Goal: Task Accomplishment & Management: Manage account settings

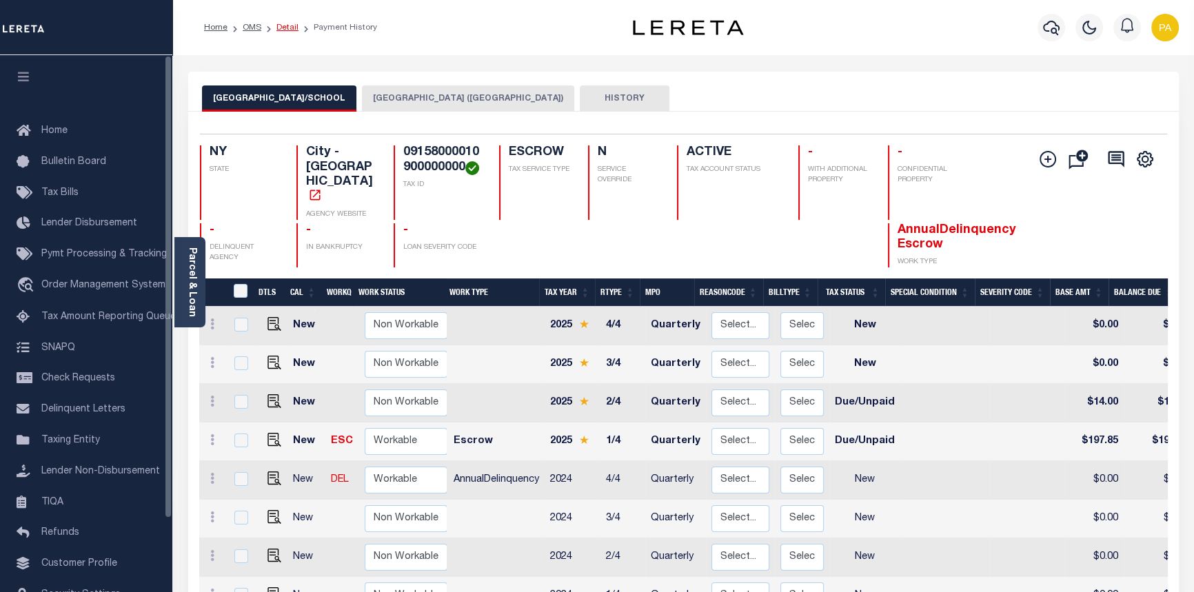
click at [289, 28] on link "Detail" at bounding box center [287, 27] width 22 height 8
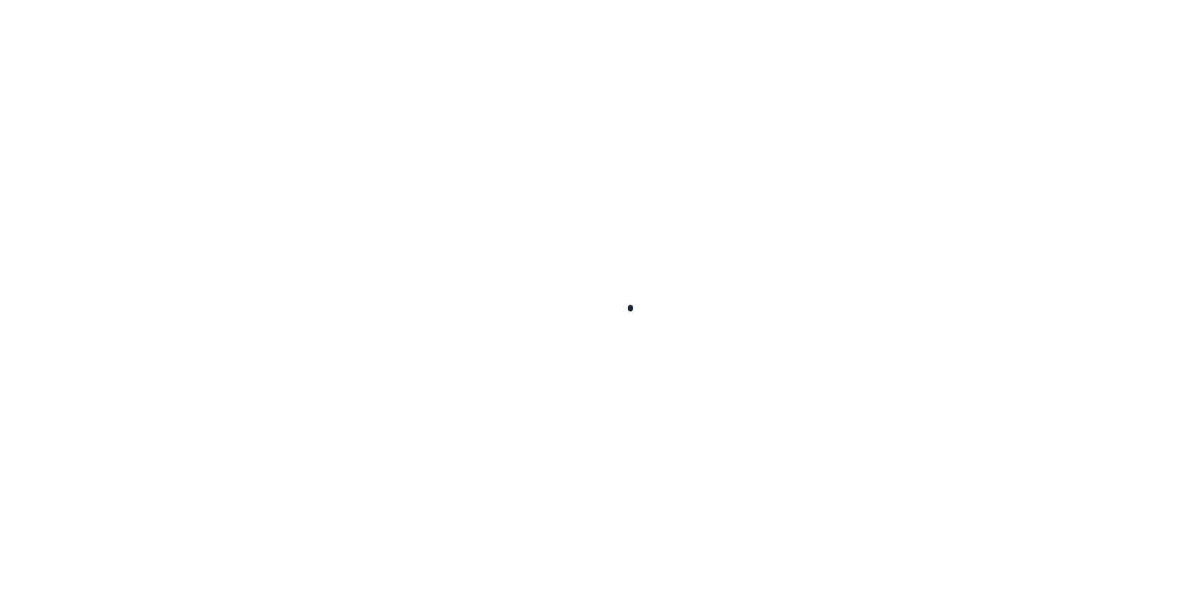
type input "110357"
type input "[PERSON_NAME] PROPERTY MANAGEMENT LLC"
select select
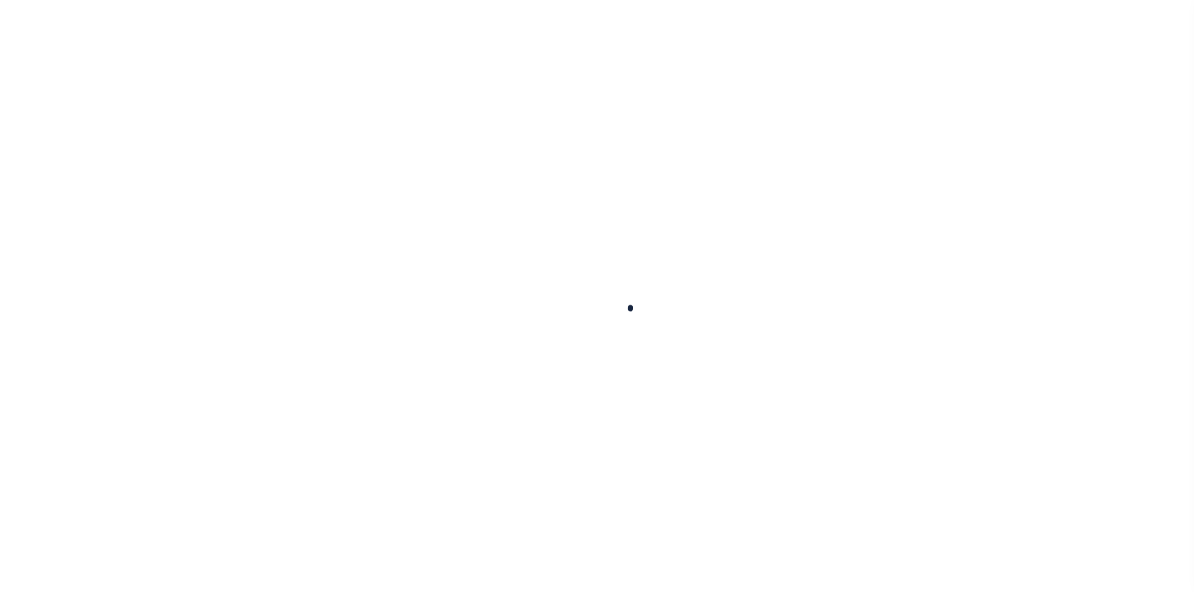
select select
type input "[STREET_ADDRESS]"
radio input "true"
select select "Escrow"
type input "ROCHESTER NY 14621"
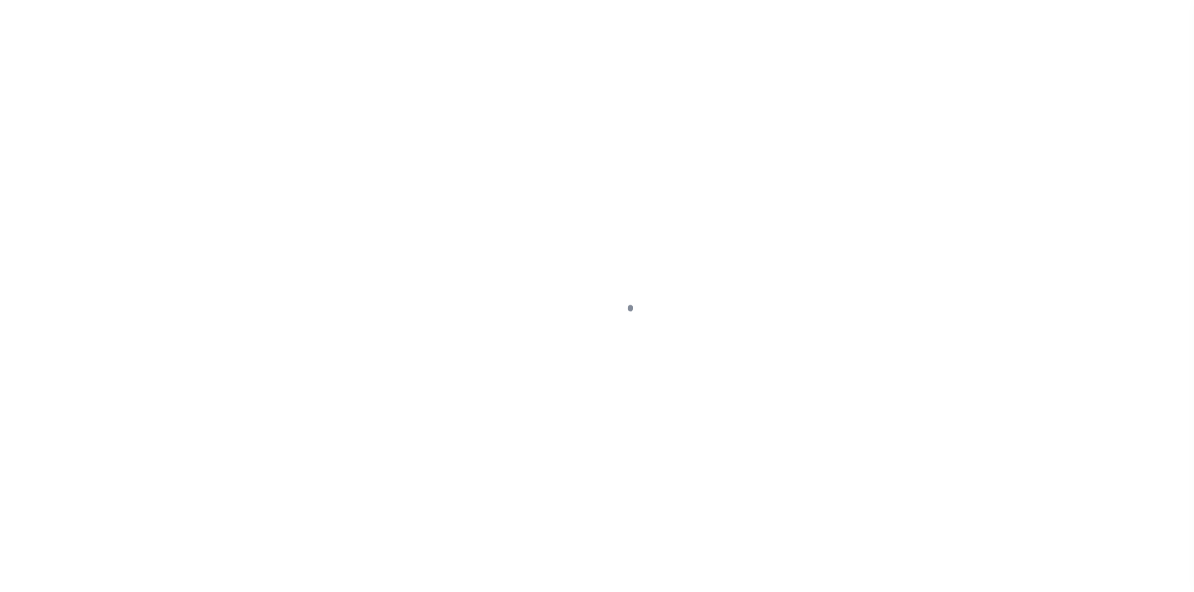
type input "110357-1"
type input "NY"
type textarea "[DATE] LEGAL COVERS 3 PARCELS"
select select "4"
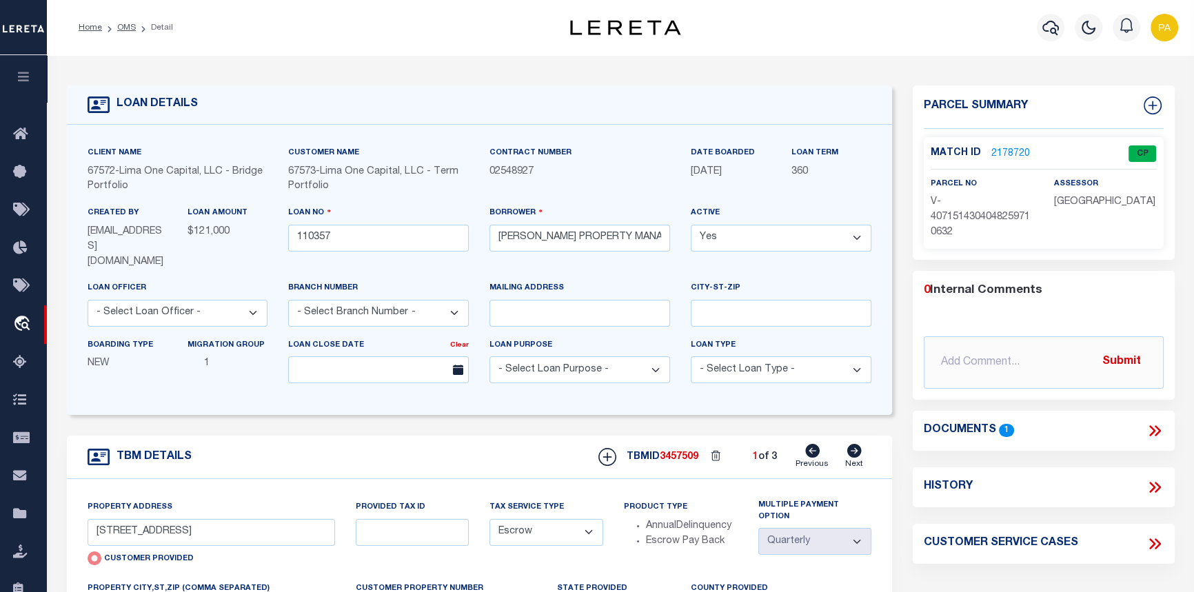
click at [1011, 150] on link "2178720" at bounding box center [1010, 154] width 39 height 14
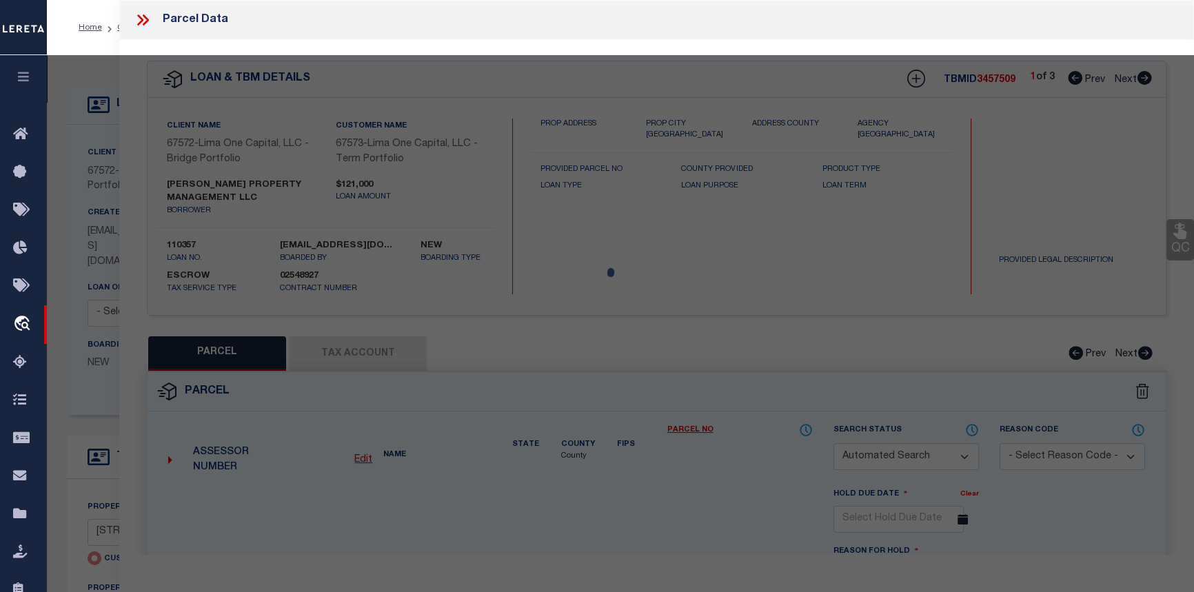
checkbox input "false"
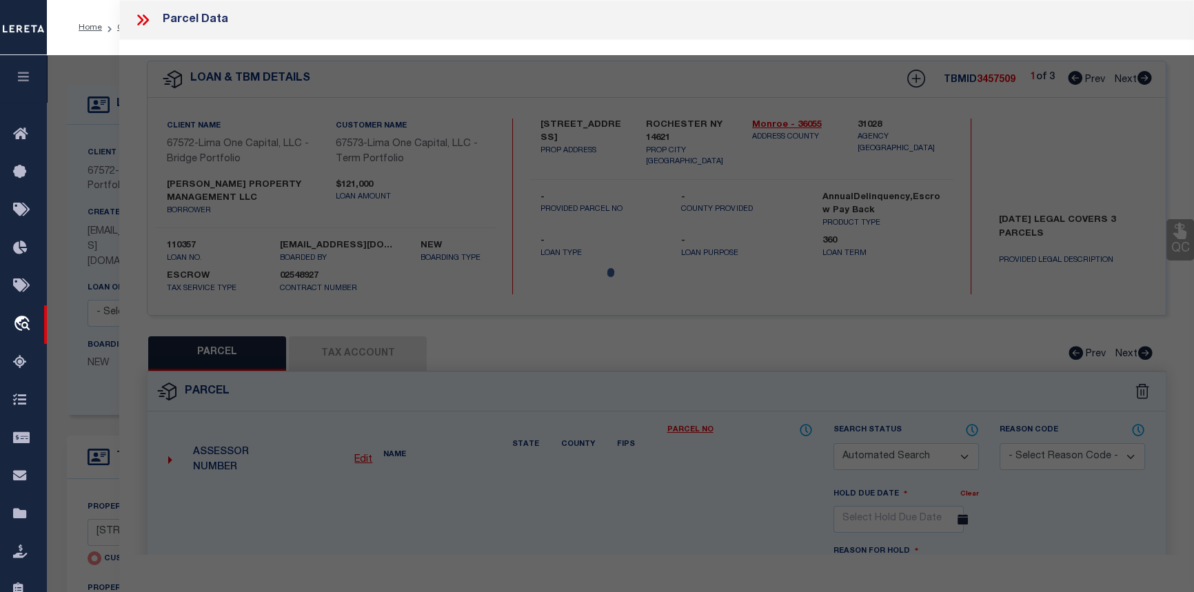
select select "CP"
select select "AGW"
select select
type input "52 NORTHLANE DR"
checkbox input "false"
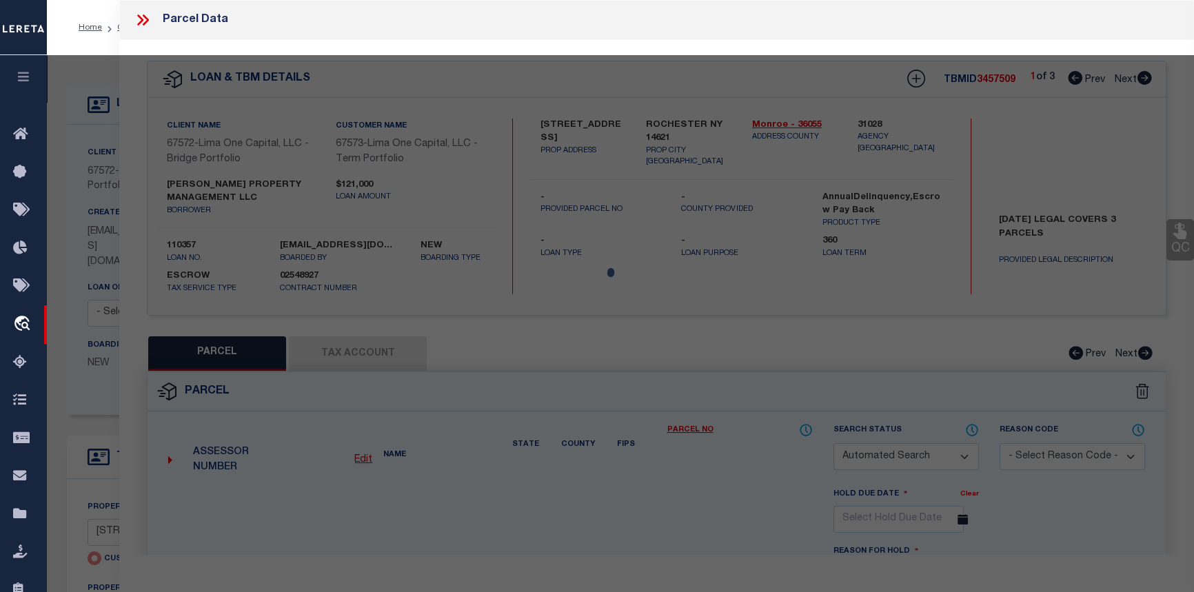
type input "ROCHESTER NY 14621"
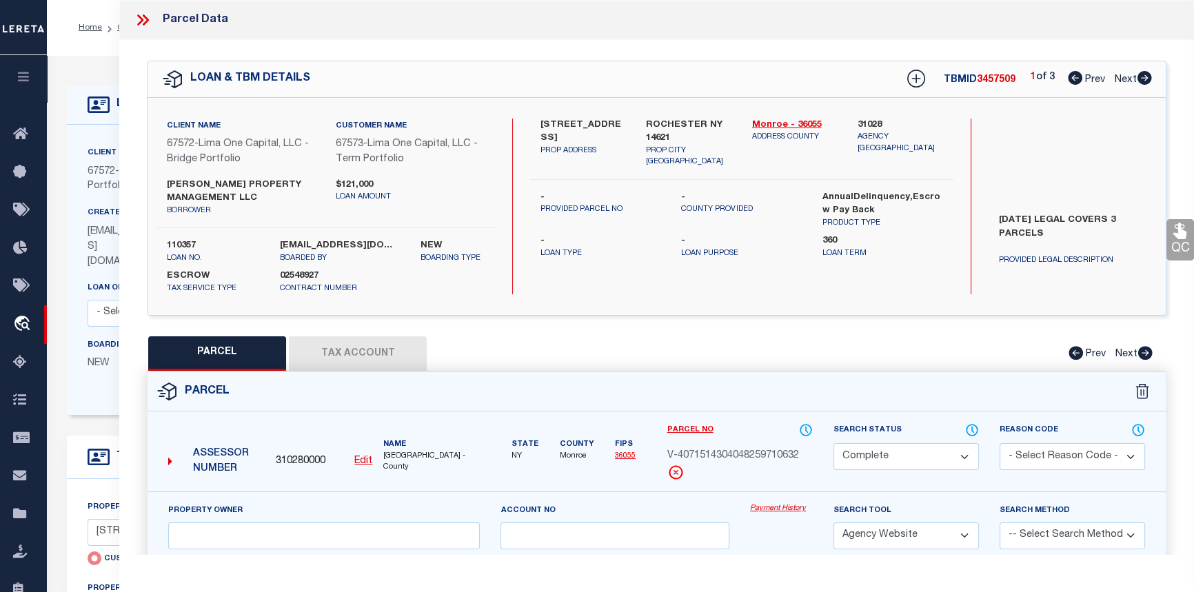
click at [784, 509] on link "Payment History" at bounding box center [781, 509] width 63 height 12
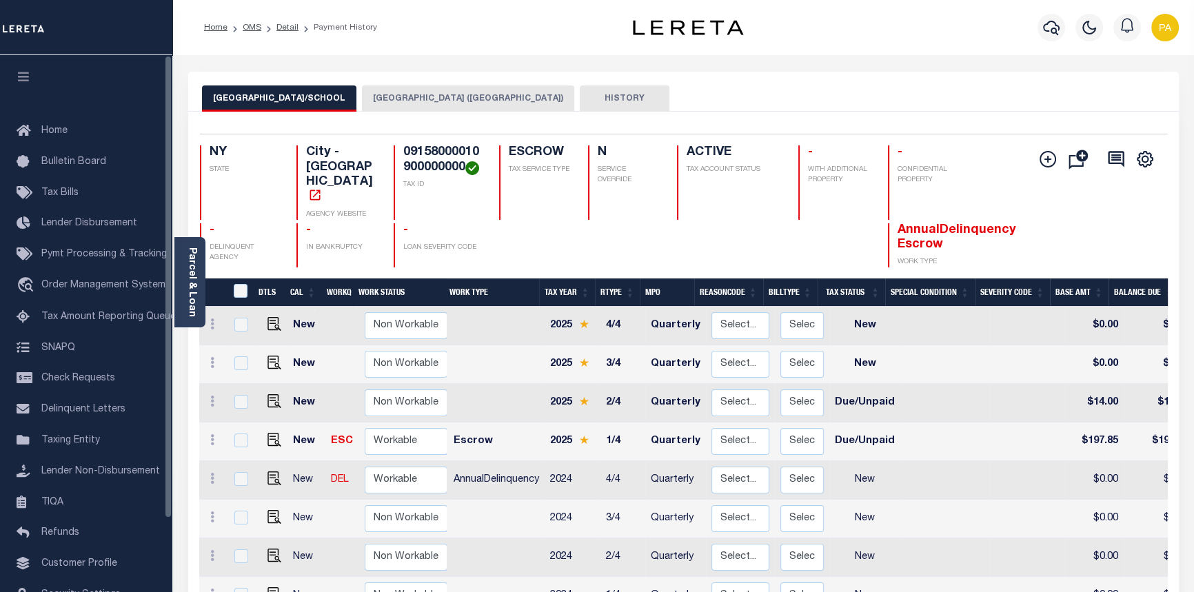
click at [285, 20] on ol "Home OMS Detail Payment History" at bounding box center [290, 27] width 195 height 29
click at [284, 28] on link "Detail" at bounding box center [287, 27] width 22 height 8
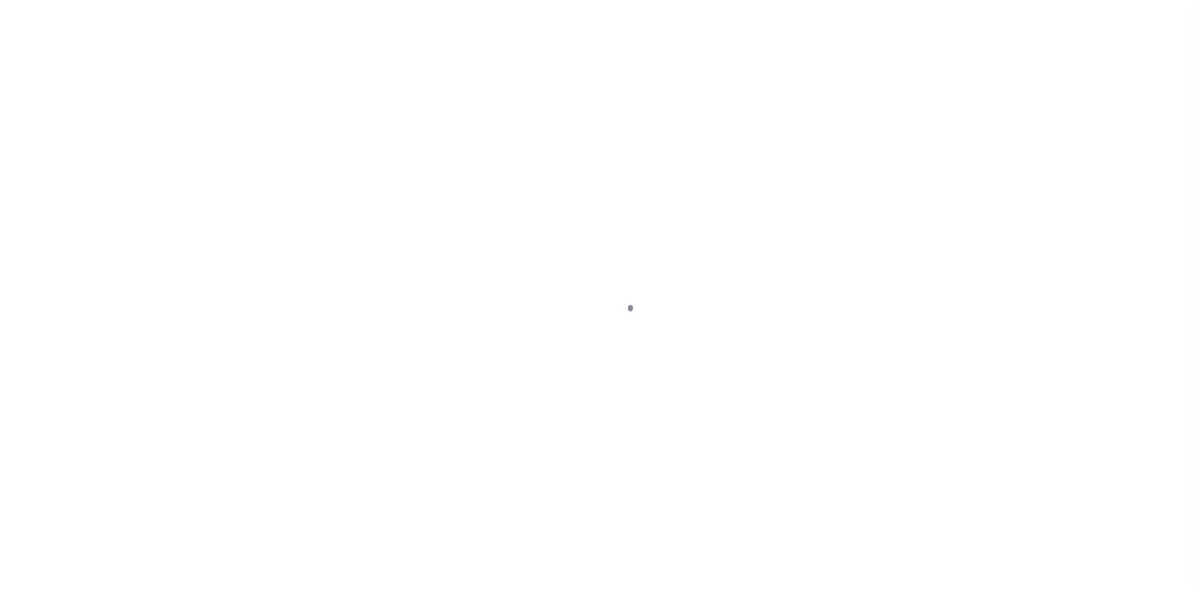
type input "[STREET_ADDRESS]"
radio input "true"
select select "Escrow"
type input "ROCHESTER NY 14621"
type input "110357-1"
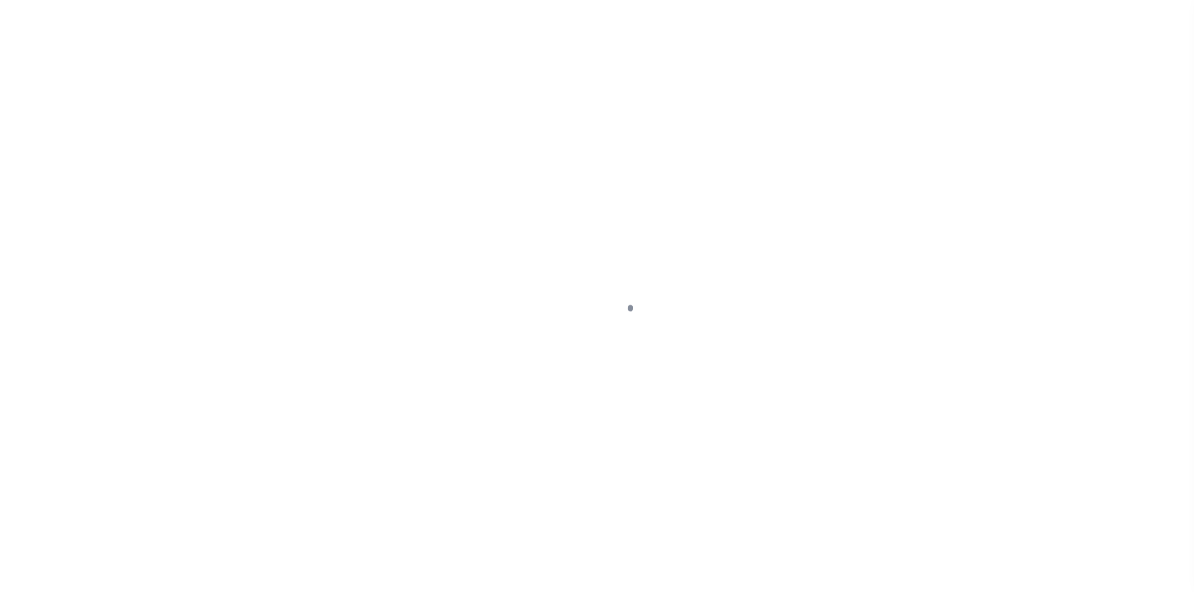
type input "NY"
type textarea "[DATE] LEGAL COVERS 3 PARCELS"
select select "4"
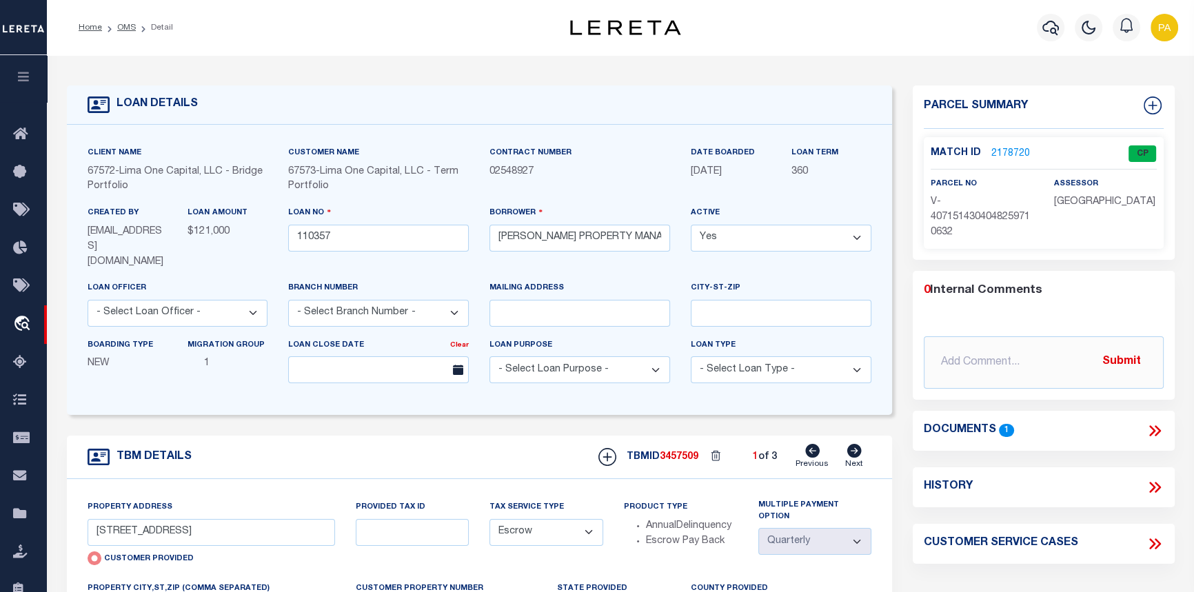
click at [1011, 153] on link "2178720" at bounding box center [1010, 154] width 39 height 14
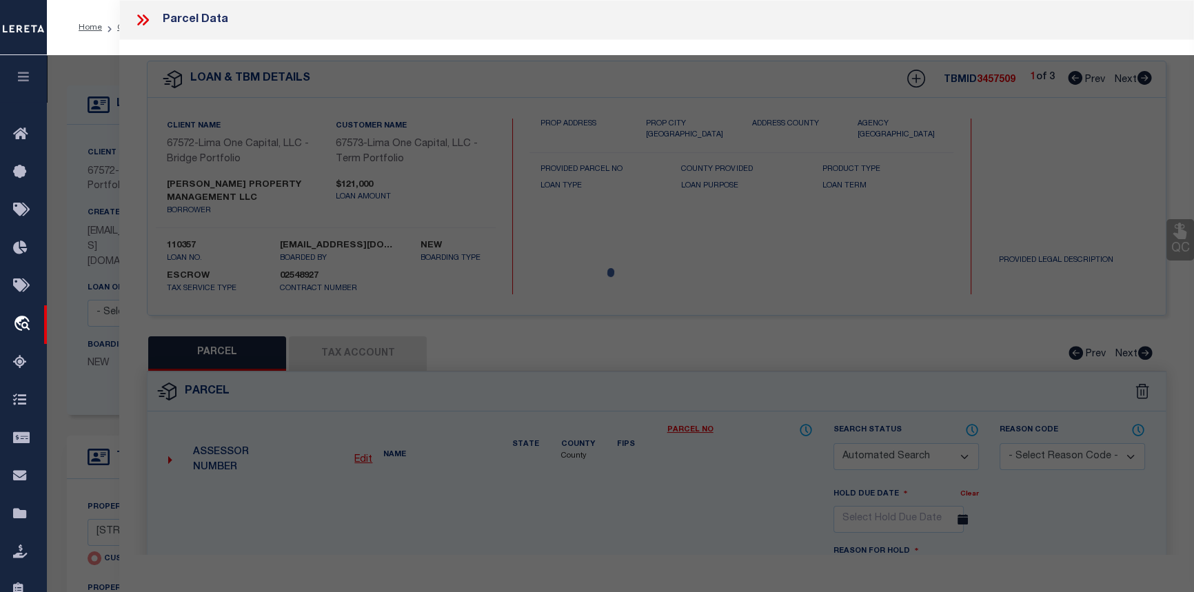
checkbox input "false"
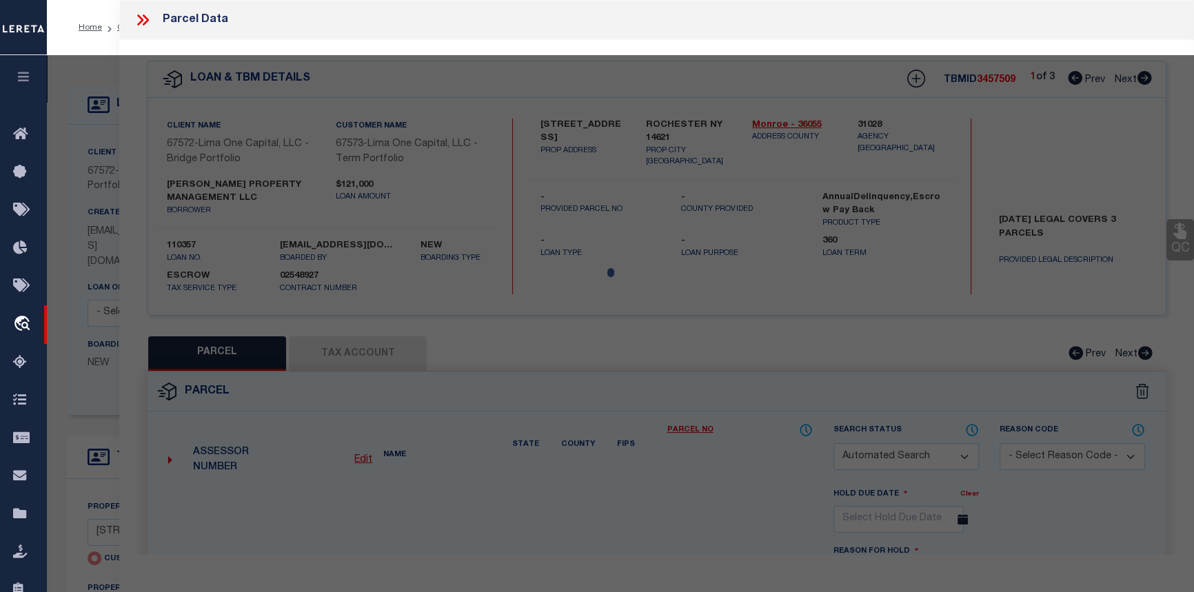
select select "CP"
select select "AGW"
select select
type input "[STREET_ADDRESS]"
checkbox input "false"
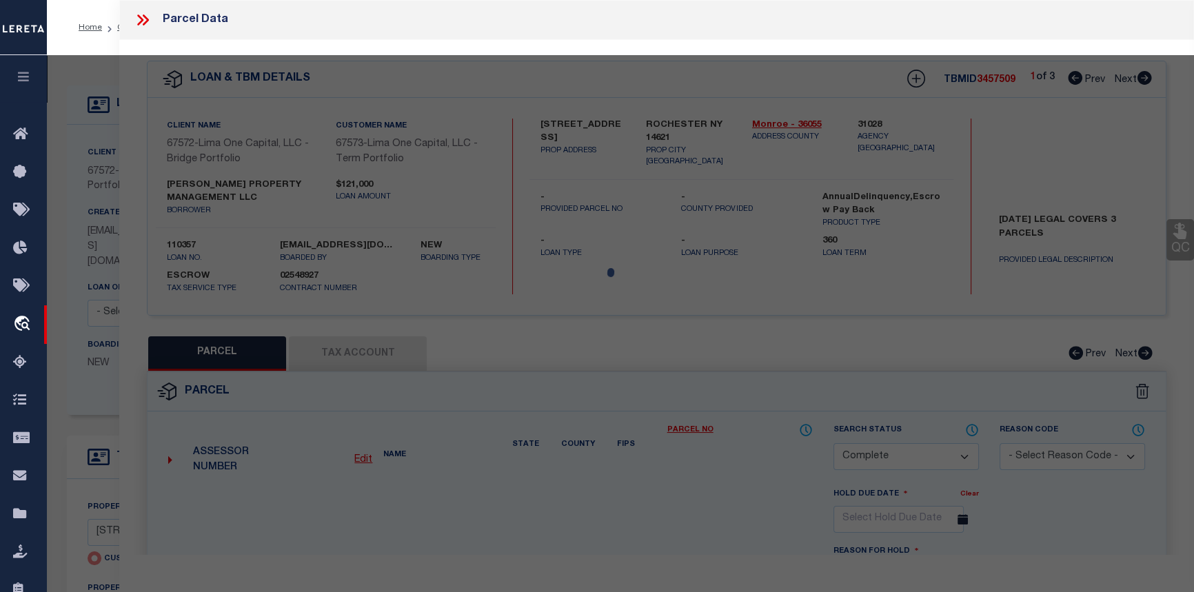
type input "ROCHESTER NY 14621"
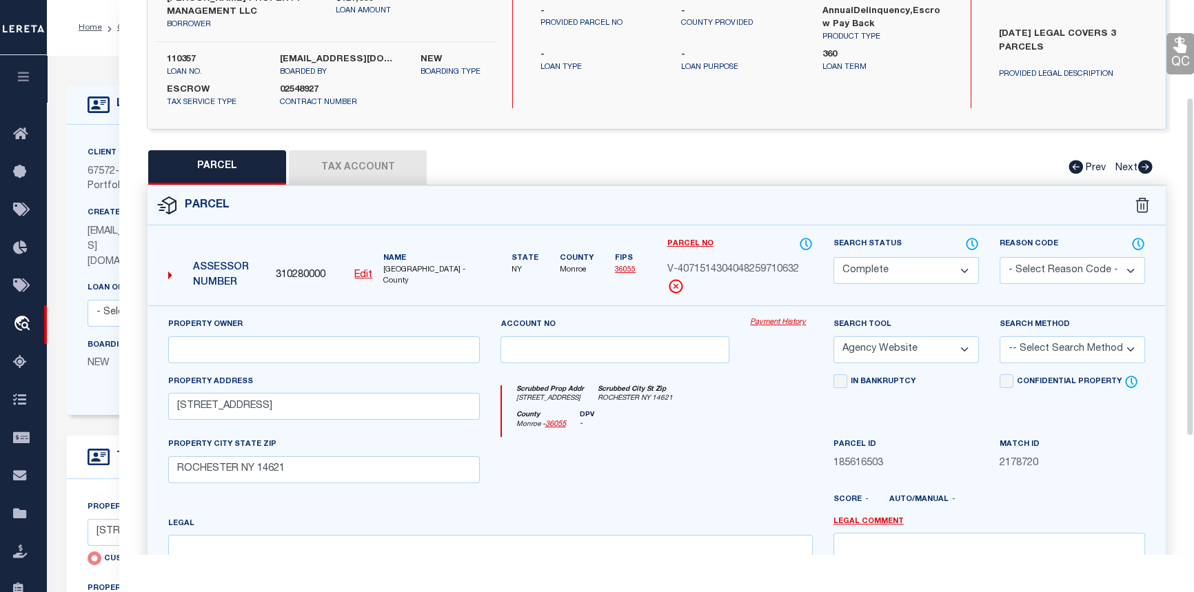
scroll to position [188, 0]
click at [786, 318] on link "Payment History" at bounding box center [781, 322] width 63 height 12
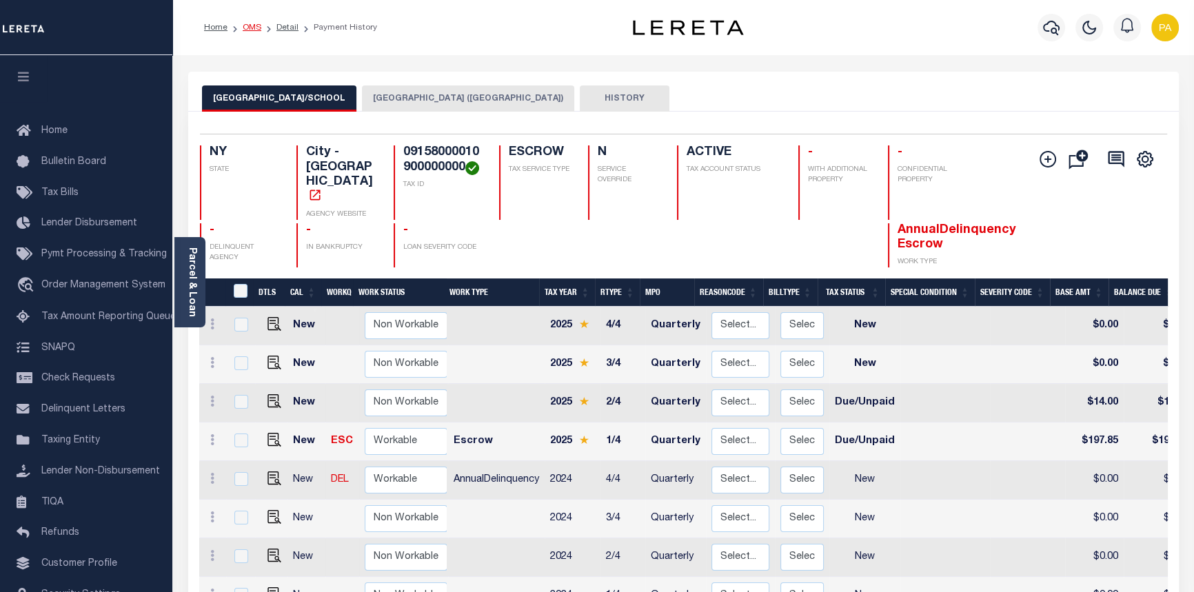
click at [255, 25] on link "OMS" at bounding box center [252, 27] width 19 height 8
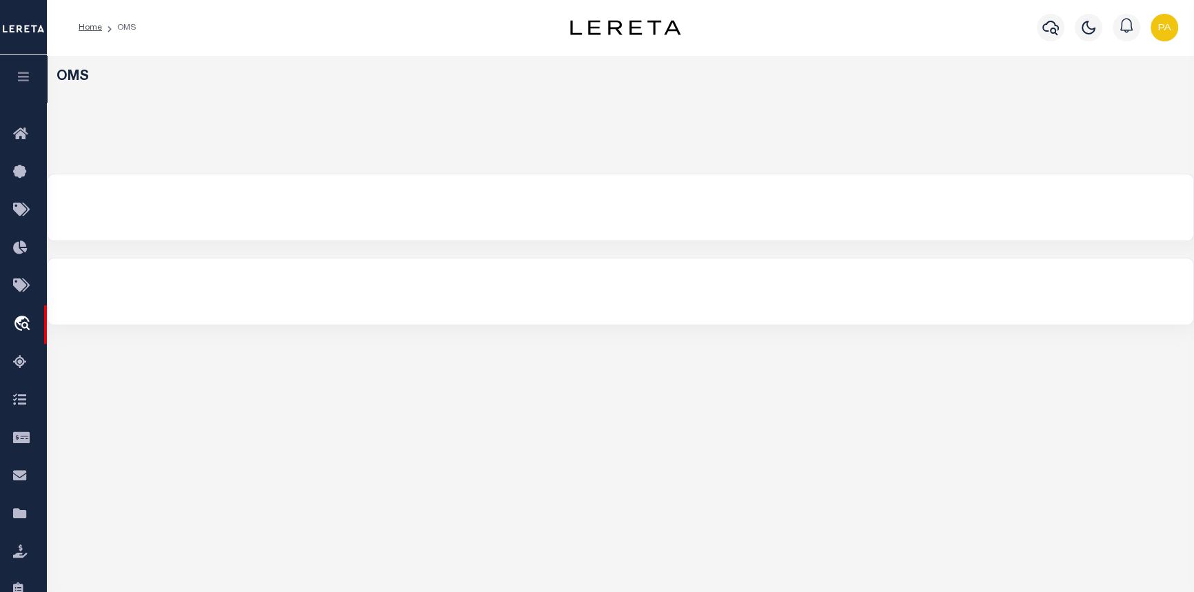
select select "200"
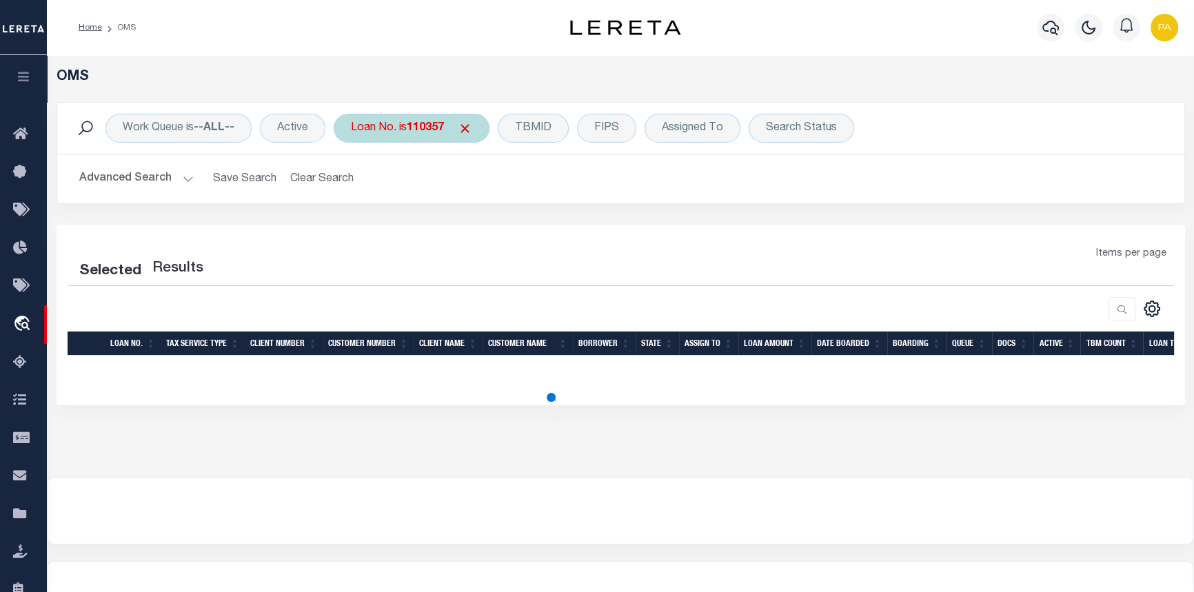
select select "200"
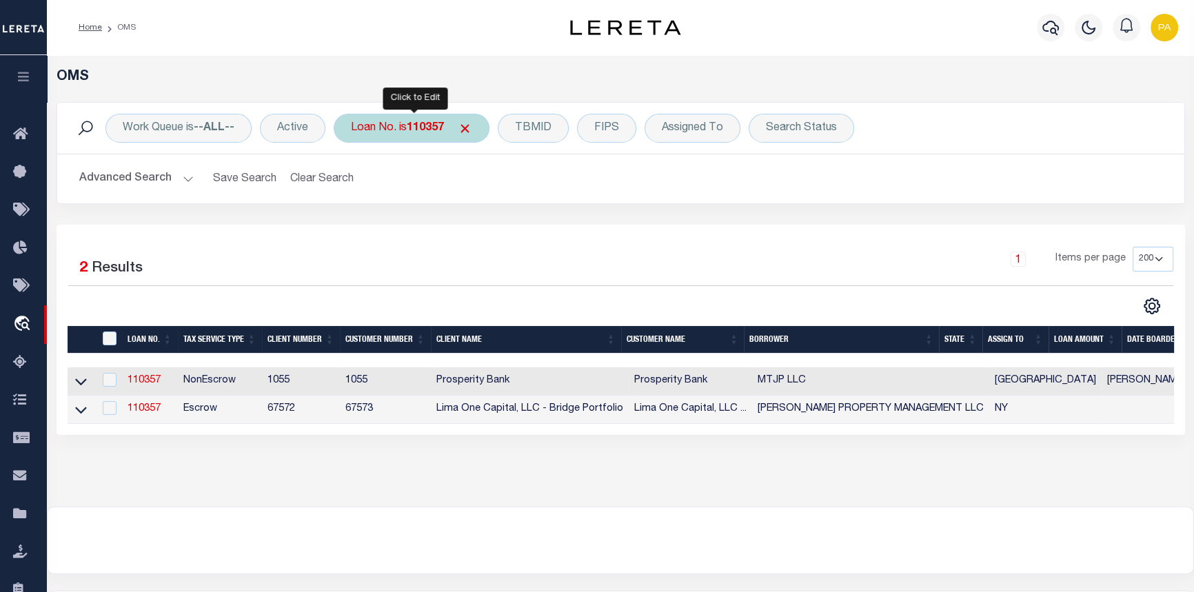
click at [426, 127] on b "110357" at bounding box center [425, 128] width 37 height 11
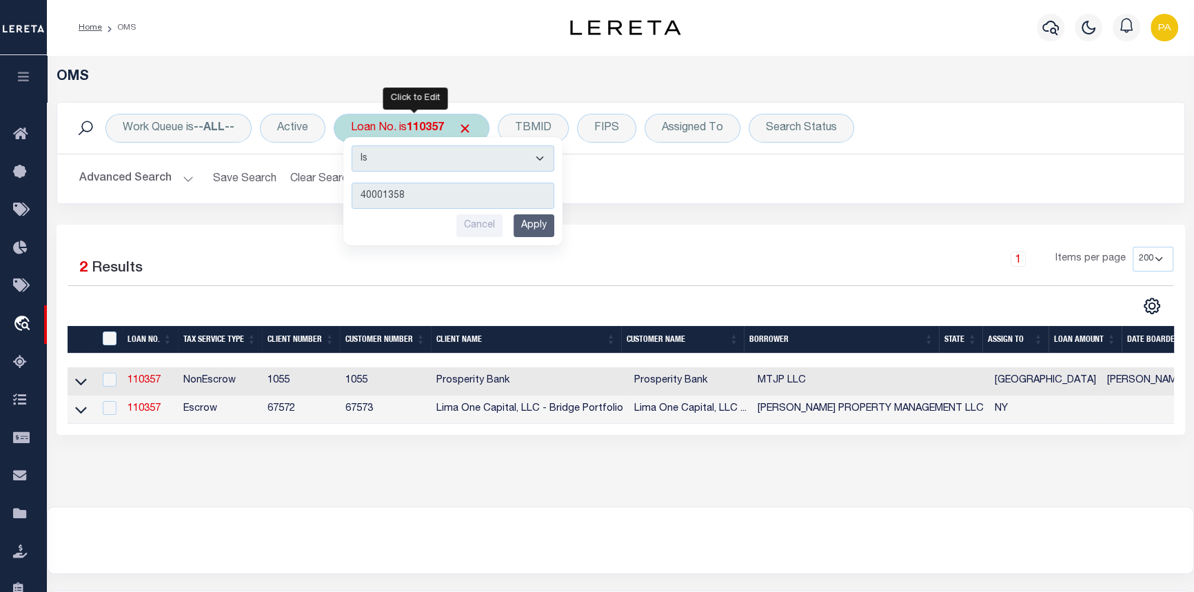
type input "40001358"
click at [536, 224] on input "Apply" at bounding box center [534, 225] width 41 height 23
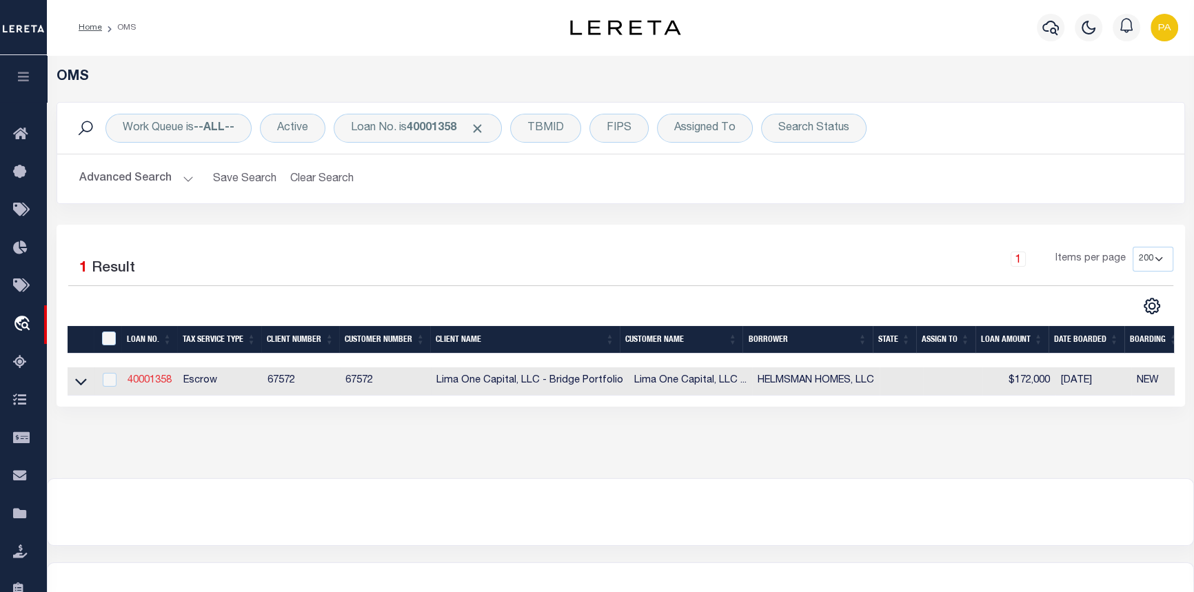
click at [141, 379] on link "40001358" at bounding box center [150, 381] width 44 height 10
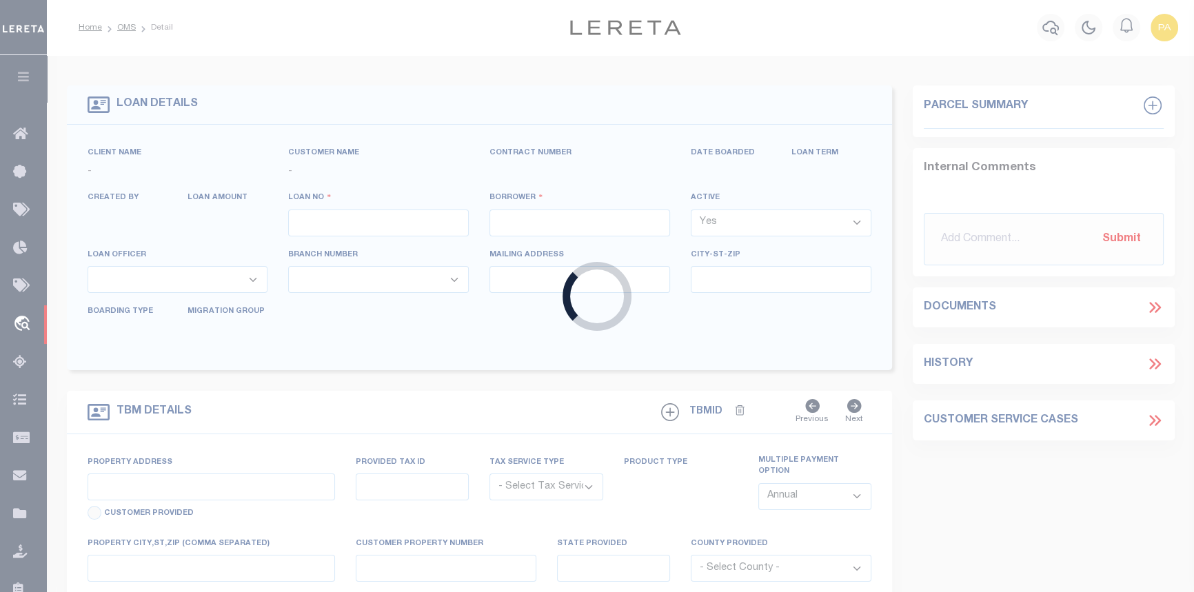
type input "40001358"
type input "HELMSMAN HOMES, LLC"
select select
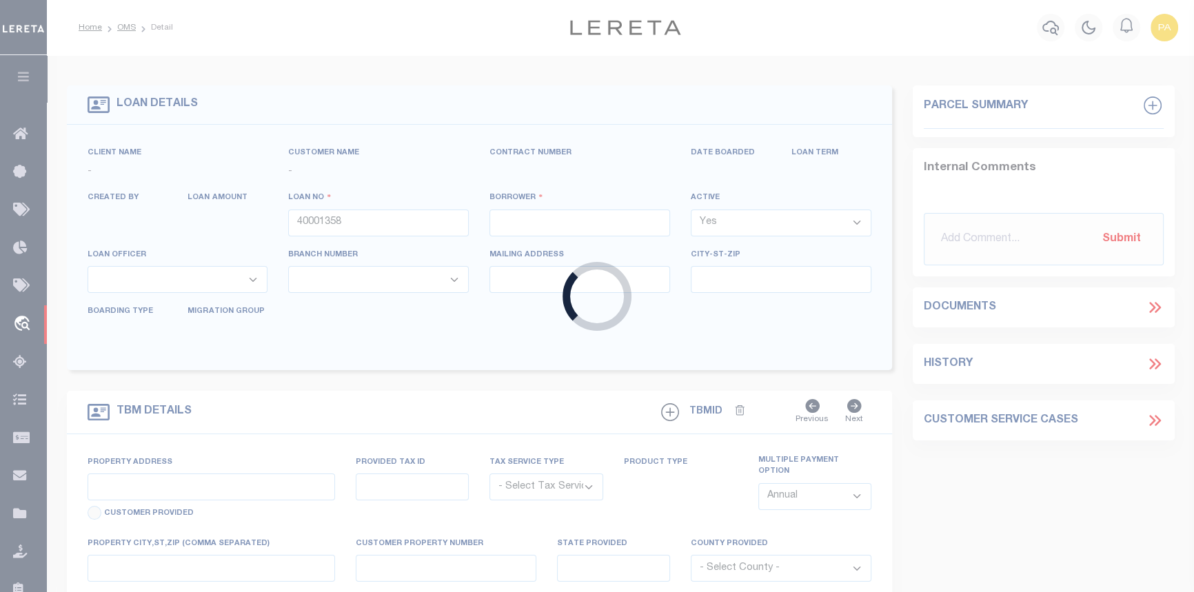
select select "Escrow"
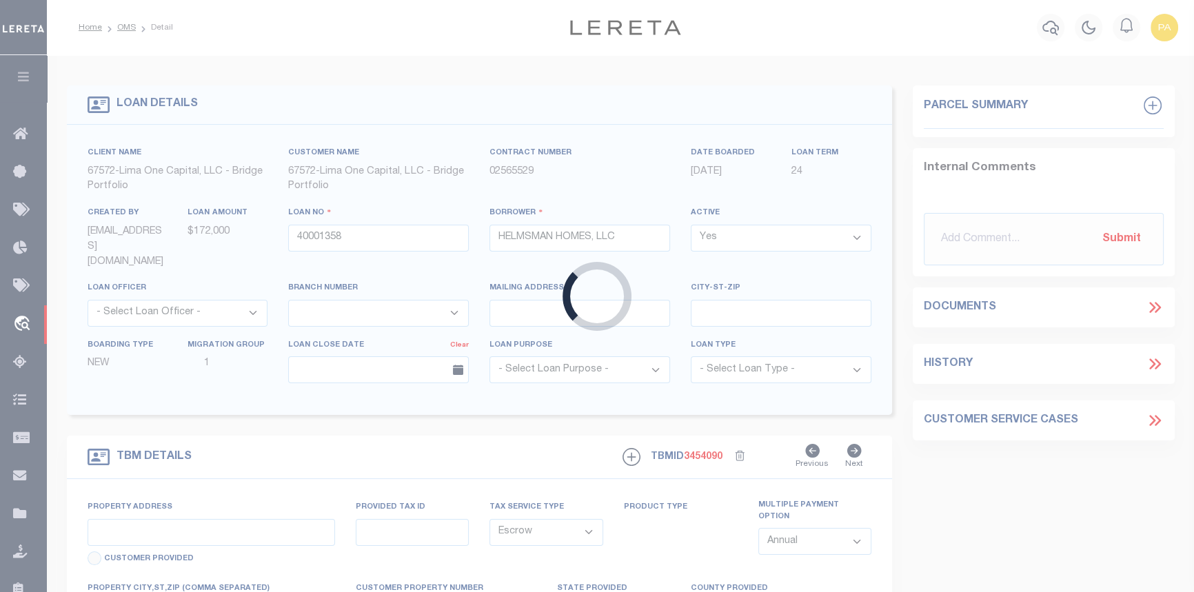
type input "[STREET_ADDRESS][PERSON_NAME]"
radio input "true"
select select
type input "HIGH POINT NC 27260"
type input "40001358-1"
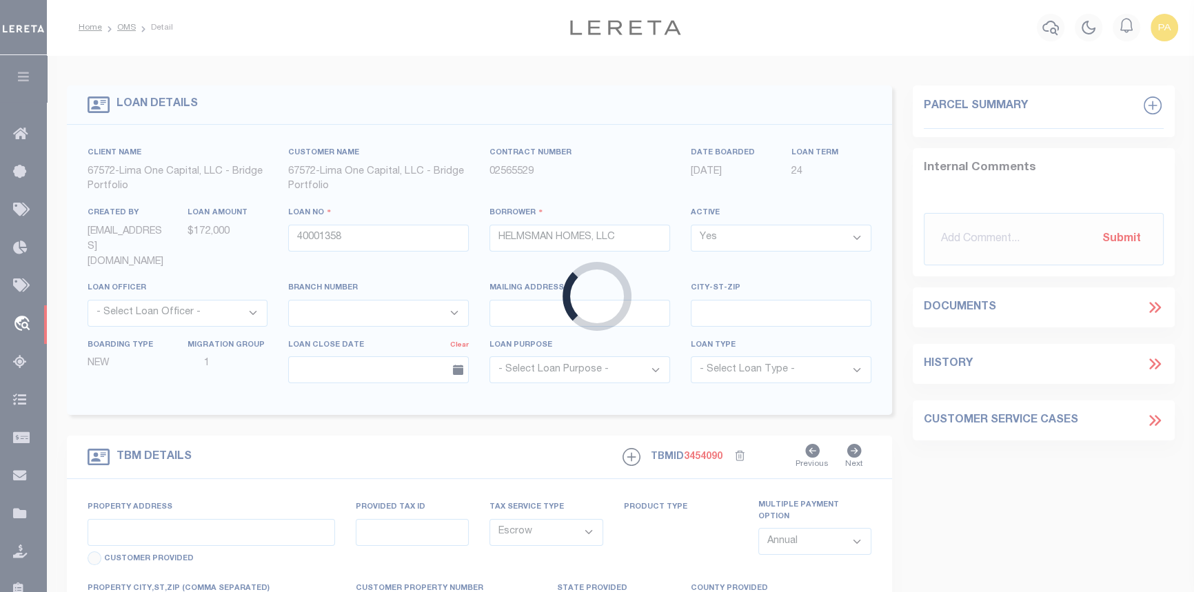
type textarea "NO COLLECTOR INFO PROVIDED BY THE CLIENT."
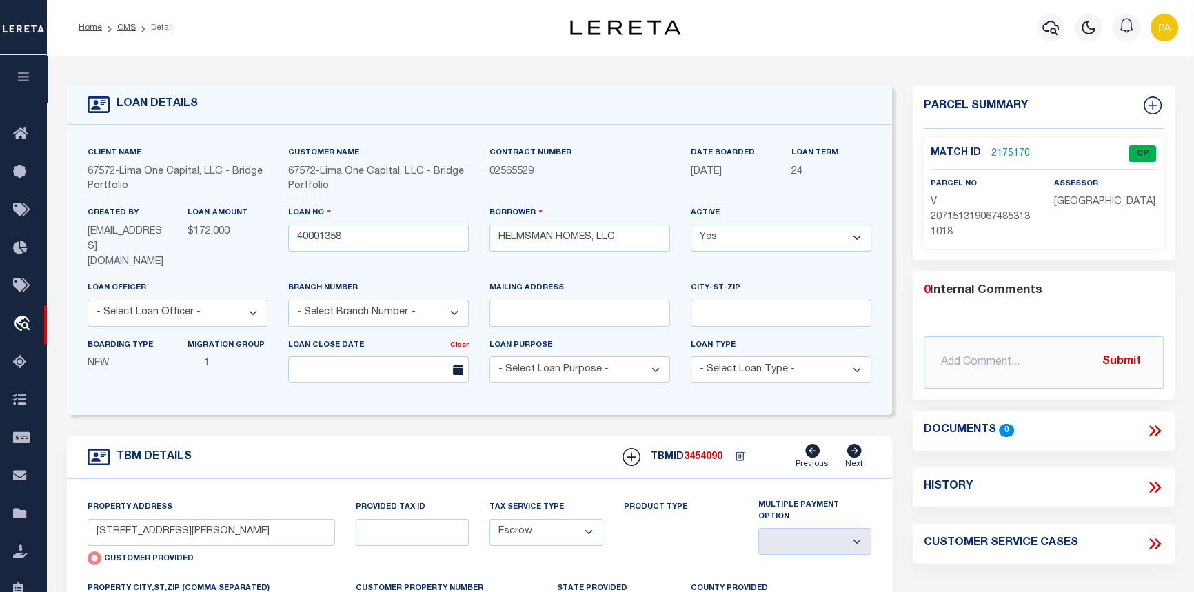
click at [1007, 154] on link "2175170" at bounding box center [1010, 154] width 39 height 14
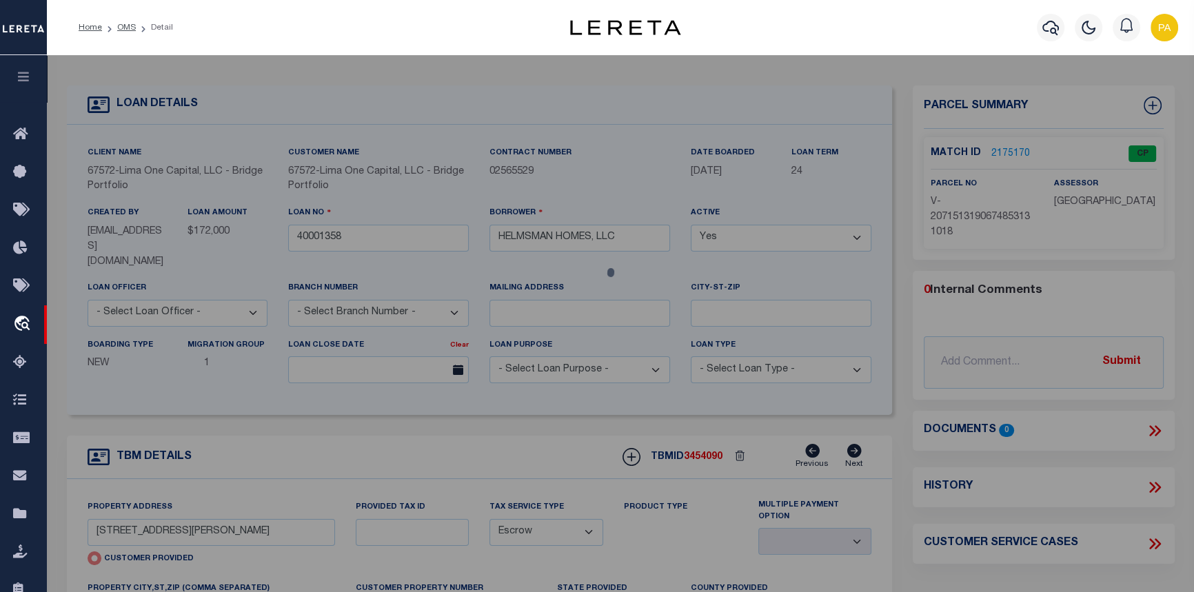
checkbox input "false"
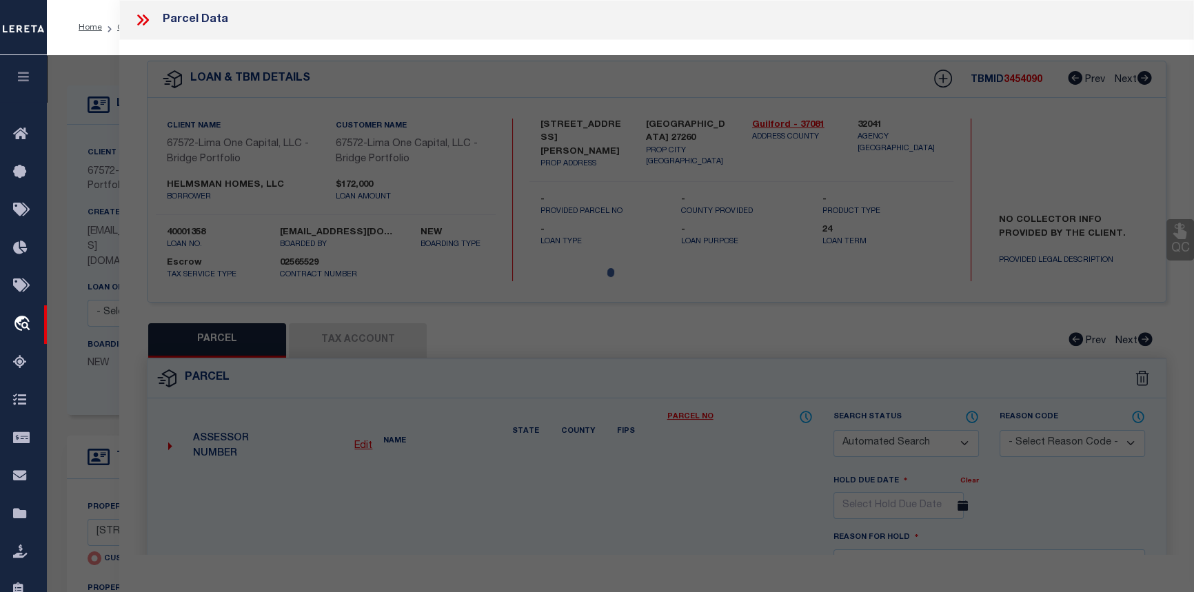
select select "CP"
type input "429 TATE ST"
checkbox input "false"
type input "HIGH POINT NC 27260"
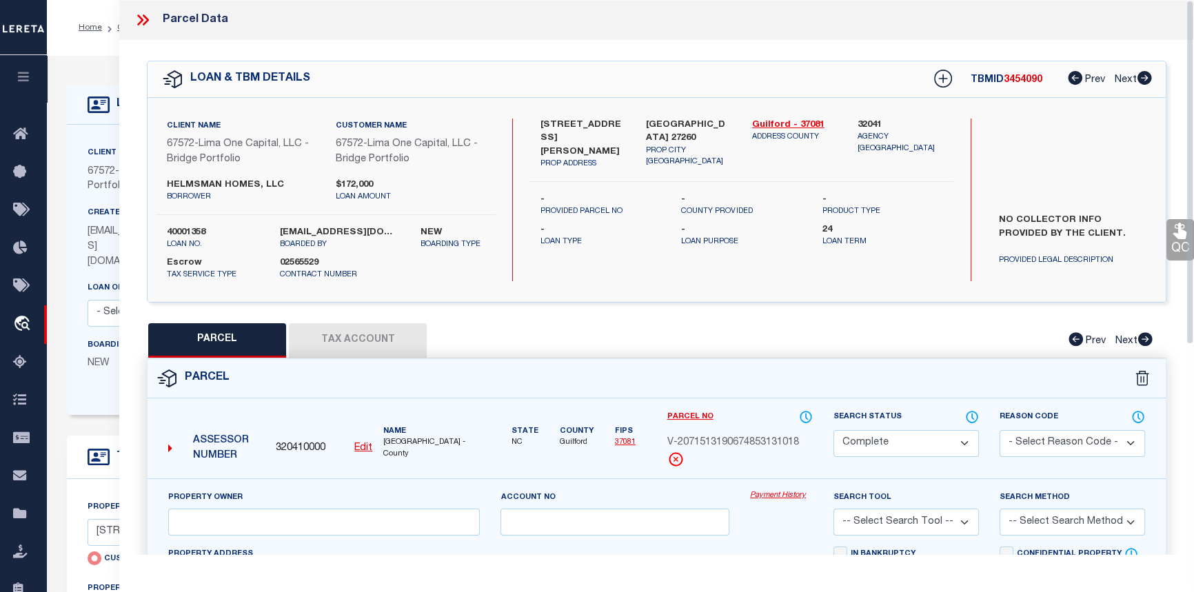
click at [781, 494] on link "Payment History" at bounding box center [781, 496] width 63 height 12
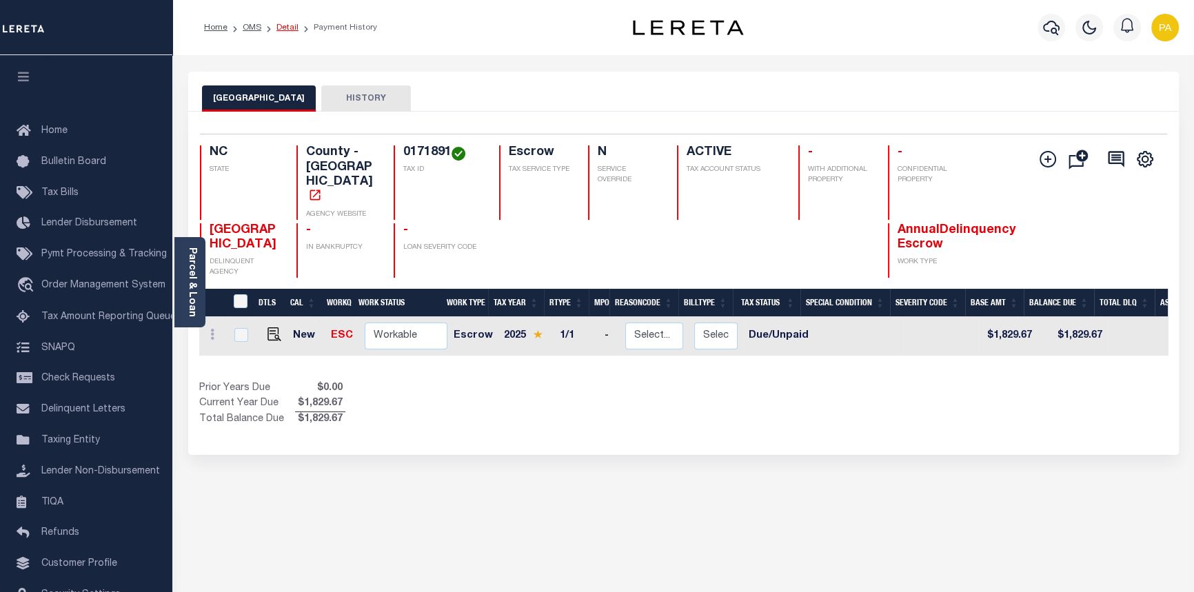
click at [285, 25] on link "Detail" at bounding box center [287, 27] width 22 height 8
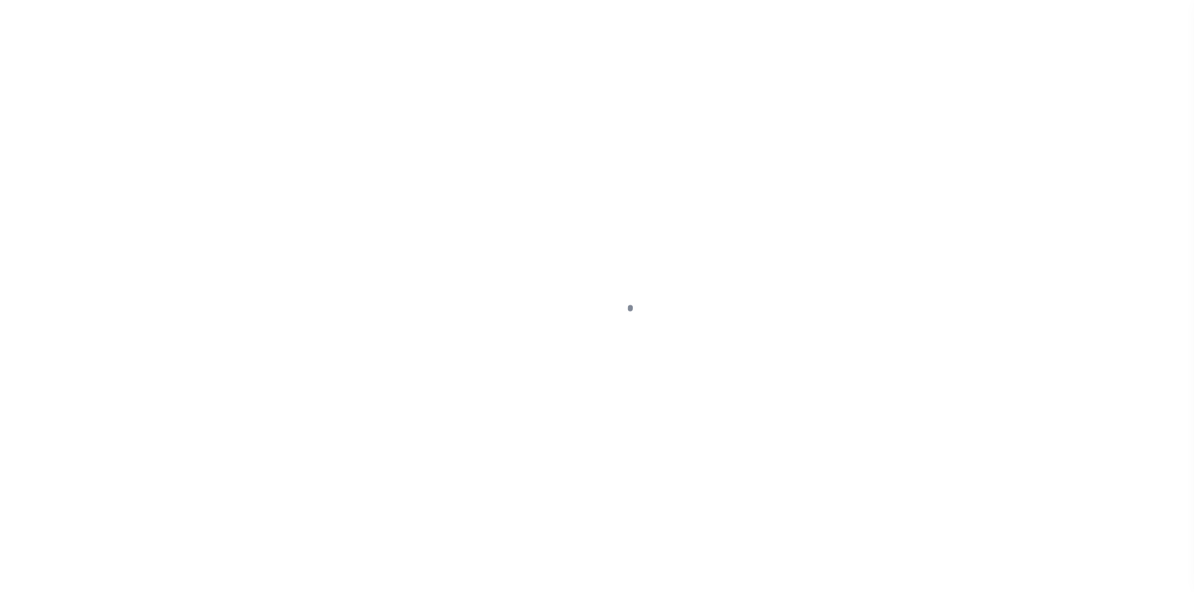
select select "Escrow"
type input "[STREET_ADDRESS][PERSON_NAME]"
radio input "true"
select select
type input "[GEOGRAPHIC_DATA] 27260"
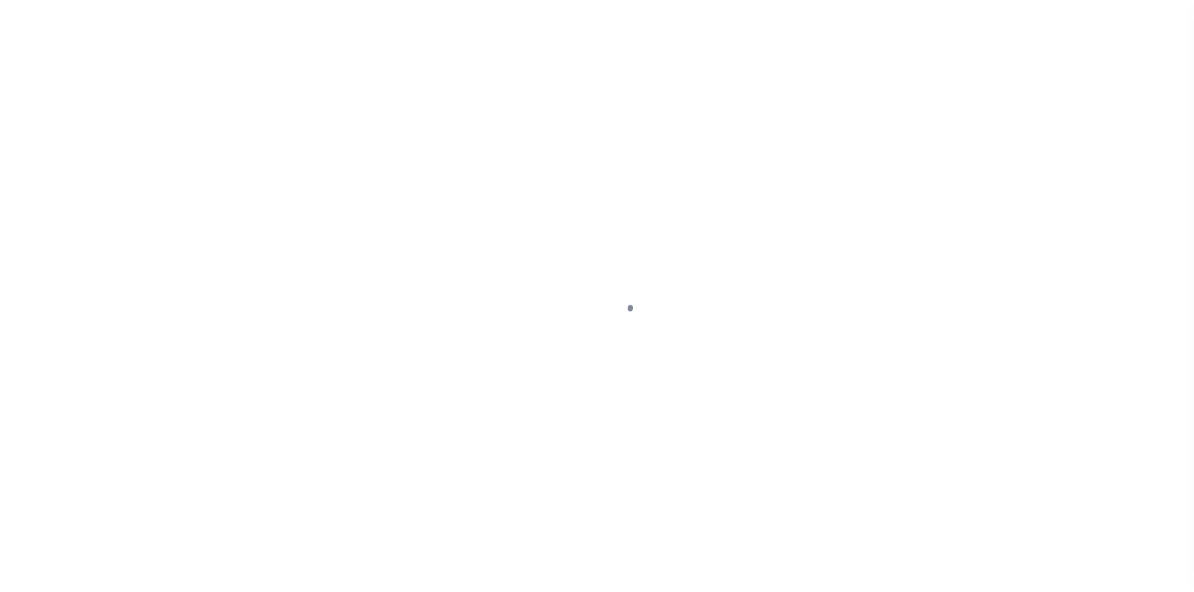
type input "40001358-1"
type textarea "NO COLLECTOR INFO PROVIDED BY THE CLIENT."
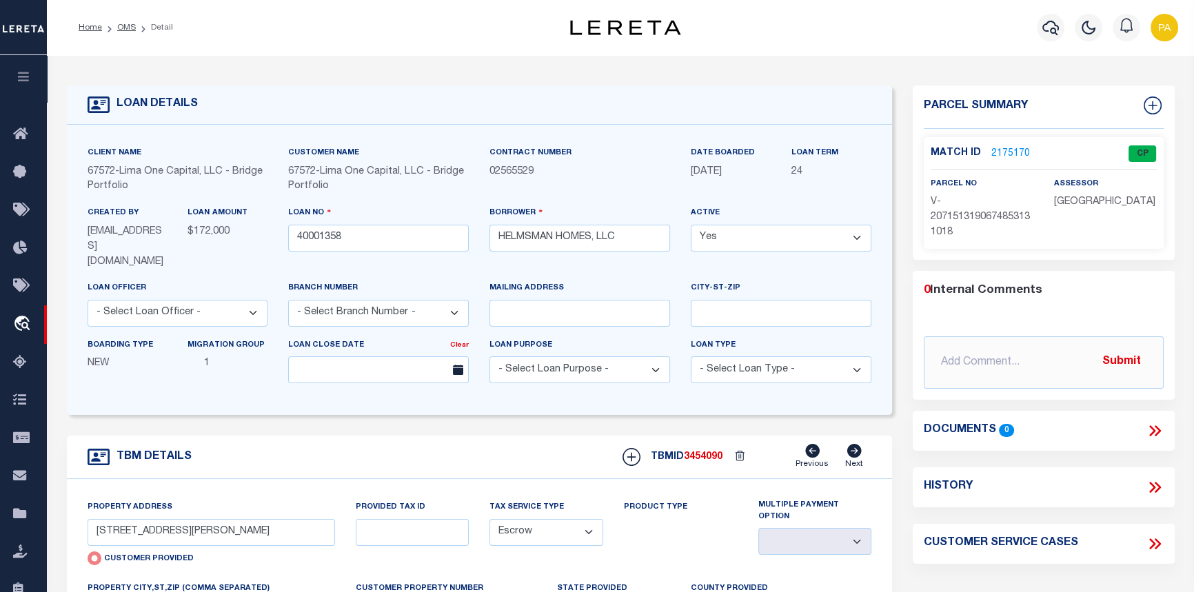
click at [1009, 152] on link "2175170" at bounding box center [1010, 154] width 39 height 14
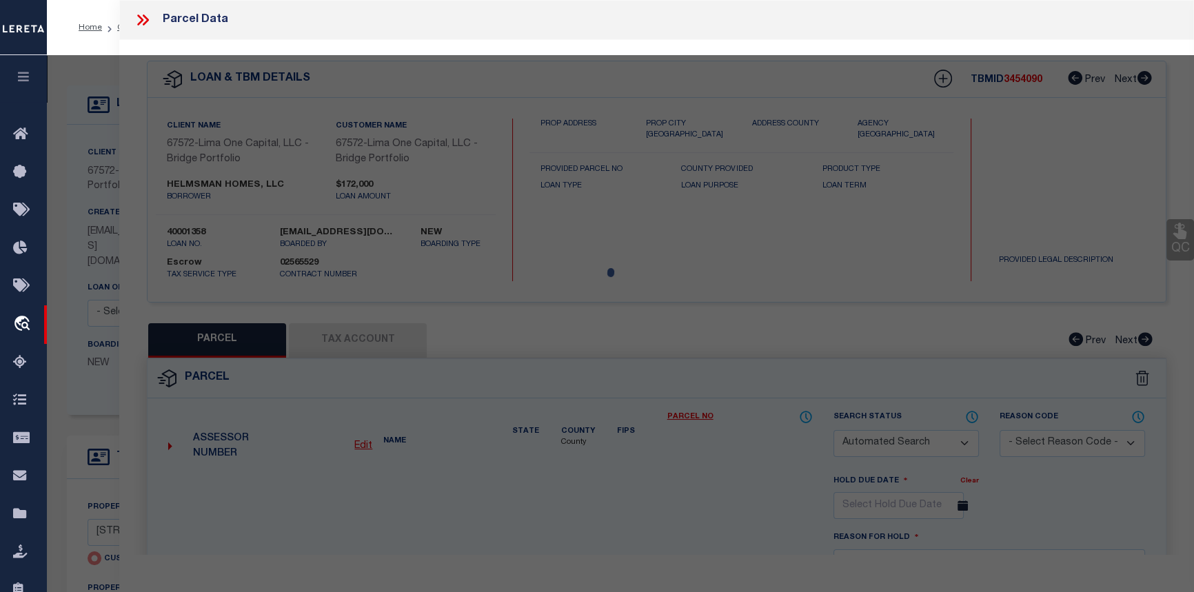
checkbox input "false"
select select "CP"
type input "[STREET_ADDRESS][PERSON_NAME]"
checkbox input "false"
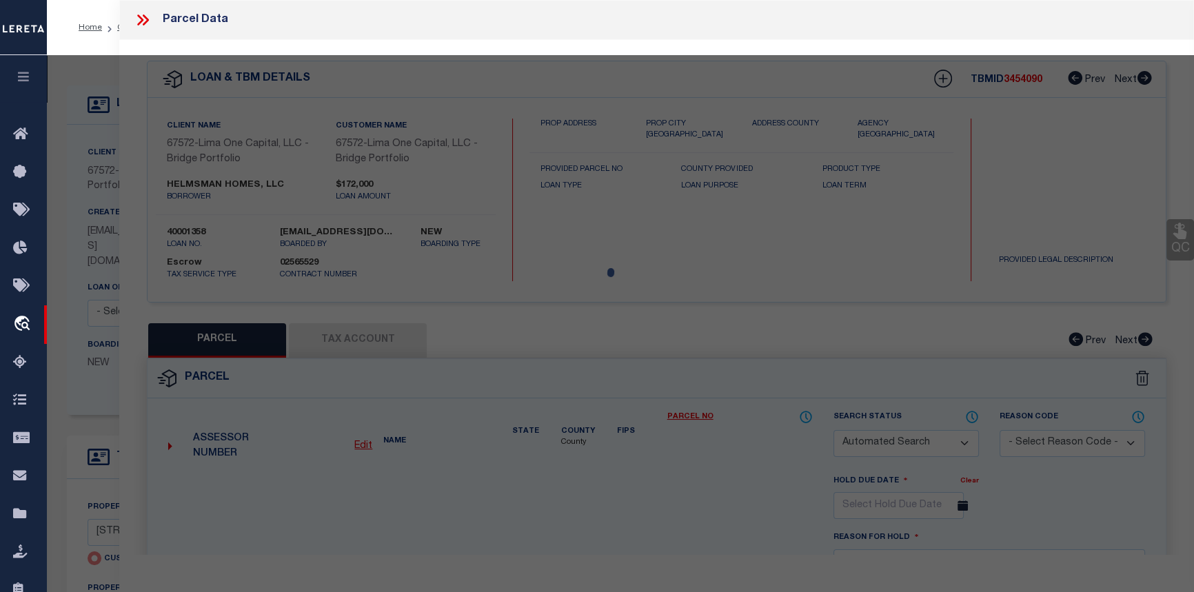
type input "[GEOGRAPHIC_DATA] 27260"
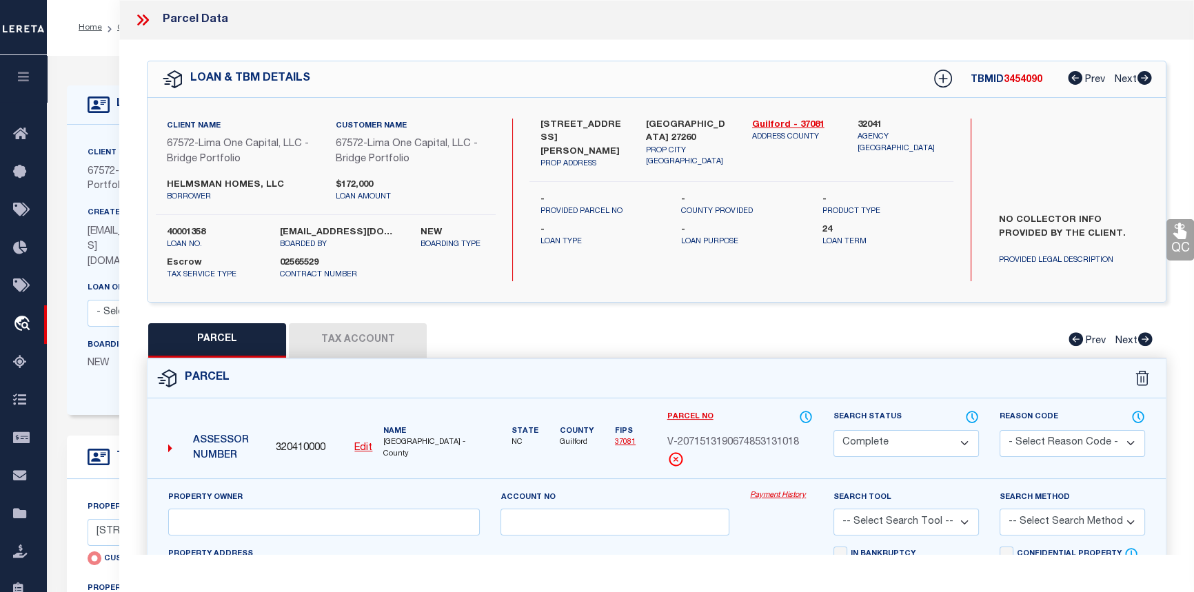
click at [778, 499] on link "Payment History" at bounding box center [781, 496] width 63 height 12
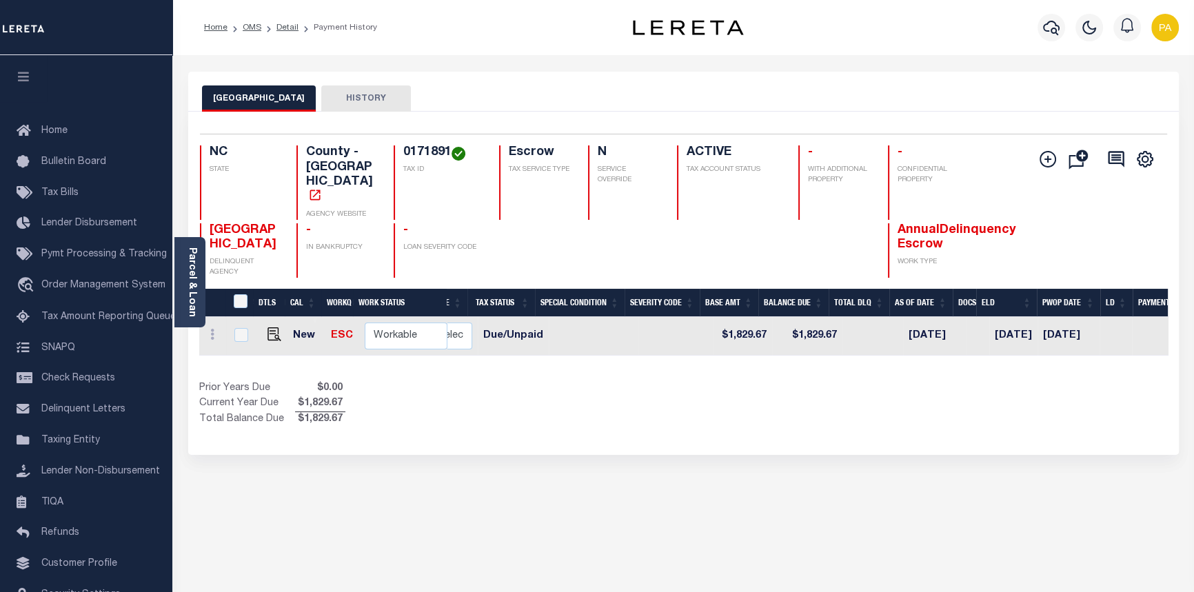
scroll to position [0, 377]
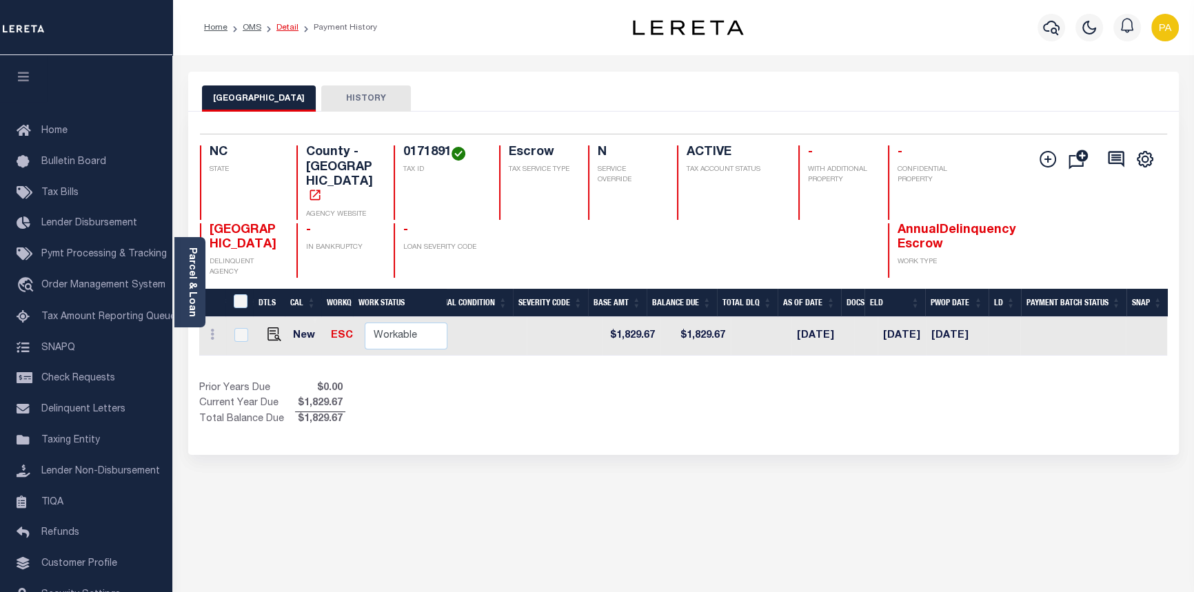
click at [290, 26] on link "Detail" at bounding box center [287, 27] width 22 height 8
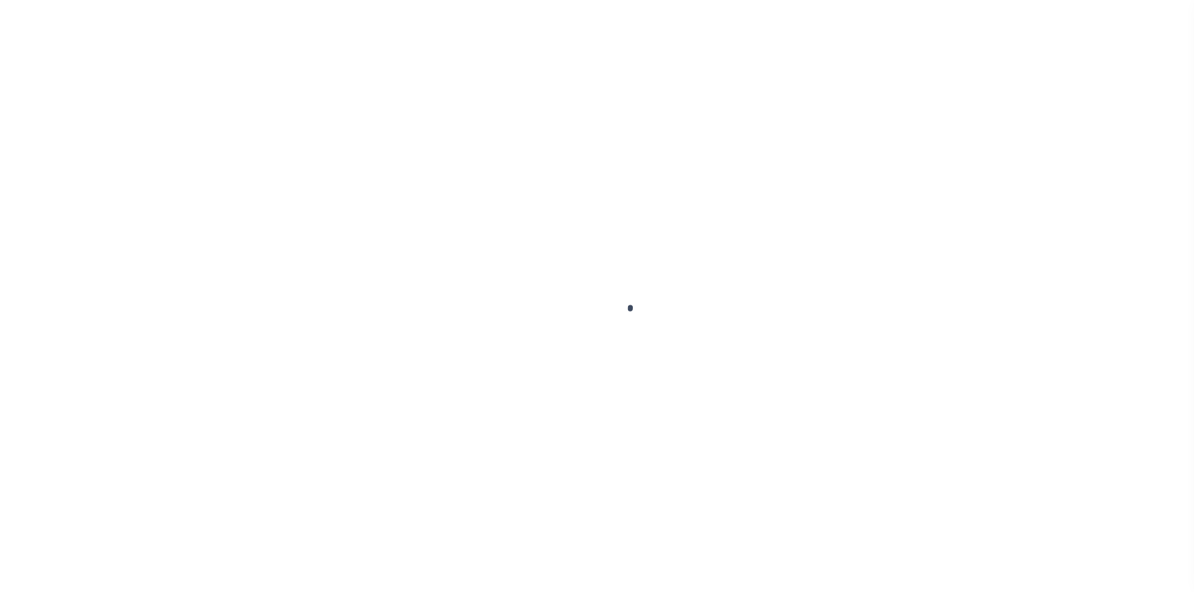
select select "Escrow"
type input "[STREET_ADDRESS][PERSON_NAME]"
radio input "true"
select select
type input "[GEOGRAPHIC_DATA] 27260"
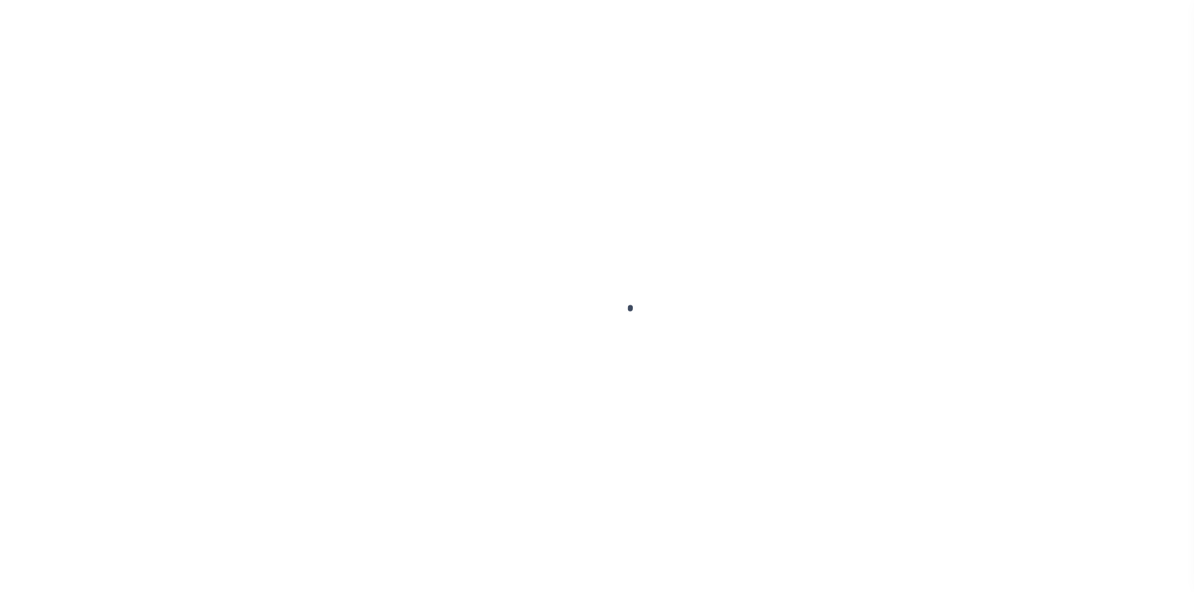
type input "40001358-1"
type textarea "NO COLLECTOR INFO PROVIDED BY THE CLIENT."
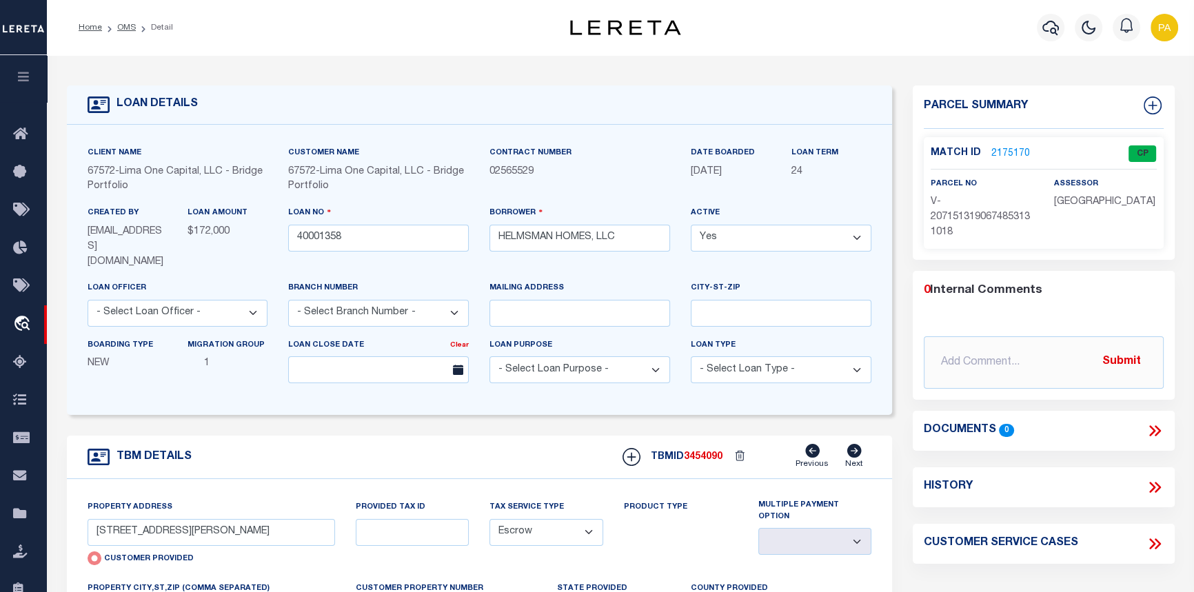
click at [992, 152] on link "2175170" at bounding box center [1010, 154] width 39 height 14
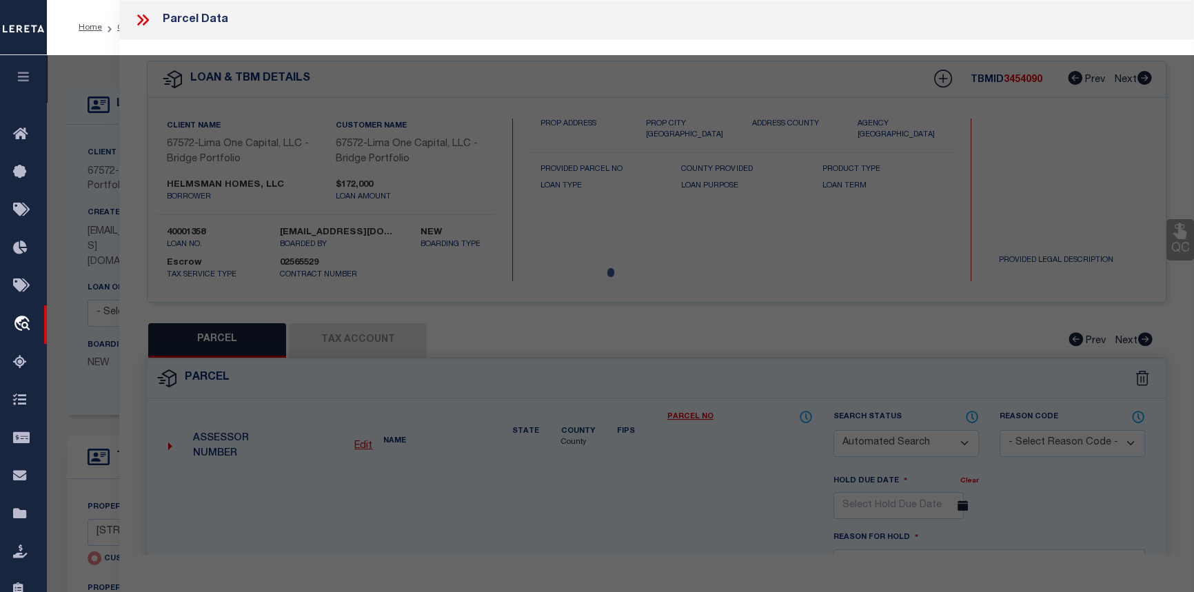
checkbox input "false"
select select "CP"
type input "[STREET_ADDRESS][PERSON_NAME]"
checkbox input "false"
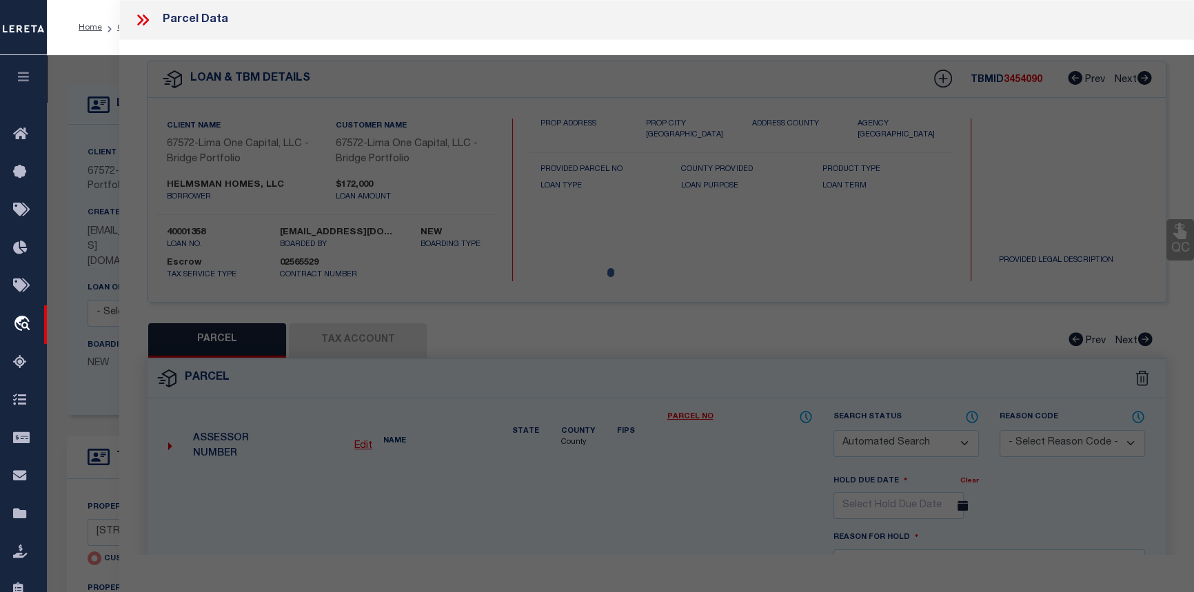
type input "HIGH POINT NC 27260"
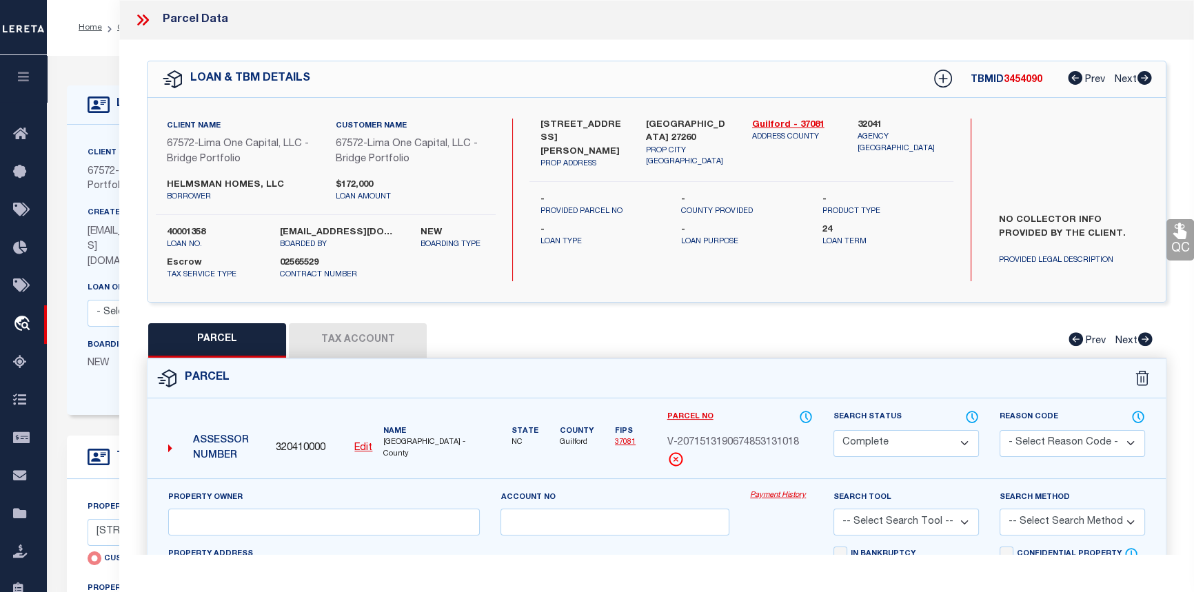
click at [786, 496] on link "Payment History" at bounding box center [781, 496] width 63 height 12
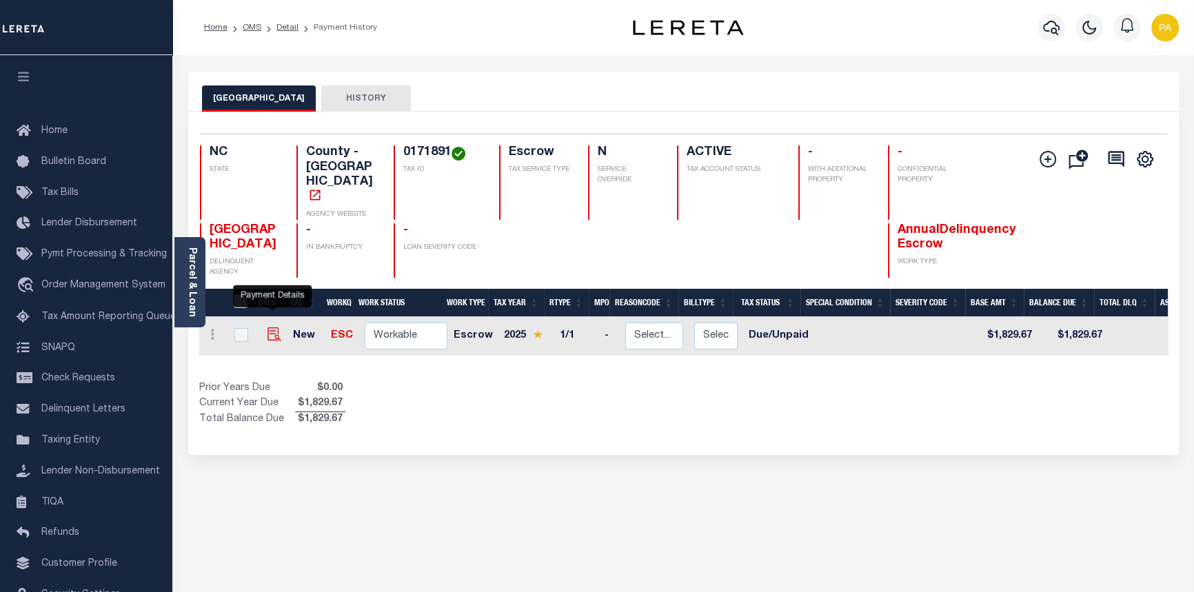
click at [270, 328] on img "" at bounding box center [275, 335] width 14 height 14
checkbox input "true"
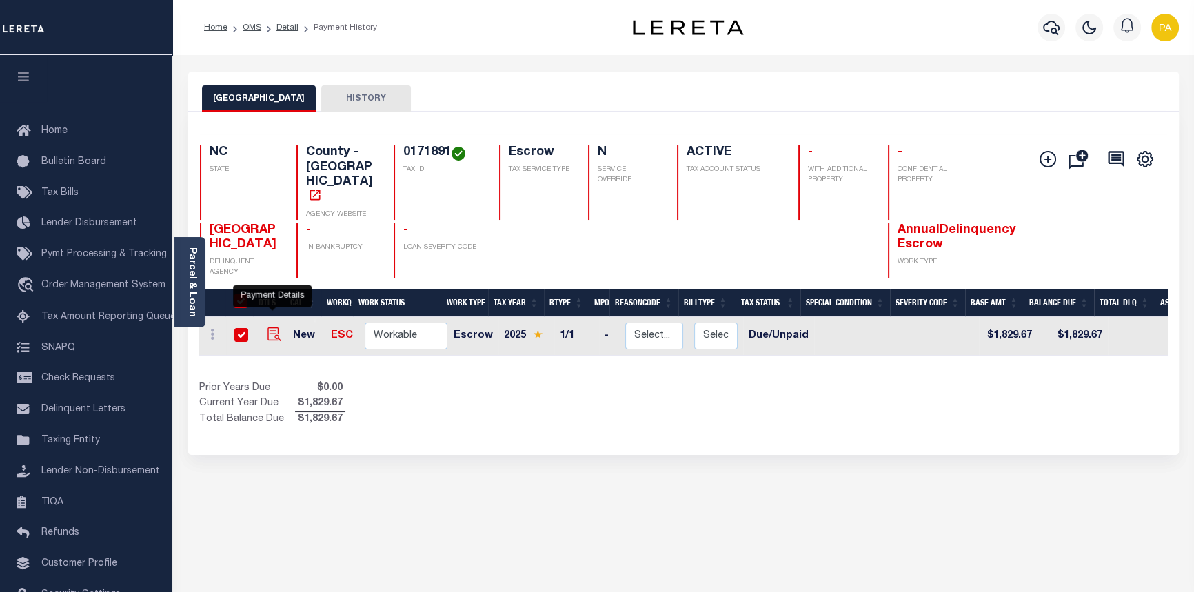
checkbox input "true"
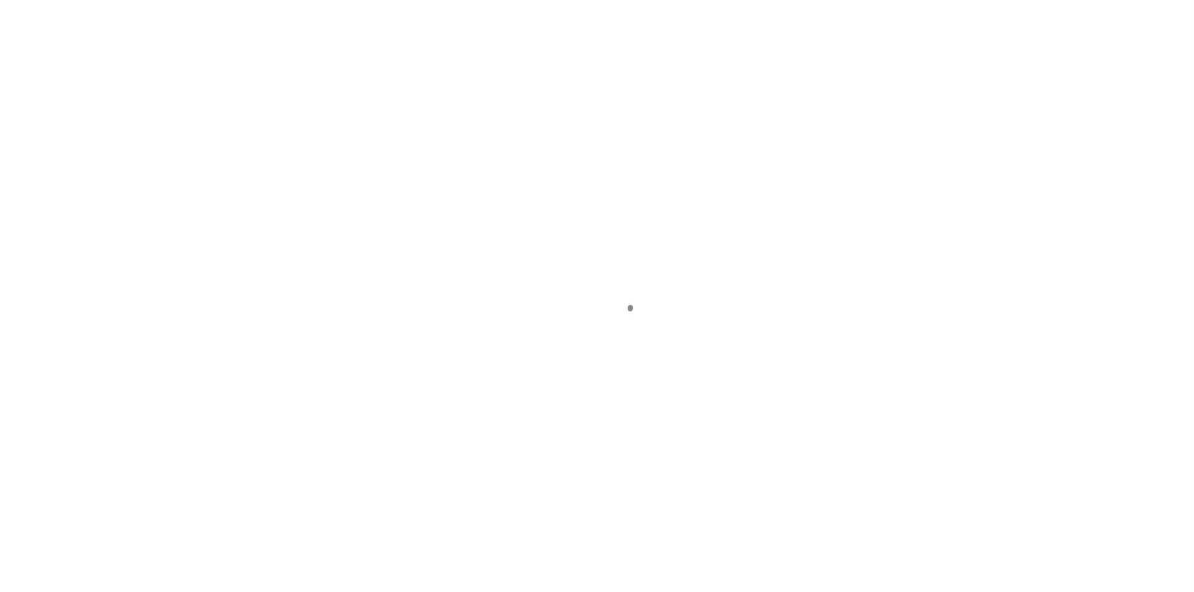
select select "DUE"
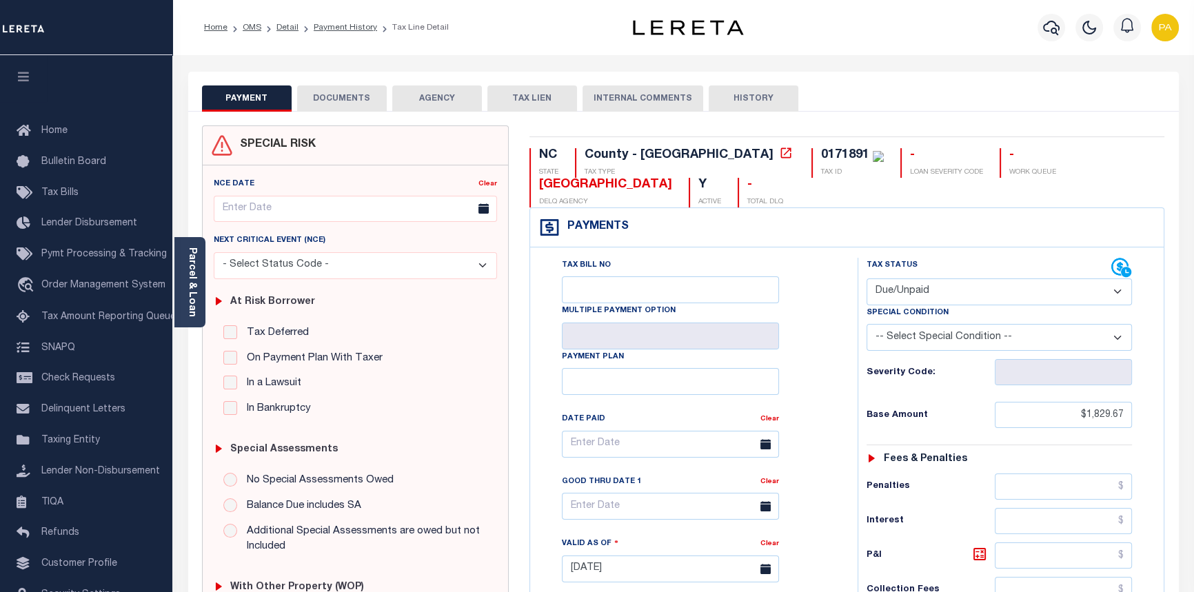
click at [353, 97] on button "DOCUMENTS" at bounding box center [342, 98] width 90 height 26
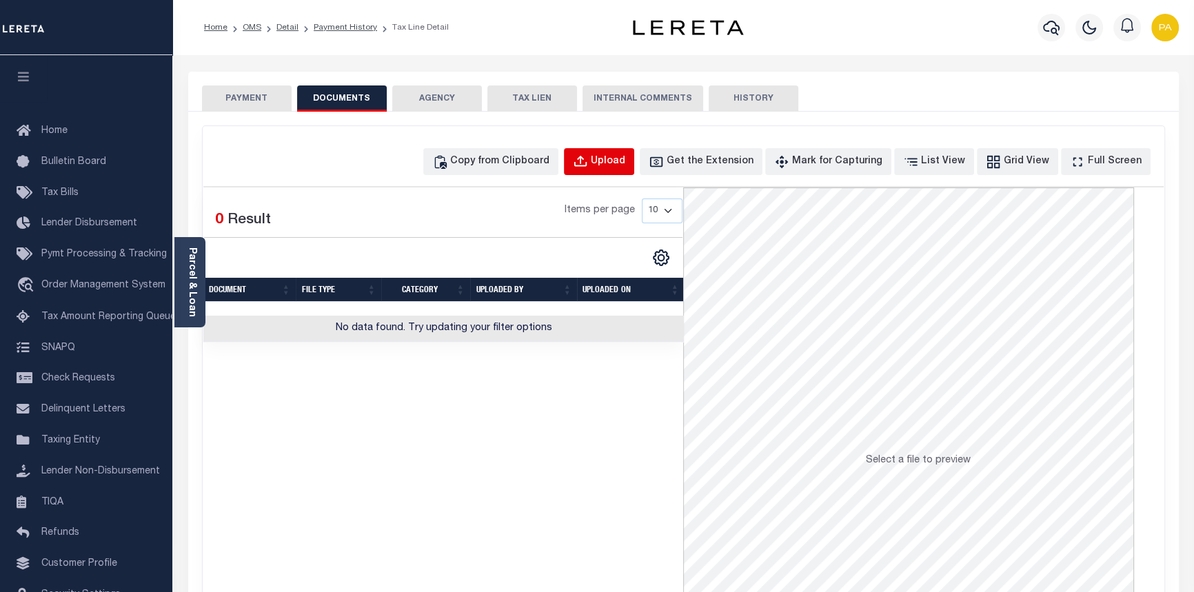
click at [625, 165] on div "Upload" at bounding box center [608, 161] width 34 height 15
select select "POP"
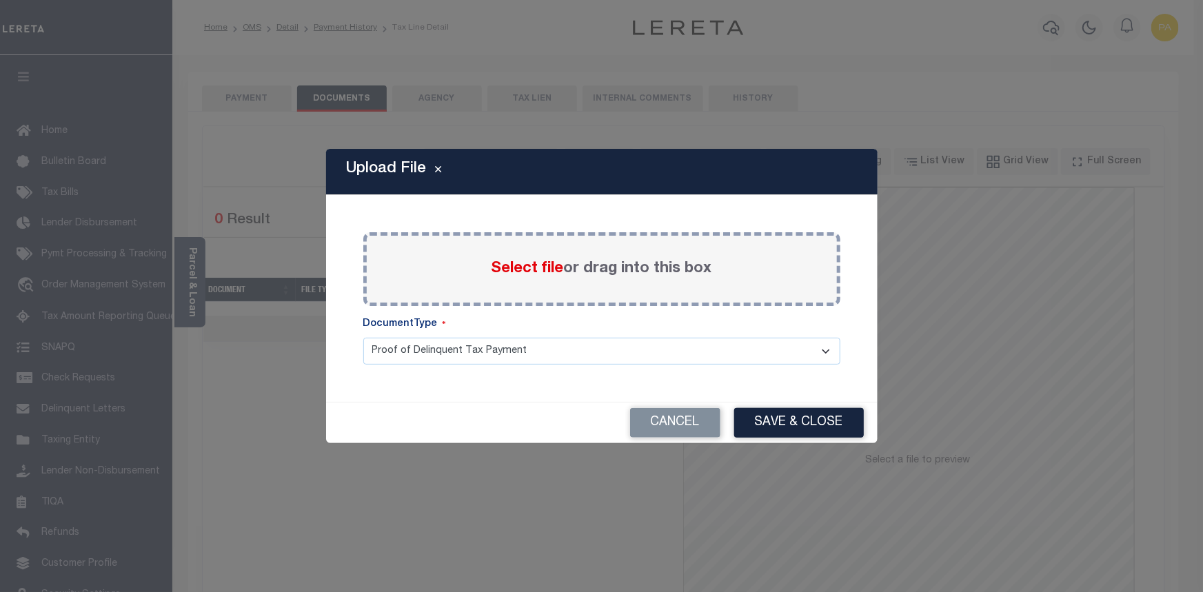
click at [532, 269] on span "Select file" at bounding box center [528, 268] width 72 height 15
click at [0, 0] on input "Select file or drag into this box" at bounding box center [0, 0] width 0 height 0
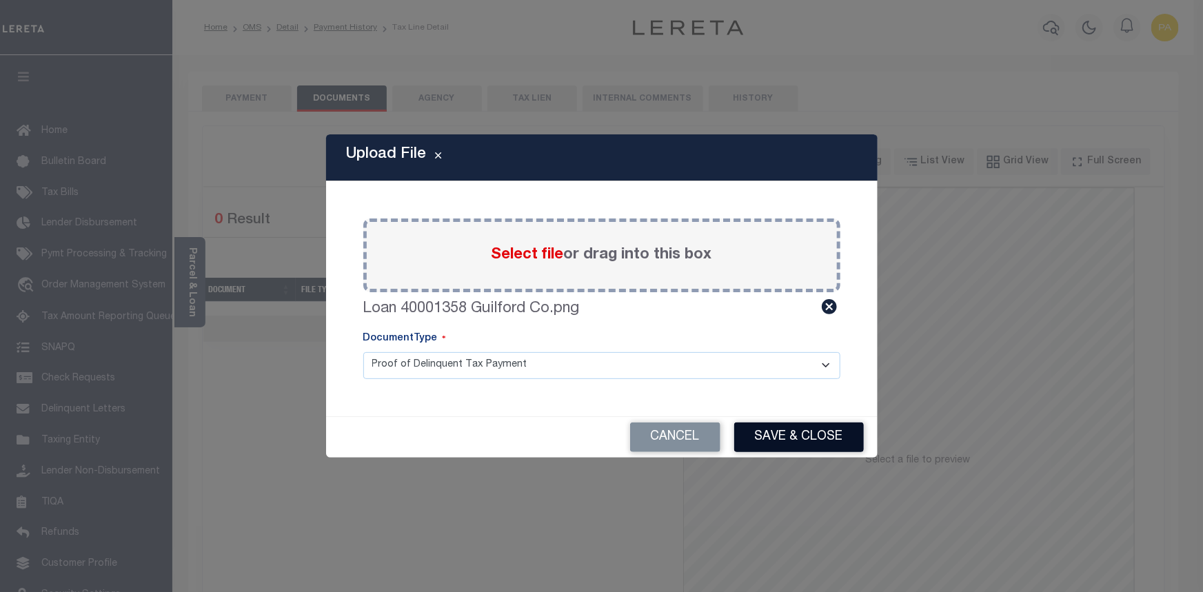
click at [778, 441] on button "Save & Close" at bounding box center [799, 438] width 130 height 30
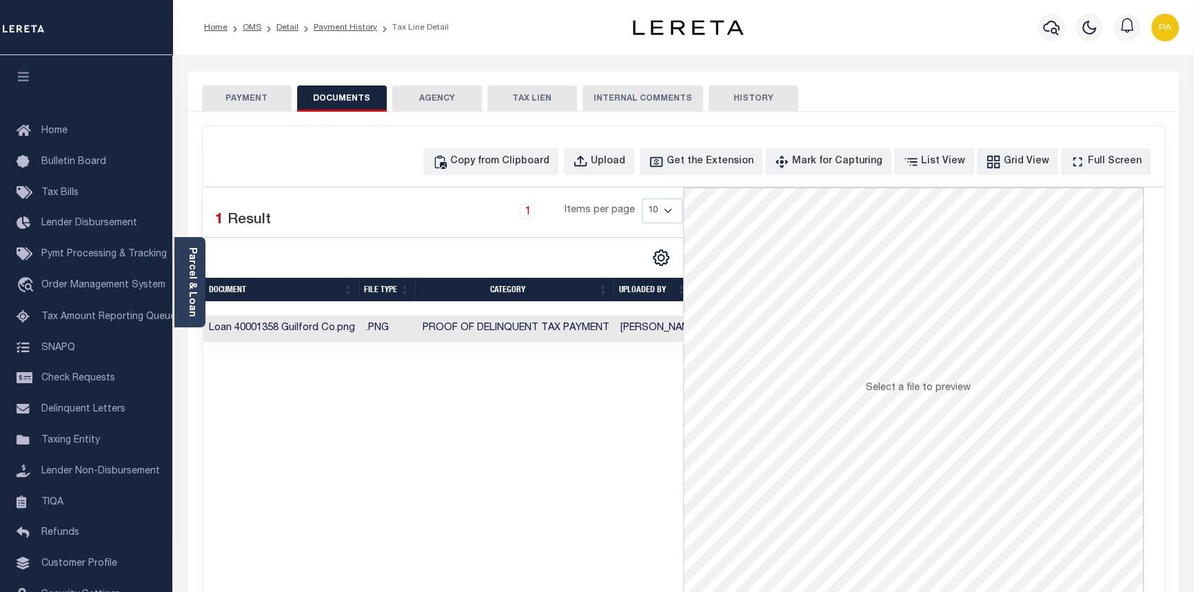
click at [234, 103] on button "PAYMENT" at bounding box center [247, 98] width 90 height 26
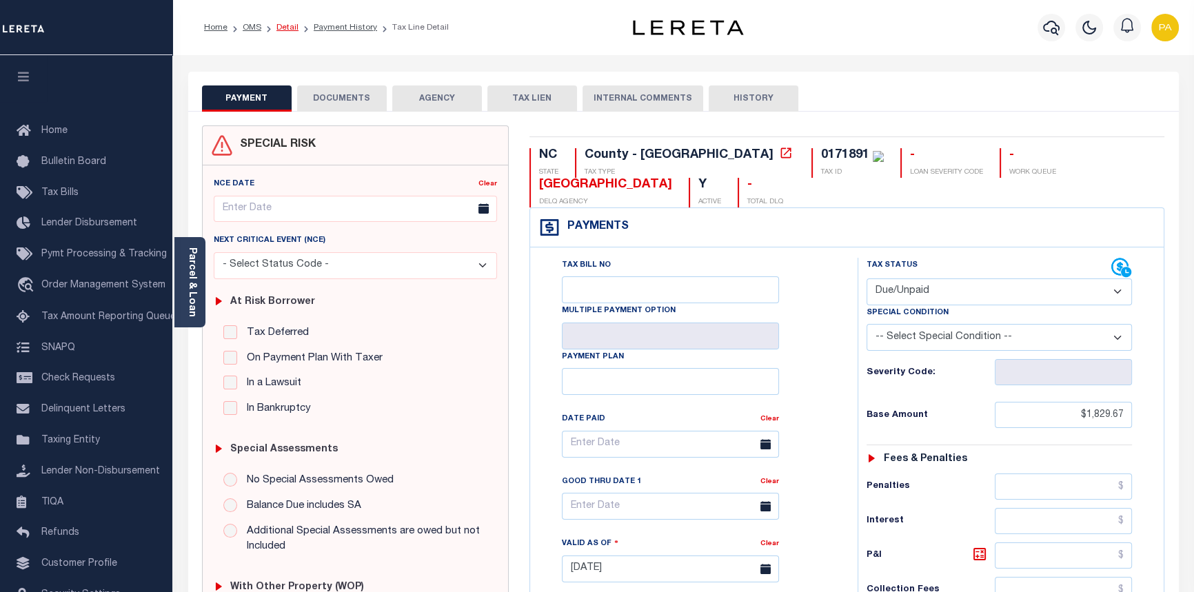
click at [282, 23] on link "Detail" at bounding box center [287, 27] width 22 height 8
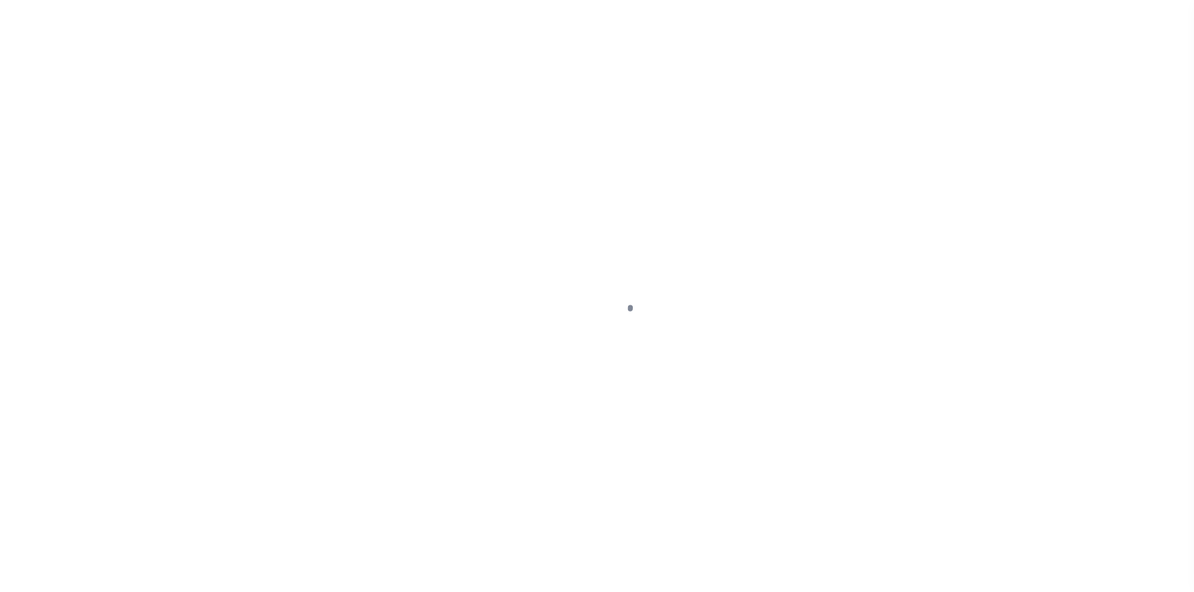
select select "Escrow"
type input "[STREET_ADDRESS][PERSON_NAME]"
radio input "true"
select select
type input "[GEOGRAPHIC_DATA] 27260"
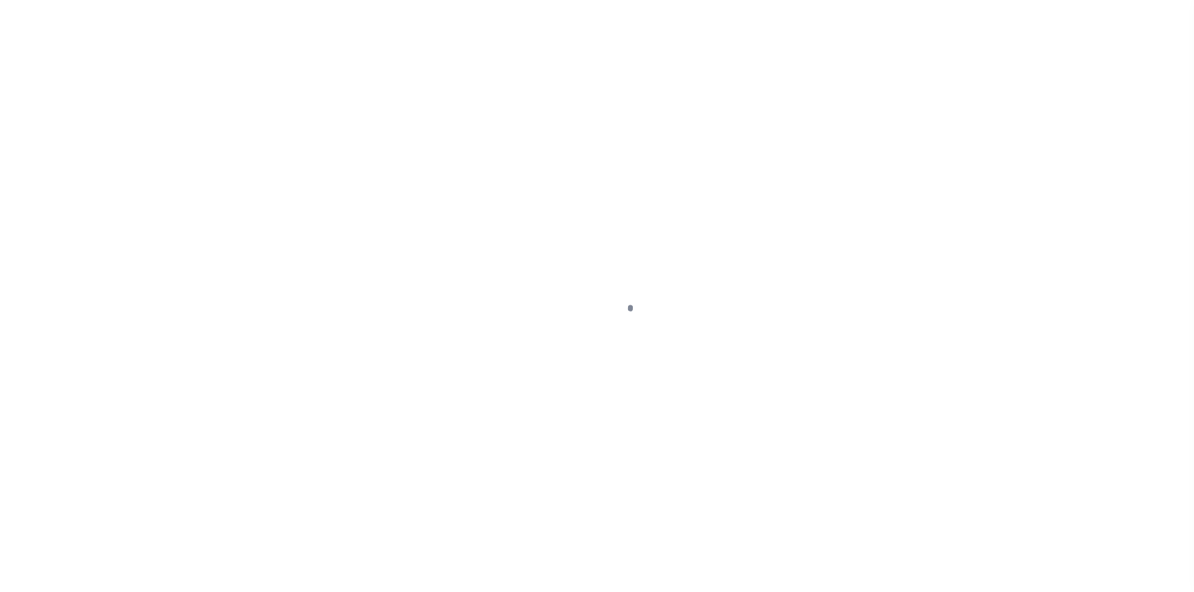
type input "40001358-1"
type textarea "NO COLLECTOR INFO PROVIDED BY THE CLIENT."
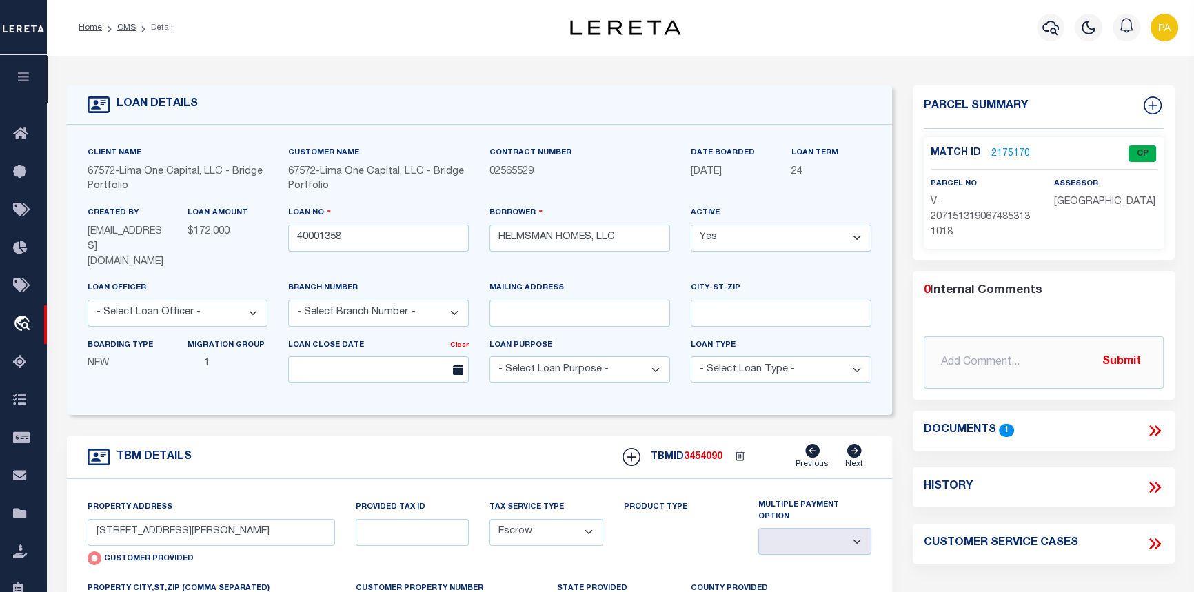
click at [994, 154] on link "2175170" at bounding box center [1010, 154] width 39 height 14
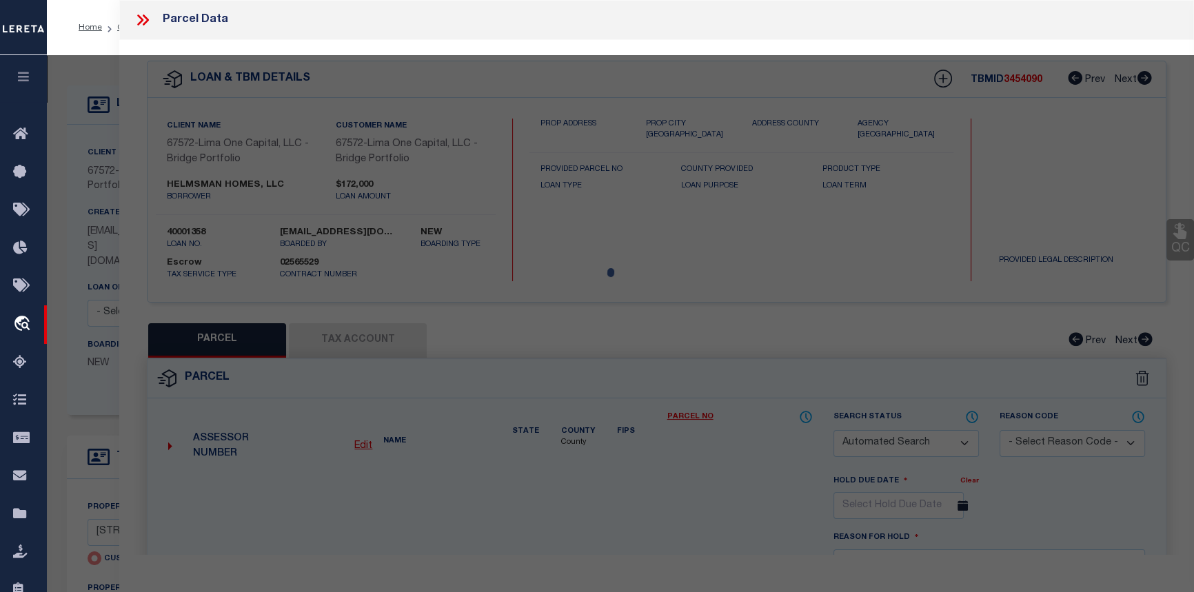
checkbox input "false"
select select "CP"
type input "[STREET_ADDRESS][PERSON_NAME]"
checkbox input "false"
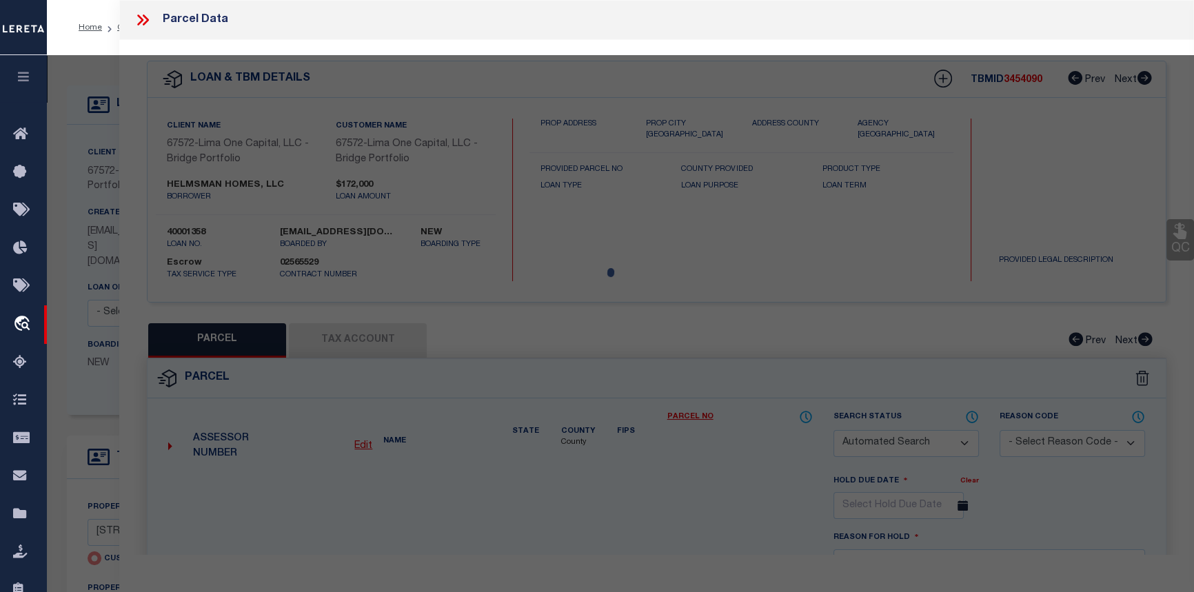
type input "[GEOGRAPHIC_DATA] 27260"
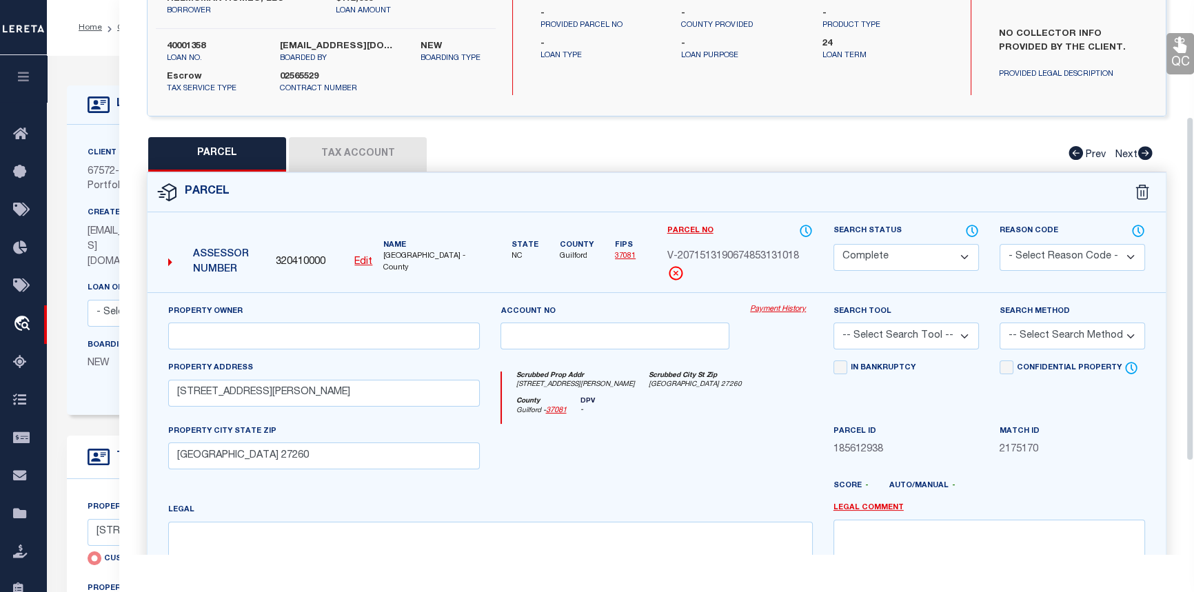
scroll to position [188, 0]
click at [754, 304] on link "Payment History" at bounding box center [781, 309] width 63 height 12
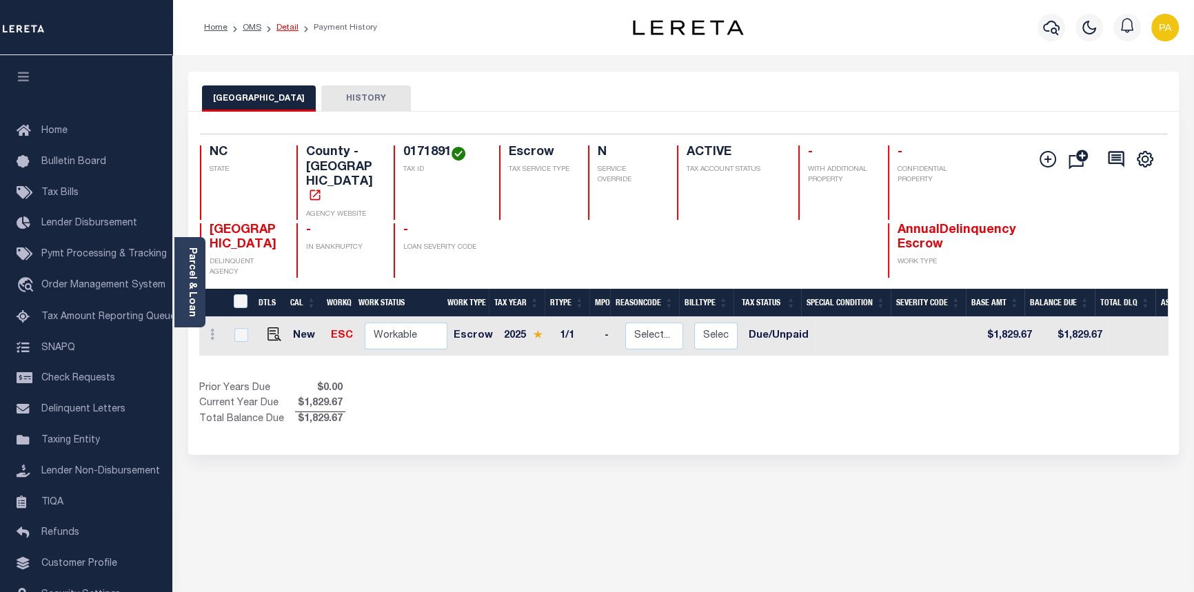
click at [279, 25] on link "Detail" at bounding box center [287, 27] width 22 height 8
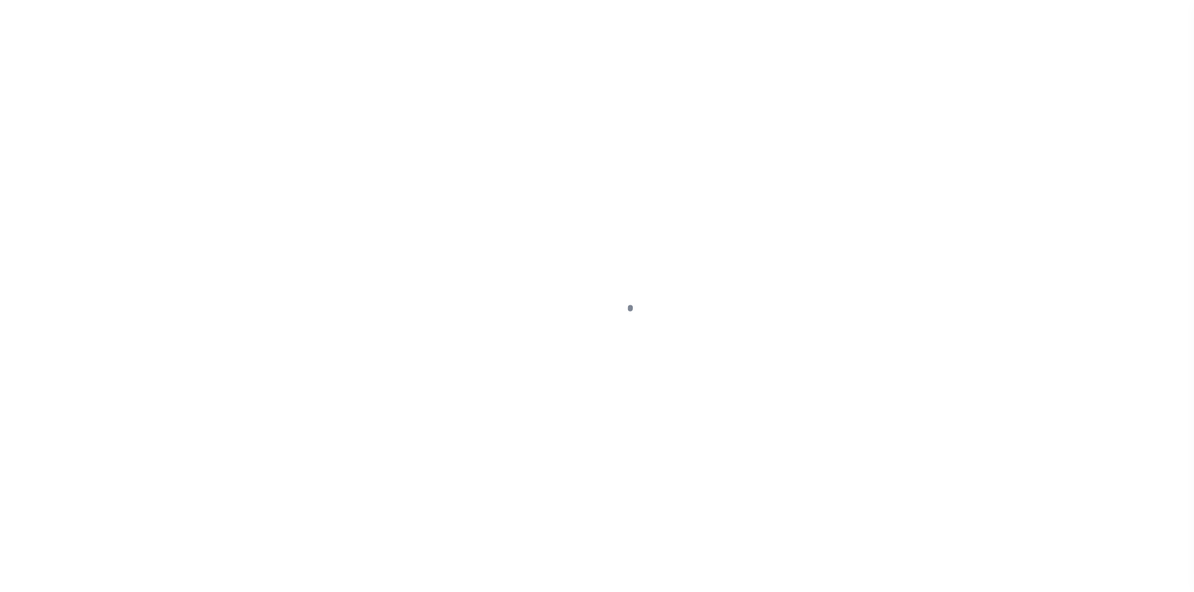
select select "Escrow"
type input "[STREET_ADDRESS][PERSON_NAME]"
radio input "true"
select select
type input "[GEOGRAPHIC_DATA] 27260"
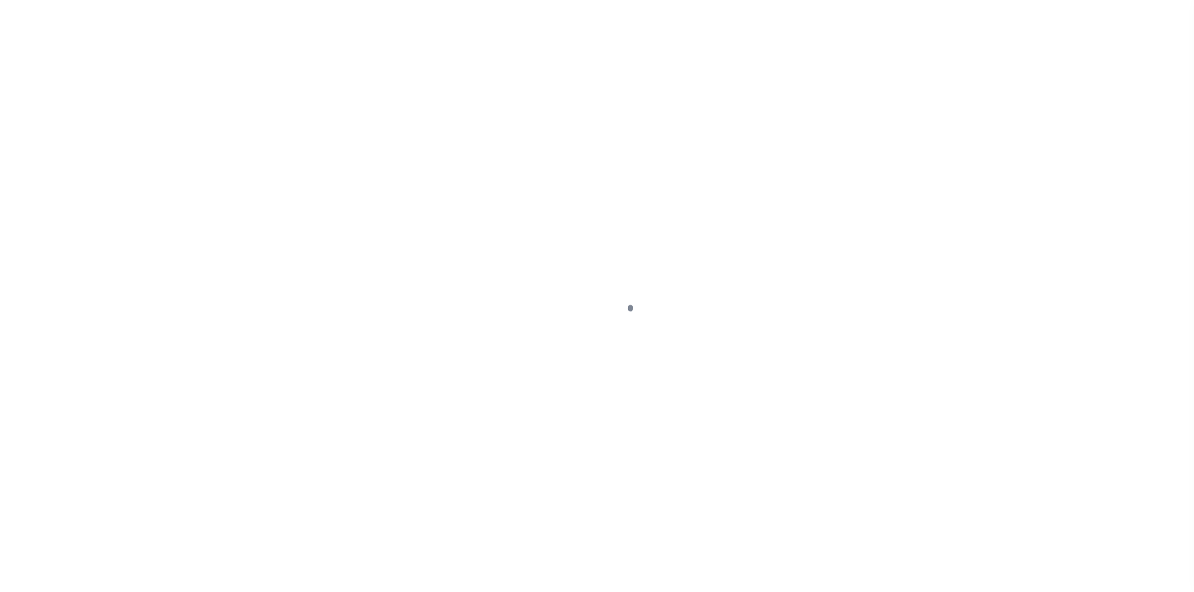
type input "40001358-1"
type textarea "NO COLLECTOR INFO PROVIDED BY THE CLIENT."
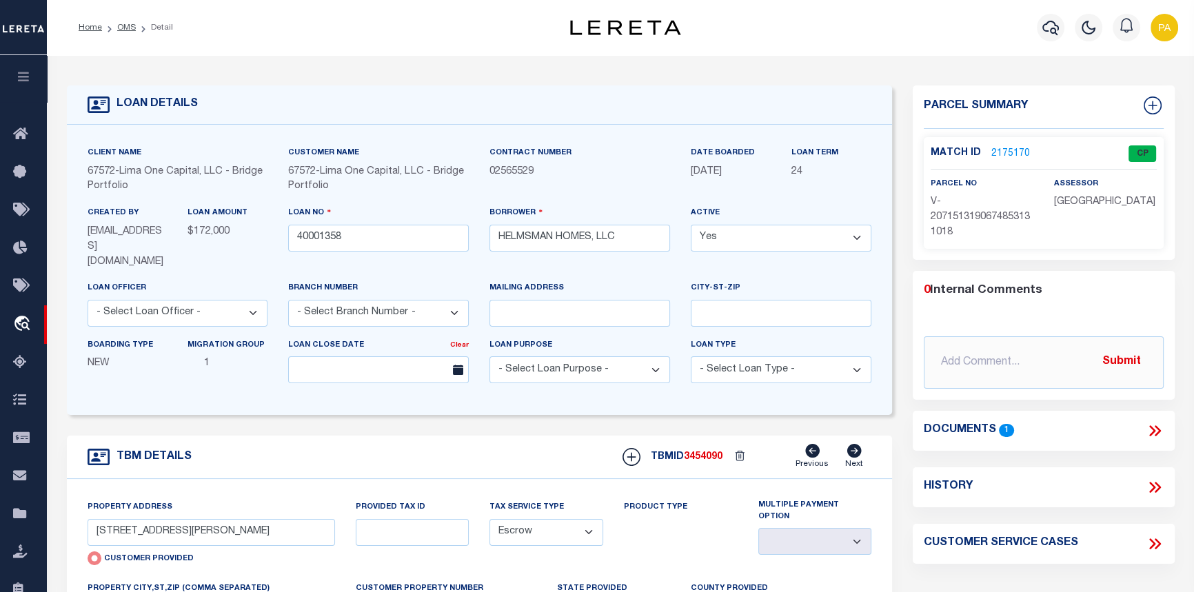
click at [1000, 151] on link "2175170" at bounding box center [1010, 154] width 39 height 14
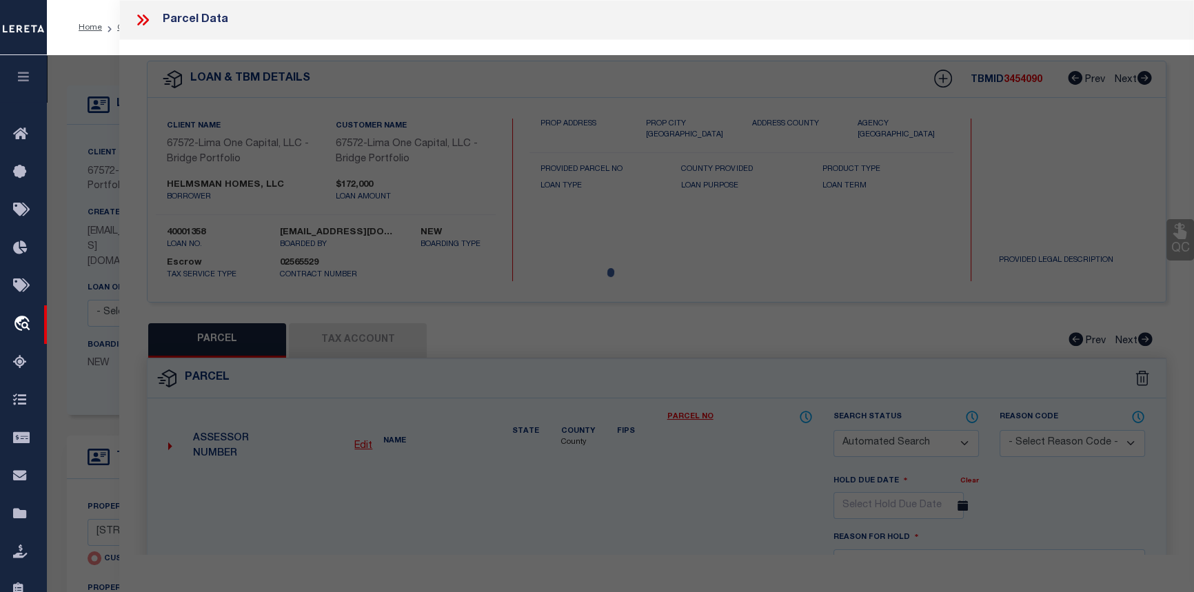
checkbox input "false"
select select "CP"
type input "[STREET_ADDRESS][PERSON_NAME]"
checkbox input "false"
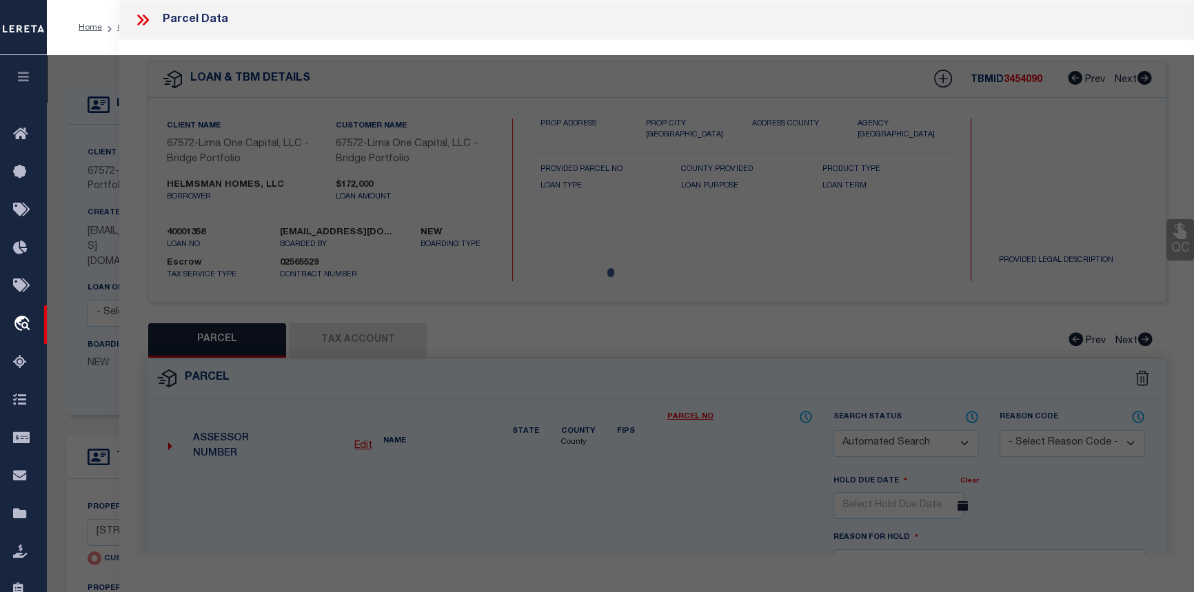
type input "[GEOGRAPHIC_DATA] 27260"
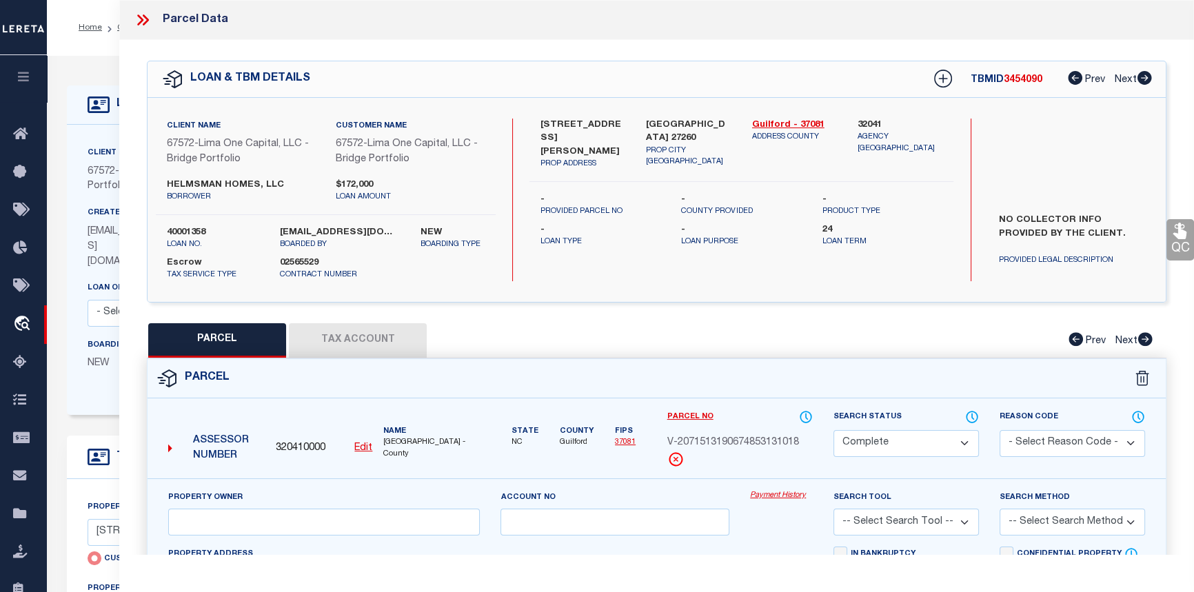
click at [786, 496] on link "Payment History" at bounding box center [781, 496] width 63 height 12
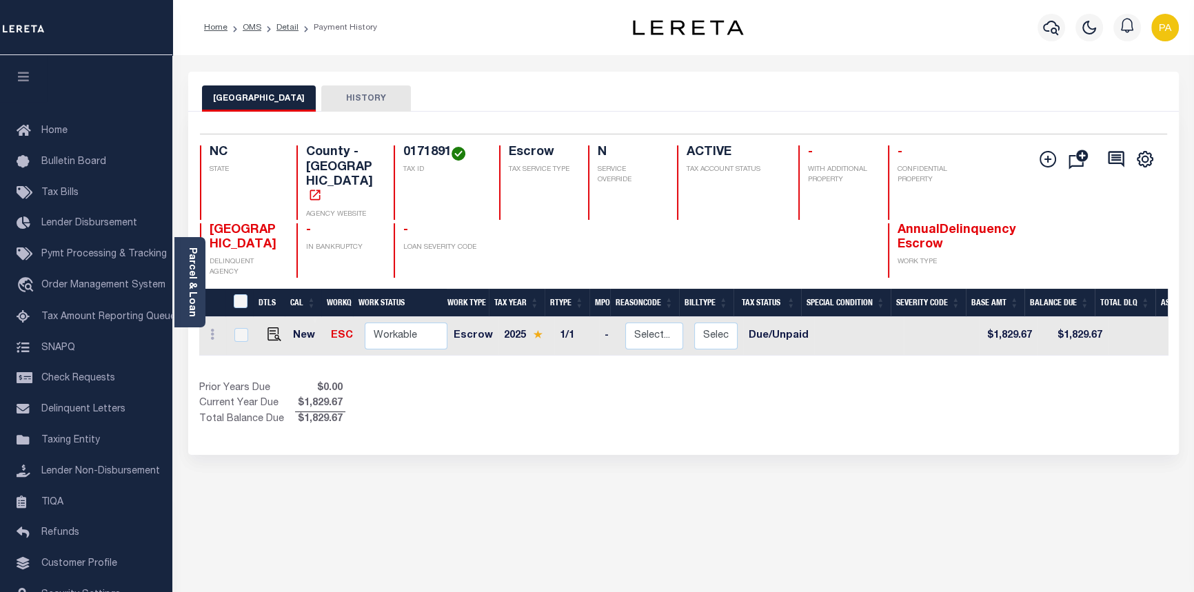
click at [1058, 164] on button "Add Installment Line [GEOGRAPHIC_DATA] Request Check Create SNAP Batch Fees" at bounding box center [1045, 159] width 34 height 19
click at [1045, 158] on icon "" at bounding box center [1048, 159] width 17 height 17
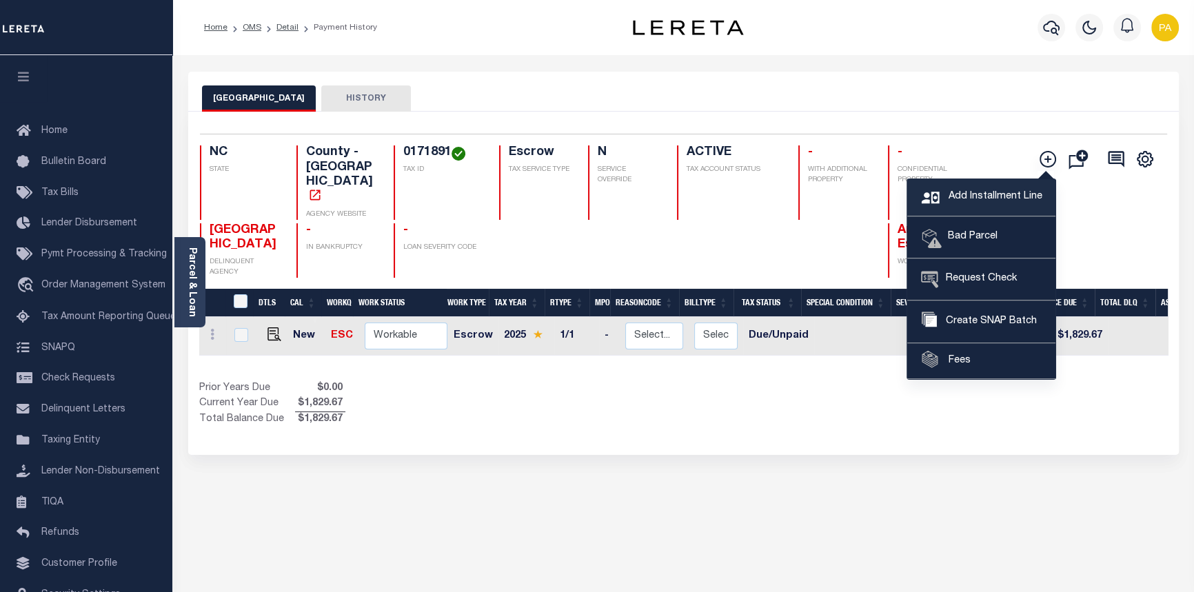
click at [995, 196] on span "Add Installment Line" at bounding box center [993, 197] width 97 height 15
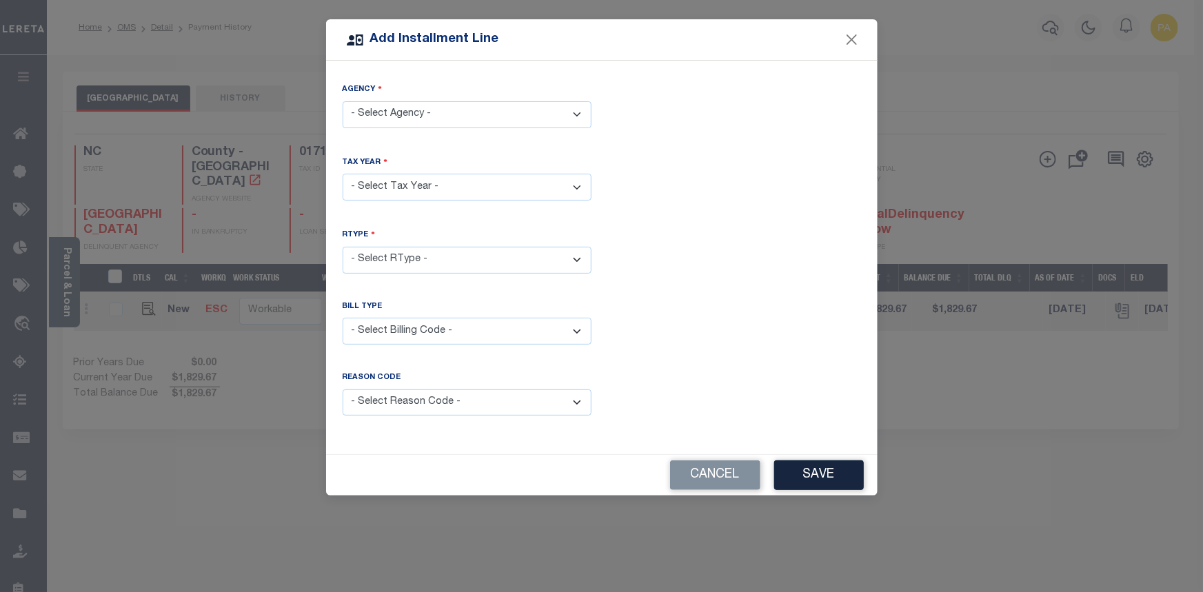
drag, startPoint x: 669, startPoint y: 32, endPoint x: 836, endPoint y: 68, distance: 170.8
click at [836, 68] on div "Add Installment Line Agency - Select Agency - [GEOGRAPHIC_DATA] - County Tax Ye…" at bounding box center [602, 257] width 552 height 476
click at [580, 117] on select "- Select Agency - GUILFORD COUNTY - County" at bounding box center [467, 114] width 249 height 27
select select "3708100000"
click at [343, 101] on select "- Select Agency - GUILFORD COUNTY - County" at bounding box center [467, 114] width 249 height 27
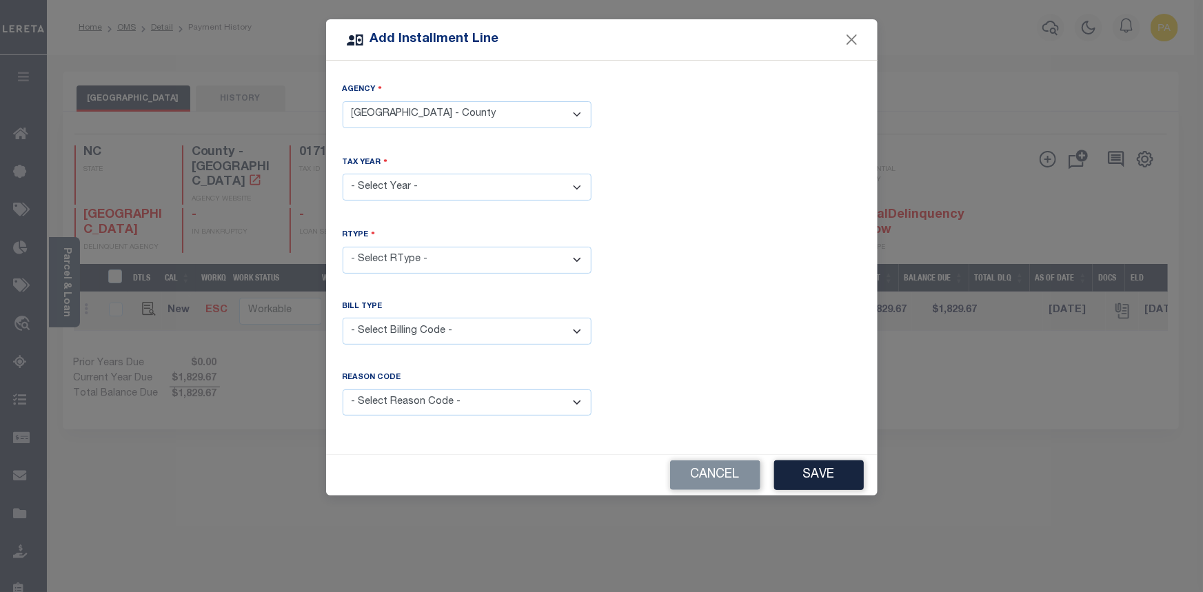
click at [395, 179] on select "- Select Year - 2005 2006 2007 2008 2009 2010 2011 2012 2013 2014 2015 2016 201…" at bounding box center [467, 187] width 249 height 27
select select "2024"
click at [343, 174] on select "- Select Year - 2005 2006 2007 2008 2009 2010 2011 2012 2013 2014 2015 2016 201…" at bounding box center [467, 187] width 249 height 27
click at [412, 261] on select "- Select RType - 1/1" at bounding box center [467, 260] width 249 height 27
select select "0"
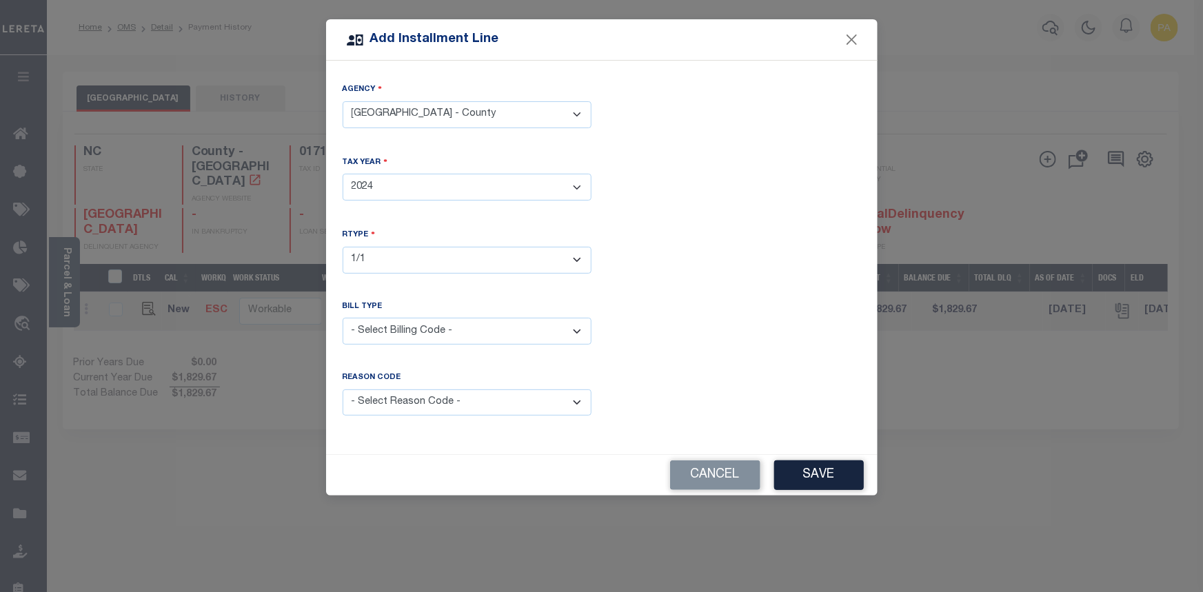
click at [343, 247] on select "- Select RType - 1/1" at bounding box center [467, 260] width 249 height 27
click at [396, 328] on select "- Select Billing Code - Regular Delinquent Supplemental Corrected/Adjusted Bill…" at bounding box center [467, 331] width 249 height 27
select select "1"
click at [343, 318] on select "- Select Billing Code - Regular Delinquent Supplemental Corrected/Adjusted Bill…" at bounding box center [467, 331] width 249 height 27
click at [411, 403] on select "- Select Reason Code - Payment Reversal Taxable Value Change Assessment Change …" at bounding box center [467, 403] width 249 height 27
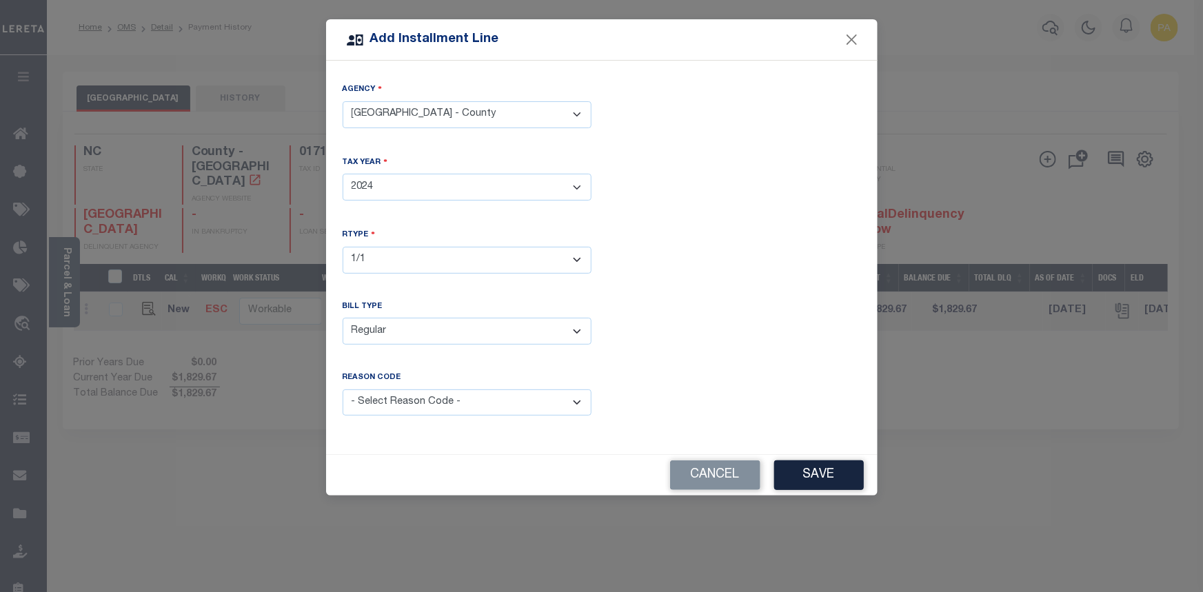
click at [343, 390] on select "- Select Reason Code - Payment Reversal Taxable Value Change Assessment Change …" at bounding box center [467, 403] width 249 height 27
click at [434, 408] on select "- Select Reason Code - Payment Reversal Taxable Value Change Assessment Change …" at bounding box center [467, 403] width 249 height 27
select select "8"
click at [343, 390] on select "- Select Reason Code - Payment Reversal Taxable Value Change Assessment Change …" at bounding box center [467, 403] width 249 height 27
click at [842, 479] on button "Save" at bounding box center [819, 476] width 90 height 30
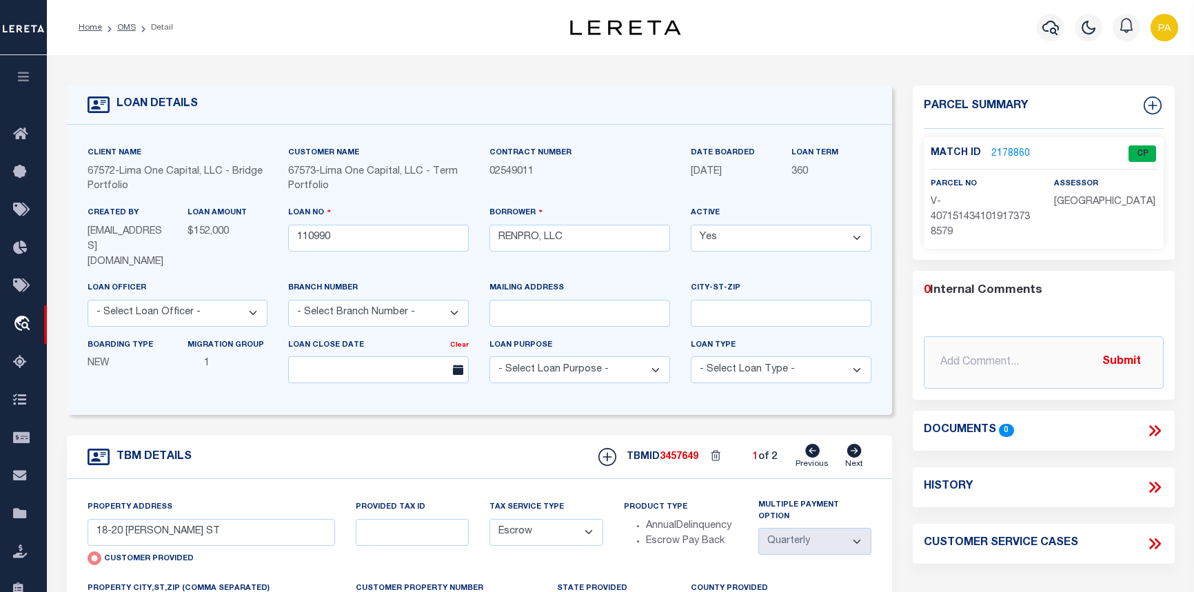
select select "Escrow"
select select "4"
click at [117, 34] on ol "Home OMS Detail" at bounding box center [126, 27] width 117 height 29
click at [123, 31] on link "OMS" at bounding box center [126, 27] width 19 height 8
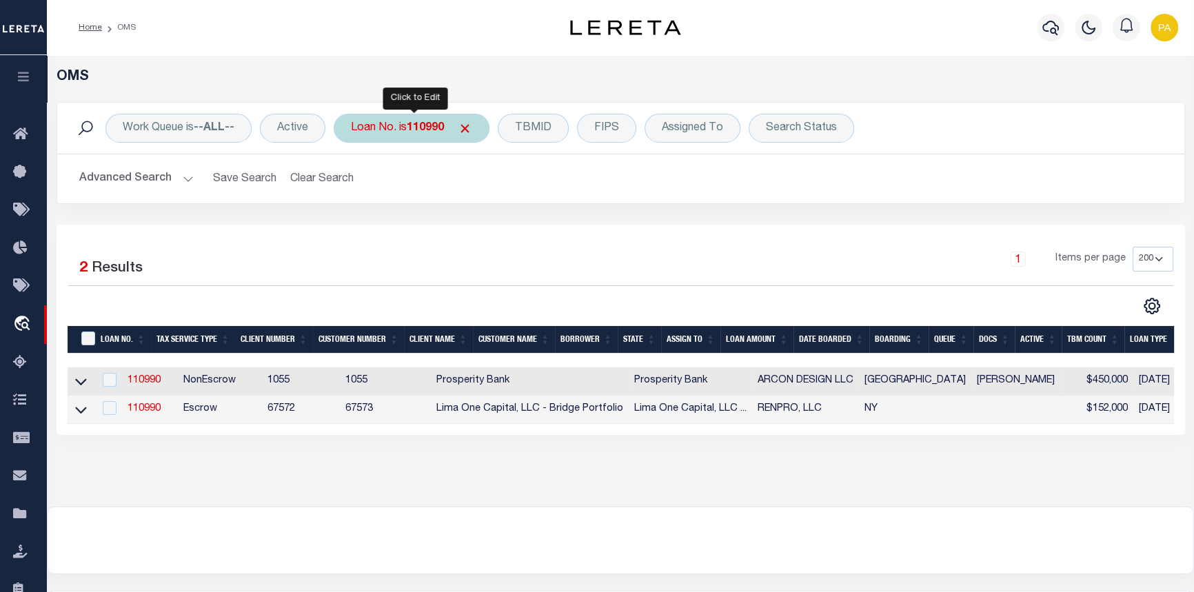
click at [431, 136] on div "Loan No. is 110990" at bounding box center [412, 128] width 156 height 29
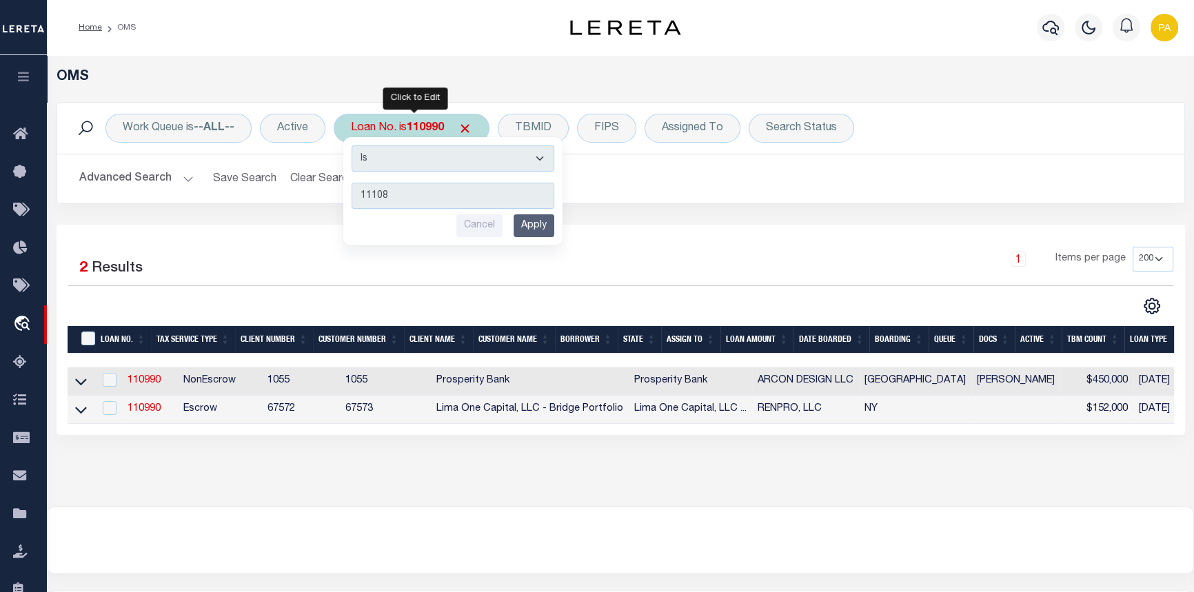
type input "111089"
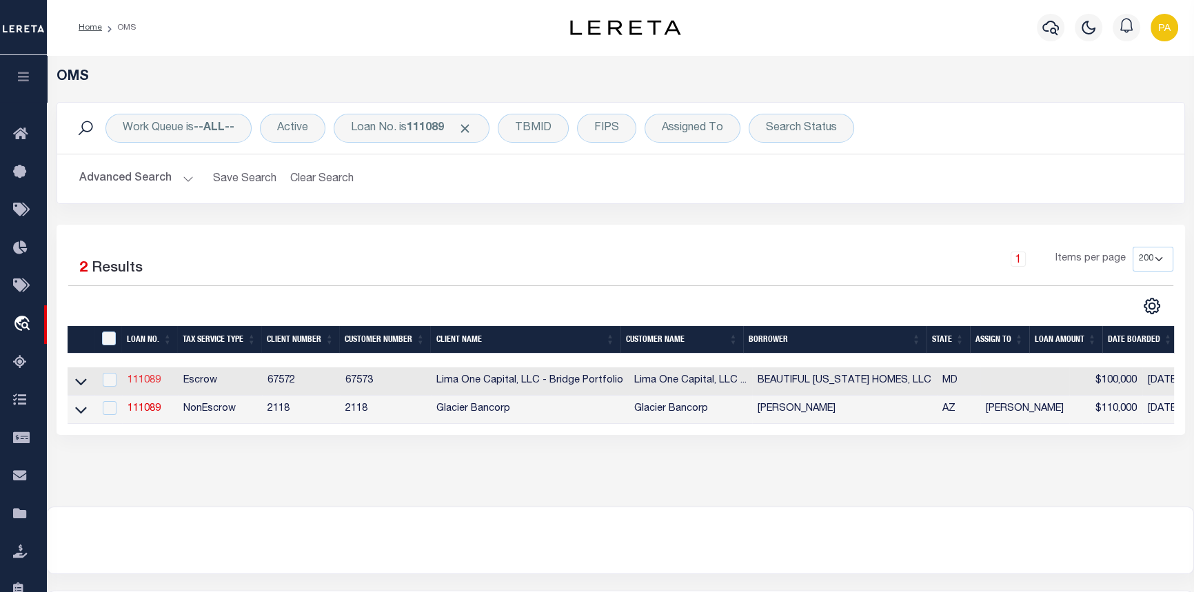
click at [146, 385] on link "111089" at bounding box center [144, 381] width 33 height 10
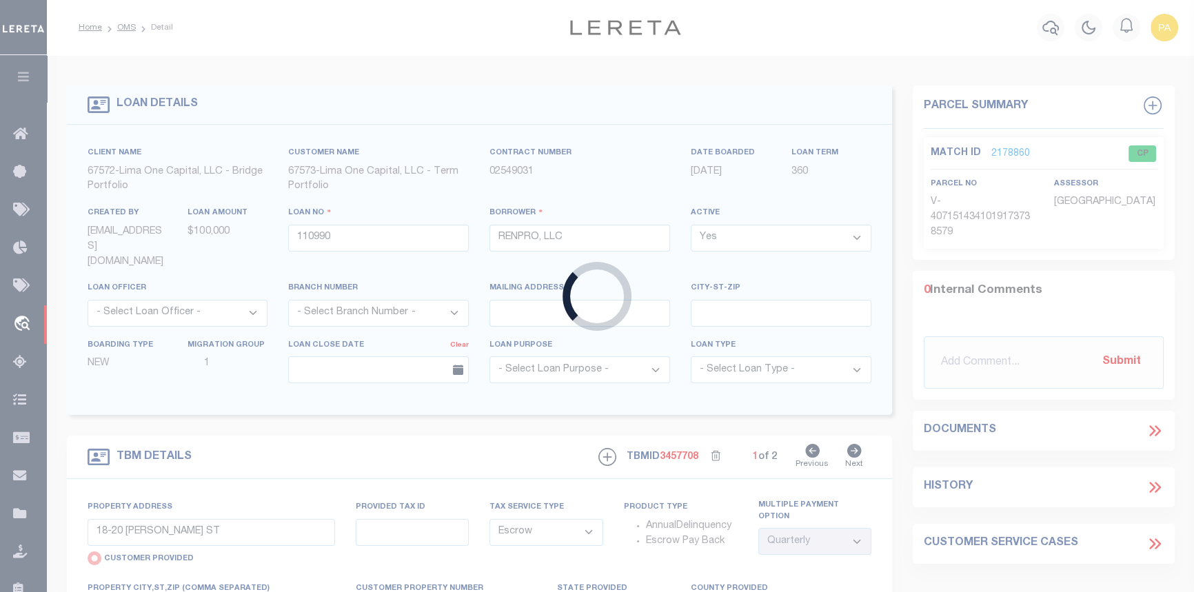
type input "111089"
type input "BEAUTIFUL MARYLAND HOMES, LLC"
select select
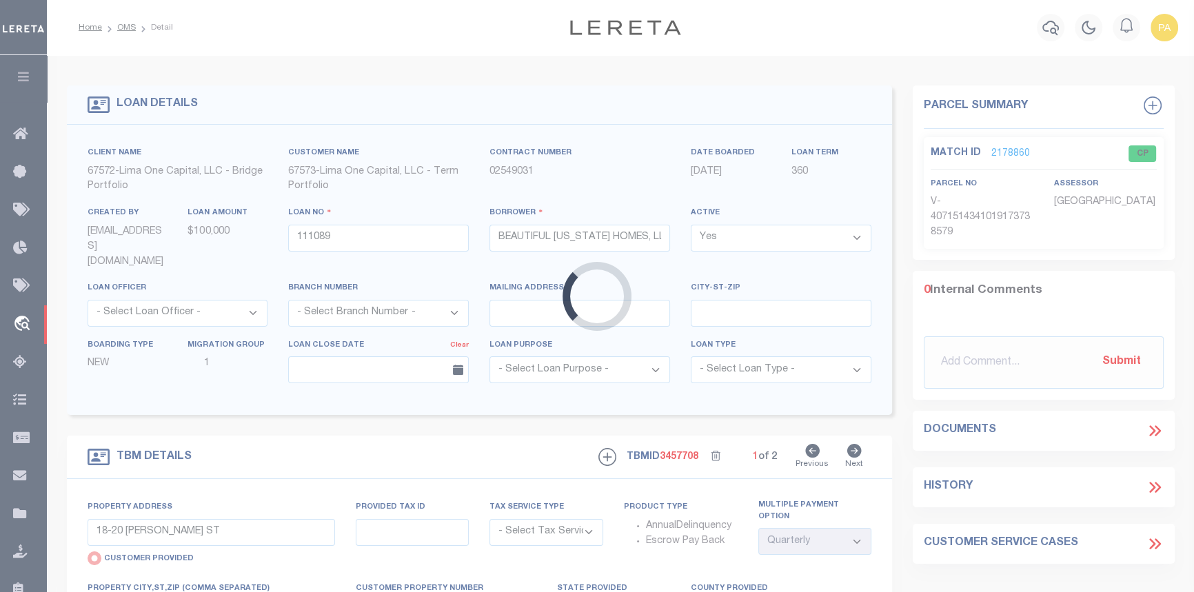
type input "2134 REDTHORN ROAD"
select select "Escrow"
type input "MIDDLE RIVER MD 21220"
type input "111089-1"
type input "MD"
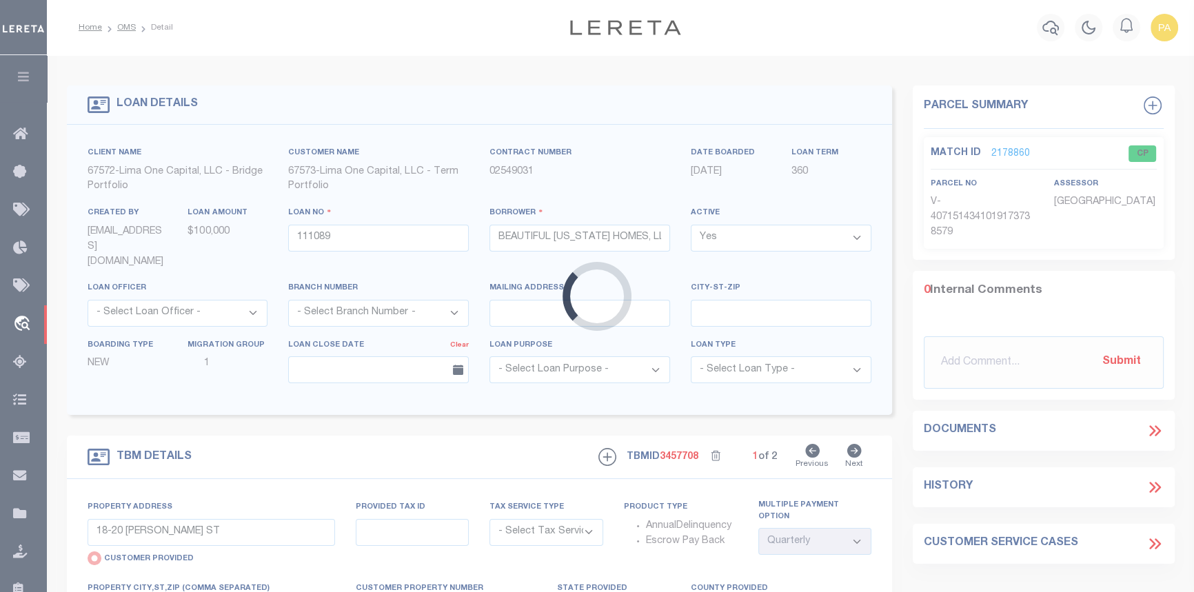
type textarea "COLLECTOR: ENTITY: PARCEL: 4151513065630"
type textarea "Compare"
select select "1"
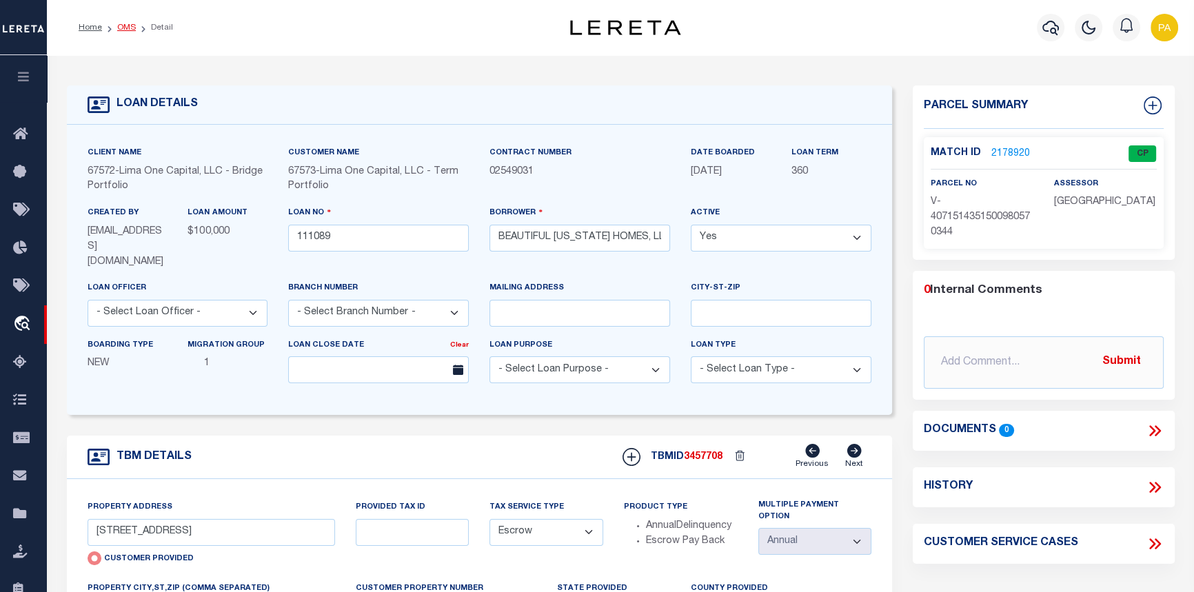
click at [133, 28] on link "OMS" at bounding box center [126, 27] width 19 height 8
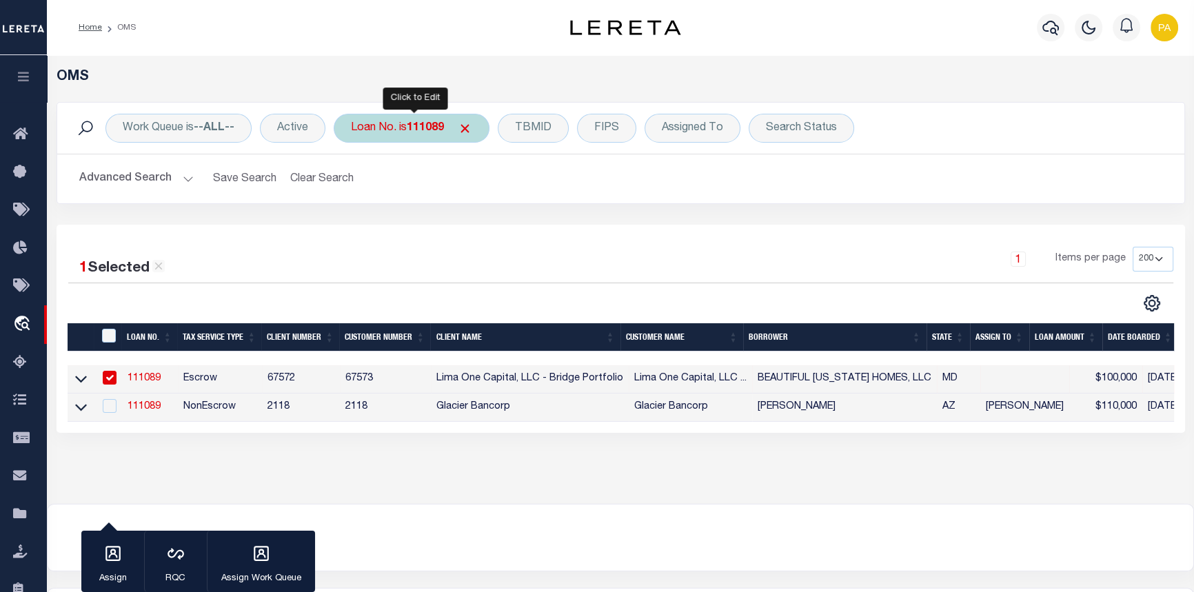
click at [426, 128] on b "111089" at bounding box center [425, 128] width 37 height 11
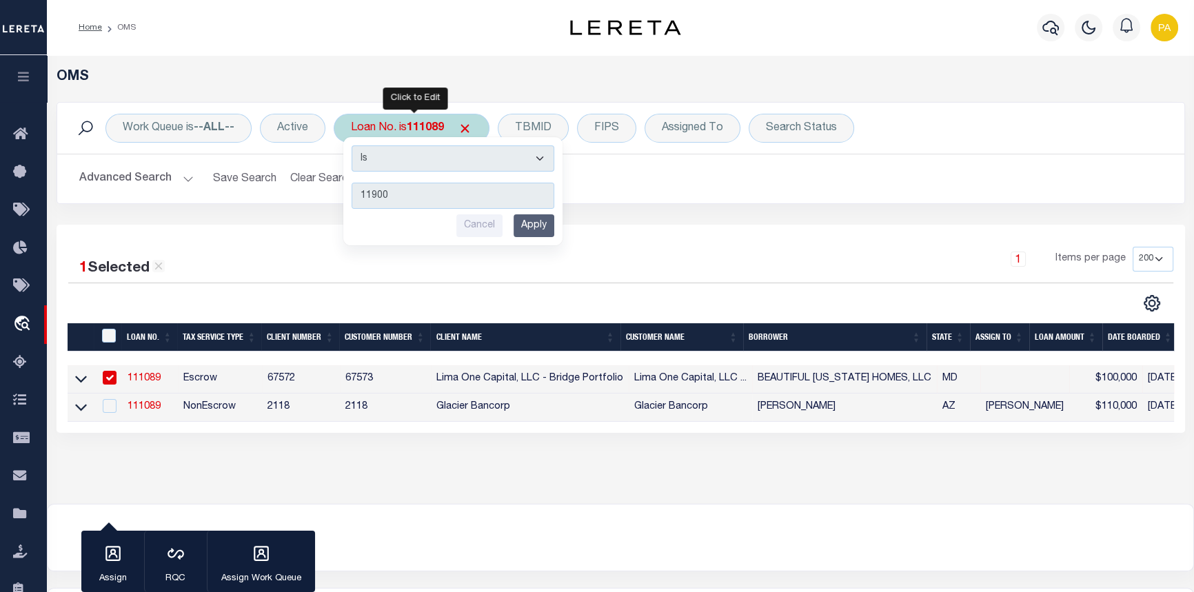
type input "119007"
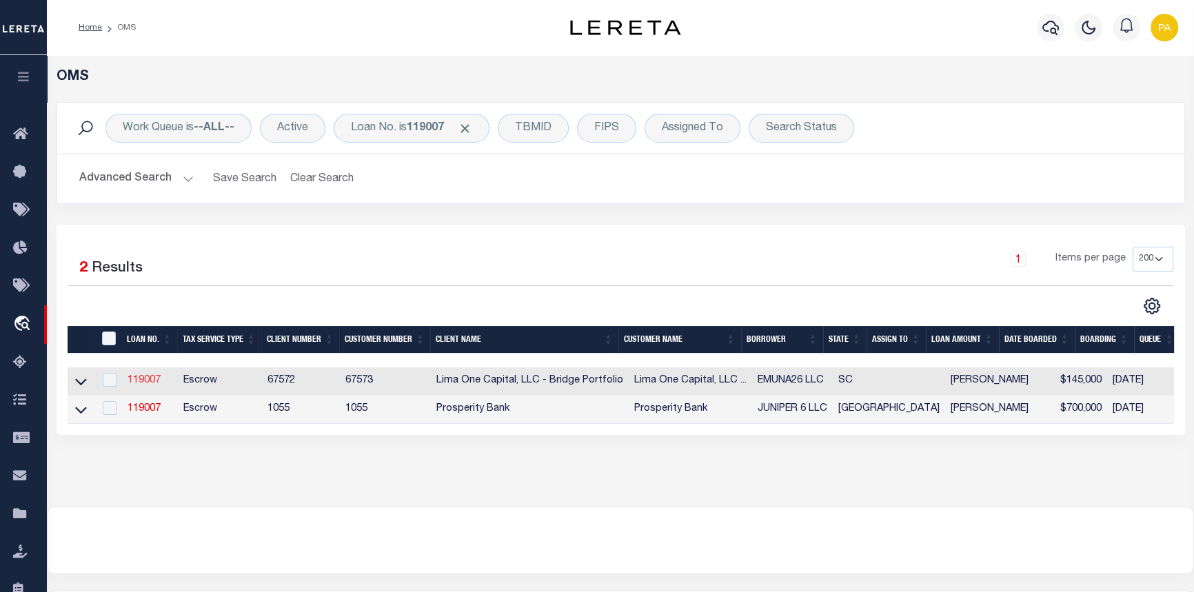
click at [138, 382] on link "119007" at bounding box center [144, 381] width 33 height 10
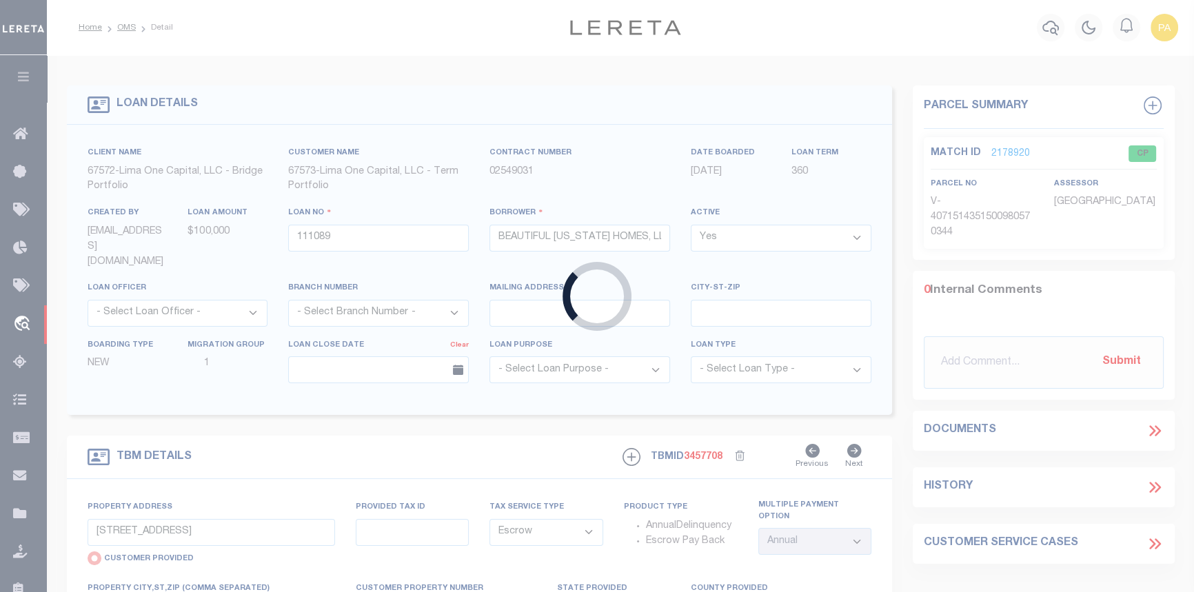
type input "119007"
type input "EMUNA26 LLC"
select select
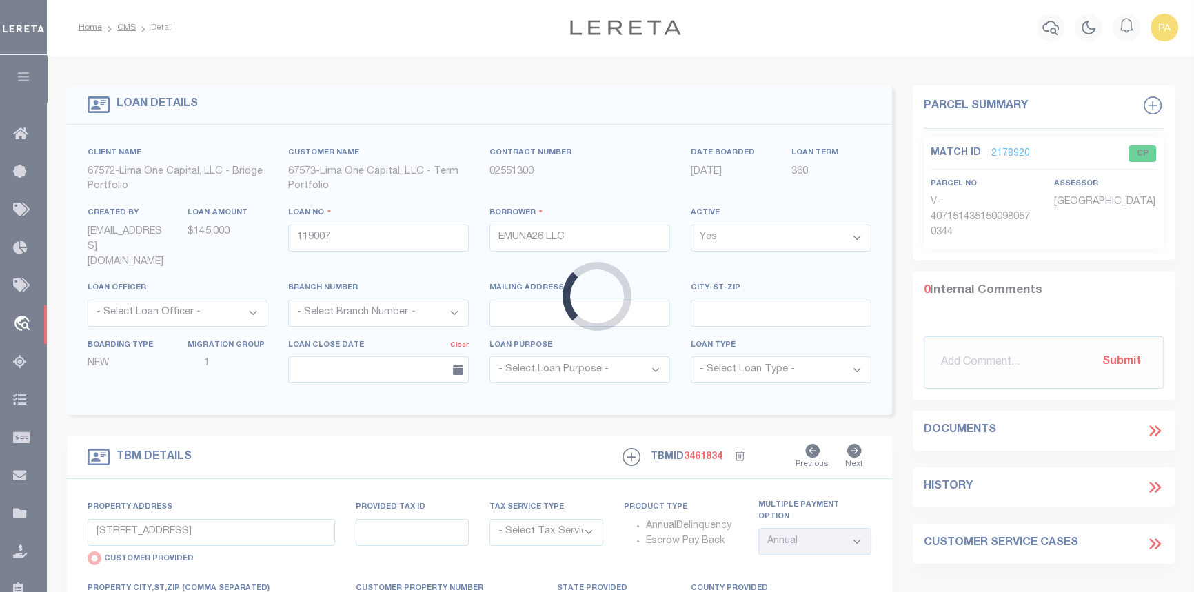
type input "128 SHEFFIELD"
select select "Escrow"
select select
type input "GREENVILLE SC 29611"
type input "119007-1"
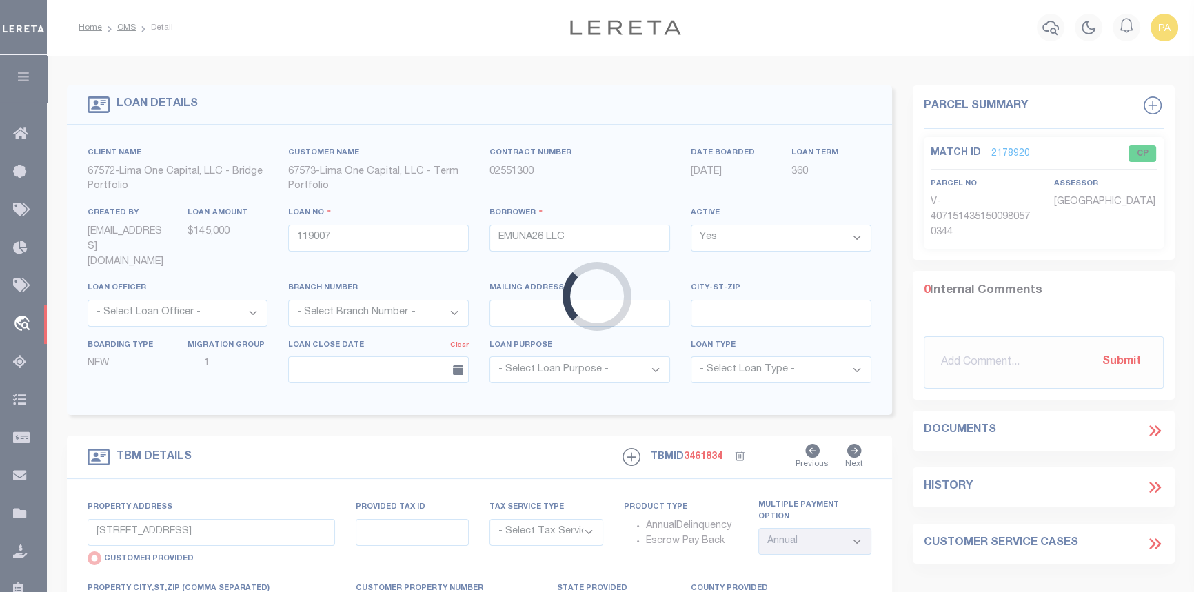
type input "SC"
type textarea "COLLECTOR: ENTITY: PARCEL: 237010601100"
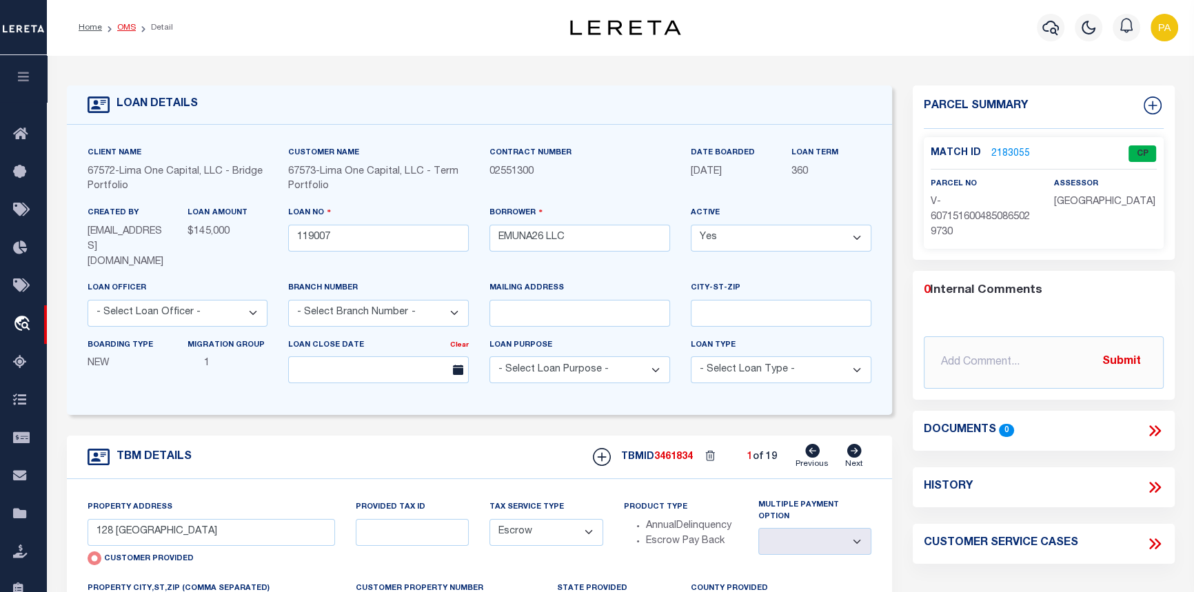
click at [129, 27] on link "OMS" at bounding box center [126, 27] width 19 height 8
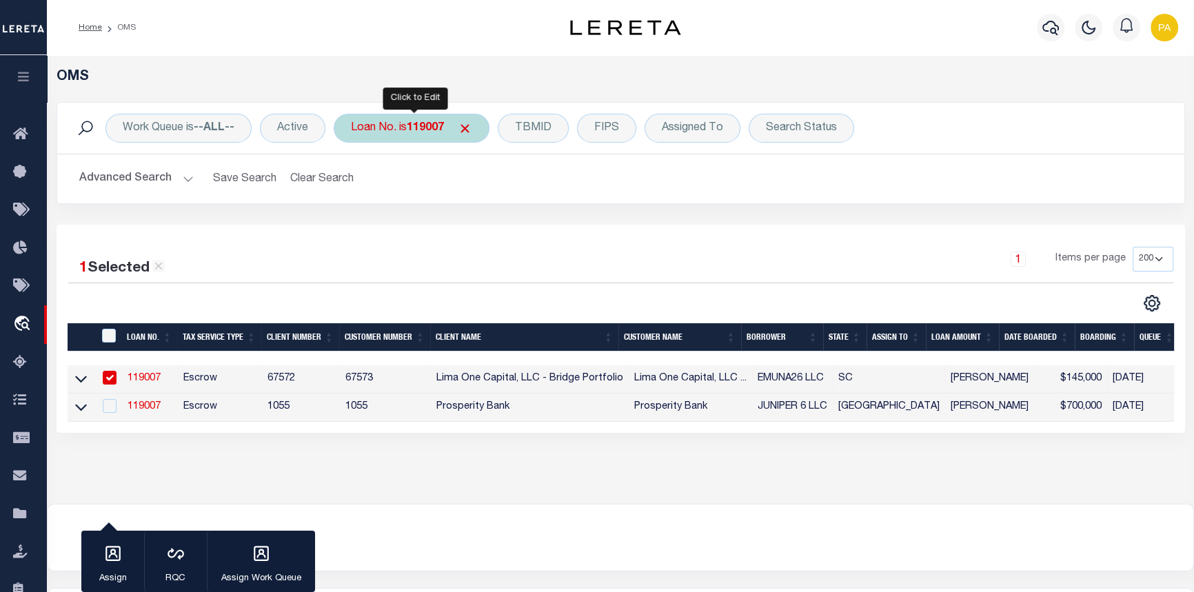
click at [437, 131] on b "119007" at bounding box center [425, 128] width 37 height 11
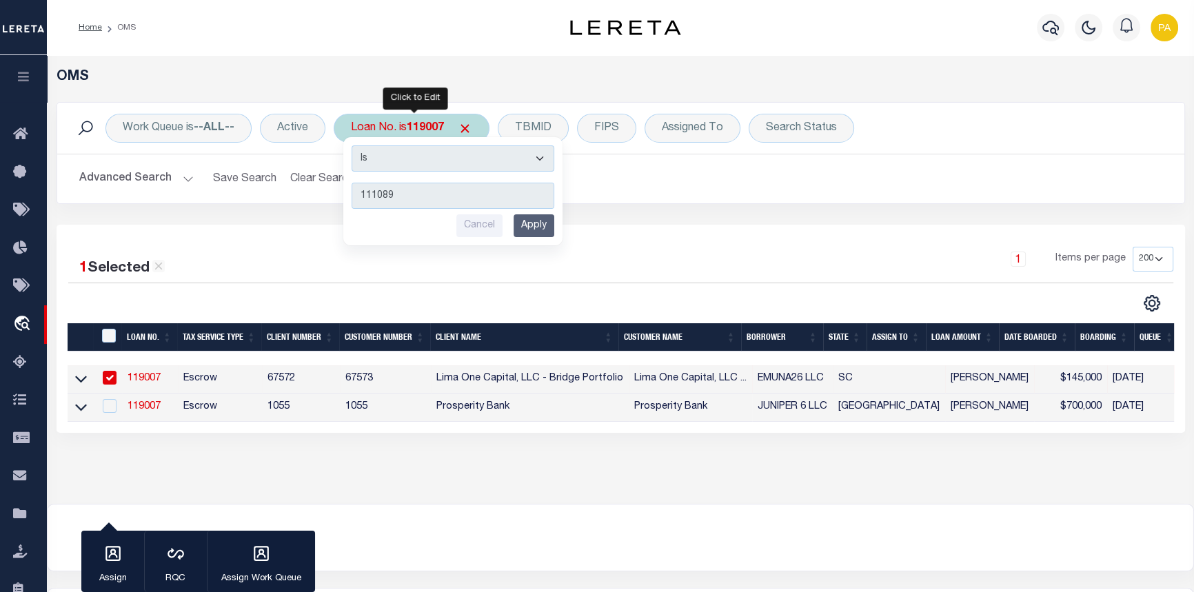
type input "111089"
click at [535, 225] on input "Apply" at bounding box center [534, 225] width 41 height 23
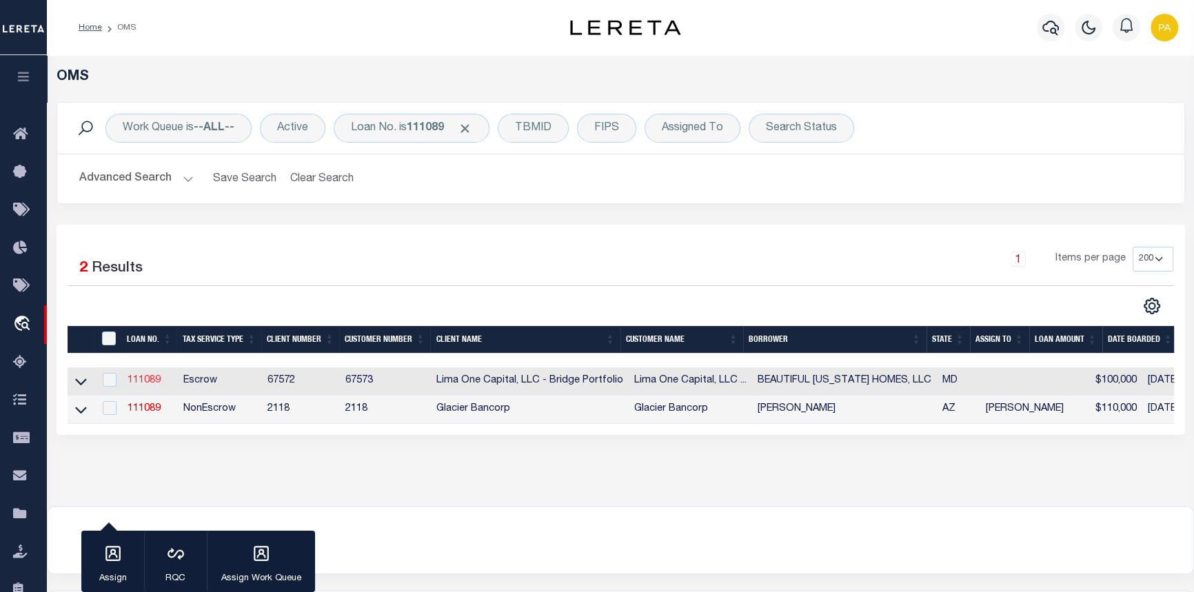
click at [142, 380] on link "111089" at bounding box center [144, 381] width 33 height 10
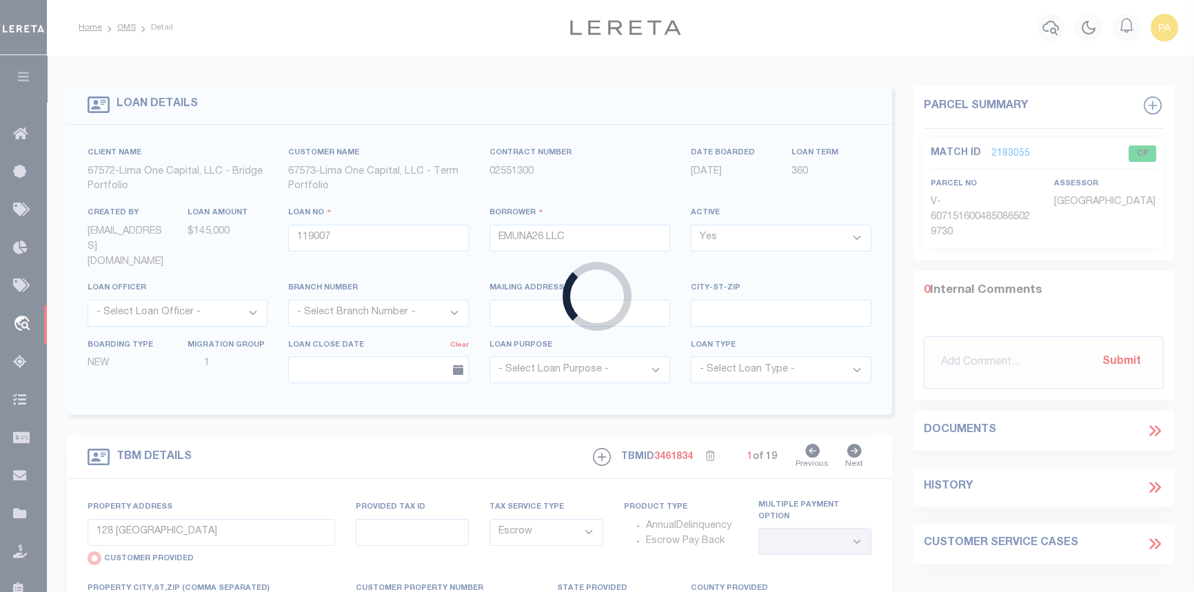
type input "111089"
type input "BEAUTIFUL MARYLAND HOMES, LLC"
select select
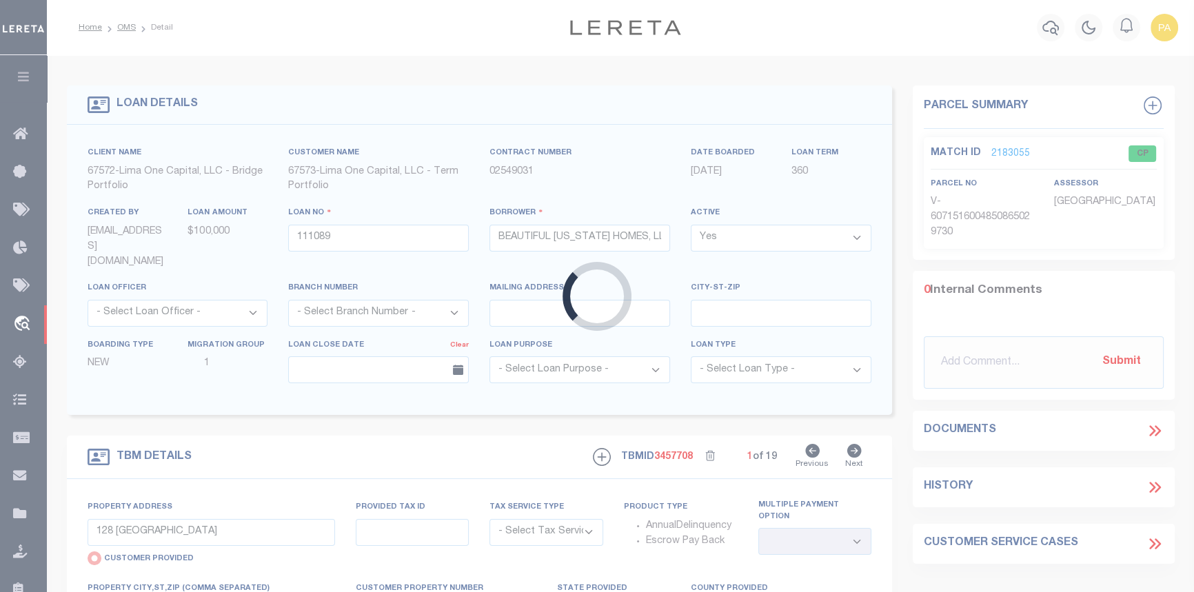
type input "2134 REDTHORN ROAD"
select select "Escrow"
type input "MIDDLE RIVER MD 21220"
type input "111089-1"
type input "MD"
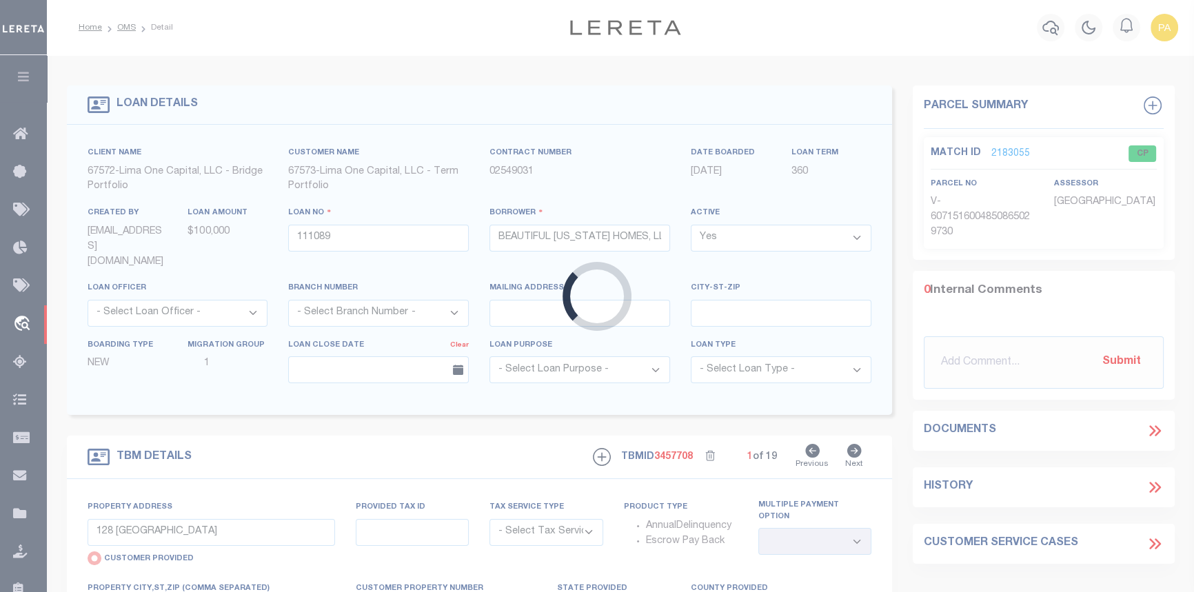
type textarea "COLLECTOR: ENTITY: PARCEL: 4151513065630"
type textarea "Compare"
select select "1"
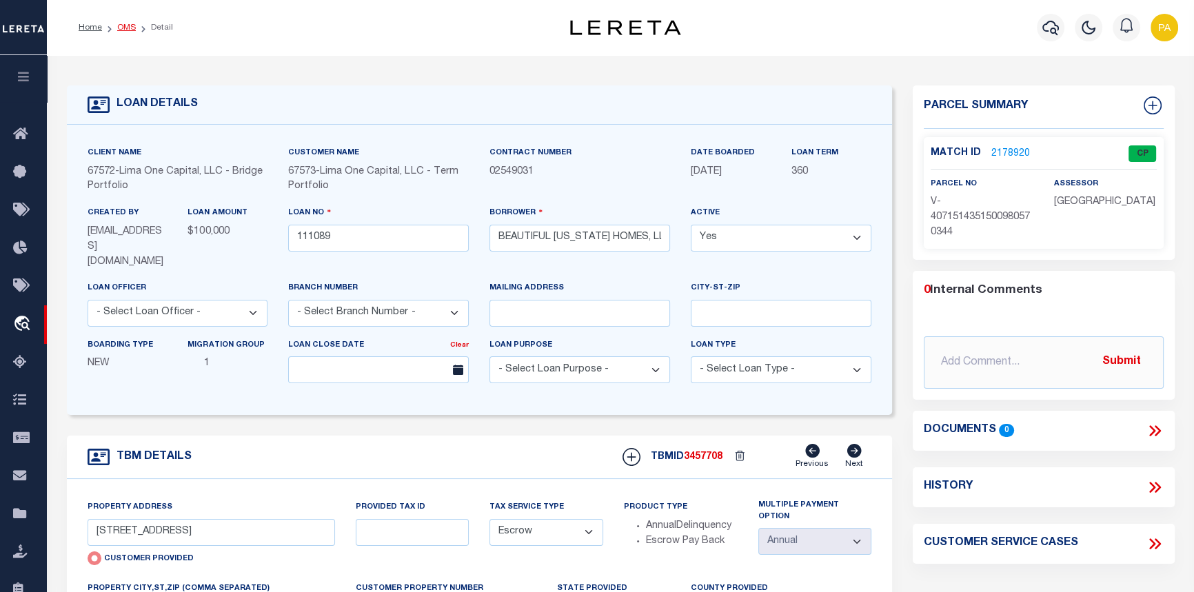
click at [122, 28] on link "OMS" at bounding box center [126, 27] width 19 height 8
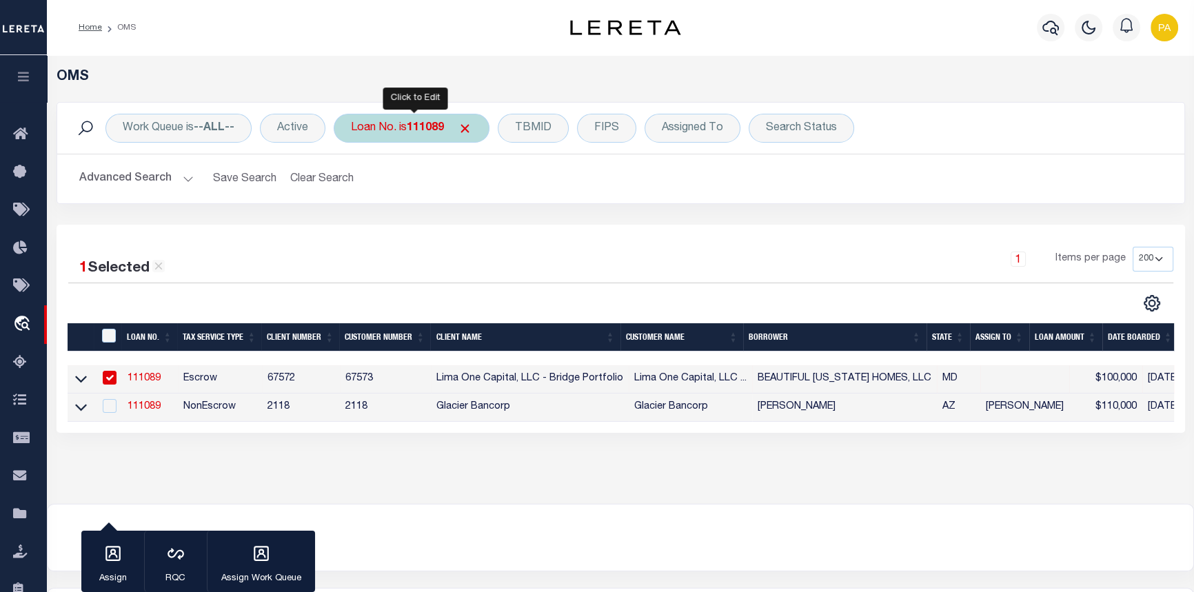
click at [426, 128] on b "111089" at bounding box center [425, 128] width 37 height 11
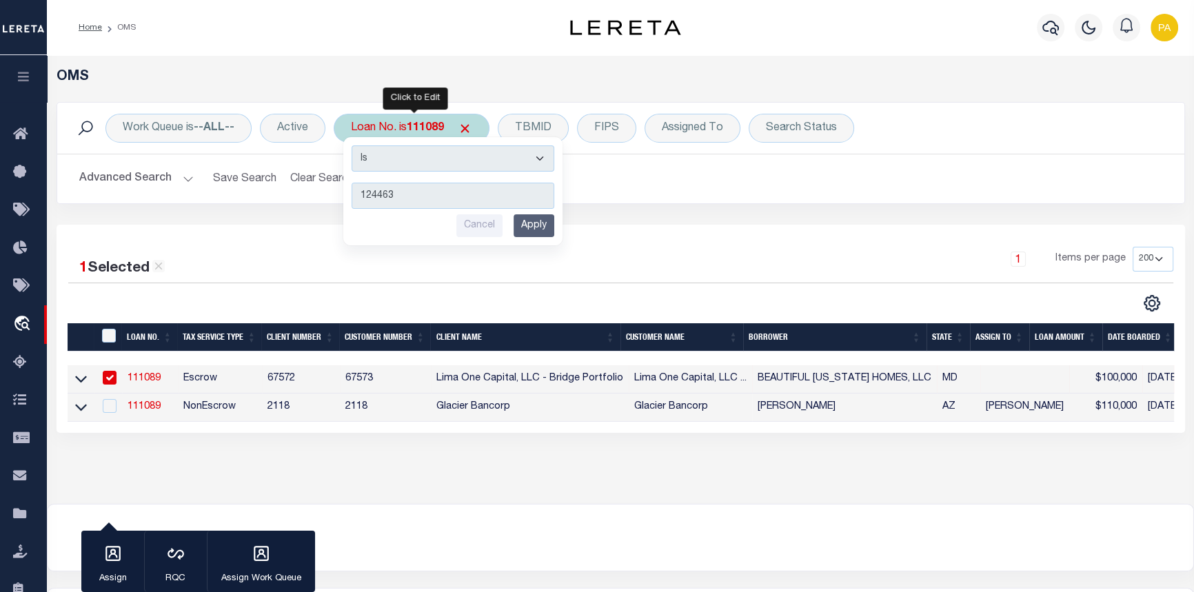
type input "124463"
click at [546, 225] on input "Apply" at bounding box center [534, 225] width 41 height 23
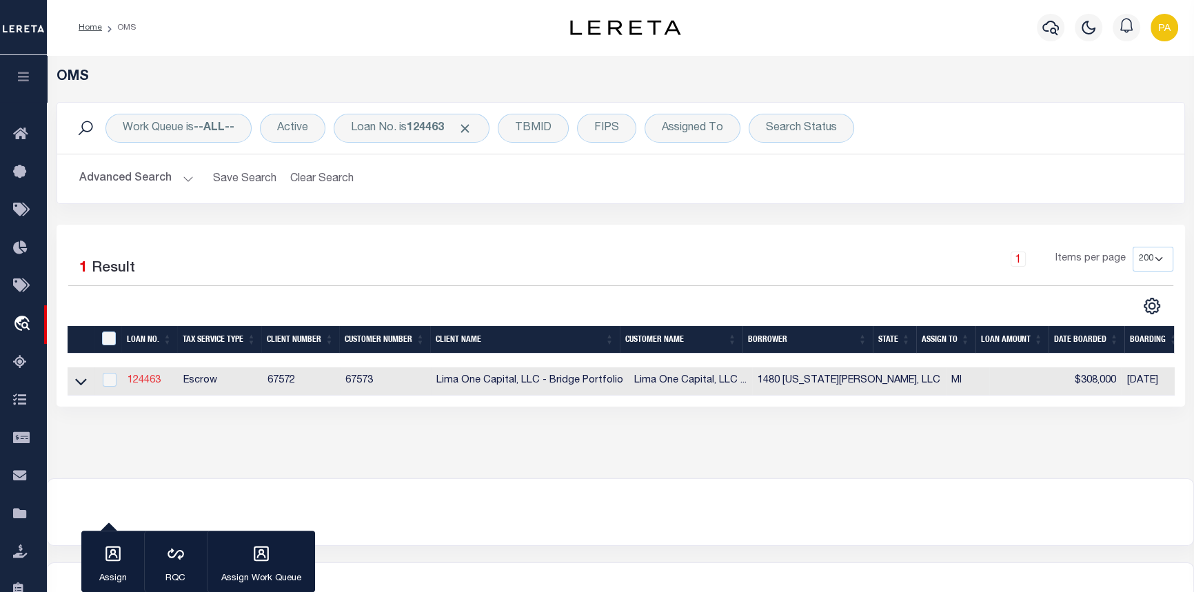
click at [152, 383] on link "124463" at bounding box center [144, 381] width 33 height 10
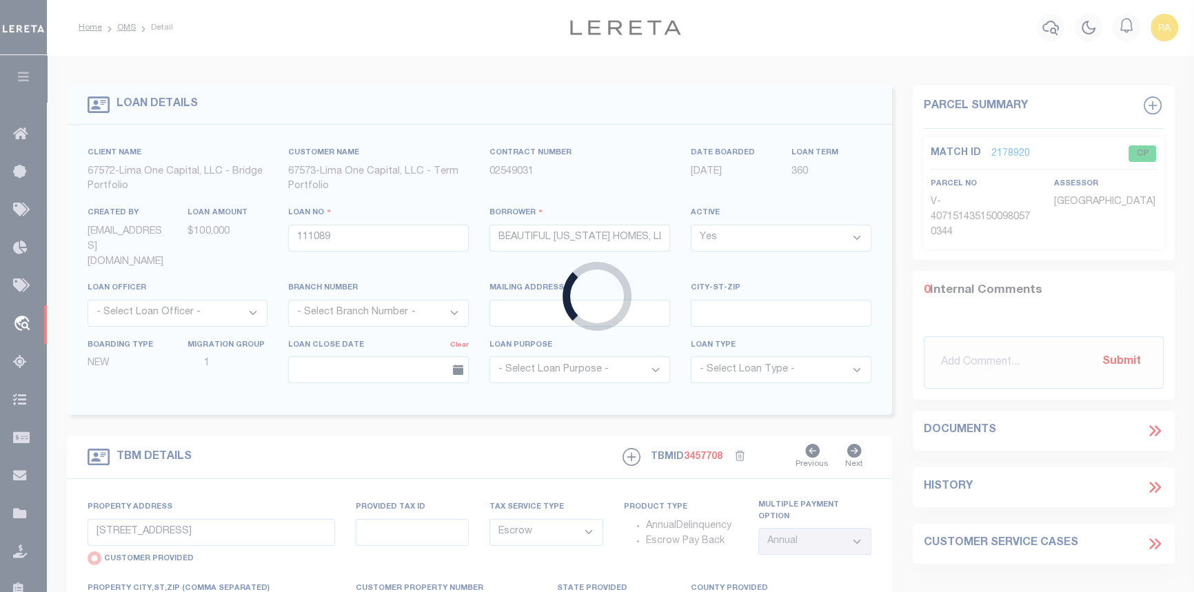
type input "124463"
type input "1480 [US_STATE][PERSON_NAME], LLC"
select select
type input "1480 VIRGINIA PARK STREET"
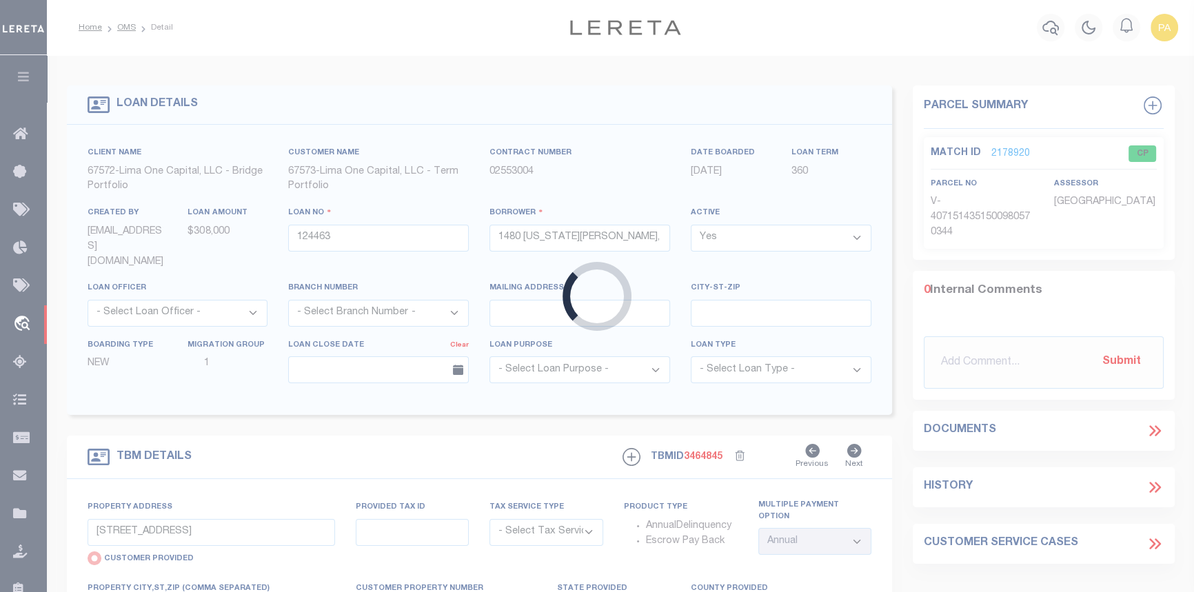
select select "Escrow"
type input "DETROIT MI 48206"
type input "124463-1"
type input "MI"
type textarea "COLLECTOR: ENTITY: PARCEL: 6001802"
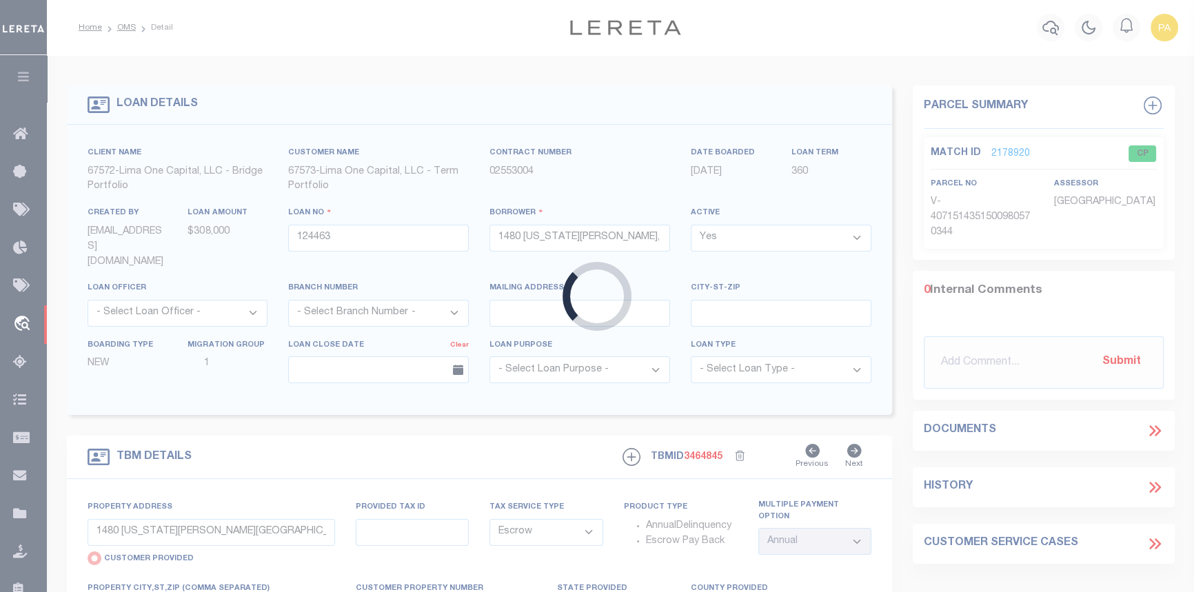
select select "2"
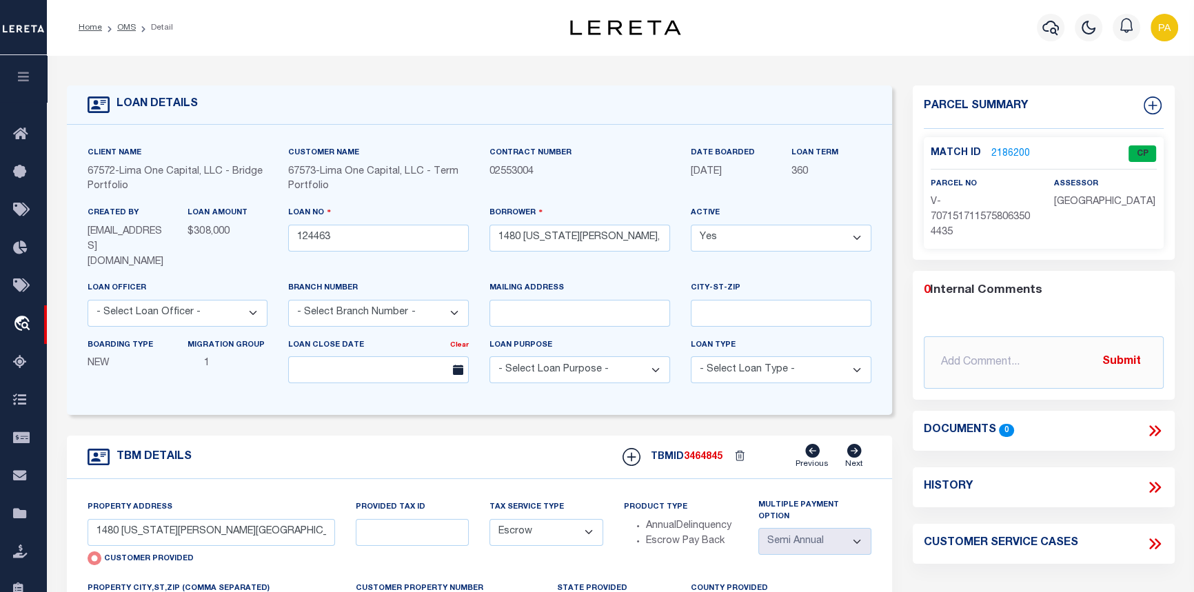
click at [1011, 154] on link "2186200" at bounding box center [1010, 154] width 39 height 14
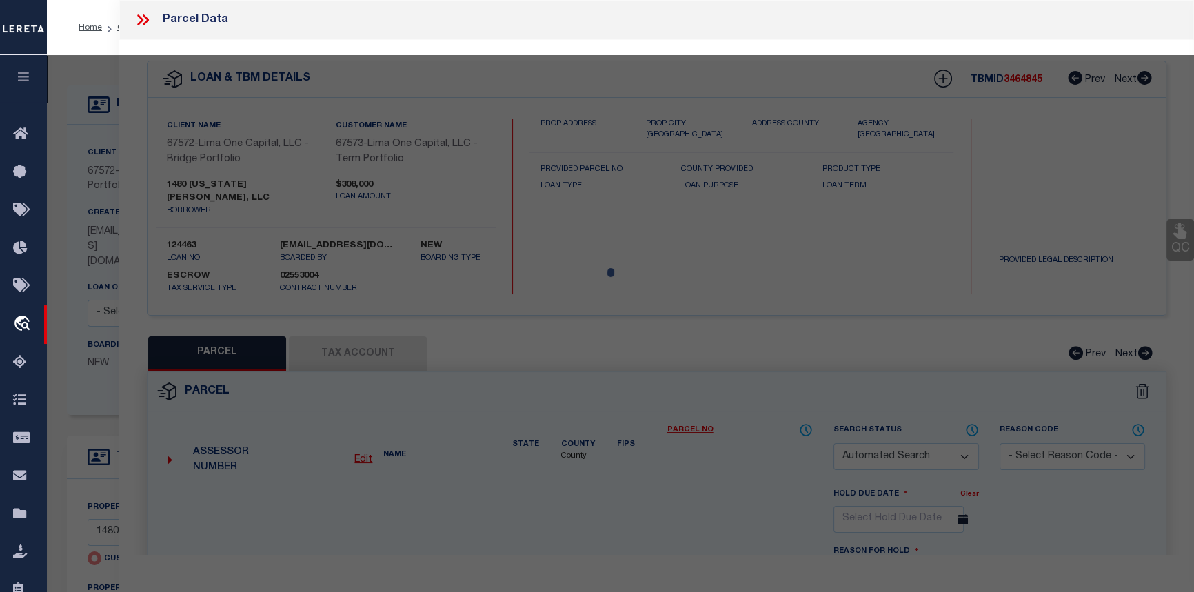
checkbox input "false"
select select "CP"
type input "1480 VIRGINIA PARK STREET"
checkbox input "false"
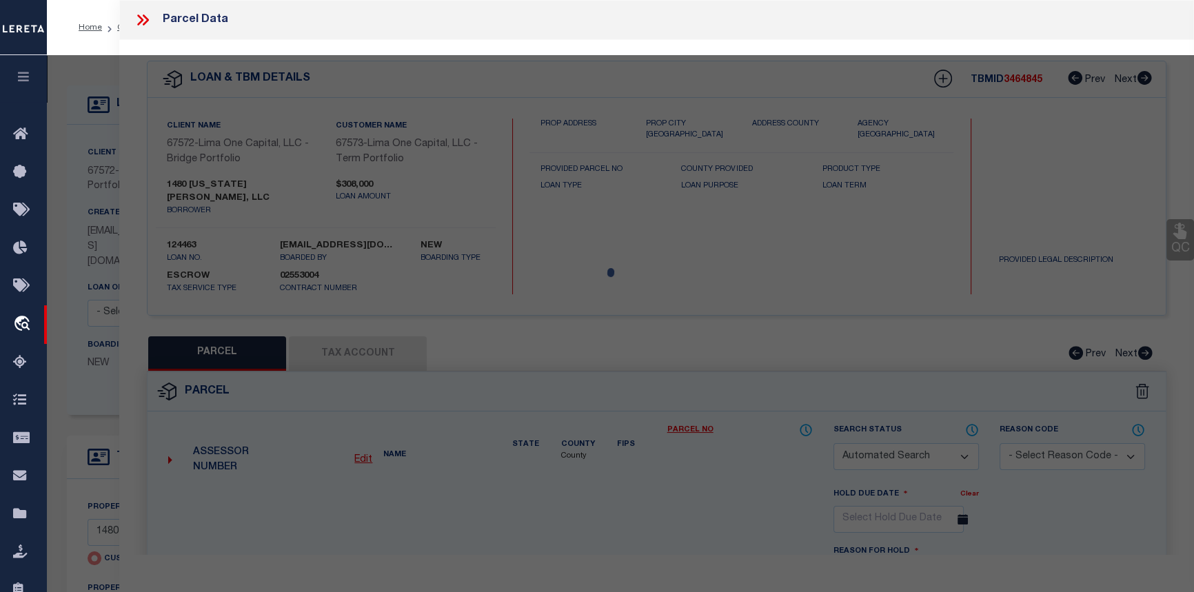
type input "DETROIT MI 48206"
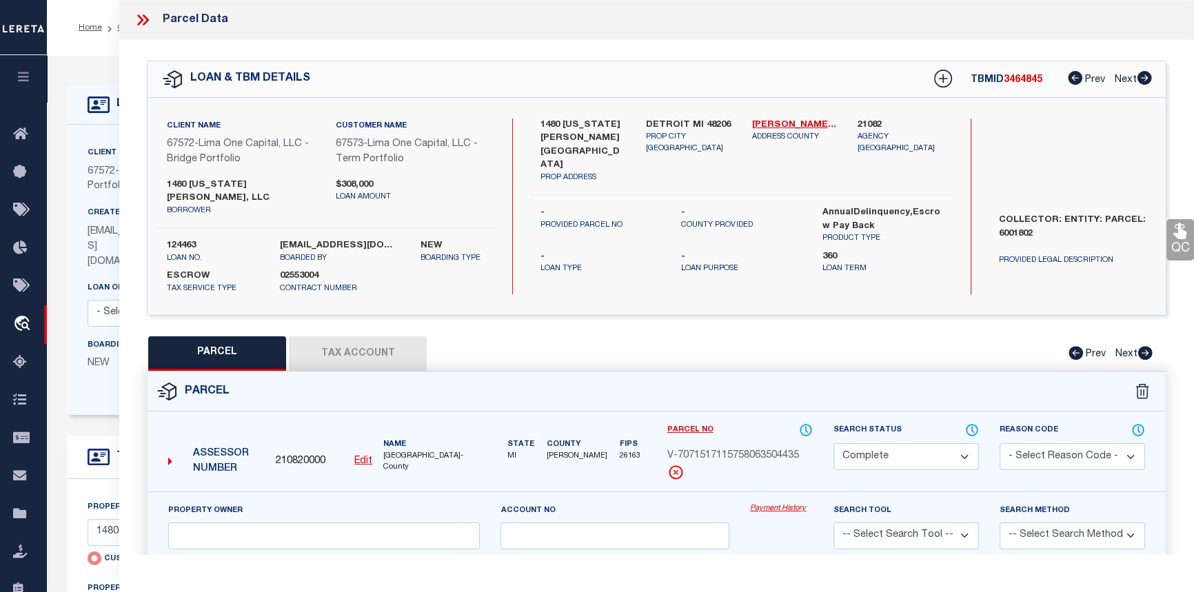
click at [773, 503] on link "Payment History" at bounding box center [781, 509] width 63 height 12
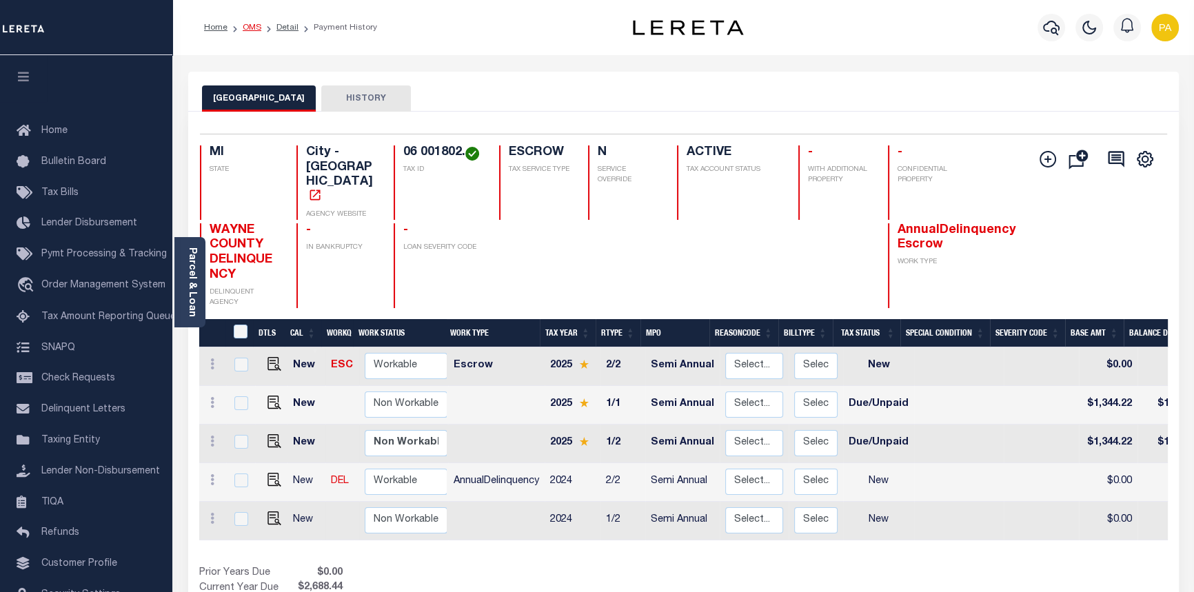
click at [252, 23] on link "OMS" at bounding box center [252, 27] width 19 height 8
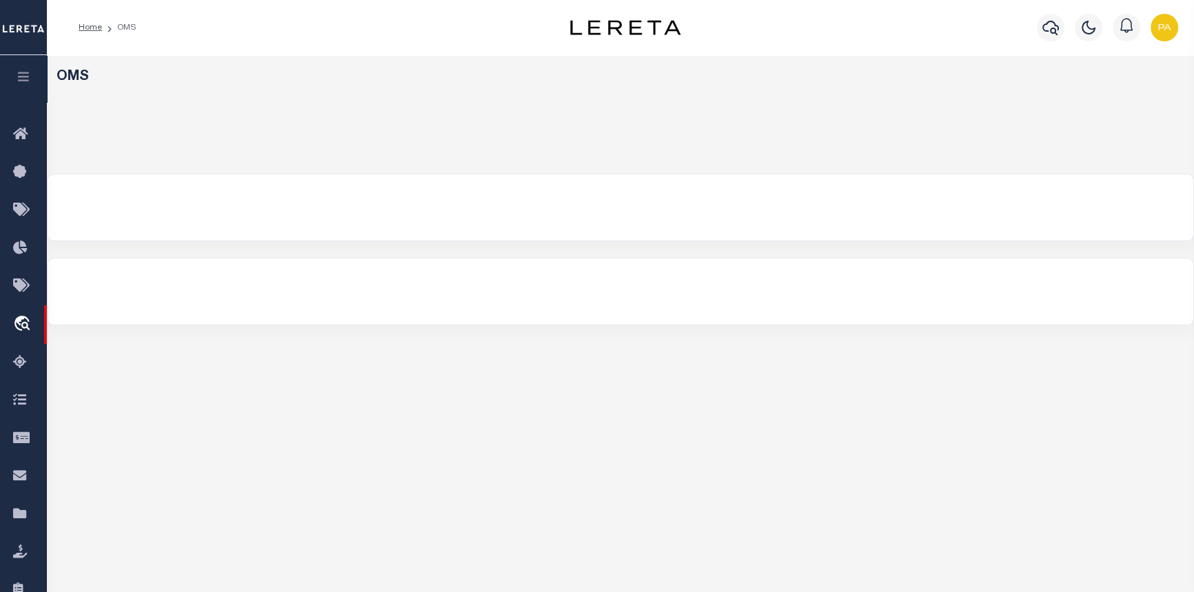
select select "200"
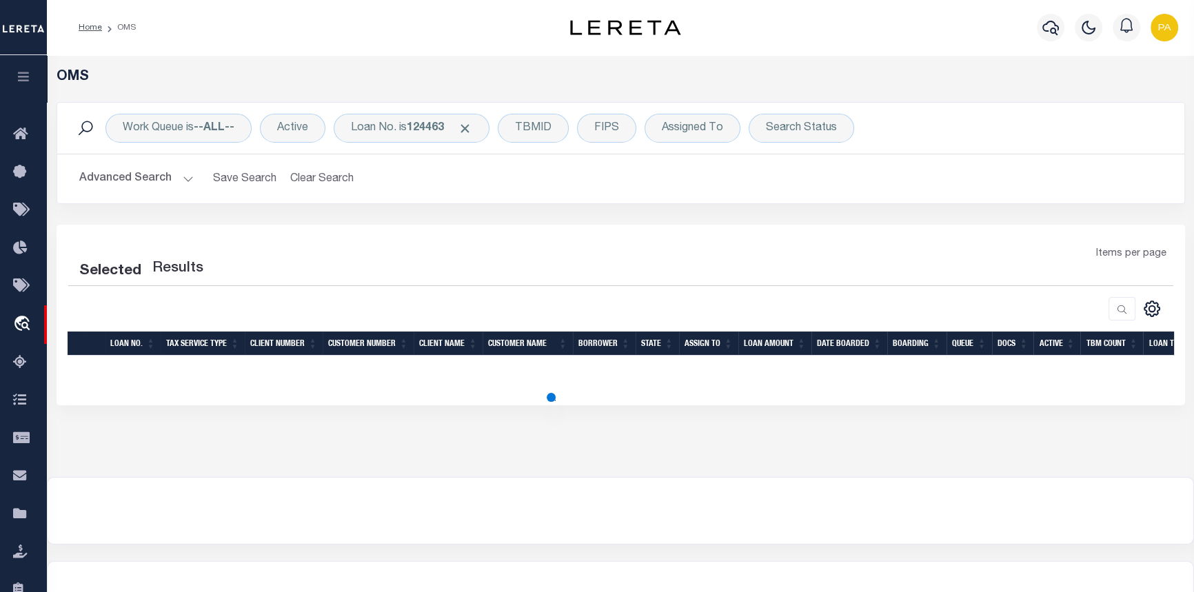
select select "200"
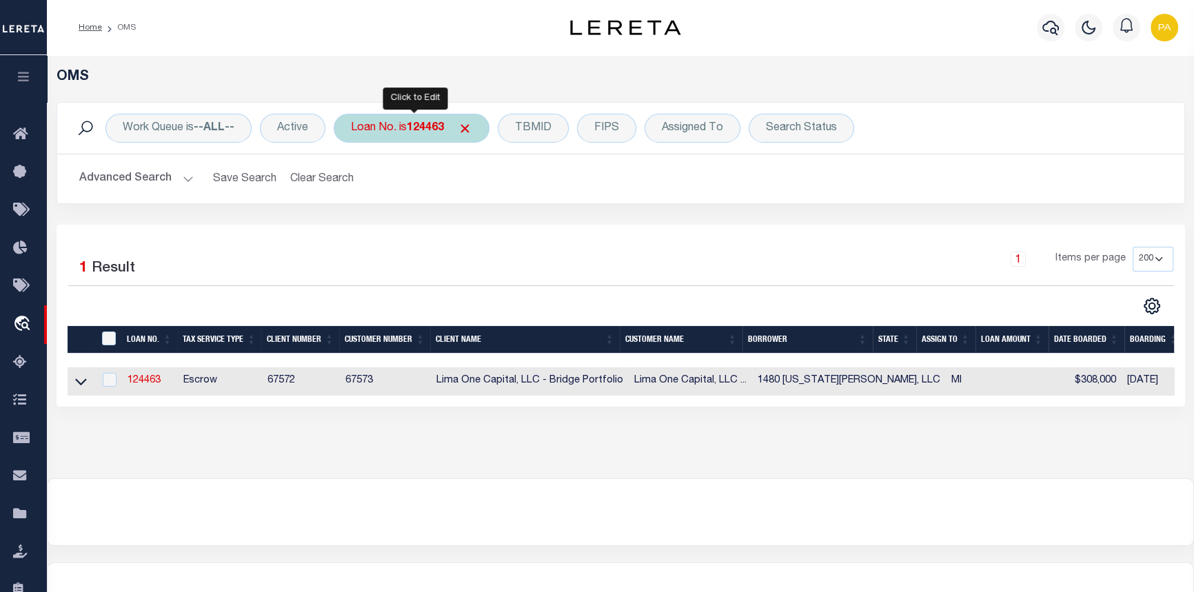
click at [410, 133] on b "124463" at bounding box center [425, 128] width 37 height 11
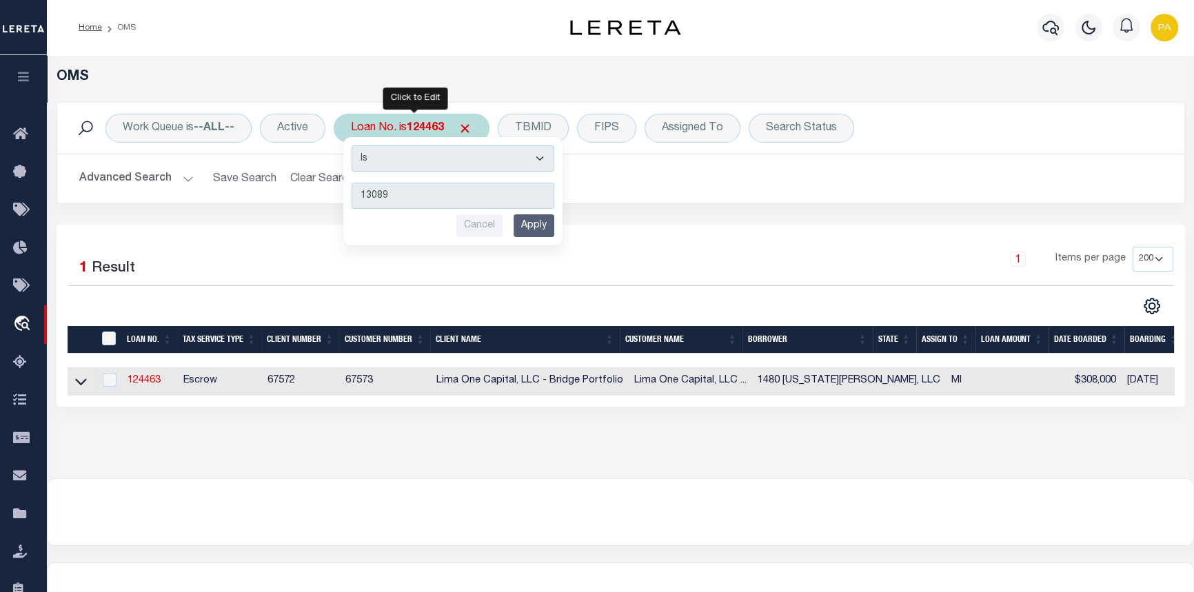
type input "130895"
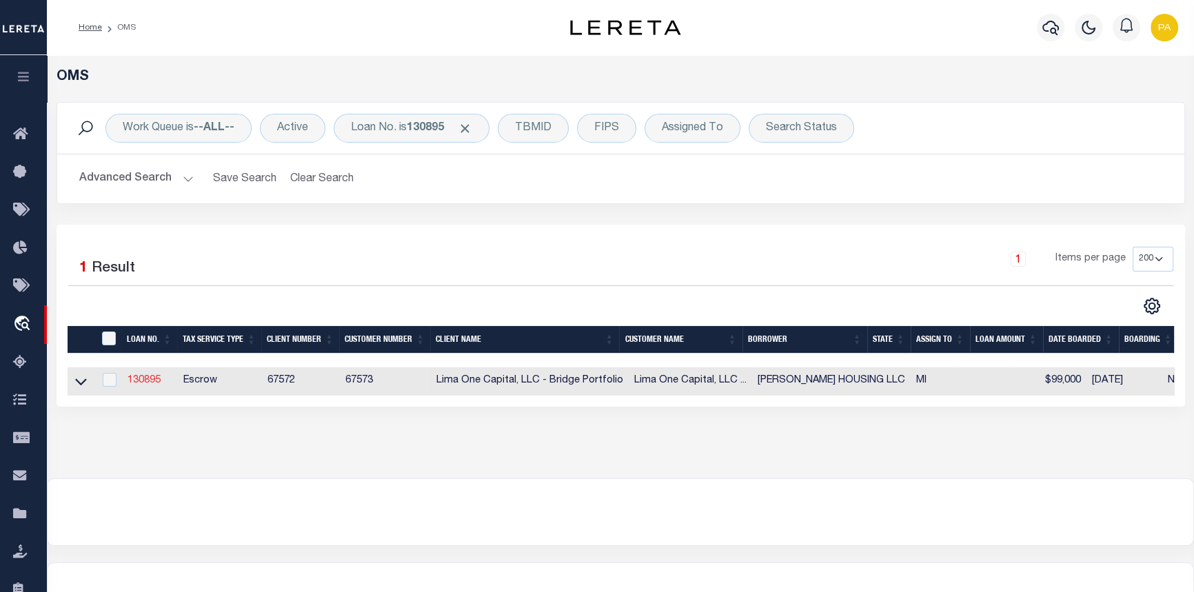
click at [148, 385] on link "130895" at bounding box center [144, 381] width 33 height 10
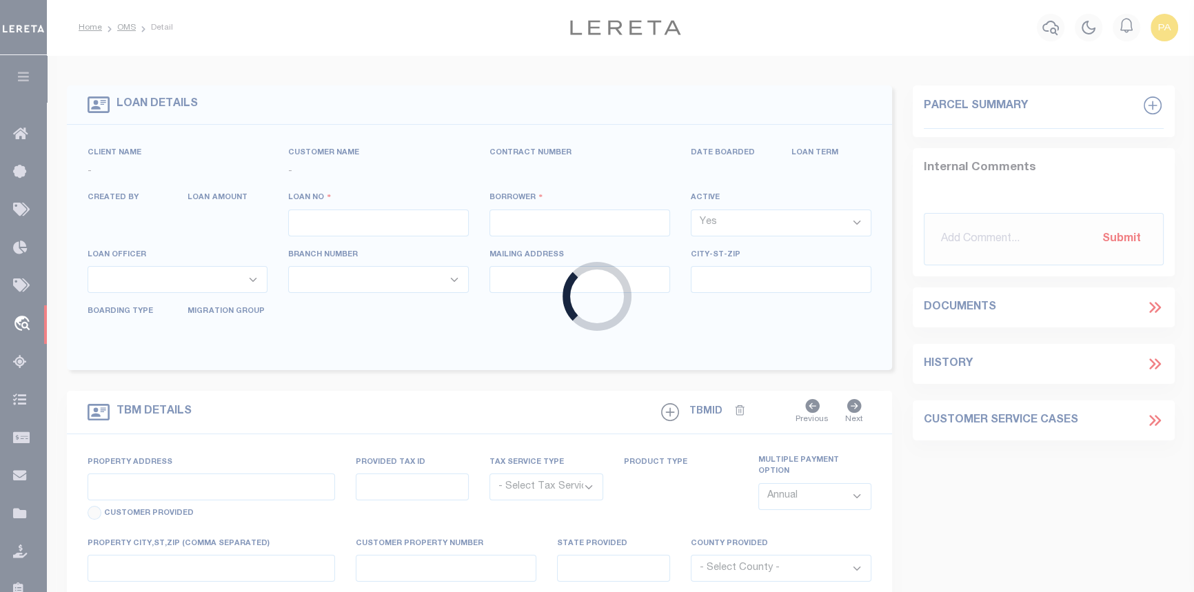
type input "130895"
type input "[PERSON_NAME] HOUSING LLC"
select select
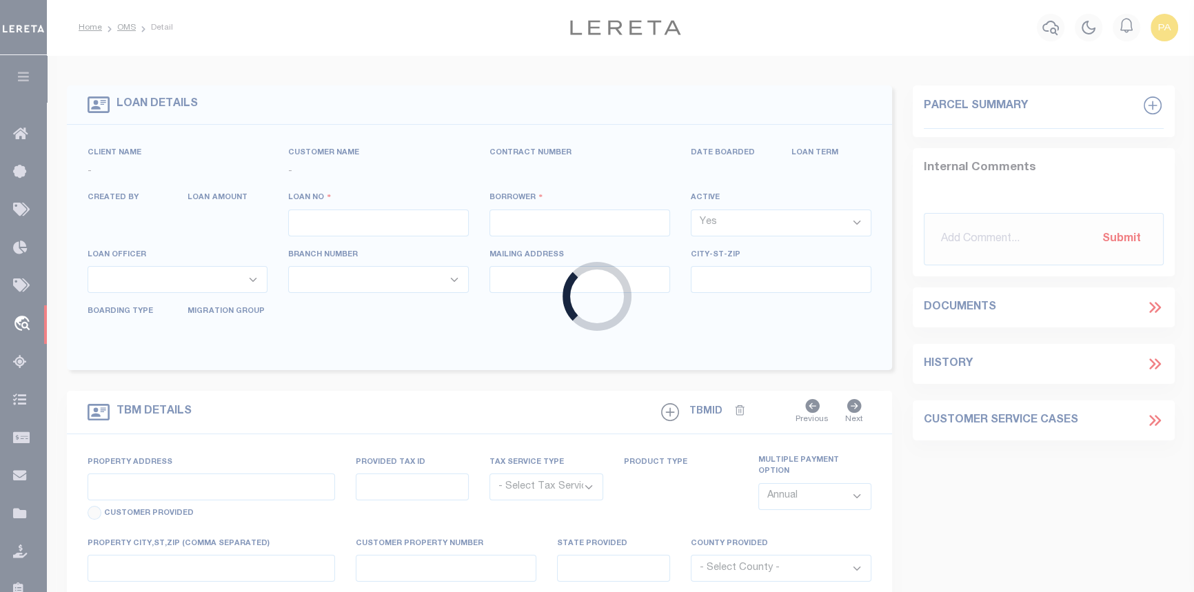
select select
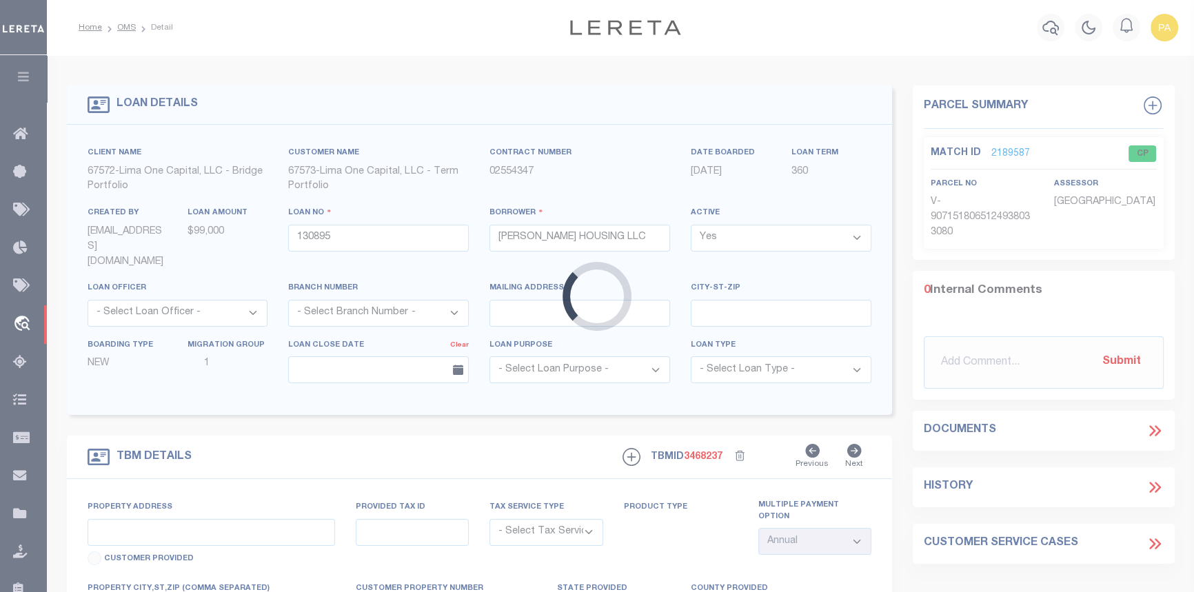
type input "[STREET_ADDRESS]"
radio input "true"
select select "Escrow"
select select "2"
type input "DETROIT MI 48223"
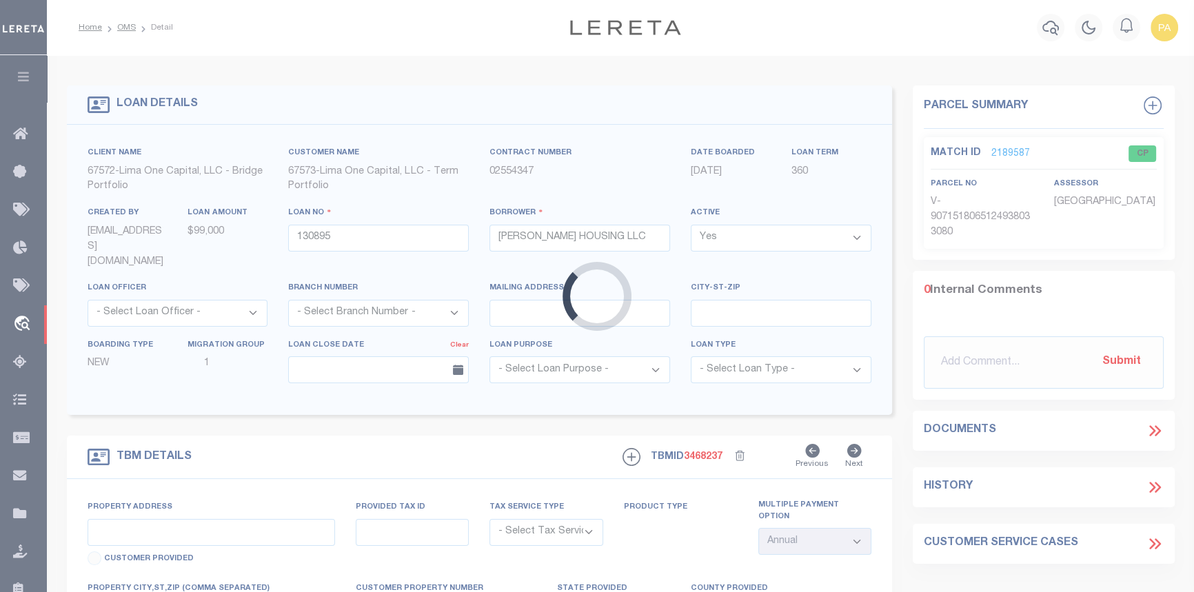
type input "130895-1"
type input "MI"
type textarea "COLLECTOR: ENTITY: PARCEL: 22120633"
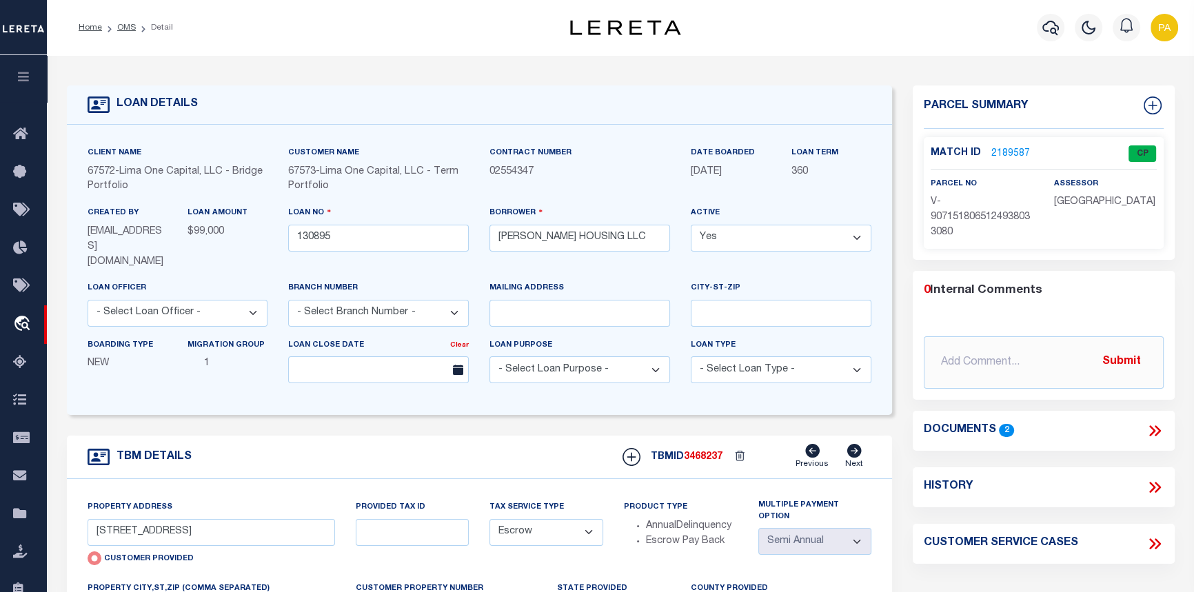
click at [1012, 150] on link "2189587" at bounding box center [1010, 154] width 39 height 14
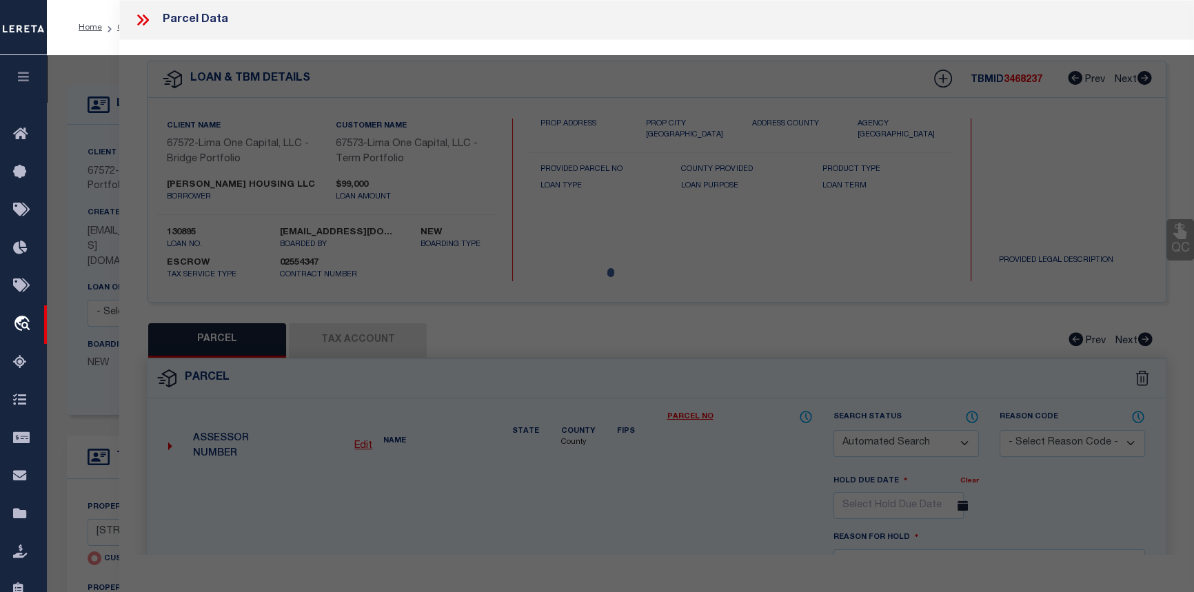
checkbox input "false"
select select "CP"
type input "[STREET_ADDRESS]"
checkbox input "false"
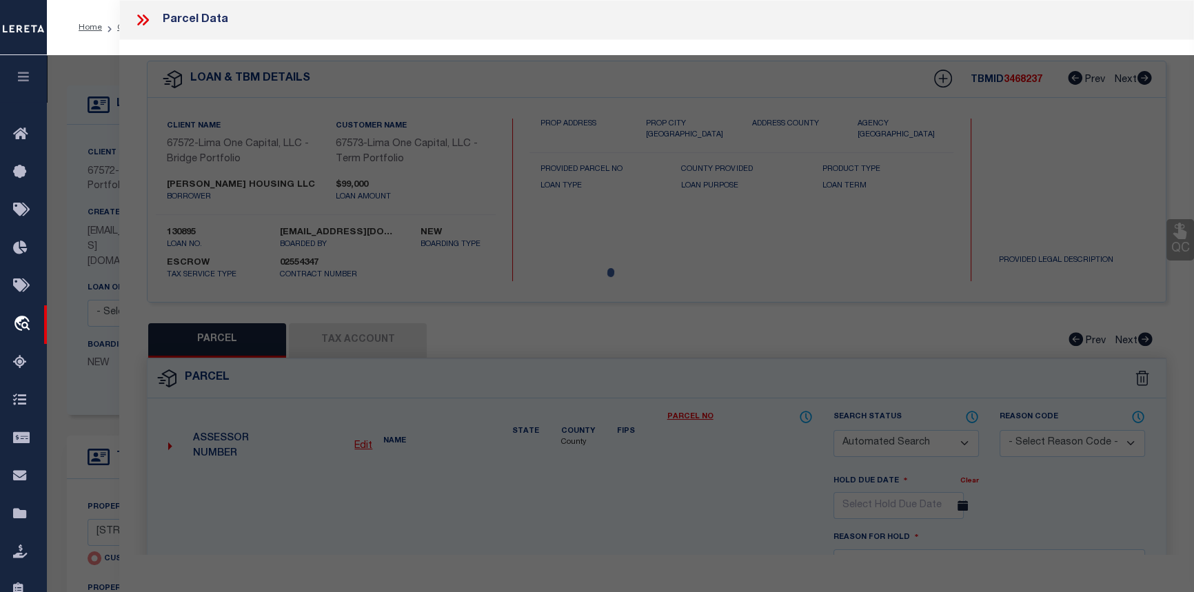
type input "DETROIT MI 48223"
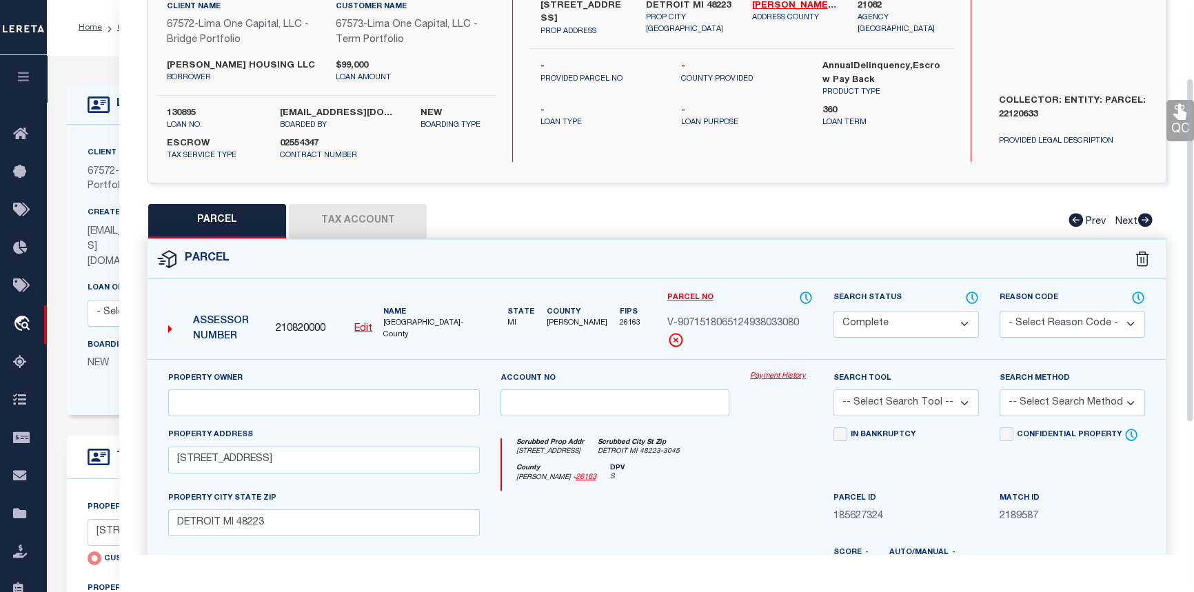
scroll to position [125, 0]
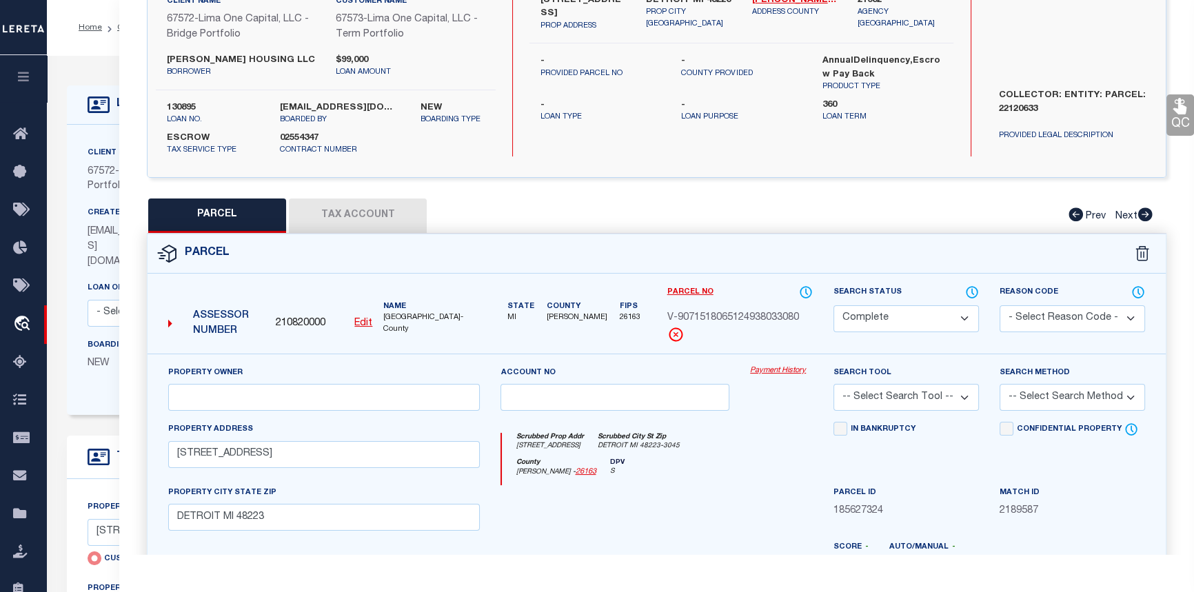
click at [782, 370] on link "Payment History" at bounding box center [781, 371] width 63 height 12
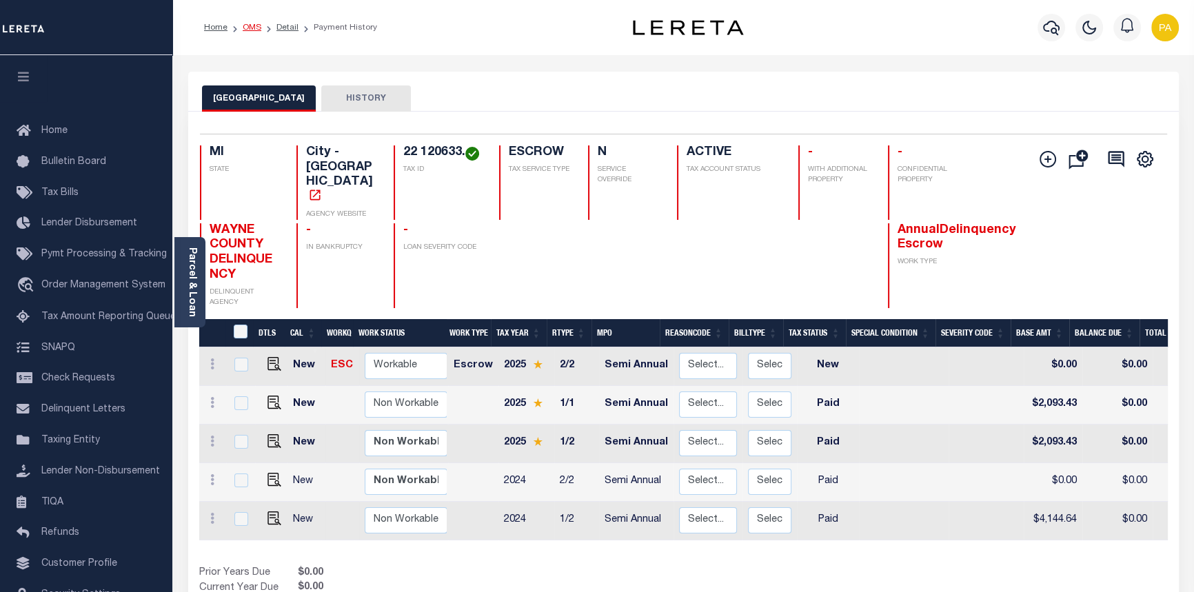
click at [249, 30] on link "OMS" at bounding box center [252, 27] width 19 height 8
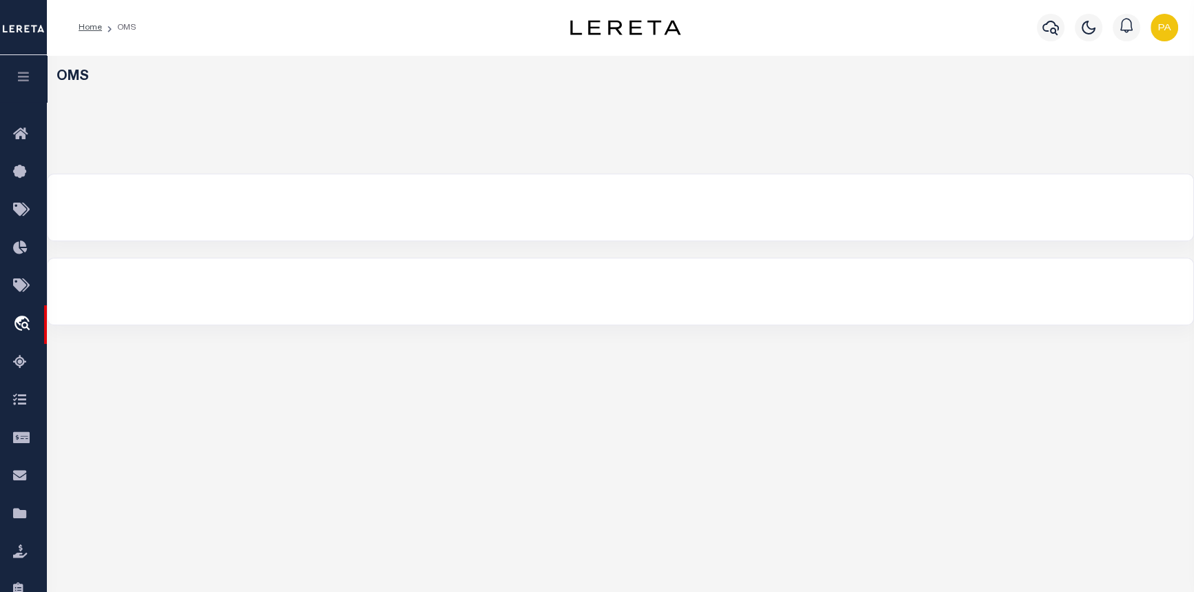
select select "200"
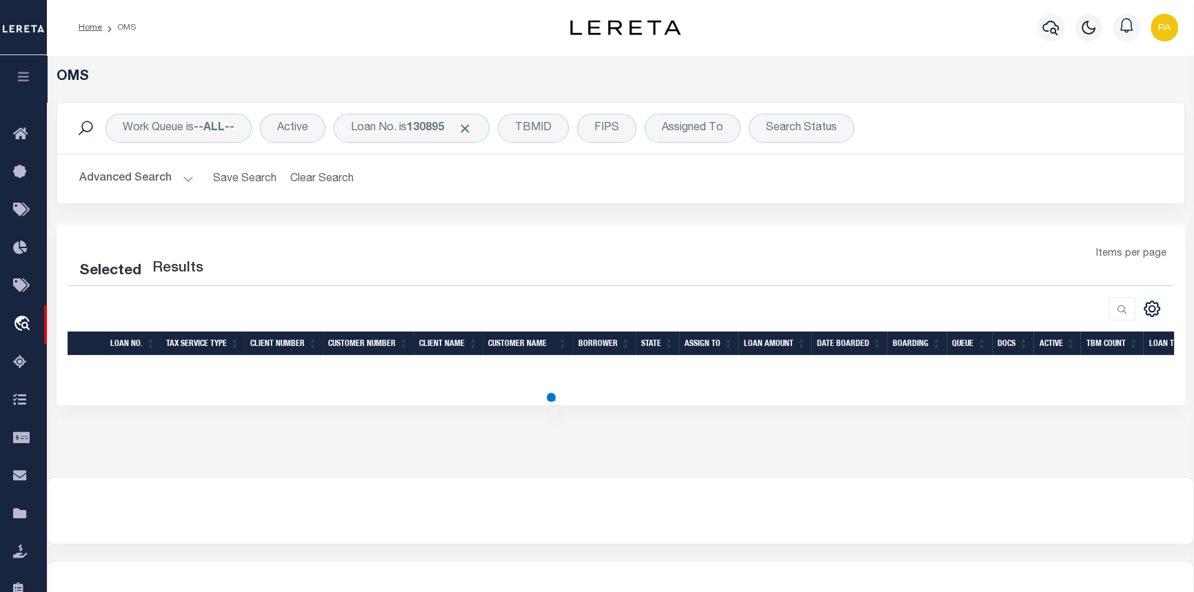
select select "200"
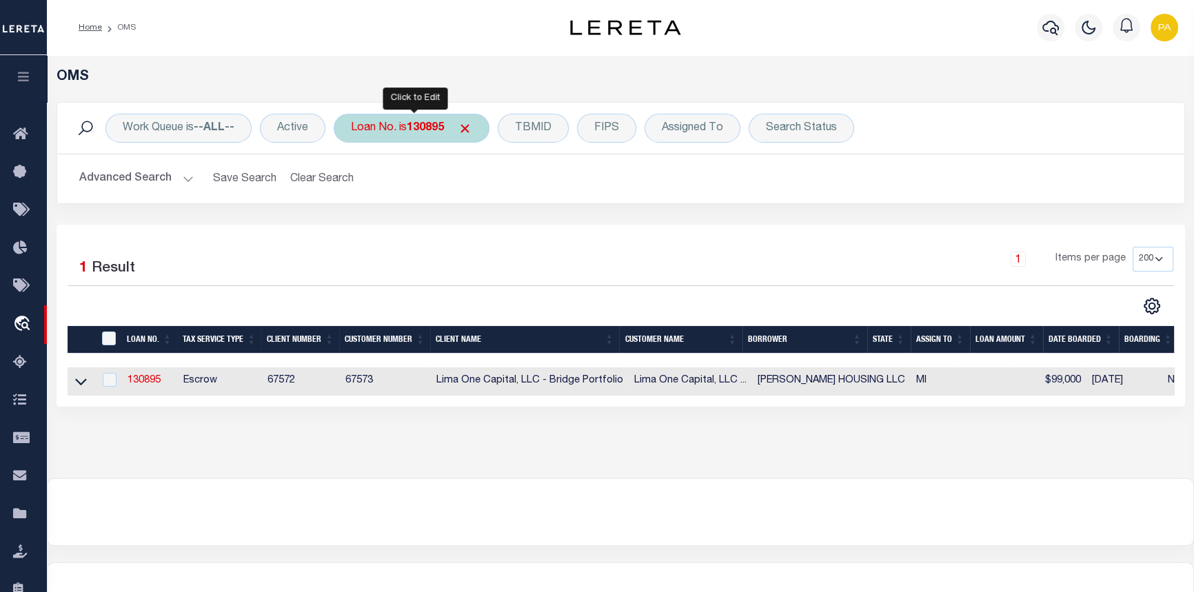
click at [425, 130] on b "130895" at bounding box center [425, 128] width 37 height 11
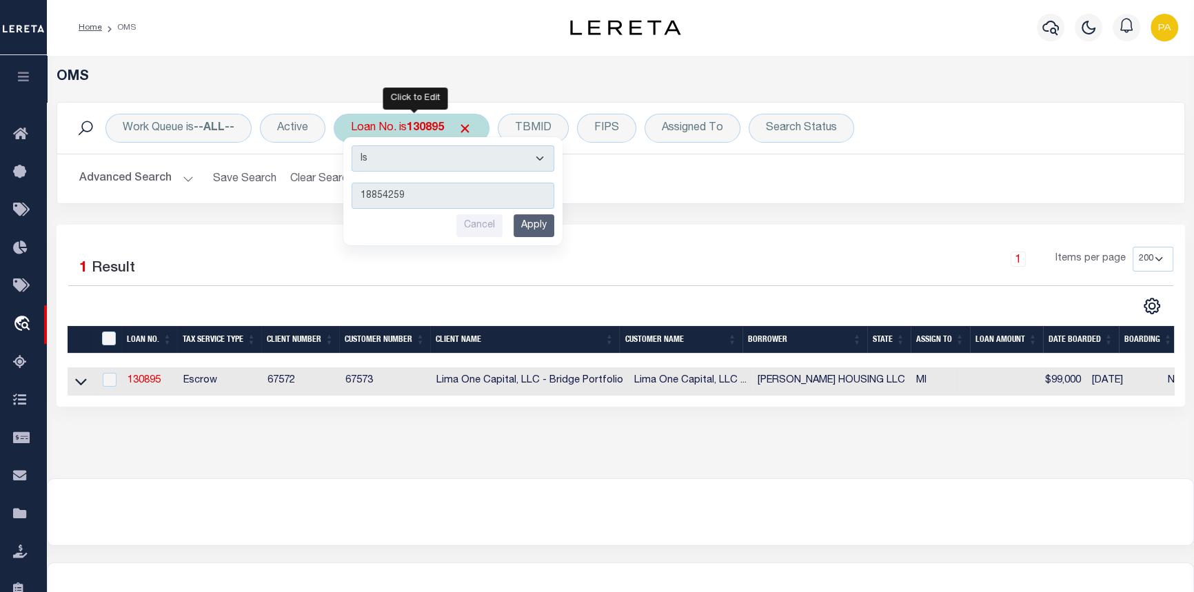
type input "188542596"
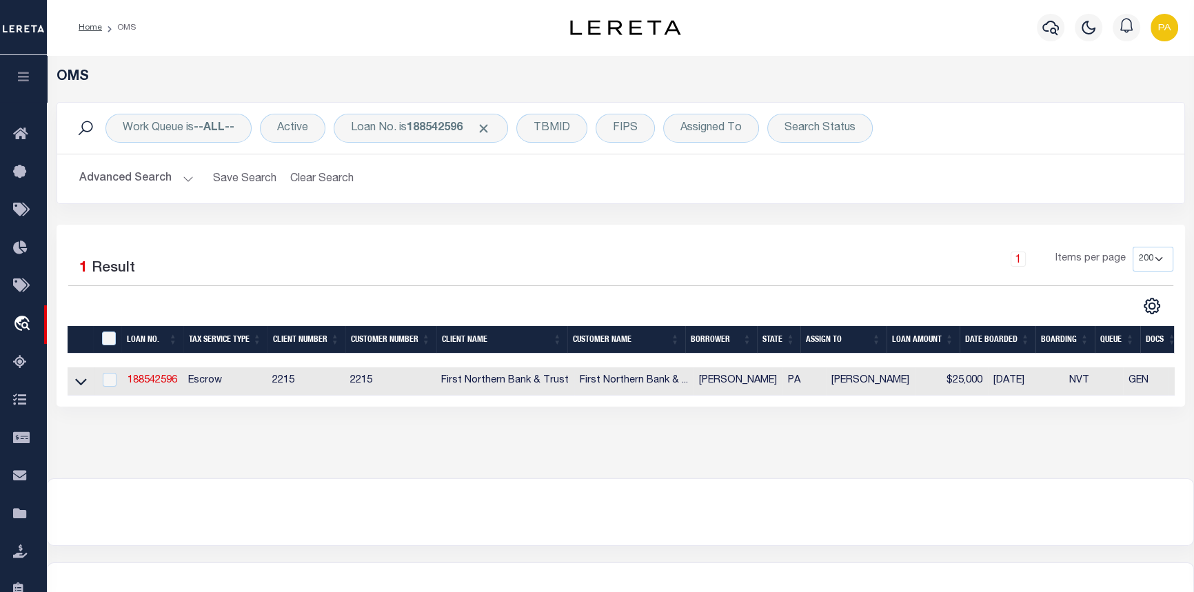
click at [151, 391] on td "188542596" at bounding box center [152, 381] width 61 height 28
checkbox input "true"
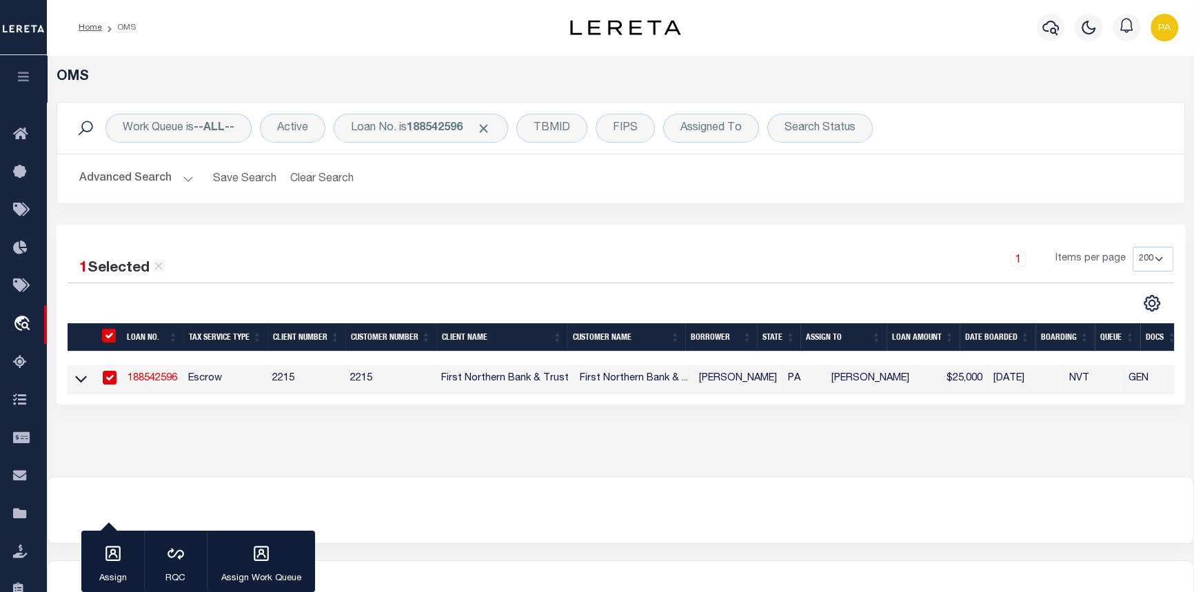
click at [147, 379] on link "188542596" at bounding box center [153, 379] width 50 height 10
type input "188542596"
type input "[PERSON_NAME]"
select select
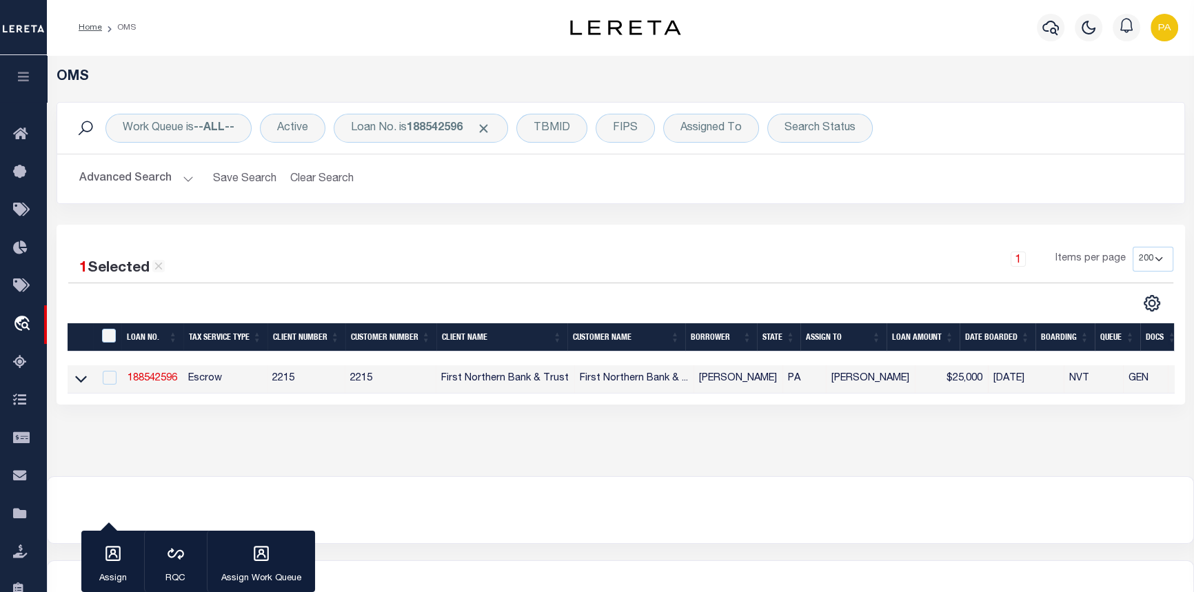
select select "Escrow"
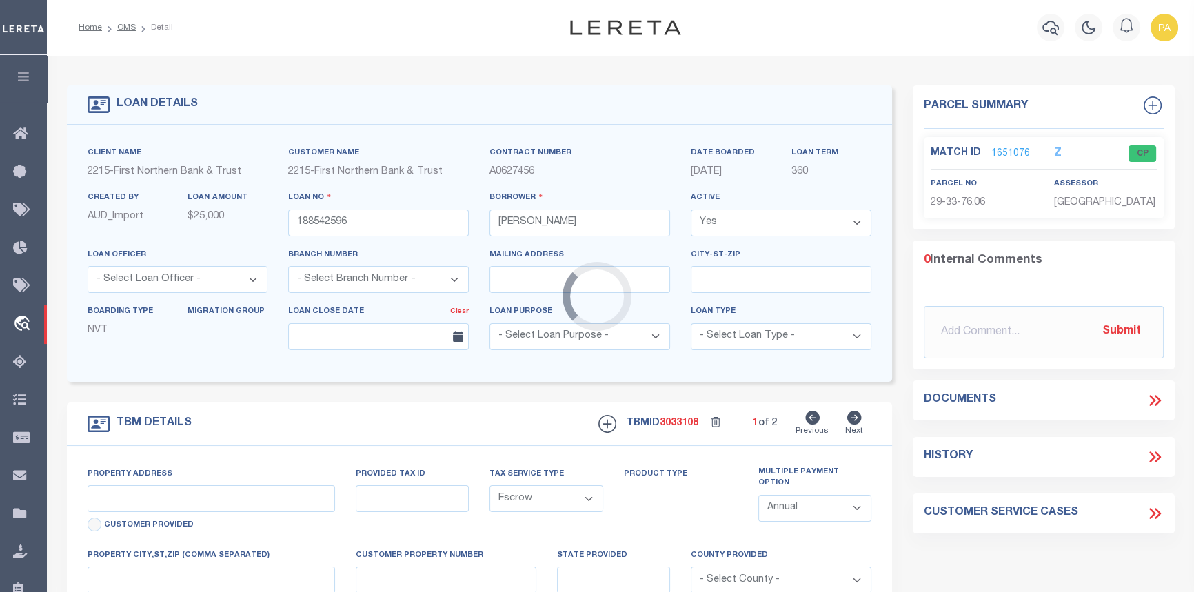
type input "[STREET_ADDRESS]"
type input "130-29-33-76.06"
select select
type input "[PERSON_NAME] PA 18071"
type input "PA"
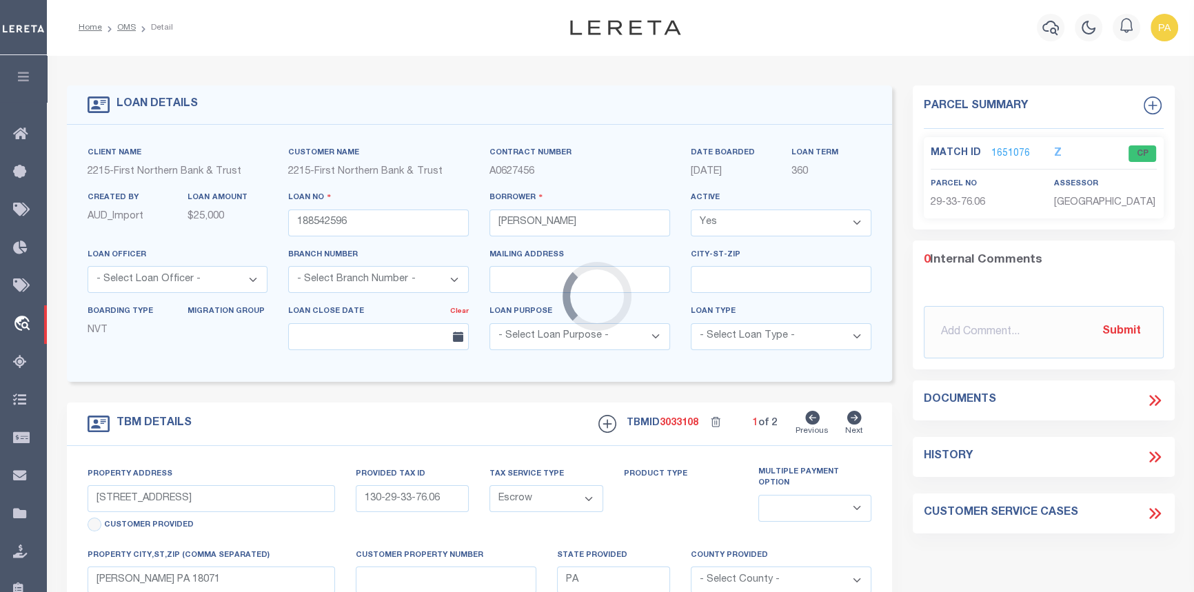
select select
type textarea "Liability subject to parcel provided"
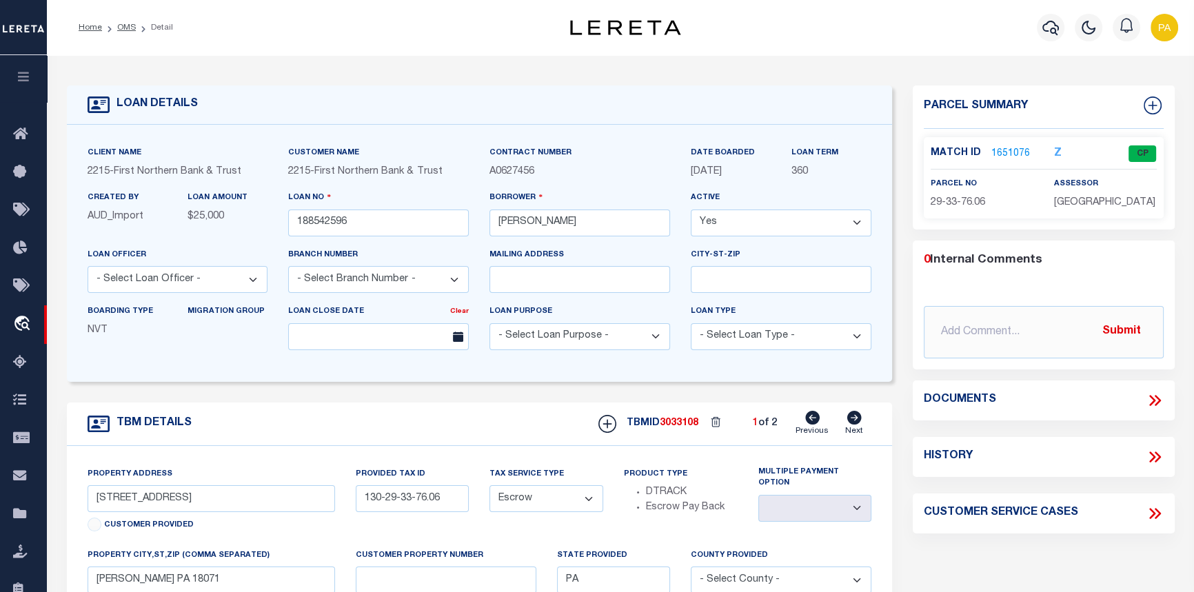
click at [1000, 154] on link "1651076" at bounding box center [1010, 154] width 39 height 14
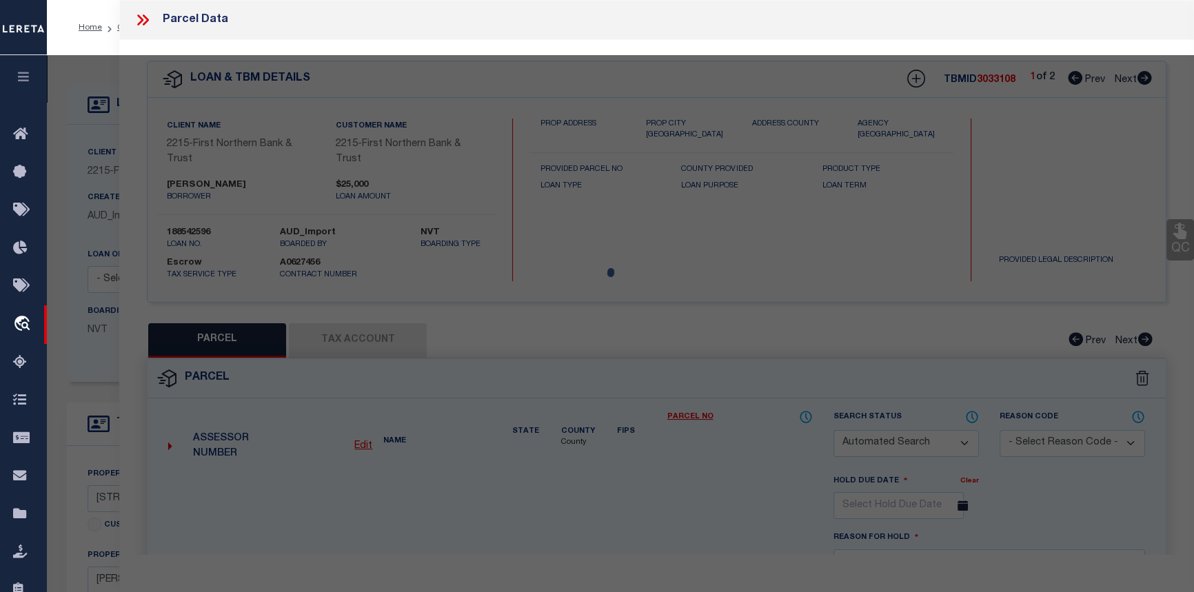
checkbox input "false"
select select "CP"
type input "Keinert, Kurtis J"
select select
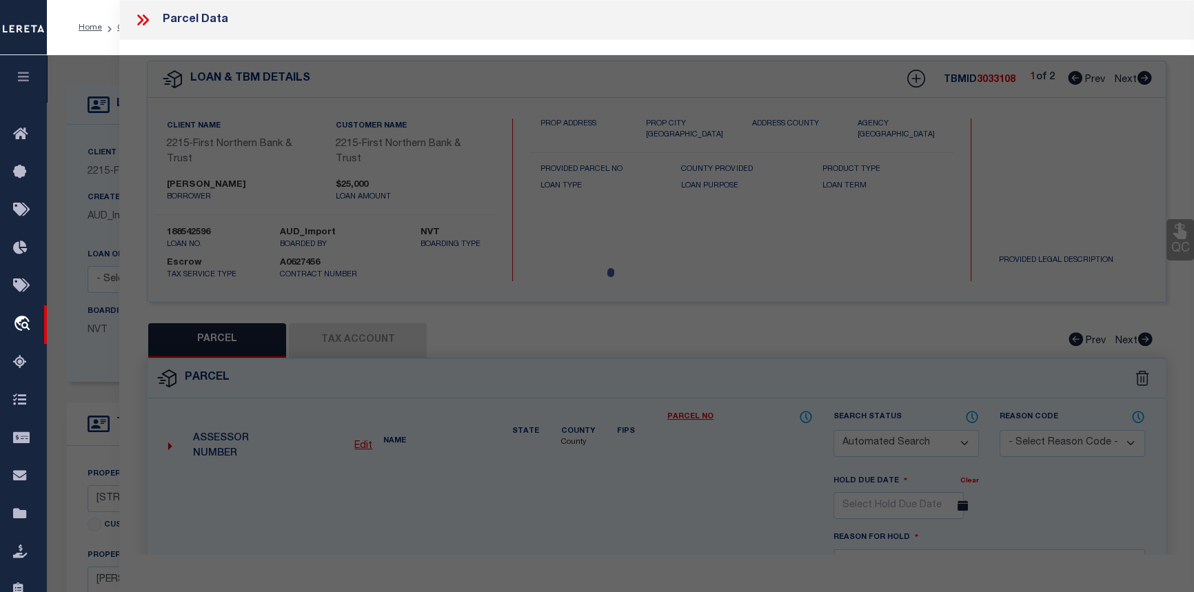
type input "Pine Street"
checkbox input "false"
type textarea "Total Acres for this Parcel 0.181"
type textarea "Located by parcel provided."
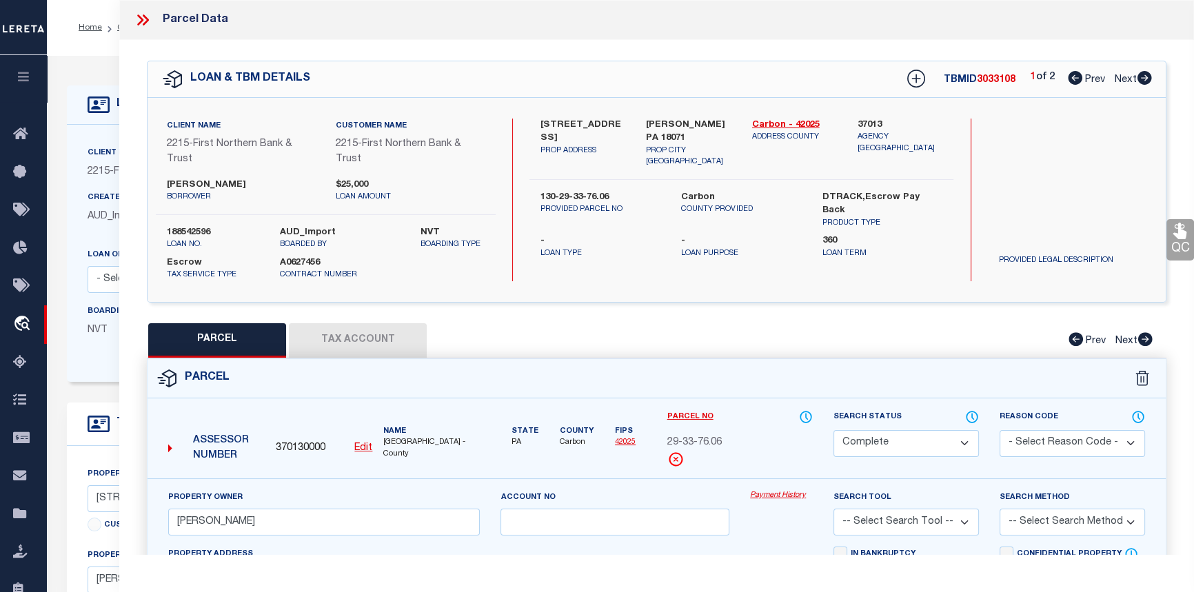
click at [779, 498] on link "Payment History" at bounding box center [781, 496] width 63 height 12
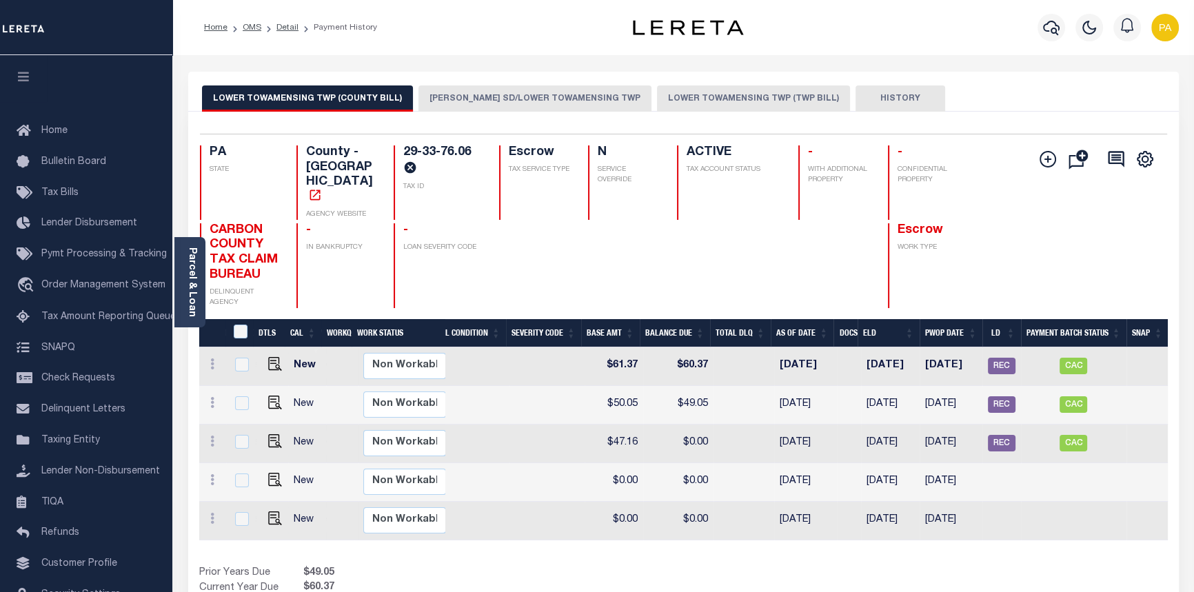
click at [494, 97] on button "PALMERTON SD/LOWER TOWAMENSING TWP" at bounding box center [535, 98] width 233 height 26
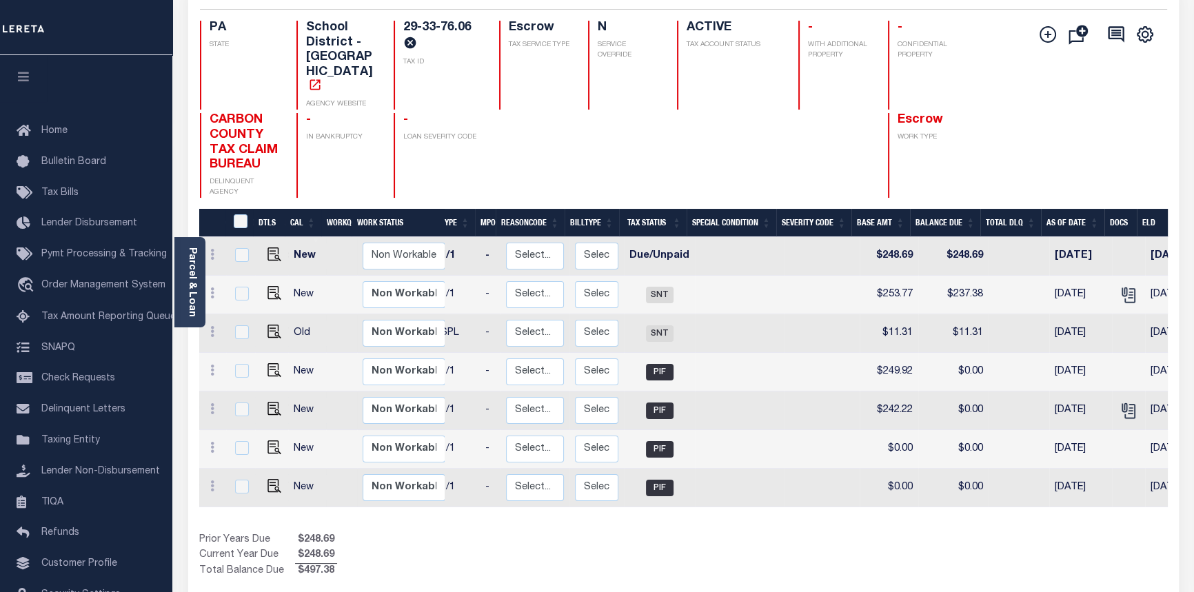
scroll to position [0, 205]
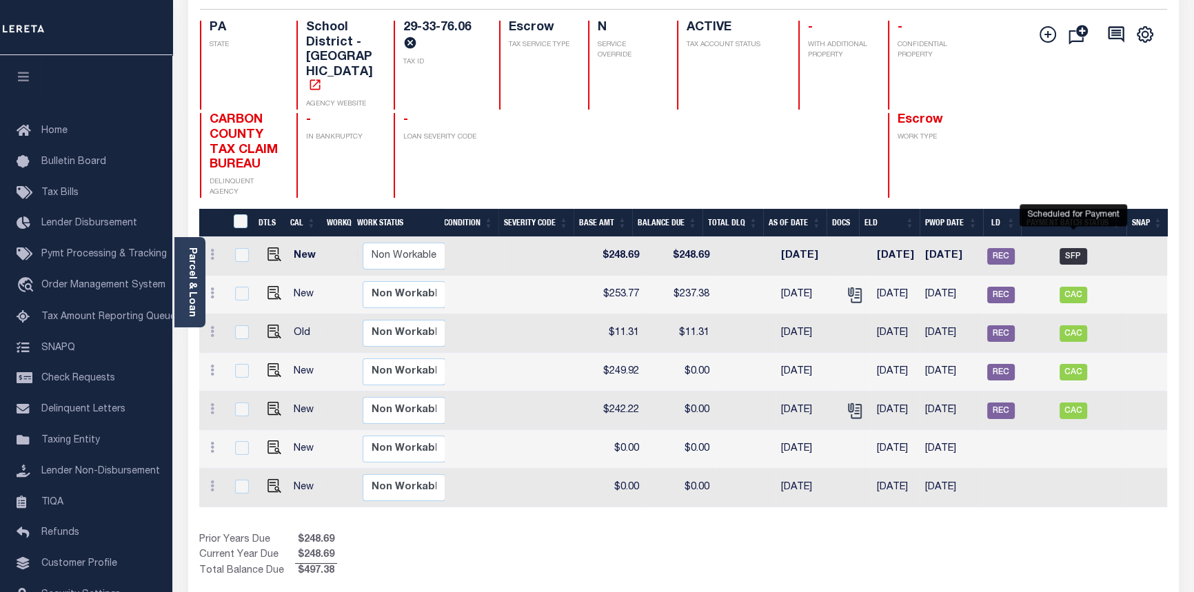
click at [1075, 248] on span "SFP" at bounding box center [1074, 256] width 28 height 17
checkbox input "true"
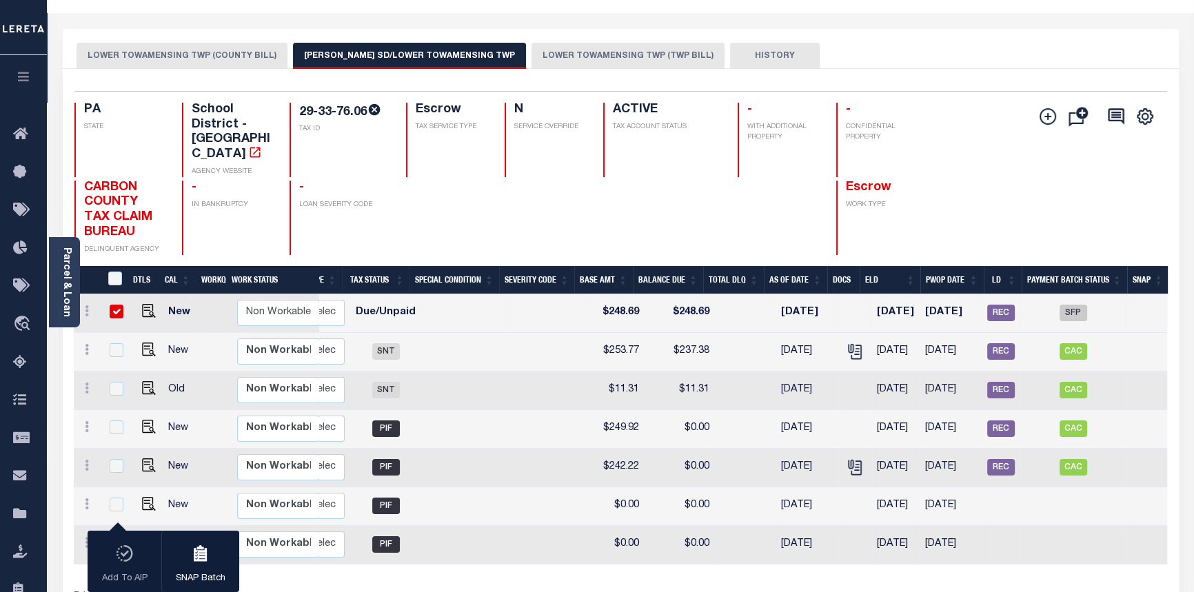
scroll to position [0, 0]
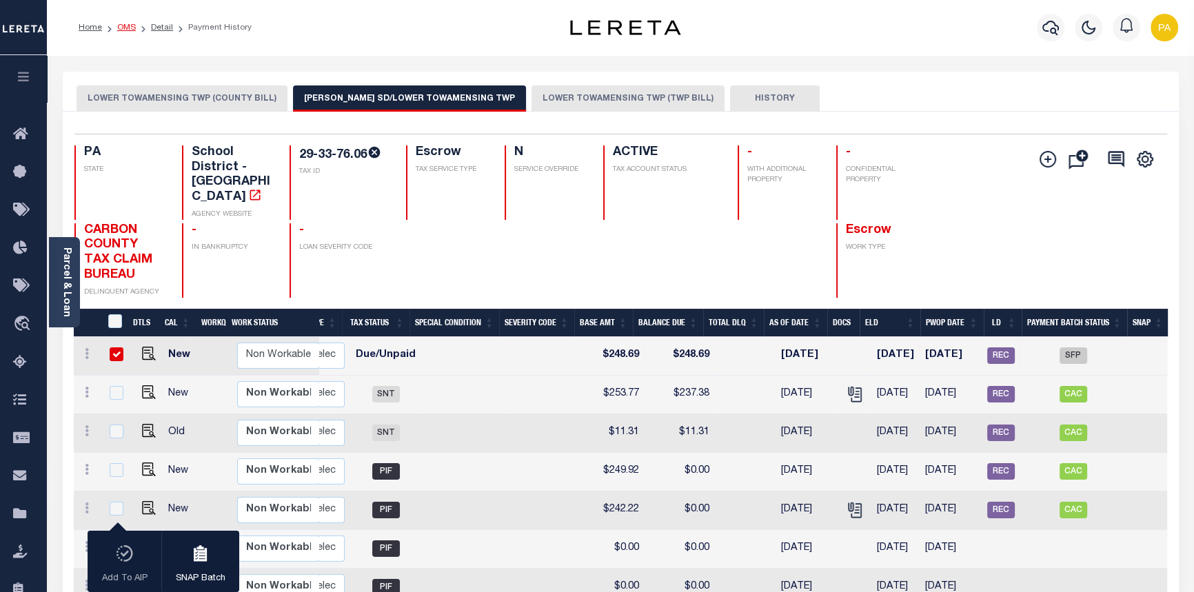
click at [124, 26] on link "OMS" at bounding box center [126, 27] width 19 height 8
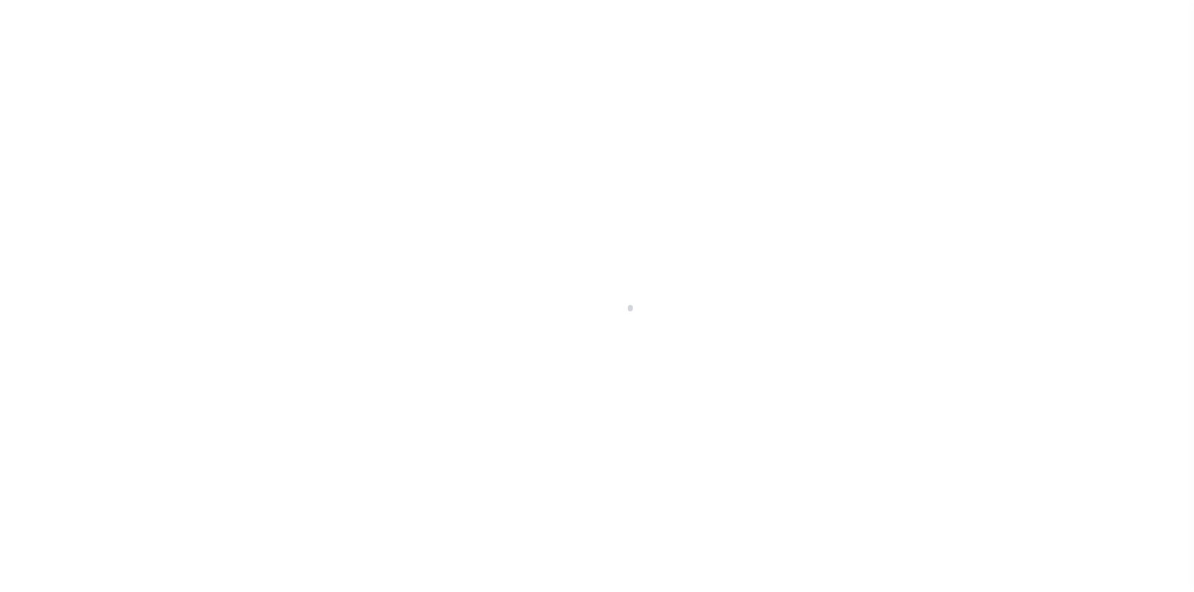
select select "SFP"
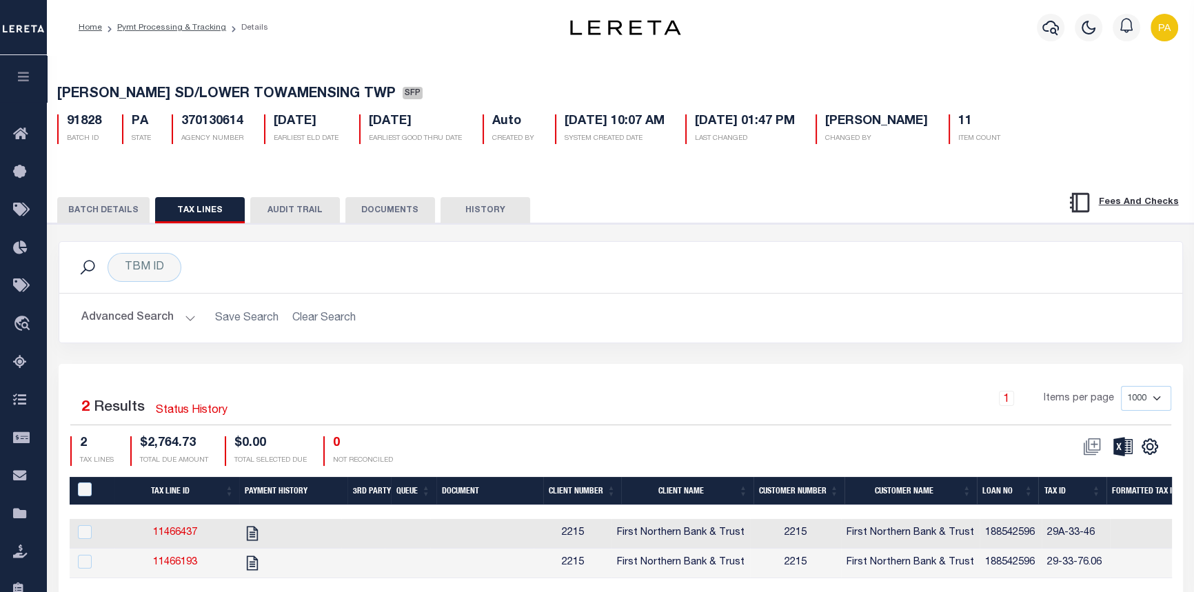
click at [90, 212] on button "BATCH DETAILS" at bounding box center [103, 210] width 92 height 26
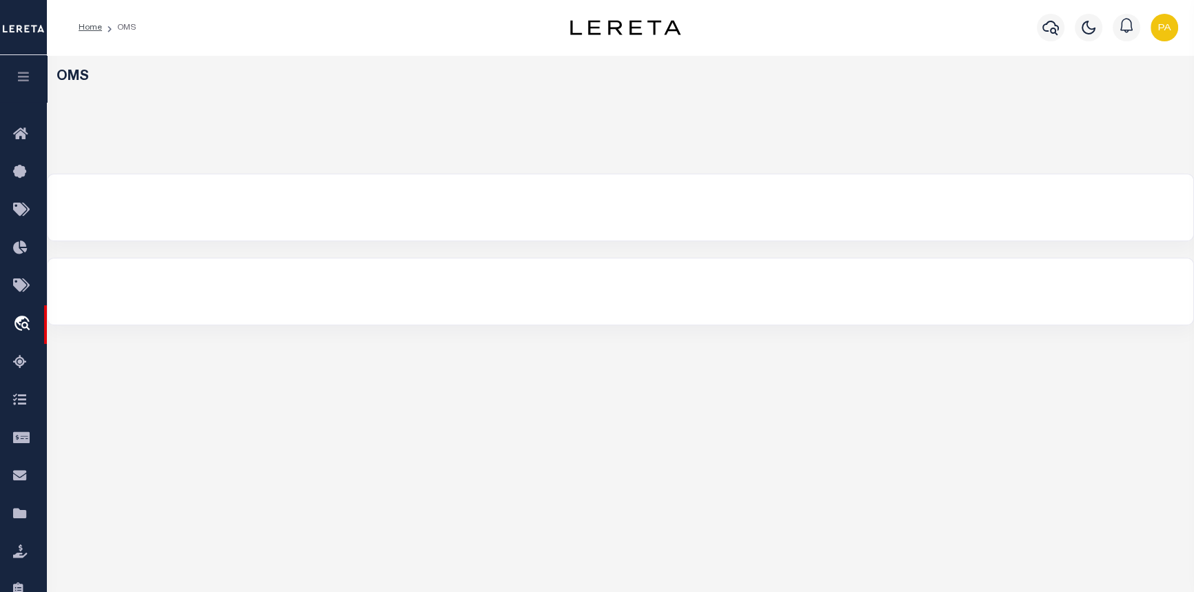
select select "200"
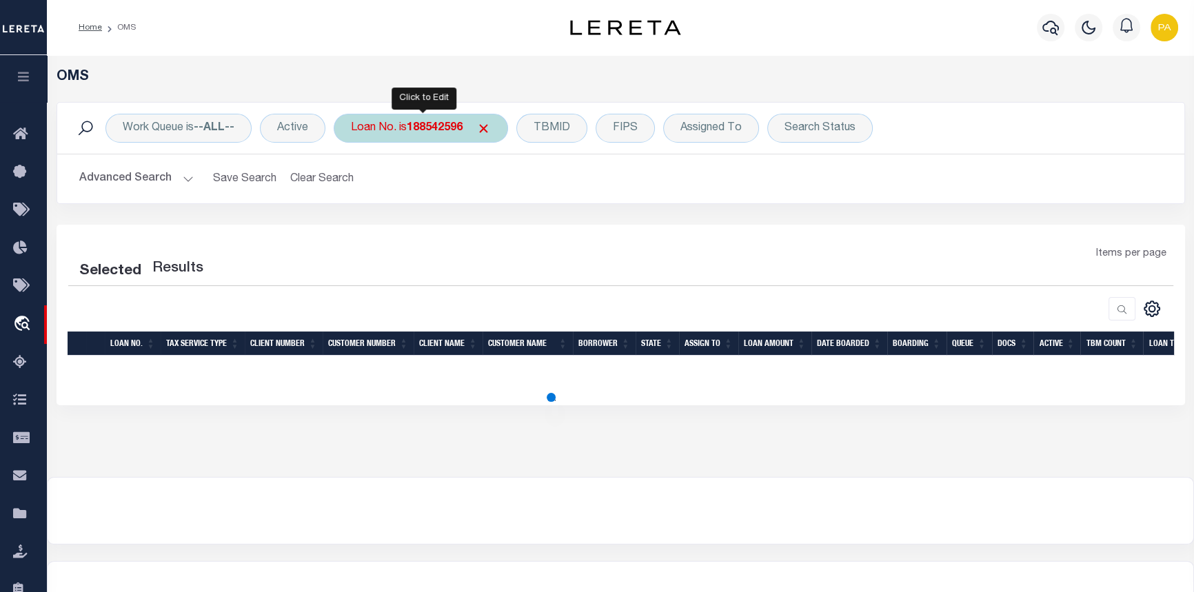
select select "200"
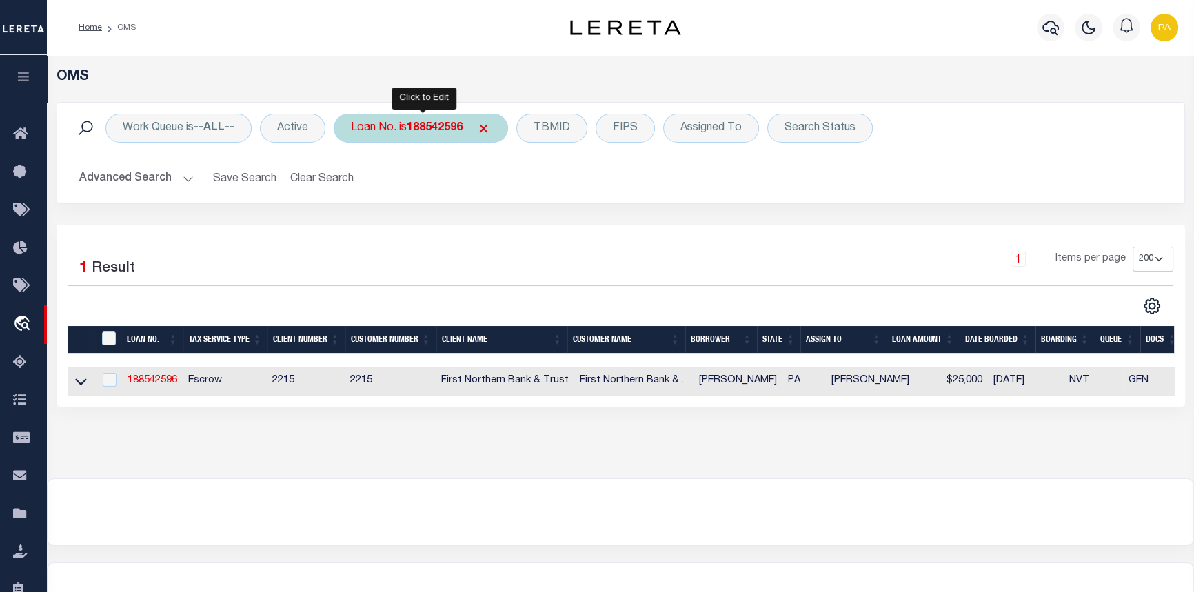
click at [421, 125] on b "188542596" at bounding box center [435, 128] width 56 height 11
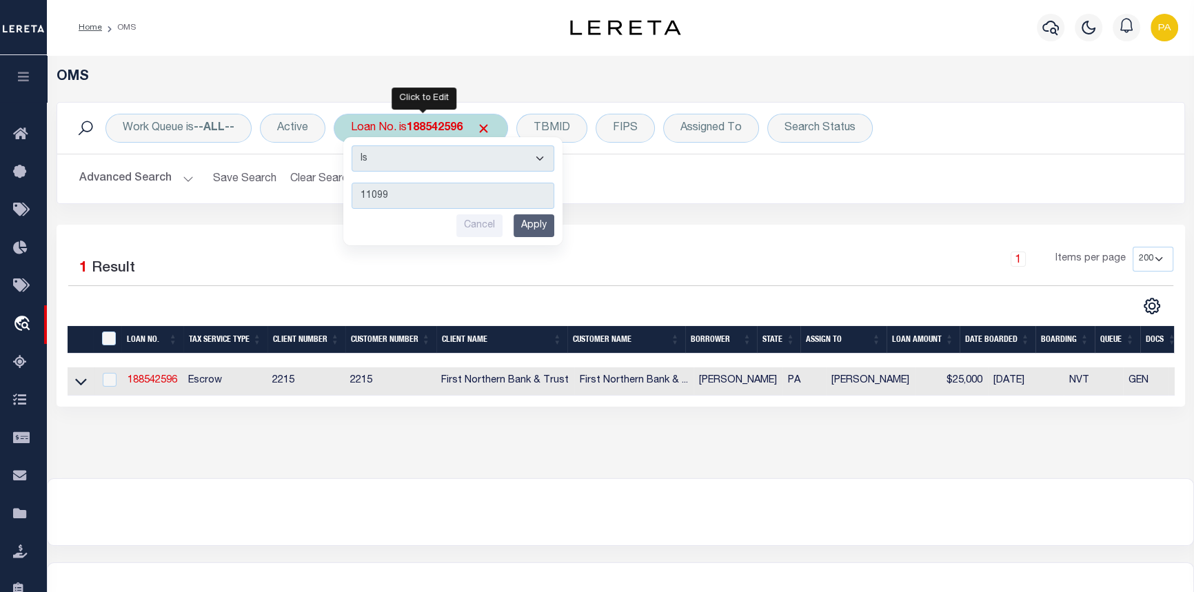
type input "110990"
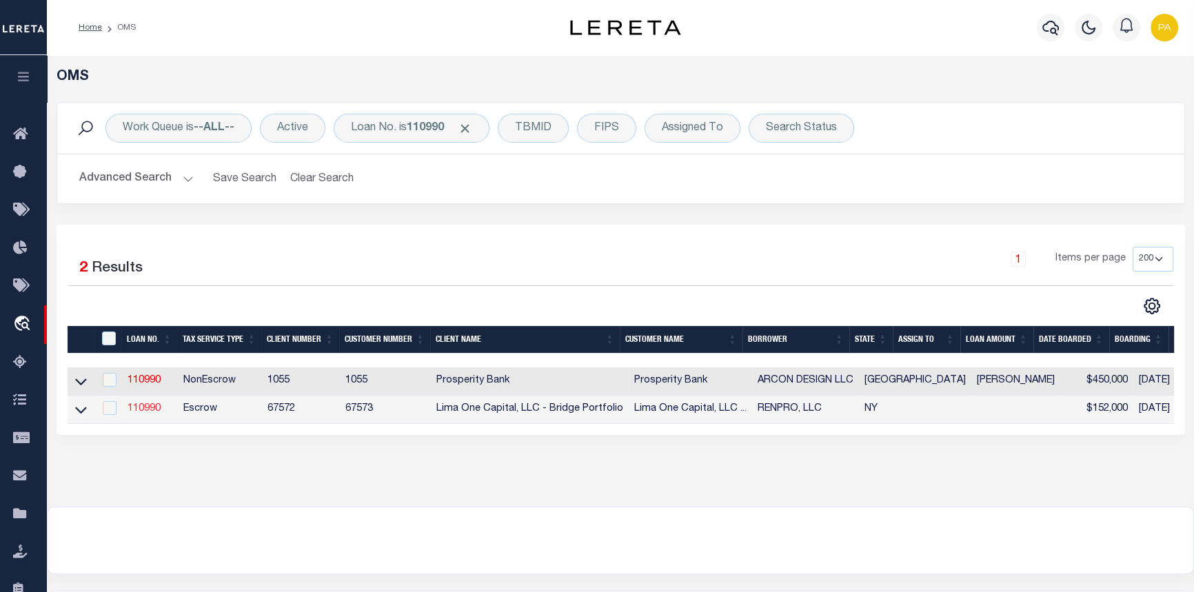
click at [153, 411] on link "110990" at bounding box center [144, 409] width 33 height 10
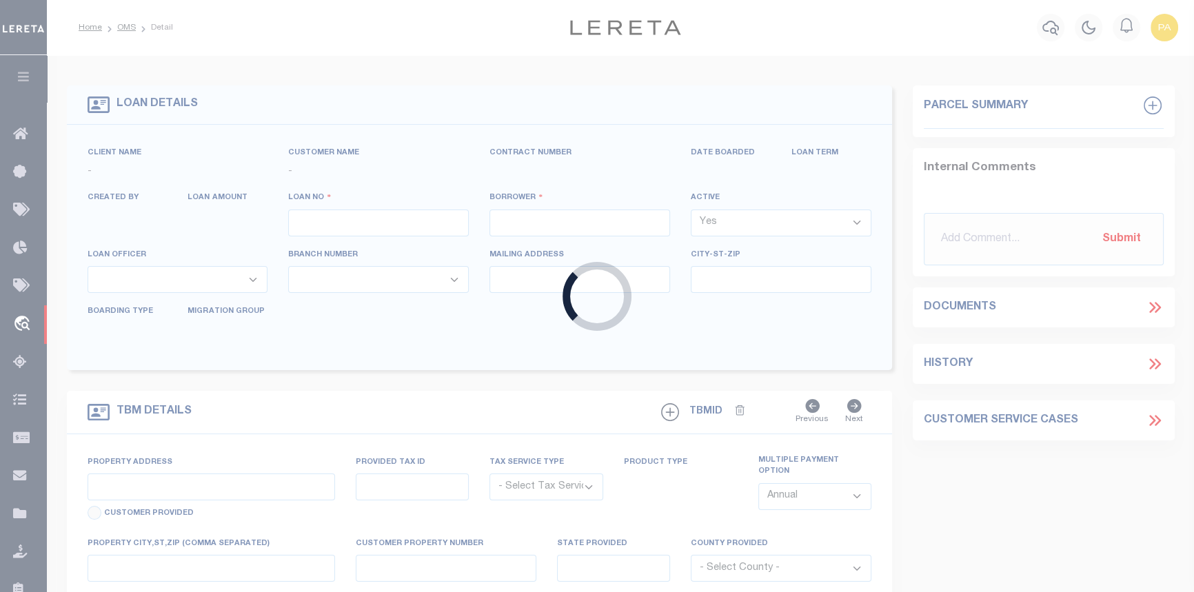
type input "110990"
type input "RENPRO, LLC"
select select
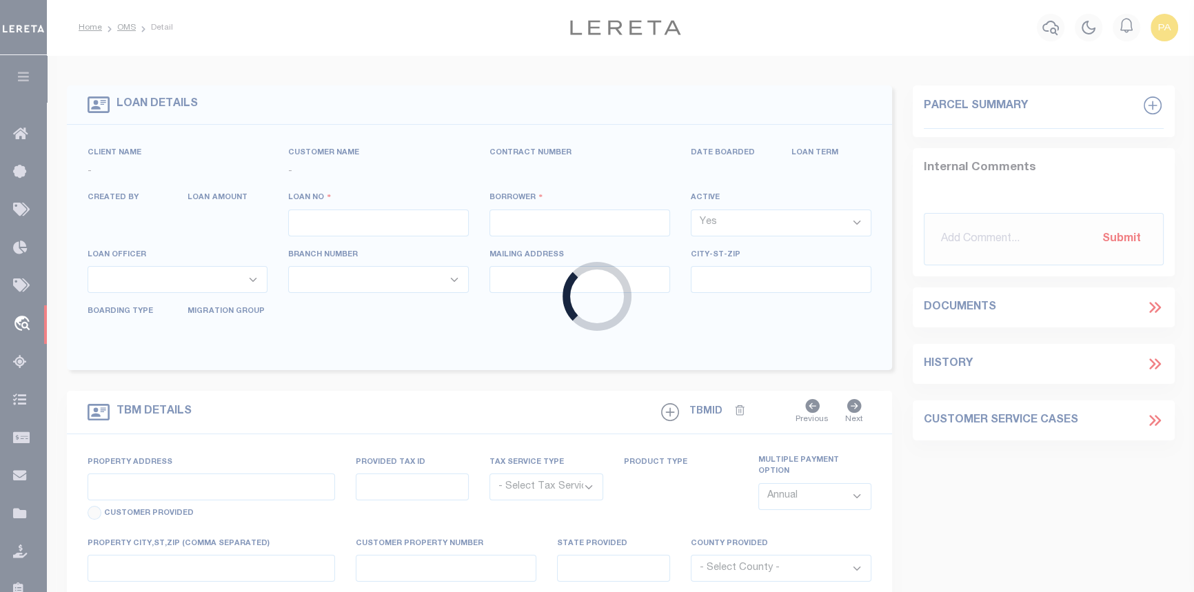
select select
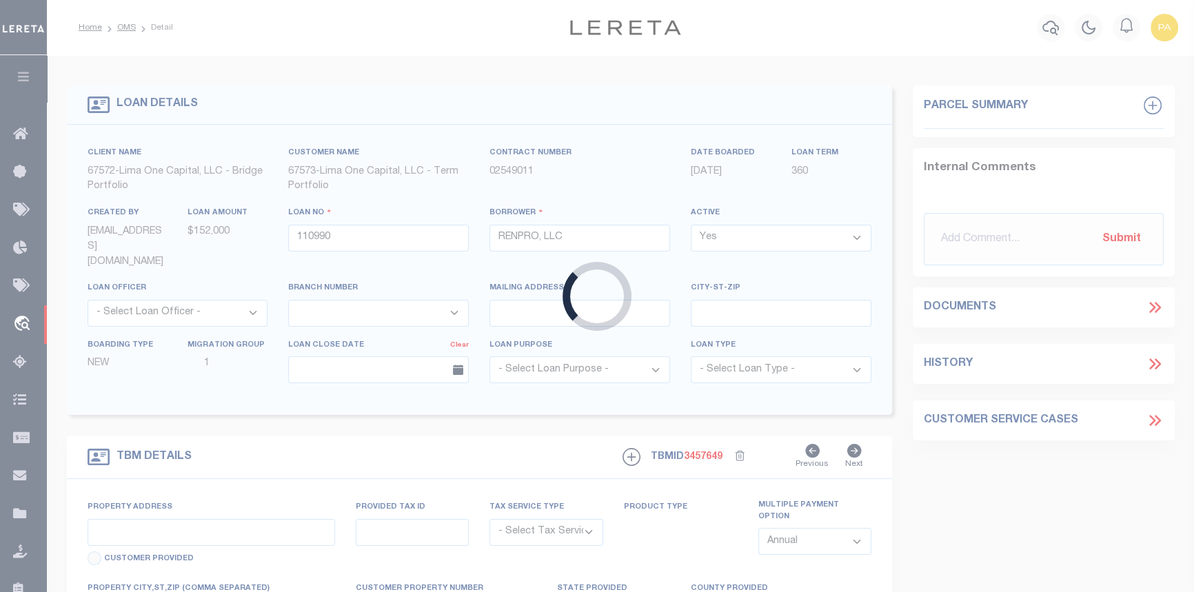
type input "18-20 WHEELER ST"
radio input "true"
select select "Escrow"
type input "AUBURN NY 13021"
type input "110990-1"
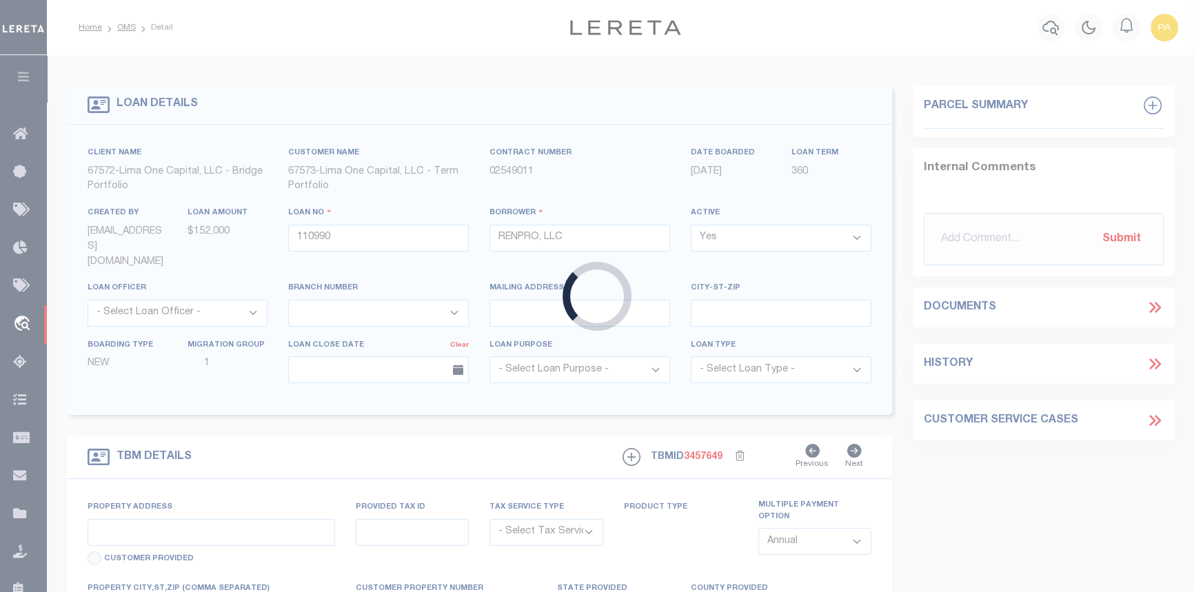
type input "NY"
select select "4"
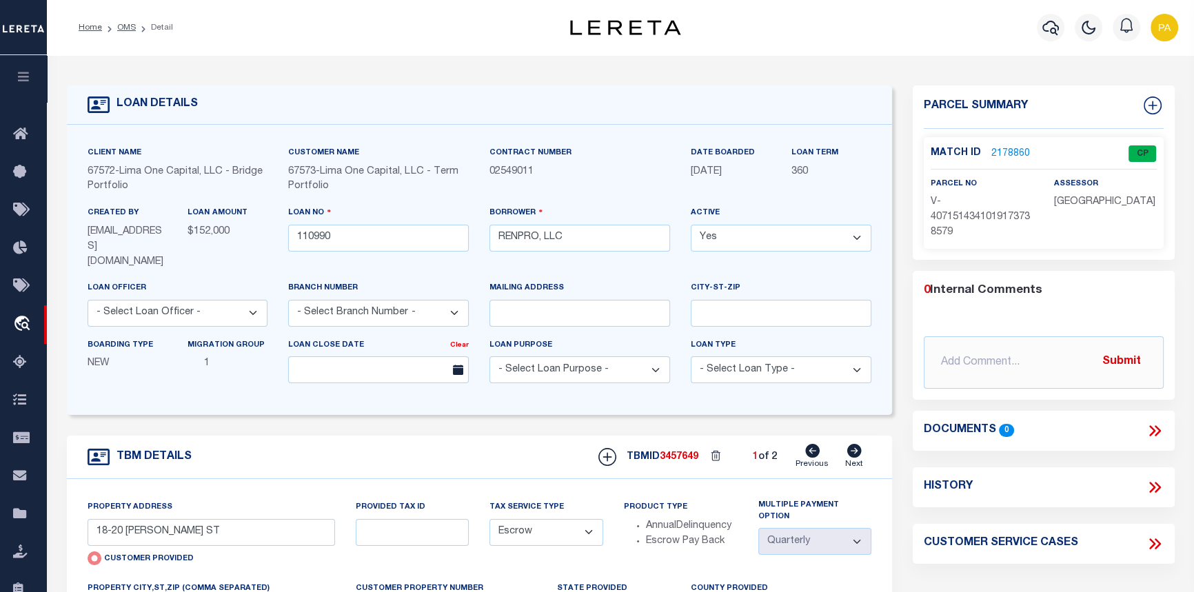
click at [998, 152] on link "2178860" at bounding box center [1010, 154] width 39 height 14
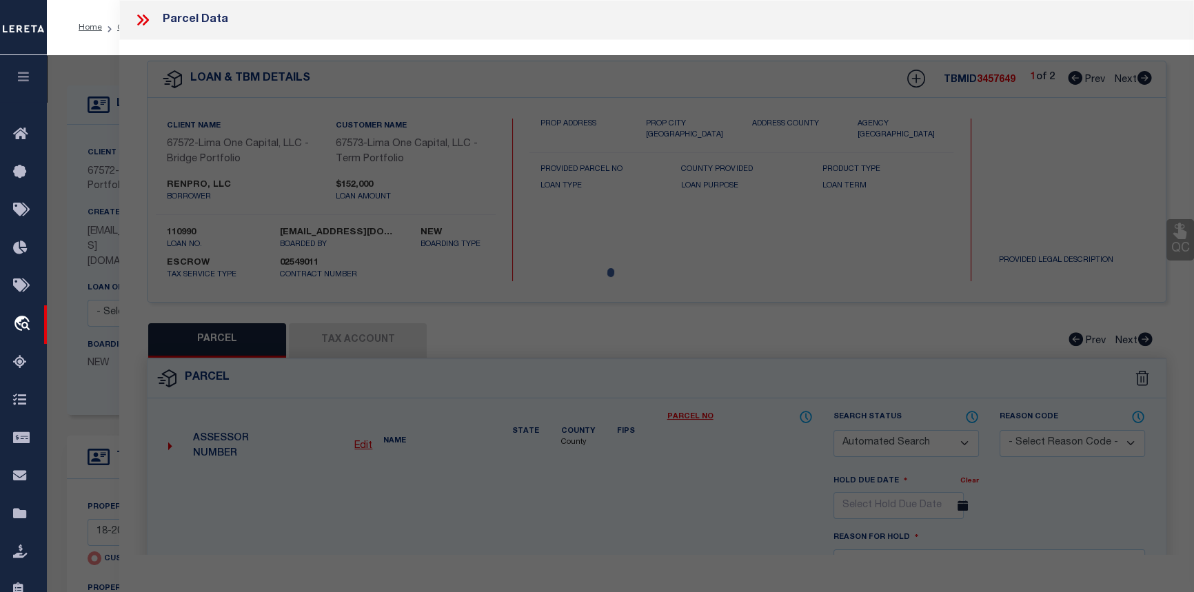
checkbox input "false"
select select "CP"
select select "AGW"
select select
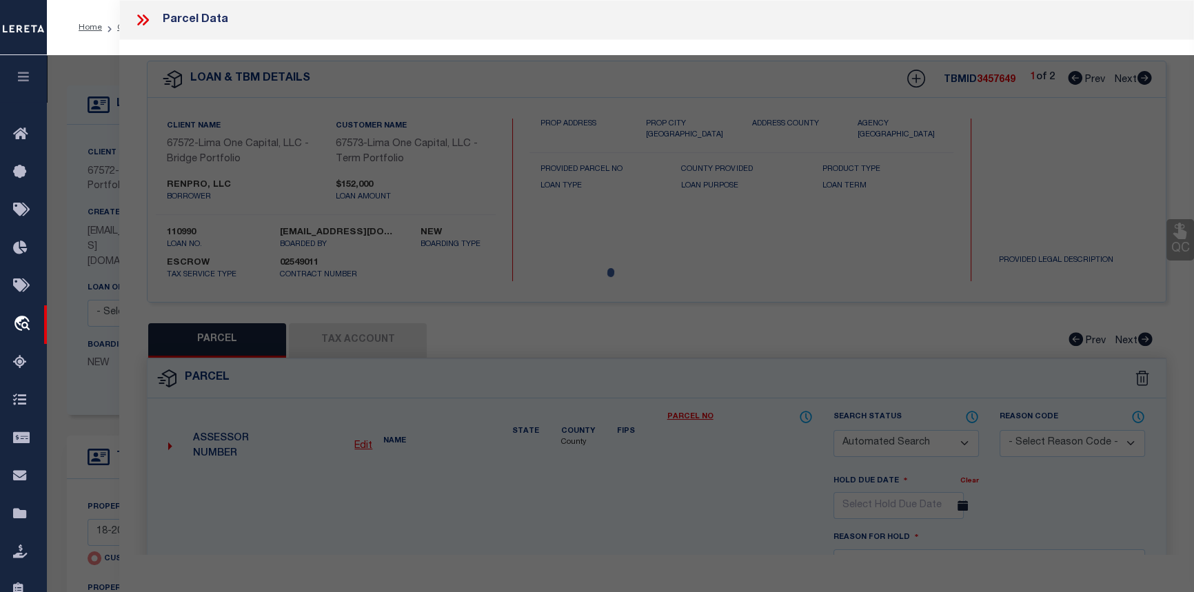
type input "18-20 WHEELER ST"
checkbox input "false"
type input "AUBURN NY 13021"
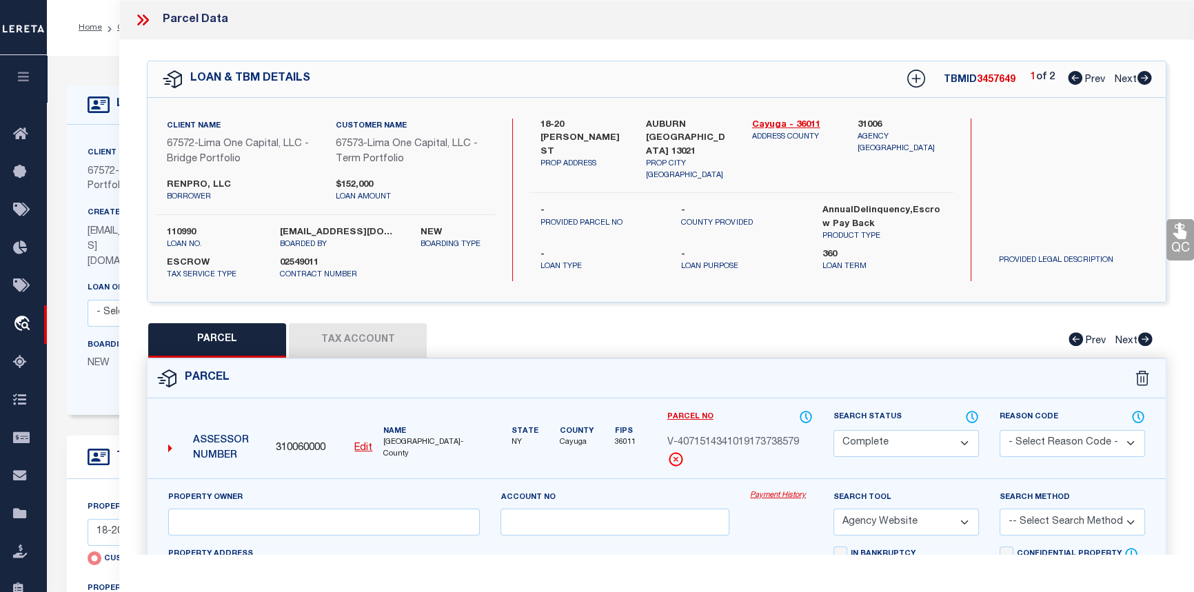
click at [790, 493] on link "Payment History" at bounding box center [781, 496] width 63 height 12
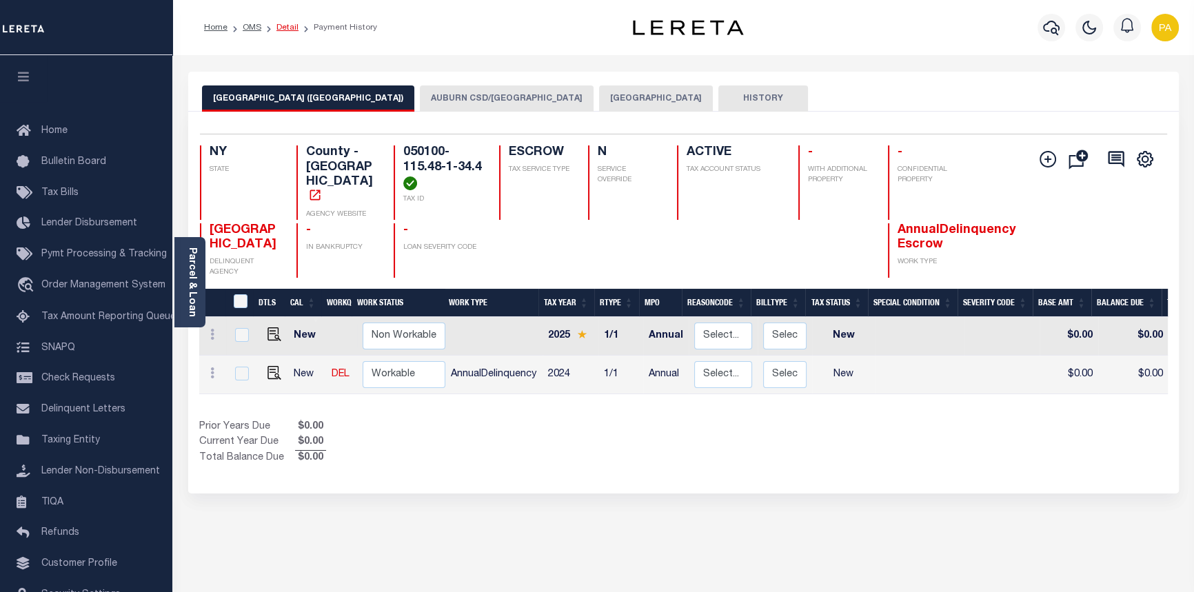
click at [283, 23] on link "Detail" at bounding box center [287, 27] width 22 height 8
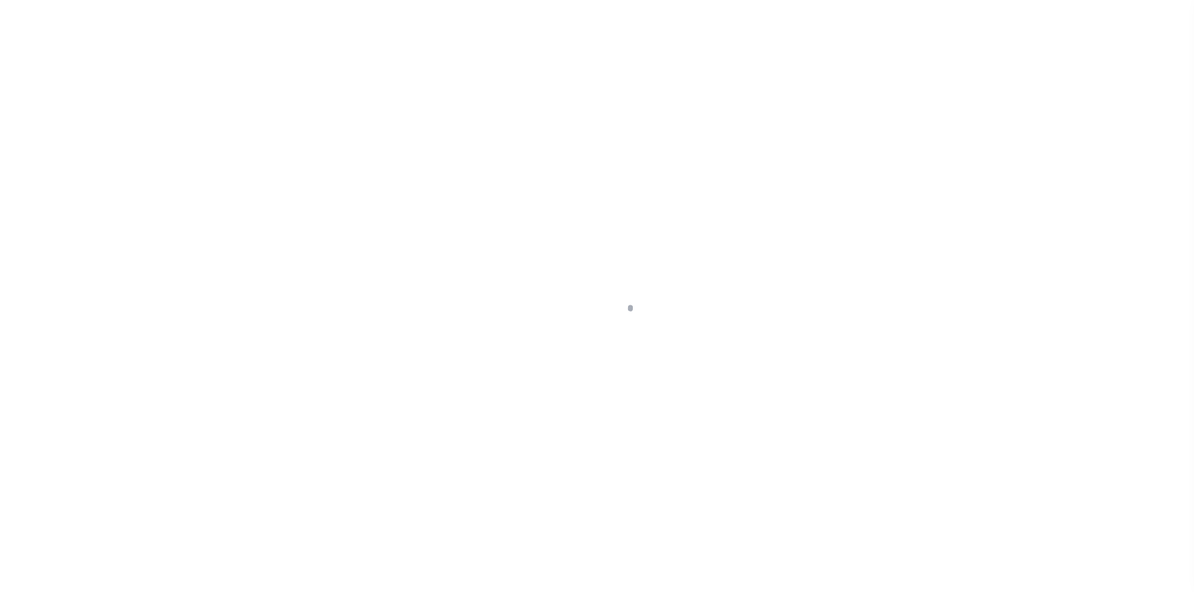
type input "18-20 [PERSON_NAME] ST"
radio input "true"
select select "Escrow"
type input "AUBURN [GEOGRAPHIC_DATA] 13021"
type input "110990-1"
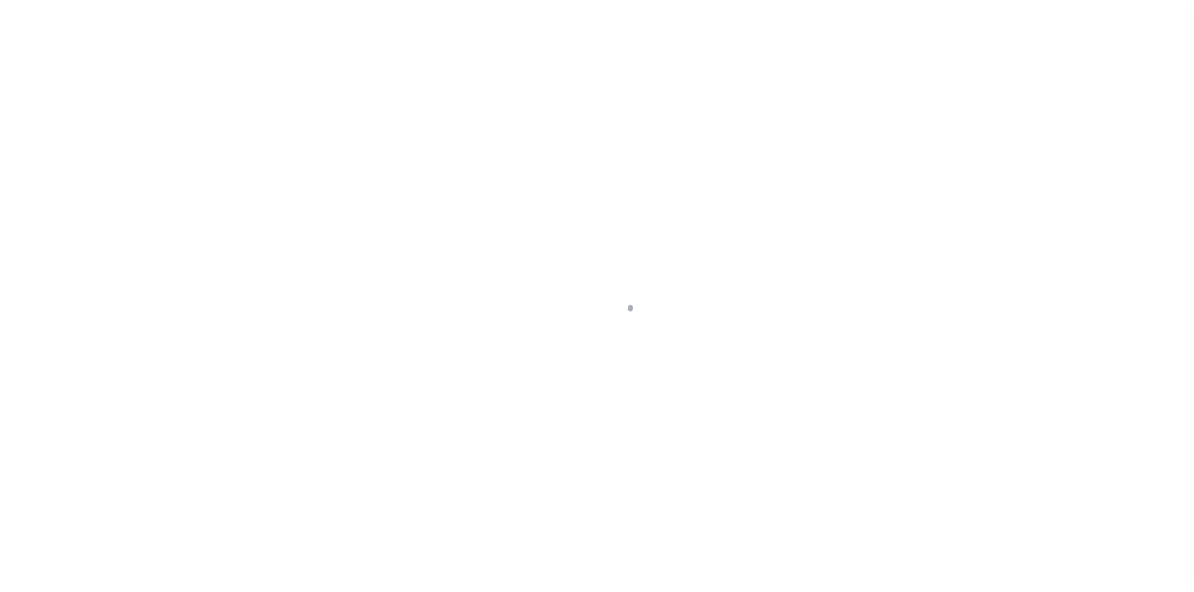
type input "NY"
select select "4"
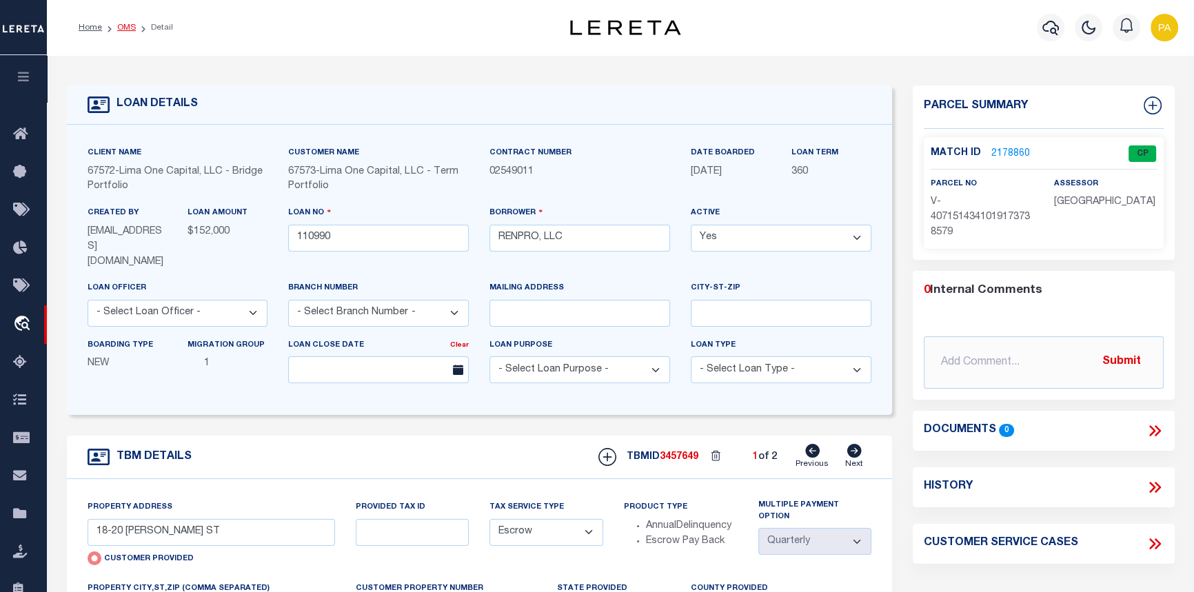
click at [128, 31] on link "OMS" at bounding box center [126, 27] width 19 height 8
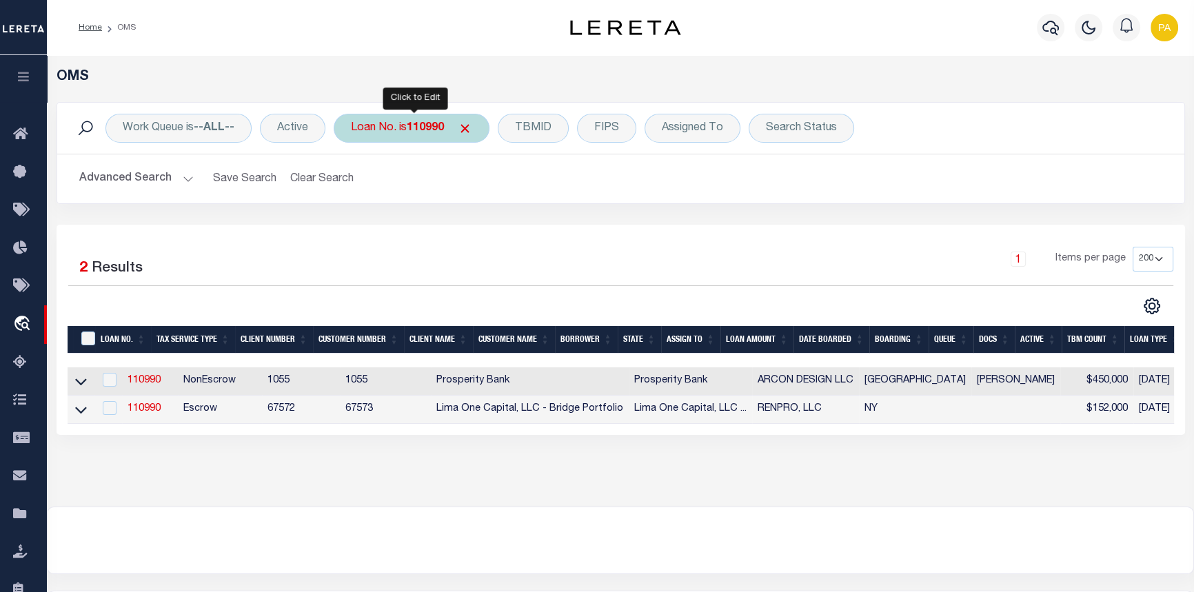
click at [421, 127] on b "110990" at bounding box center [425, 128] width 37 height 11
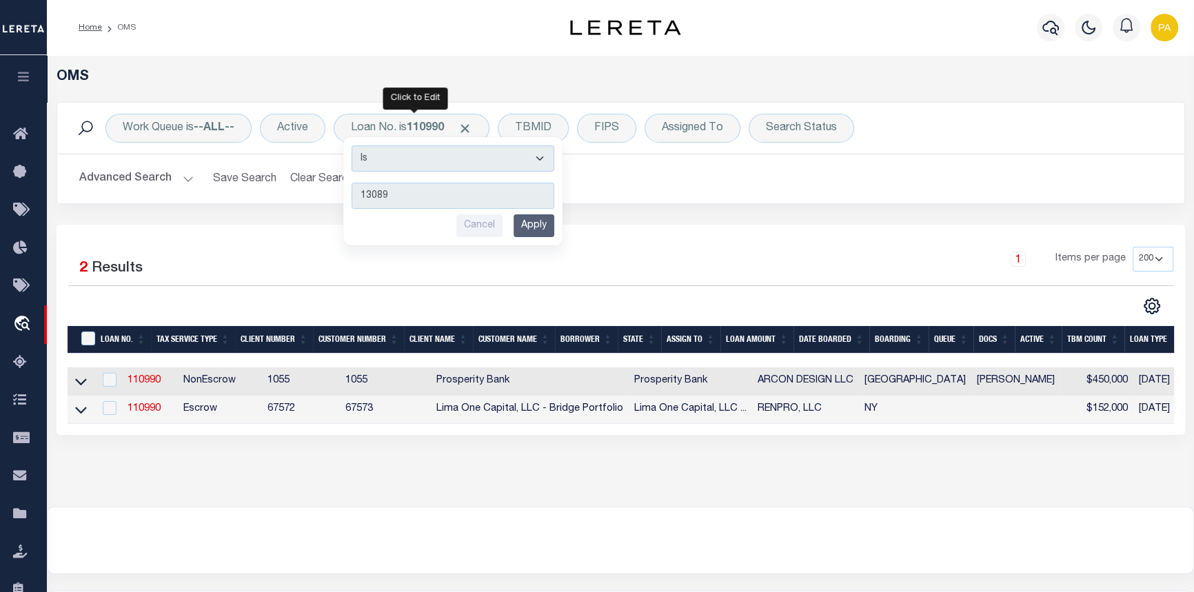
type input "130895"
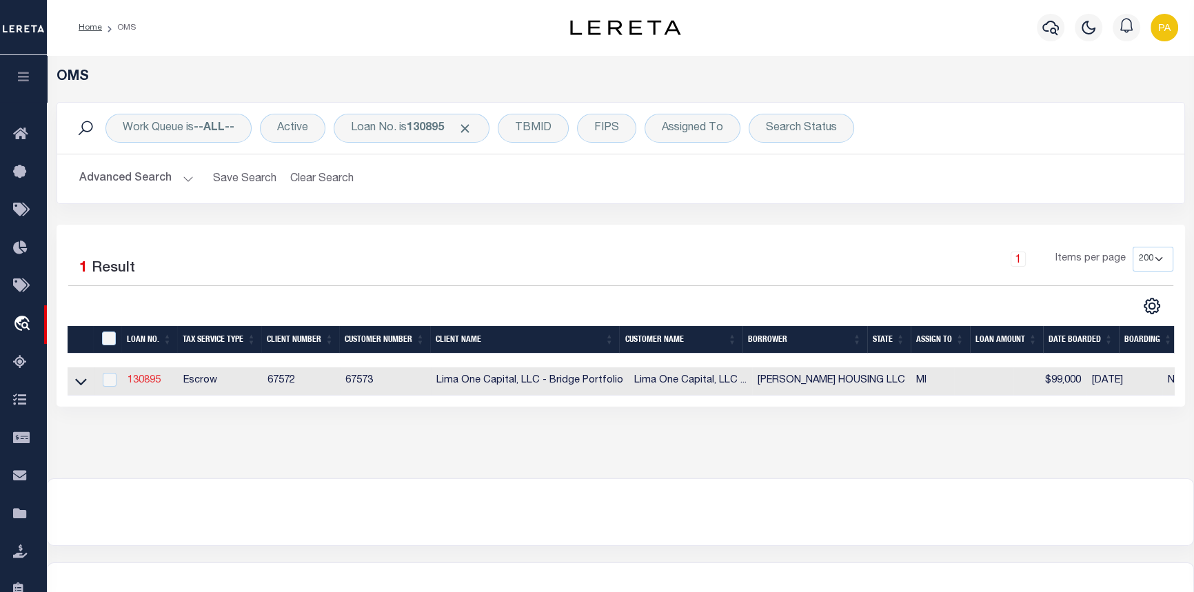
click at [137, 381] on link "130895" at bounding box center [144, 381] width 33 height 10
type input "130895"
type input "[PERSON_NAME] HOUSING LLC"
select select
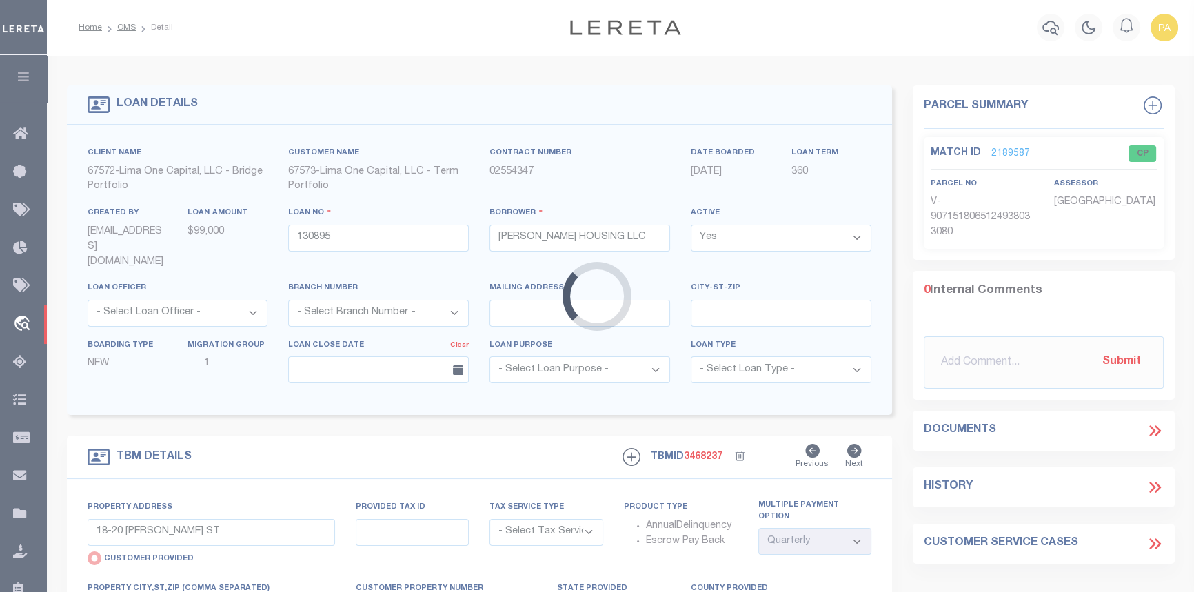
type input "[STREET_ADDRESS]"
select select "Escrow"
type input "DETROIT MI 48223"
type input "130895-1"
type input "MI"
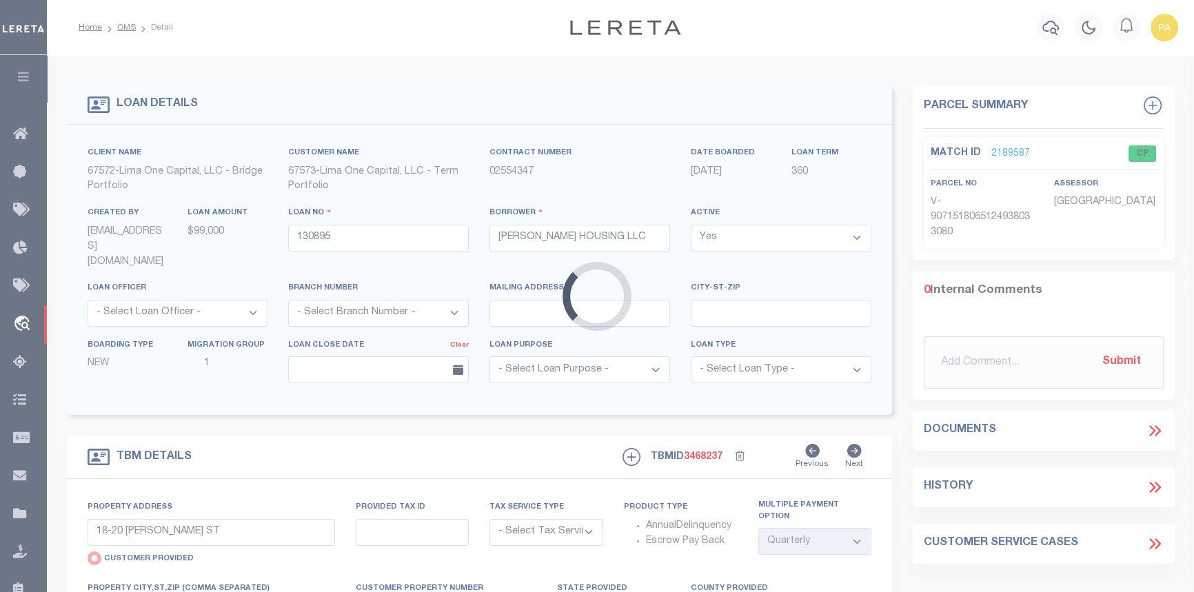
type textarea "COLLECTOR: ENTITY: PARCEL: 22120633"
select select "2"
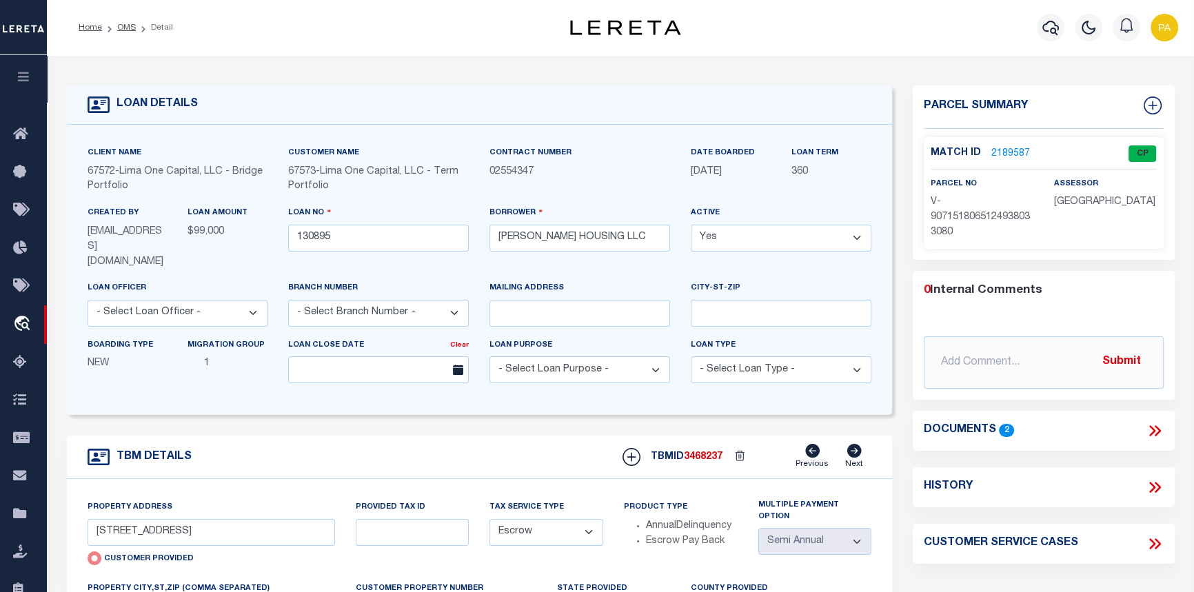
click at [1011, 149] on link "2189587" at bounding box center [1010, 154] width 39 height 14
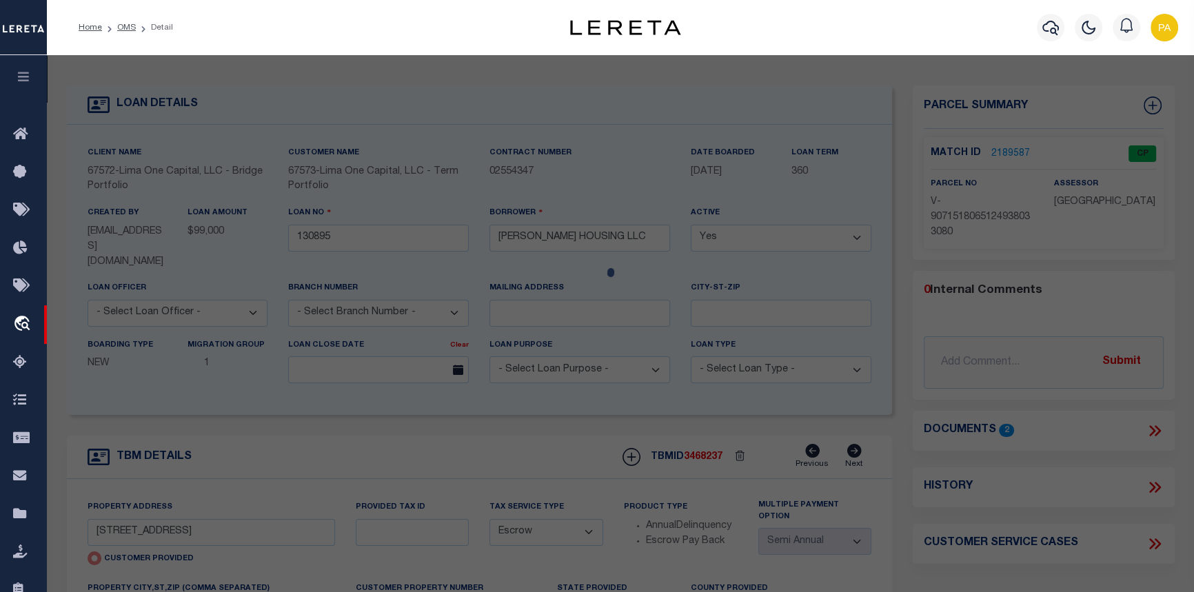
checkbox input "false"
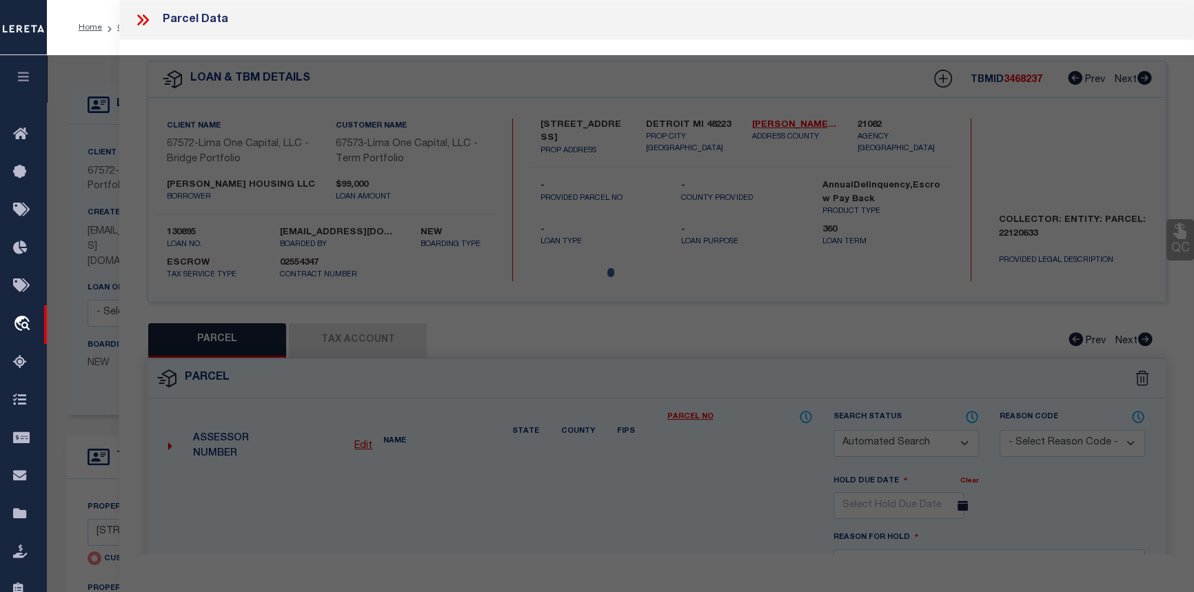
select select "CP"
type input "[STREET_ADDRESS]"
checkbox input "false"
type input "DETROIT MI 48223"
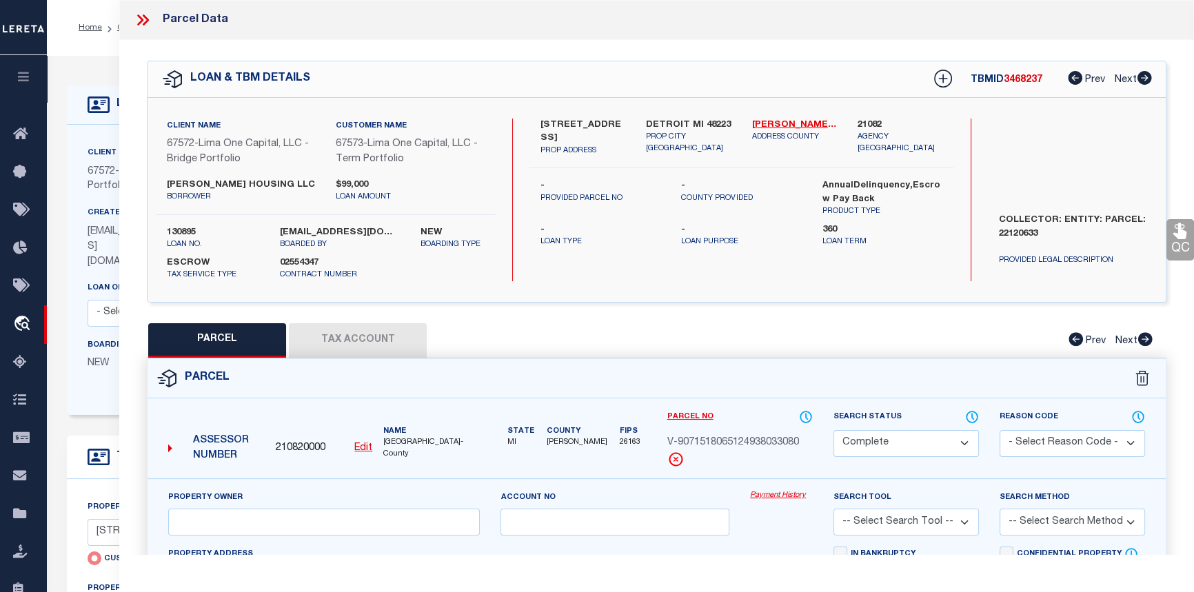
click at [765, 494] on link "Payment History" at bounding box center [781, 496] width 63 height 12
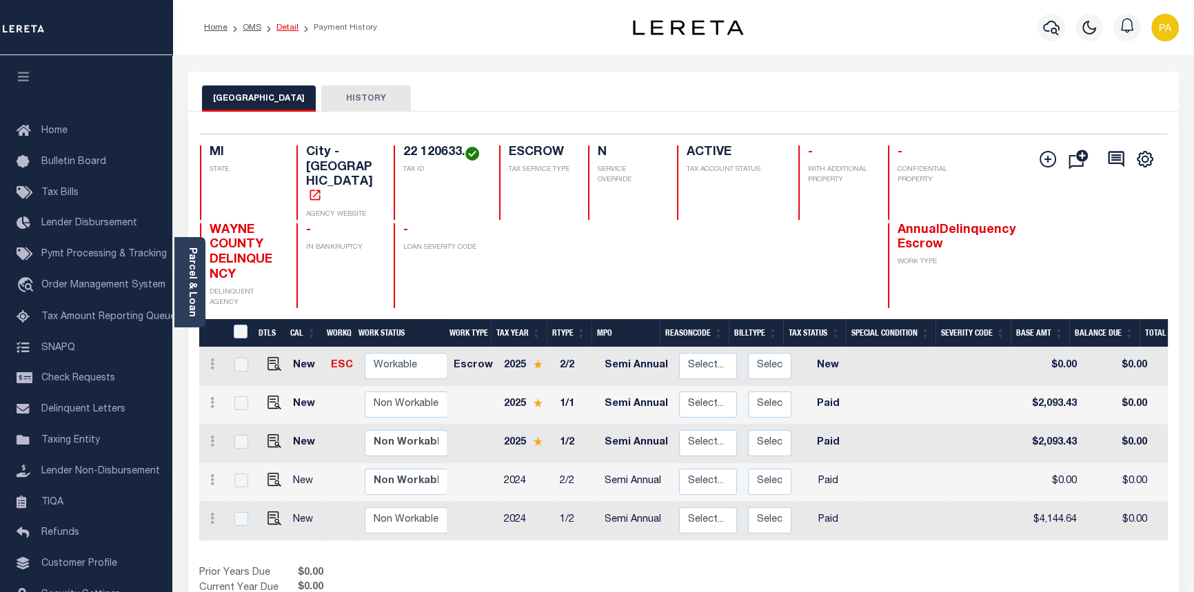
click at [279, 27] on link "Detail" at bounding box center [287, 27] width 22 height 8
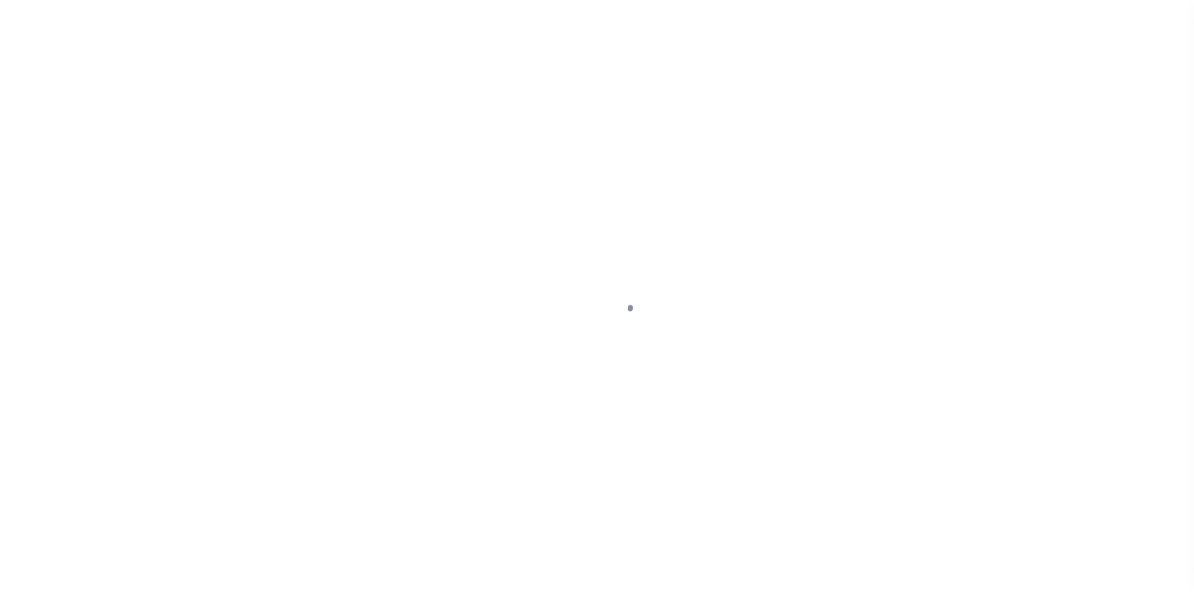
type input "[STREET_ADDRESS]"
radio input "true"
select select "Escrow"
type input "DETROIT MI 48223"
type input "130895-1"
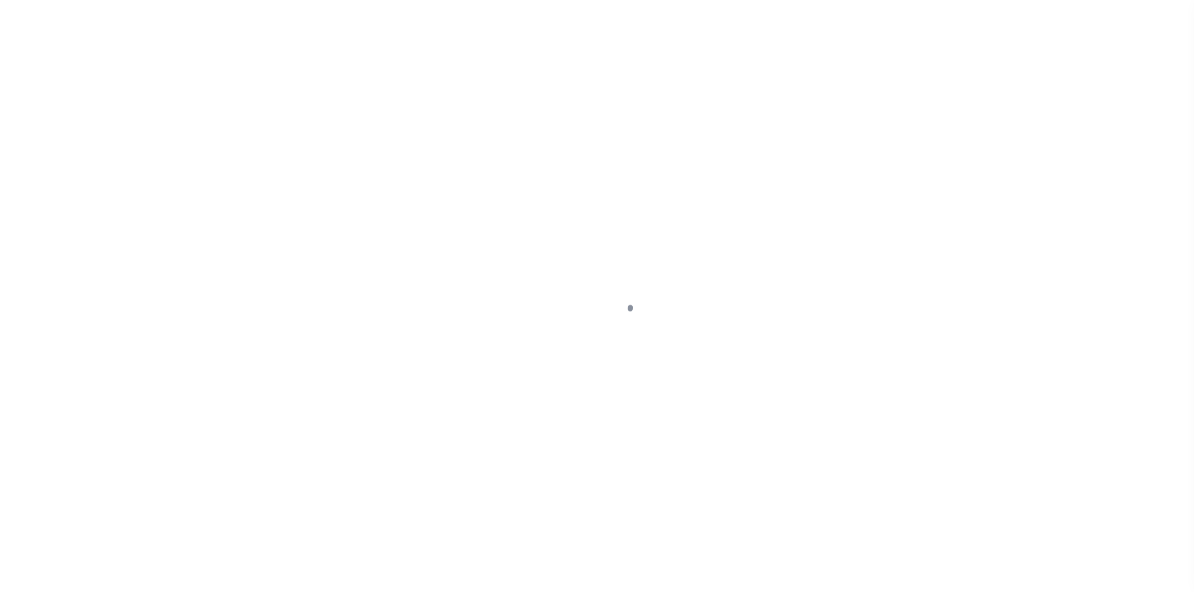
type input "MI"
type textarea "COLLECTOR: ENTITY: PARCEL: 22120633"
select select "2"
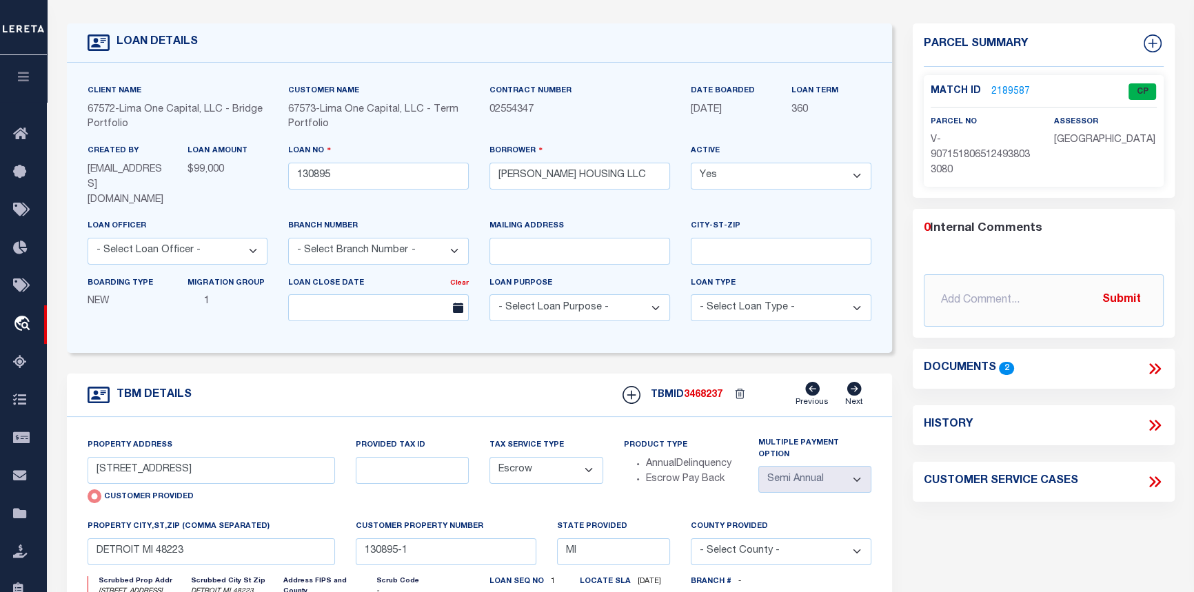
scroll to position [62, 0]
click at [1007, 89] on link "2189587" at bounding box center [1010, 92] width 39 height 14
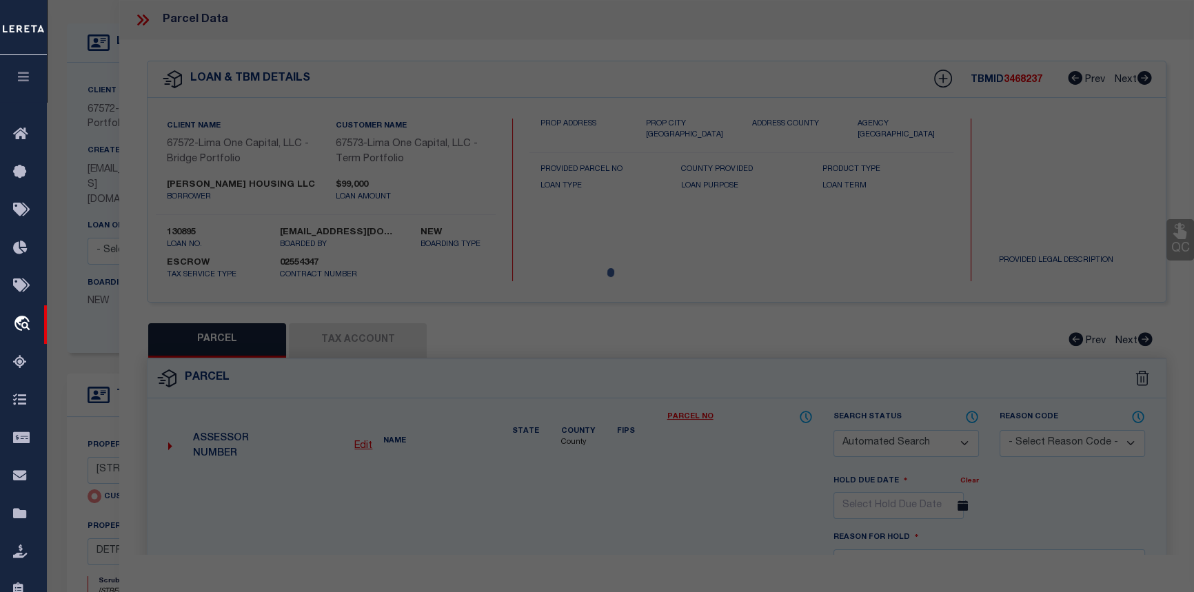
checkbox input "false"
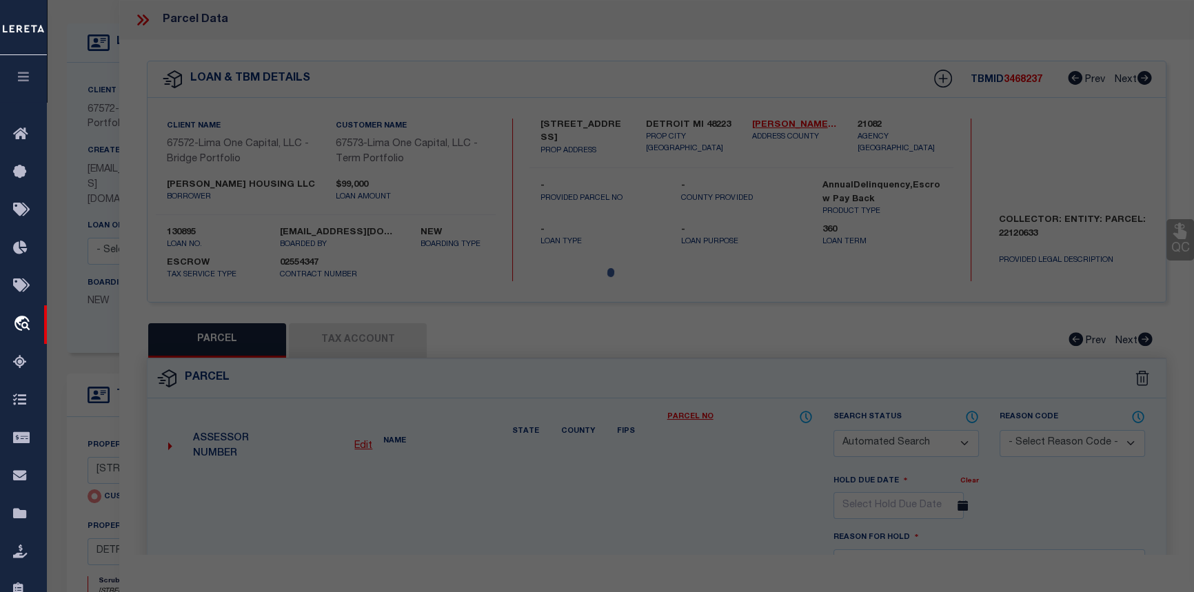
select select "CP"
type input "[STREET_ADDRESS]"
checkbox input "false"
type input "DETROIT MI 48223"
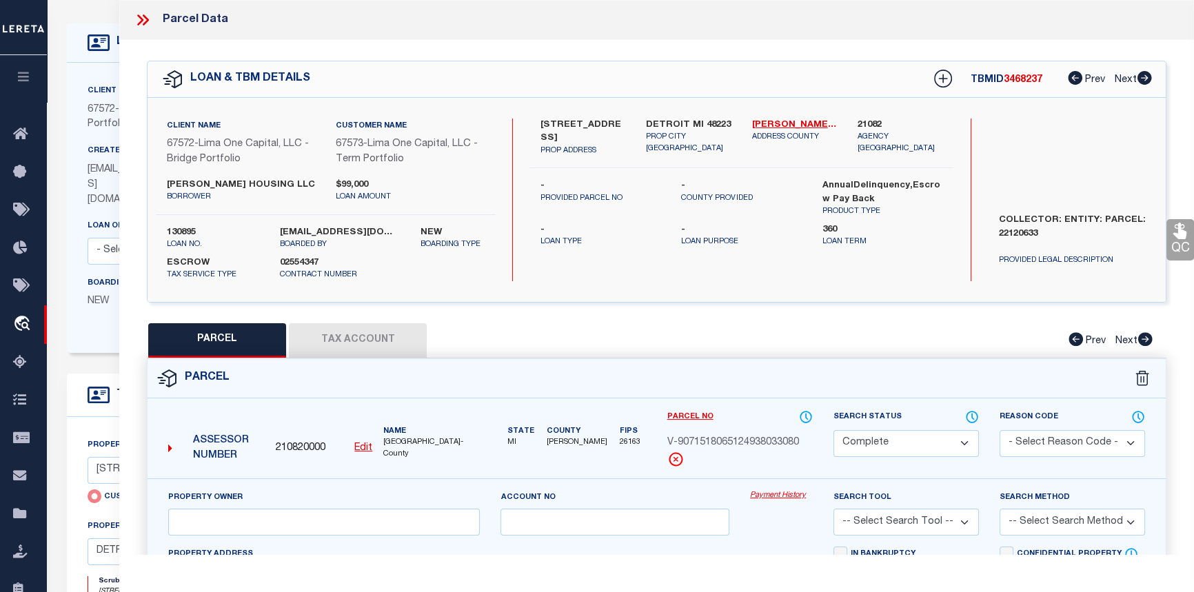
click at [774, 496] on link "Payment History" at bounding box center [781, 496] width 63 height 12
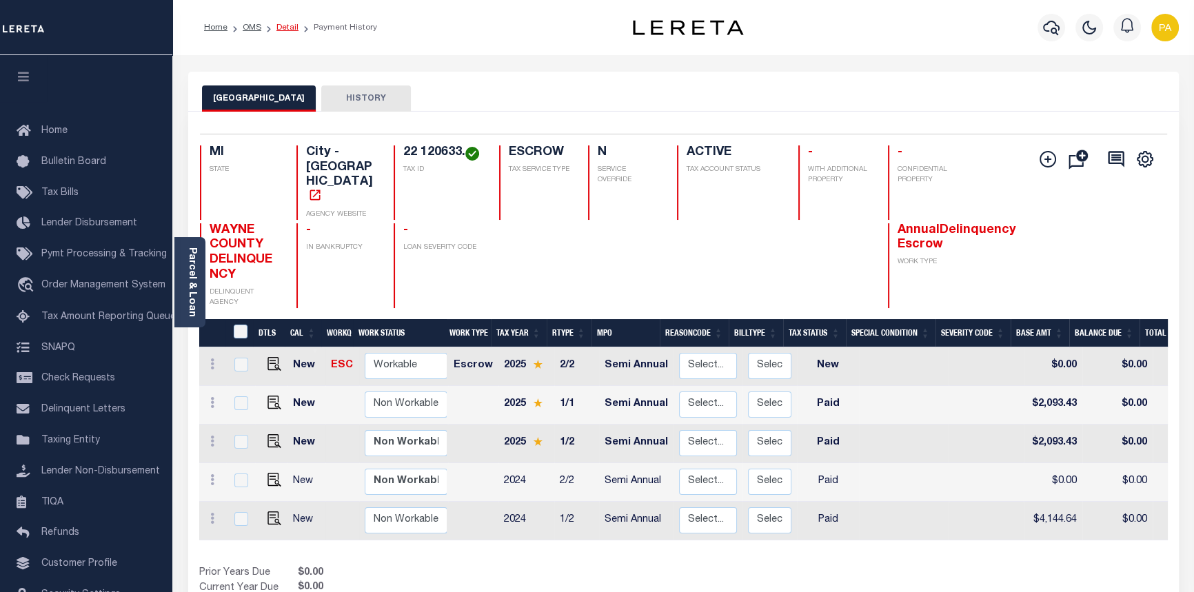
click at [288, 25] on link "Detail" at bounding box center [287, 27] width 22 height 8
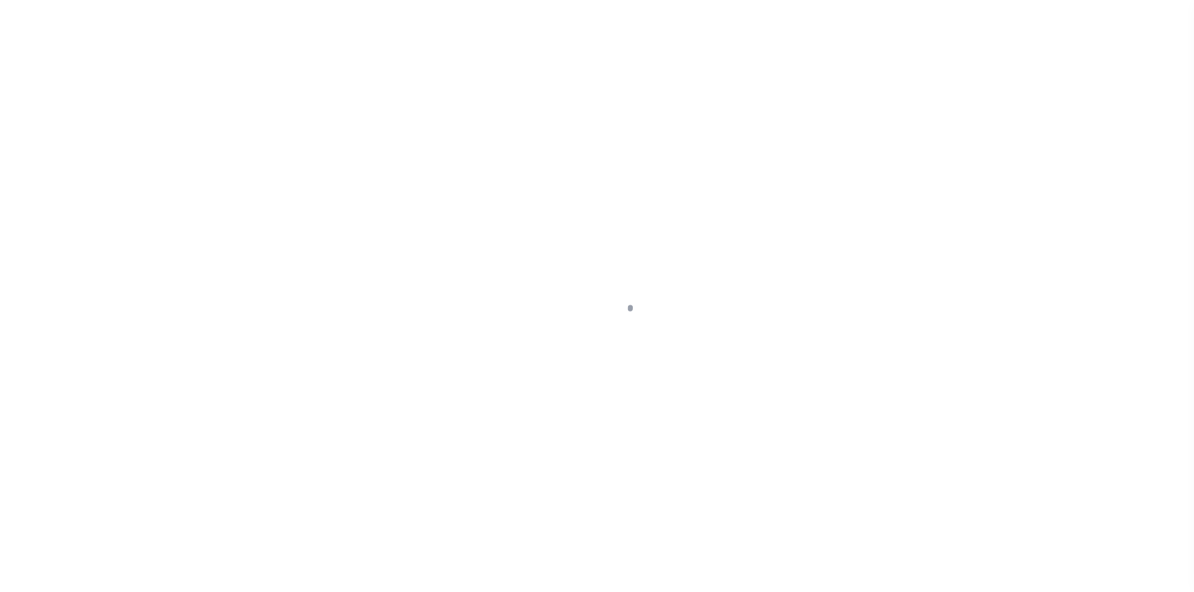
type input "[STREET_ADDRESS]"
radio input "true"
select select "Escrow"
type input "DETROIT MI 48223"
type input "130895-1"
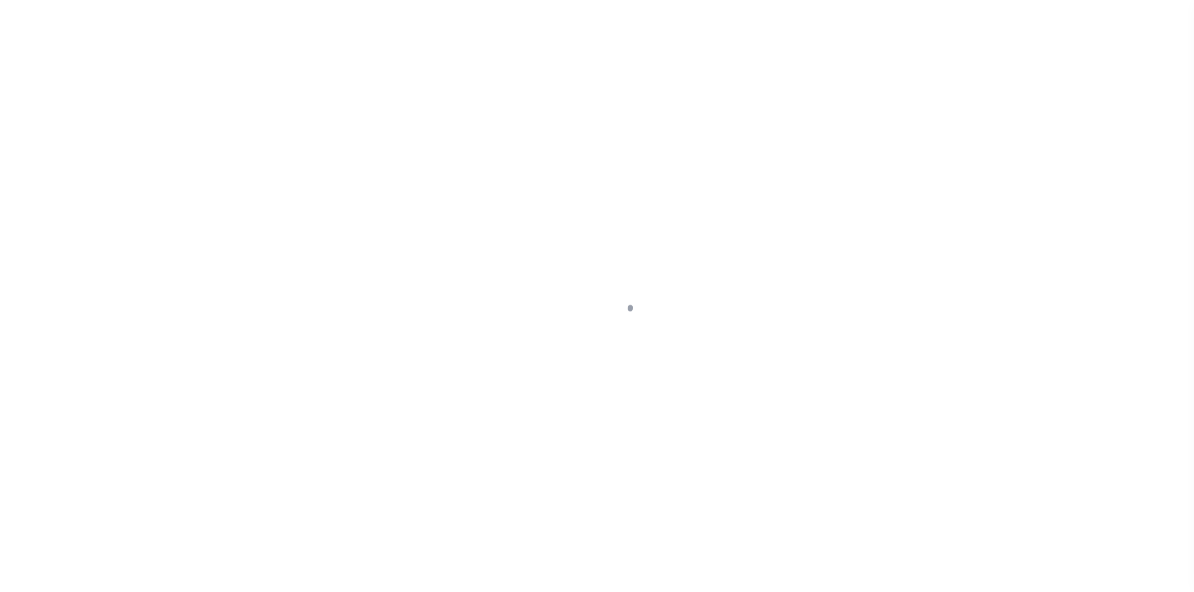
type input "MI"
type textarea "COLLECTOR: ENTITY: PARCEL: 22120633"
select select "2"
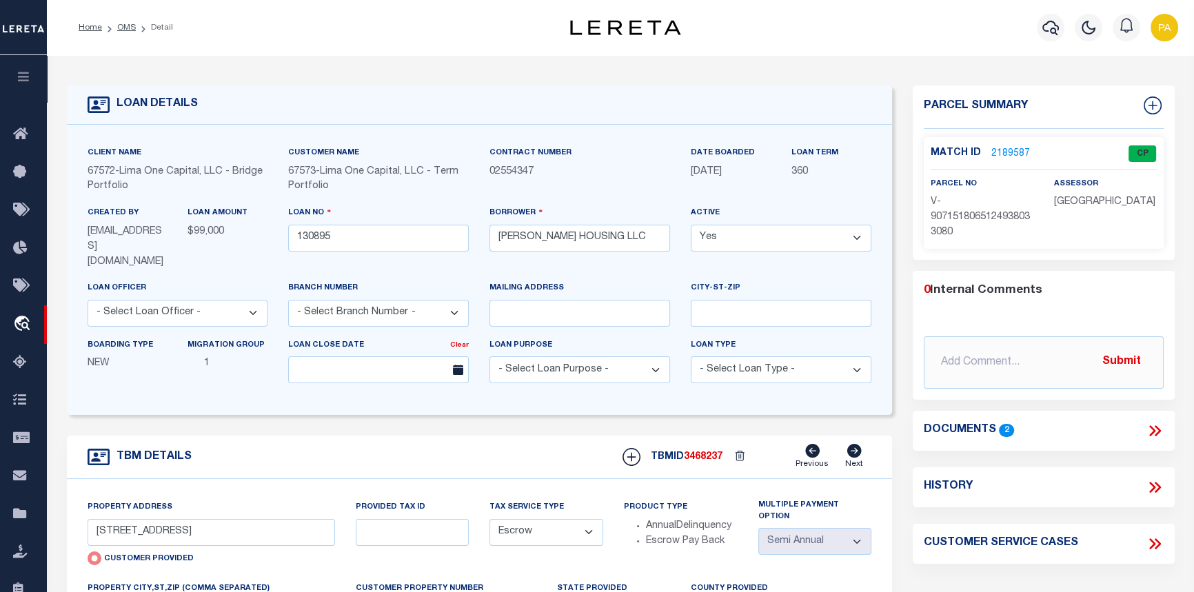
click at [1000, 153] on link "2189587" at bounding box center [1010, 154] width 39 height 14
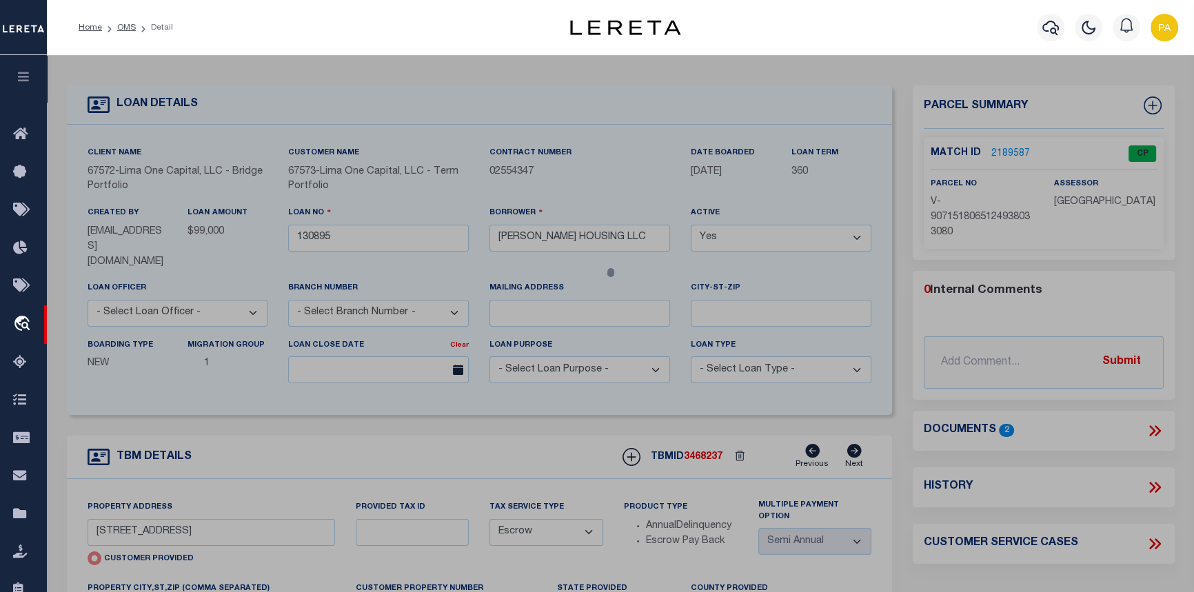
checkbox input "false"
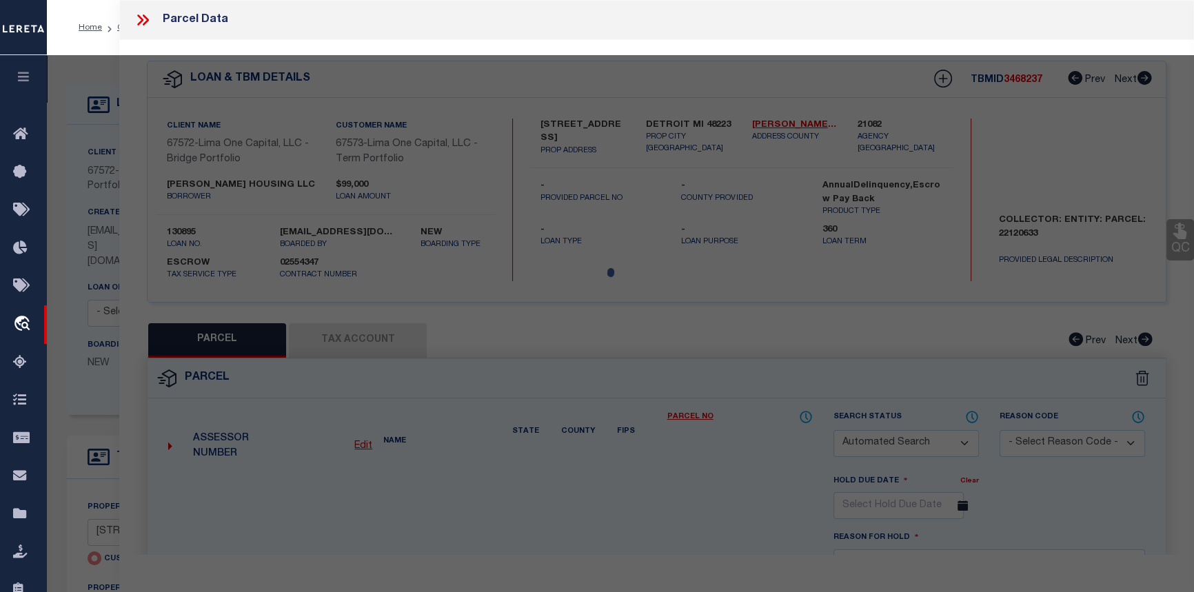
select select "CP"
type input "[STREET_ADDRESS]"
checkbox input "false"
type input "DETROIT MI 48223"
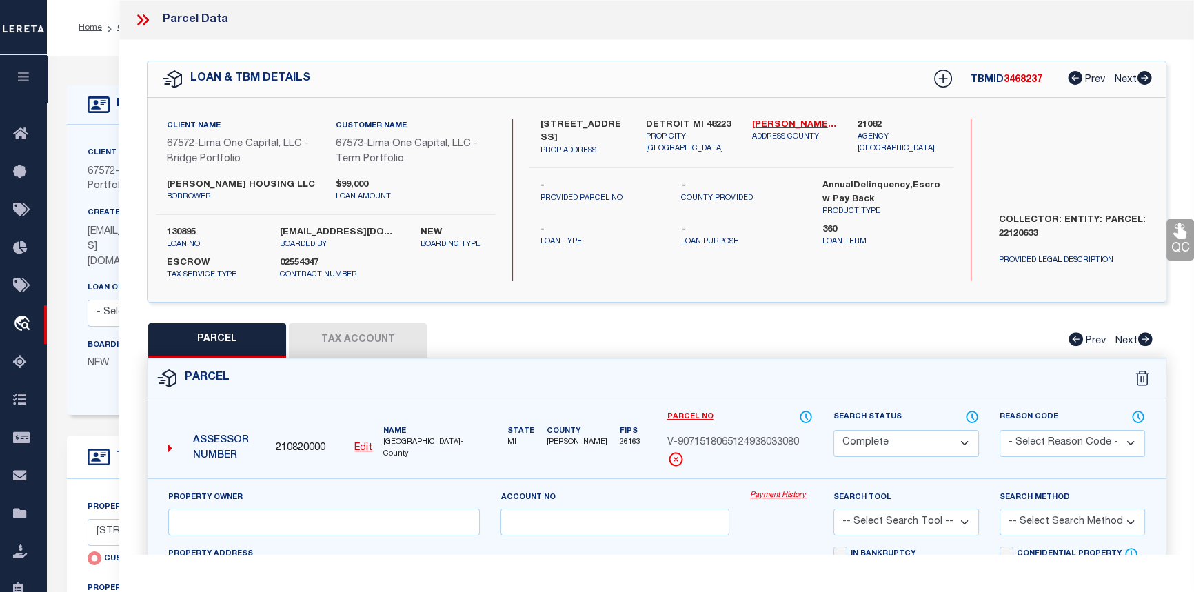
click at [792, 494] on link "Payment History" at bounding box center [781, 496] width 63 height 12
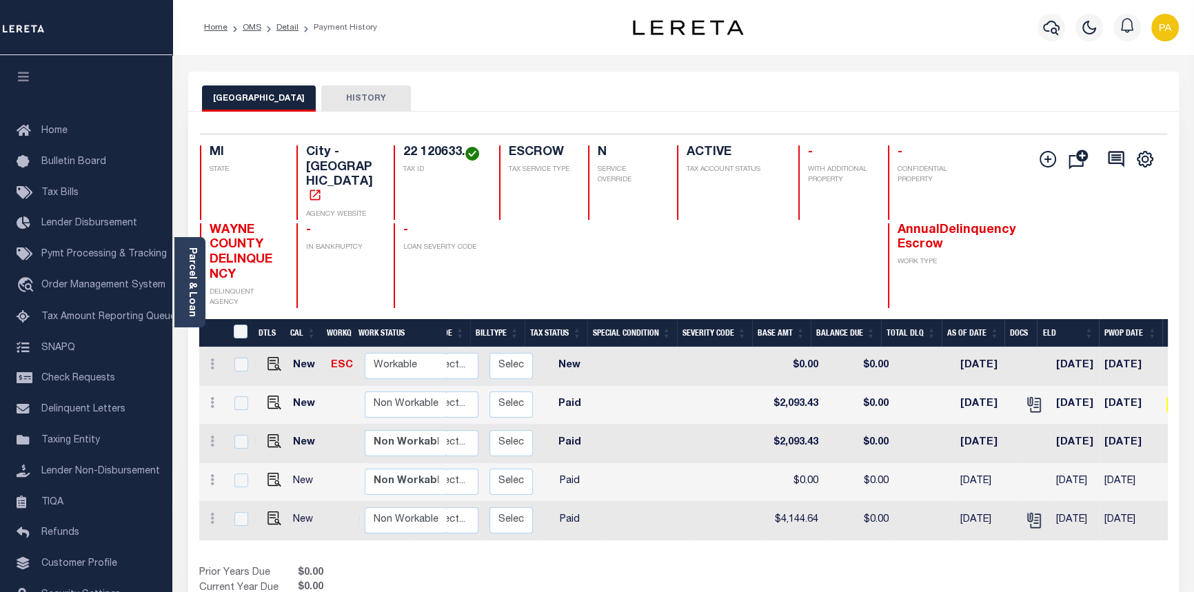
scroll to position [0, 237]
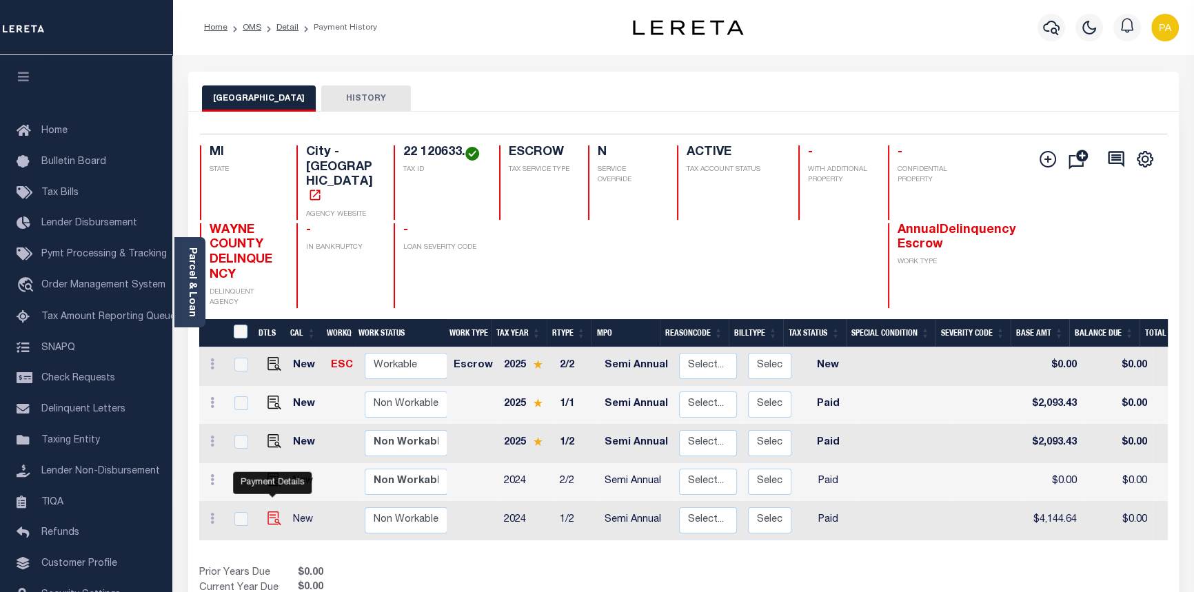
click at [268, 512] on img "" at bounding box center [275, 519] width 14 height 14
checkbox input "true"
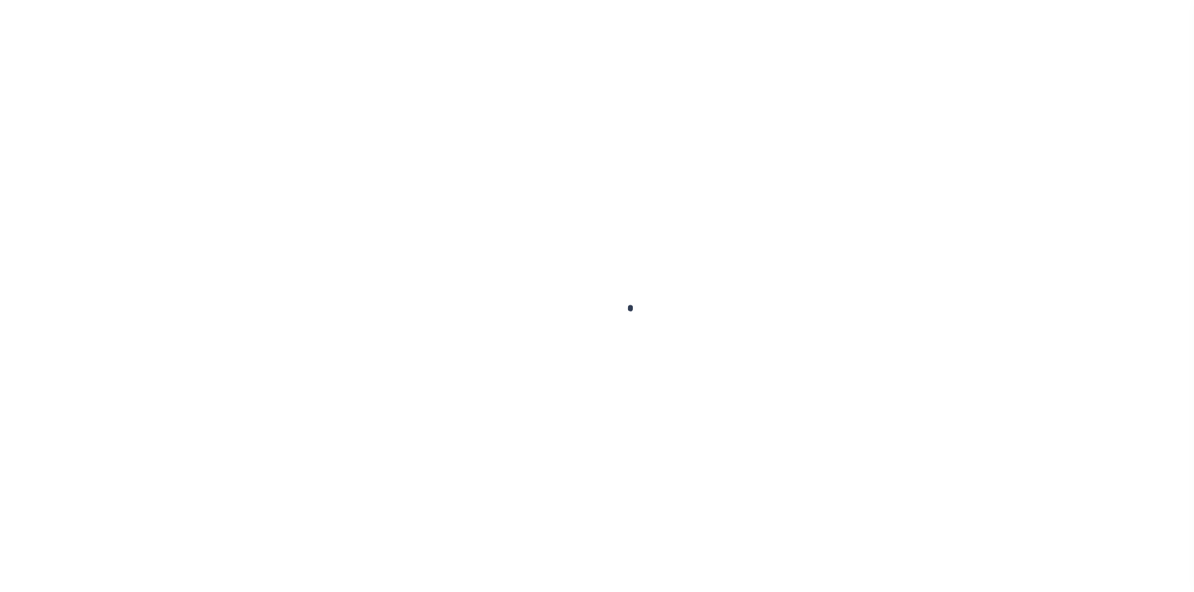
checkbox input "false"
type input "Semi Annual"
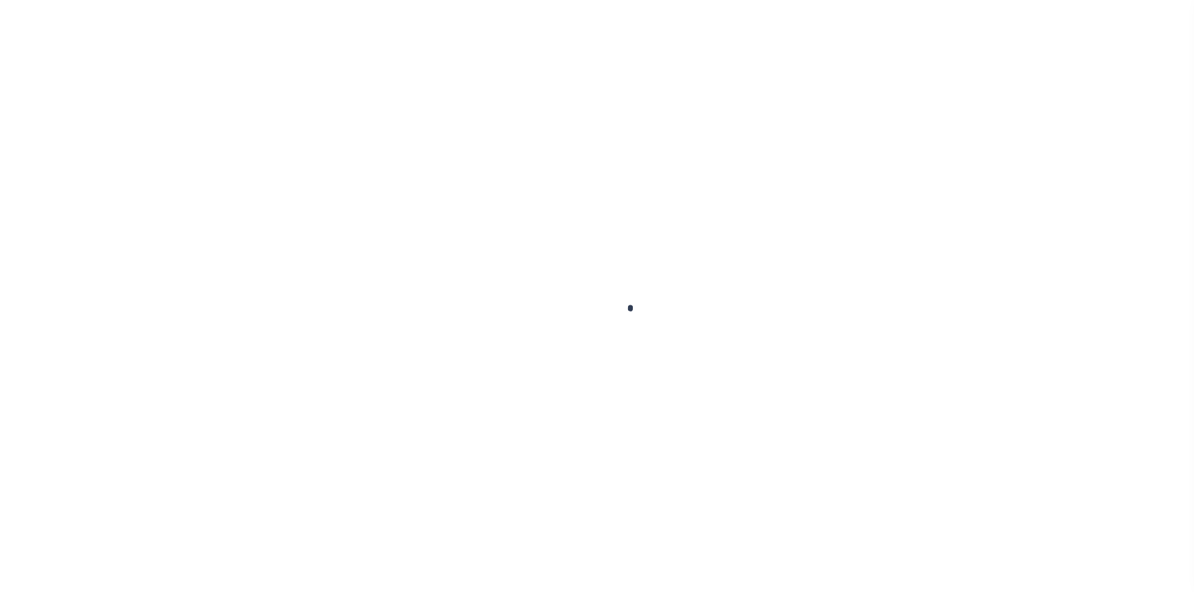
type input "[DATE]"
select select "PYD"
type input "$4,144.64"
type input "$0"
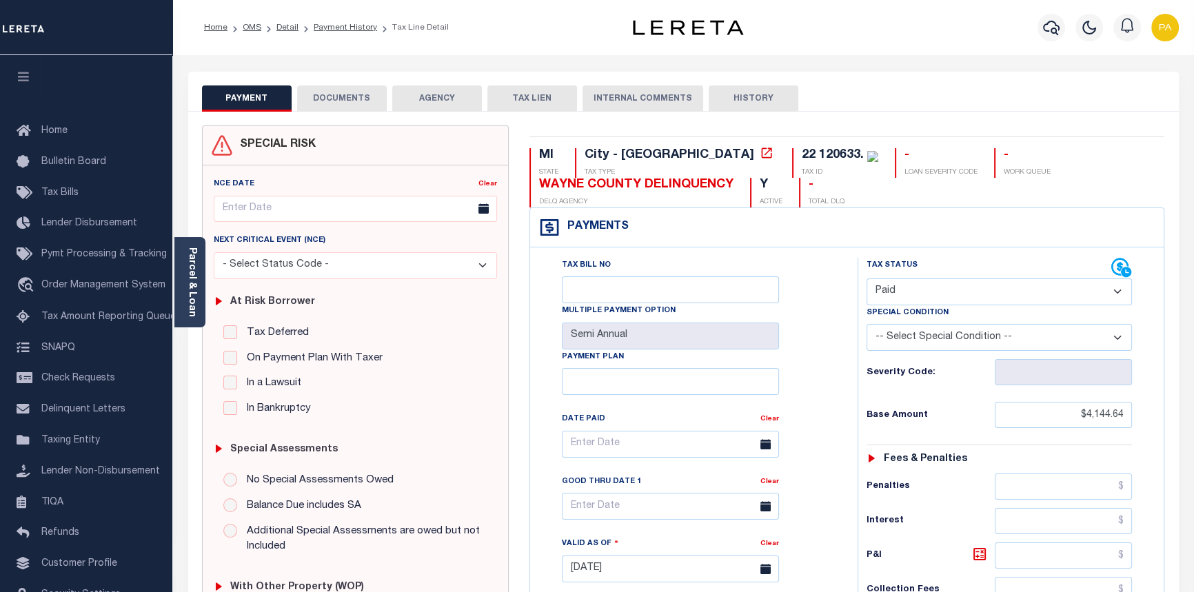
click at [344, 105] on button "DOCUMENTS" at bounding box center [342, 98] width 90 height 26
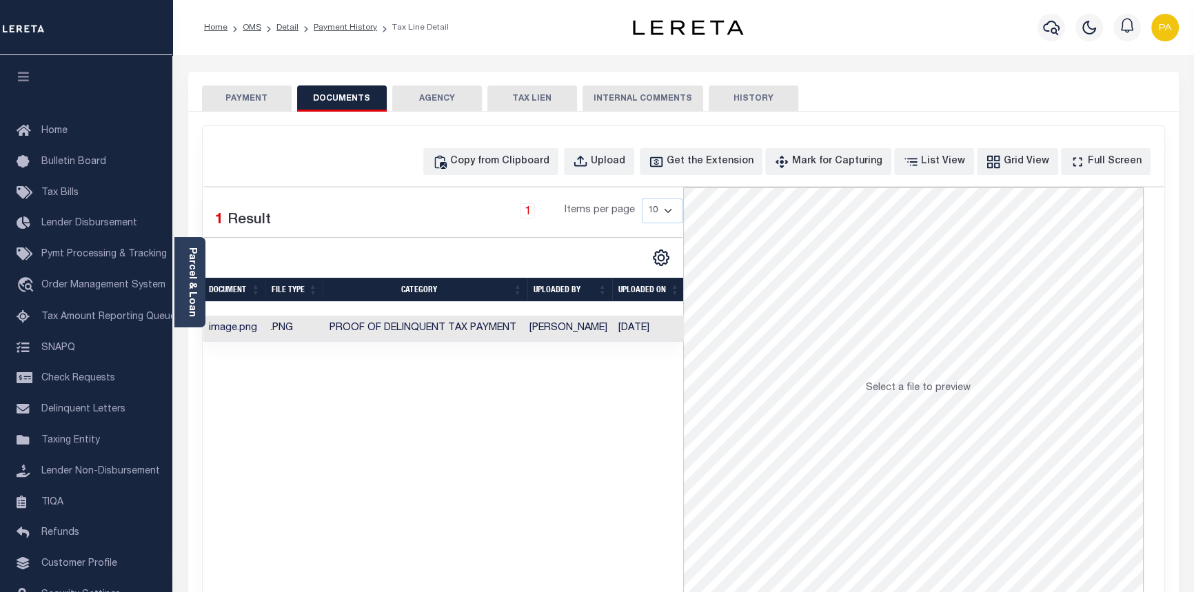
click at [233, 93] on button "PAYMENT" at bounding box center [247, 98] width 90 height 26
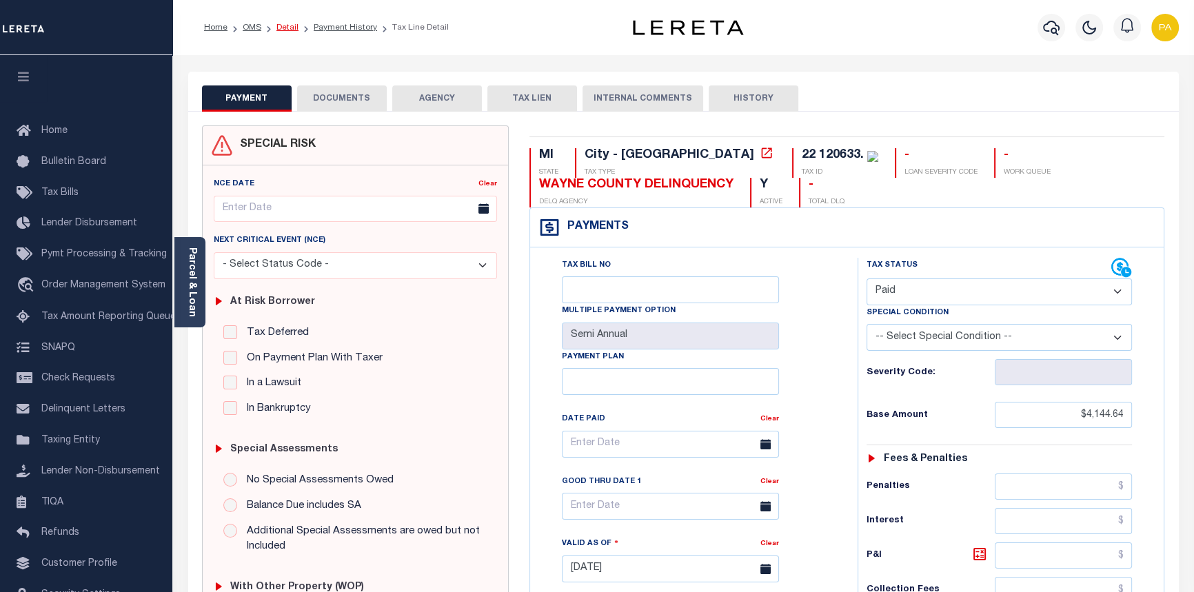
click at [283, 23] on link "Detail" at bounding box center [287, 27] width 22 height 8
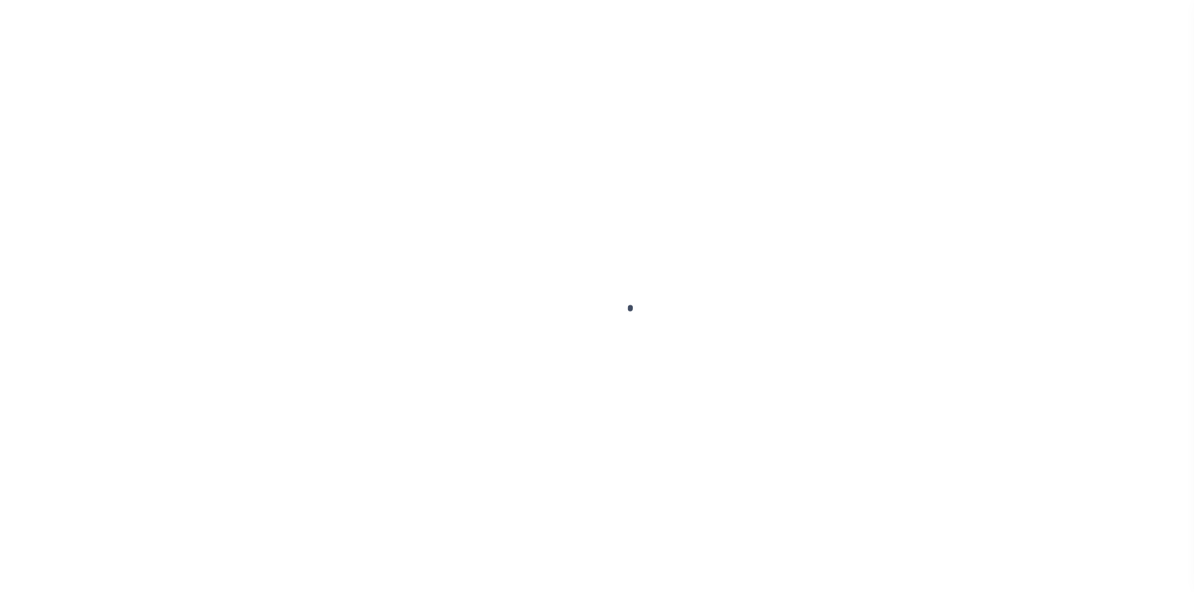
select select "Escrow"
select select "2"
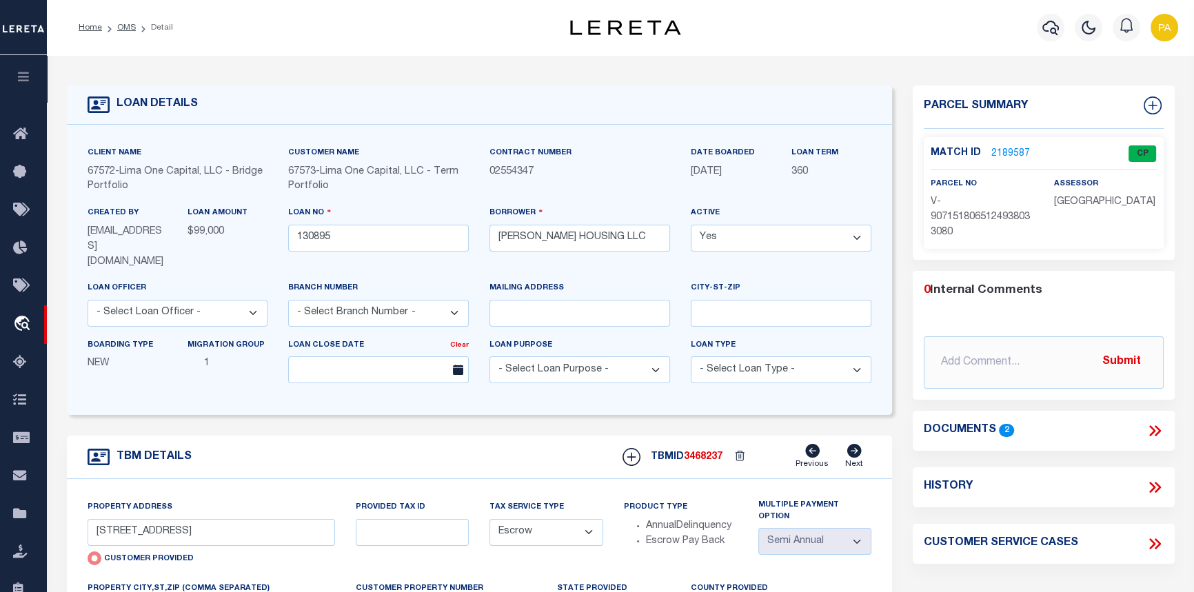
click at [994, 153] on link "2189587" at bounding box center [1010, 154] width 39 height 14
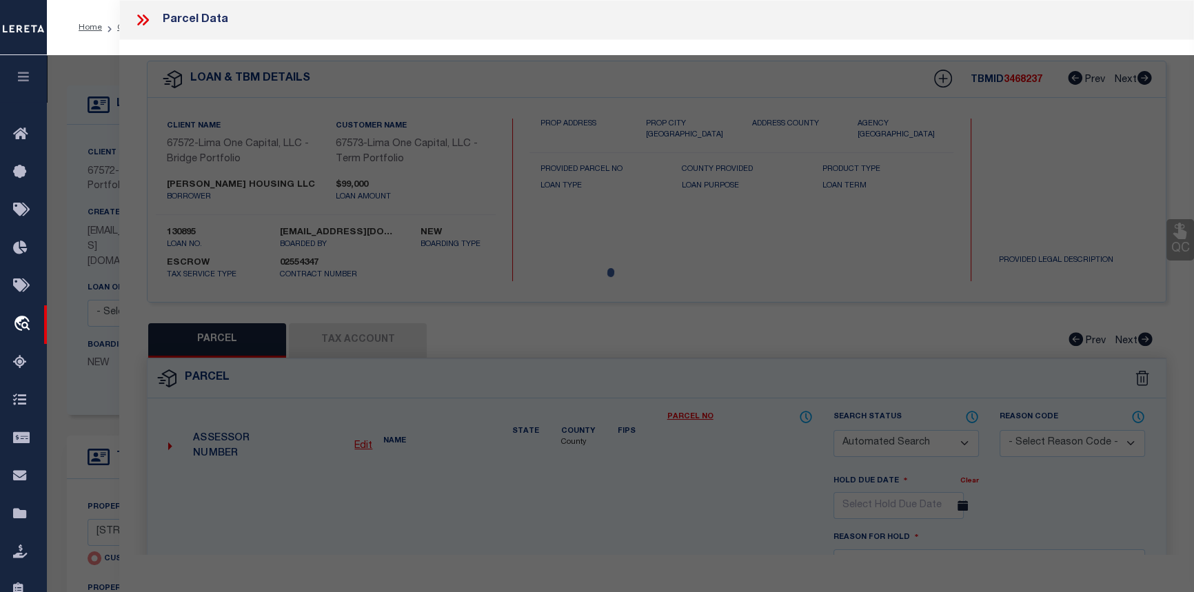
checkbox input "false"
select select "CP"
type input "[STREET_ADDRESS]"
checkbox input "false"
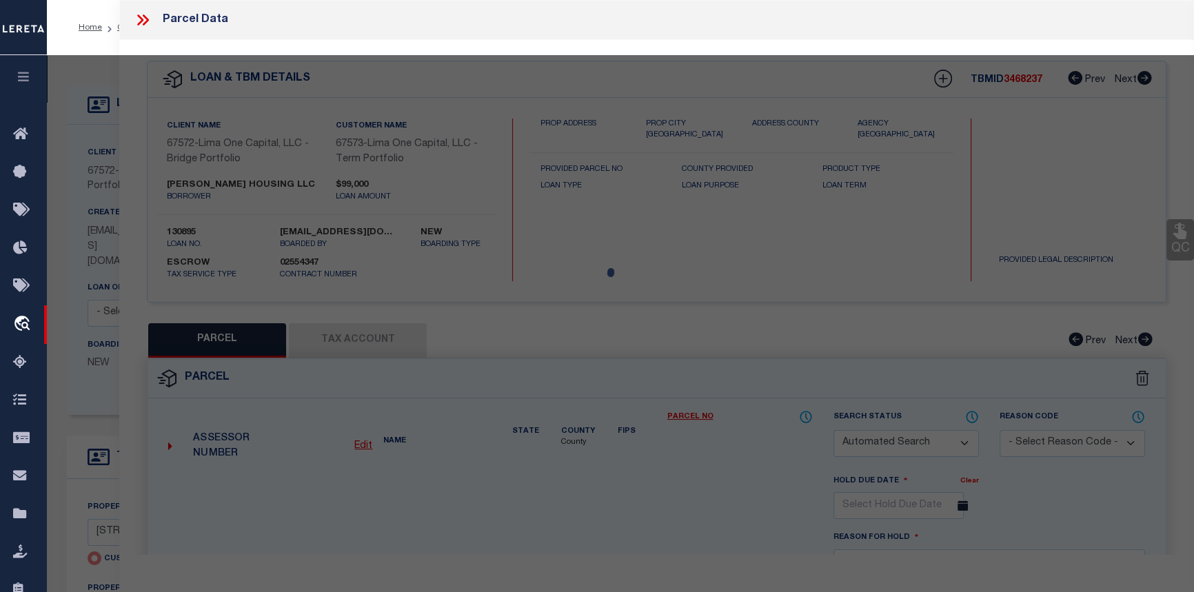
type input "DETROIT MI 48223"
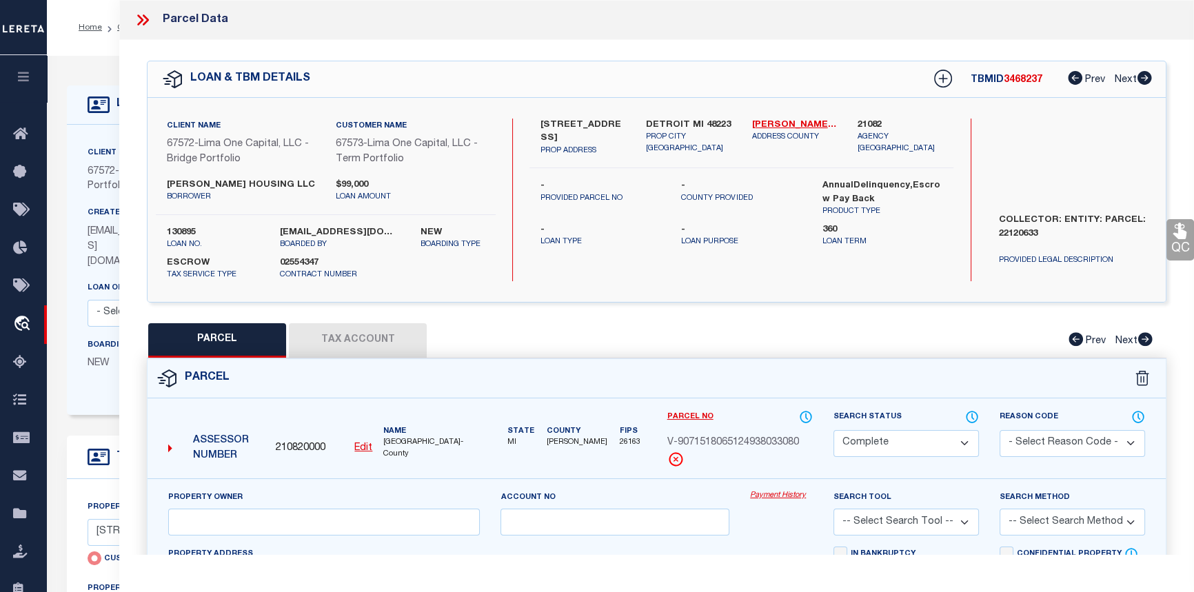
scroll to position [62, 0]
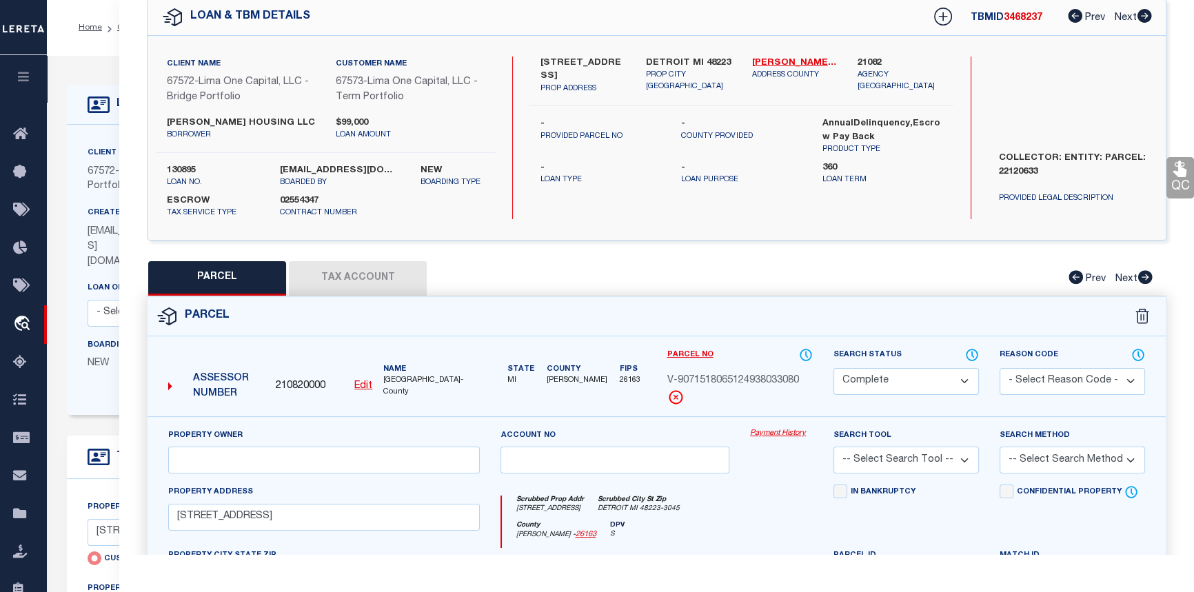
click at [788, 436] on link "Payment History" at bounding box center [781, 434] width 63 height 12
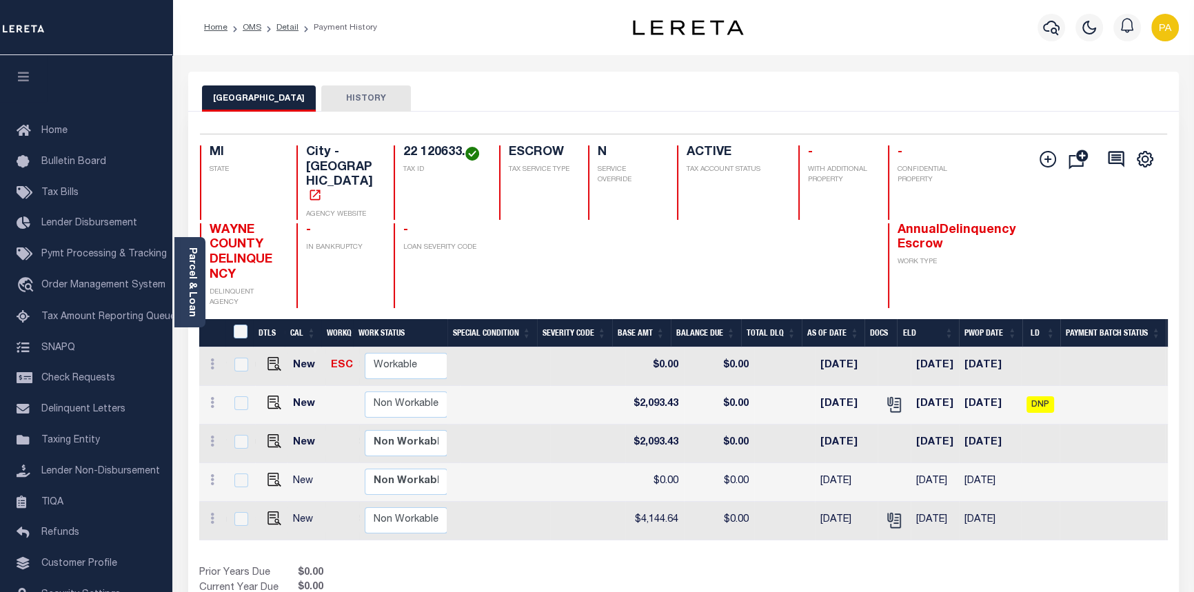
scroll to position [0, 396]
